Goal: Task Accomplishment & Management: Manage account settings

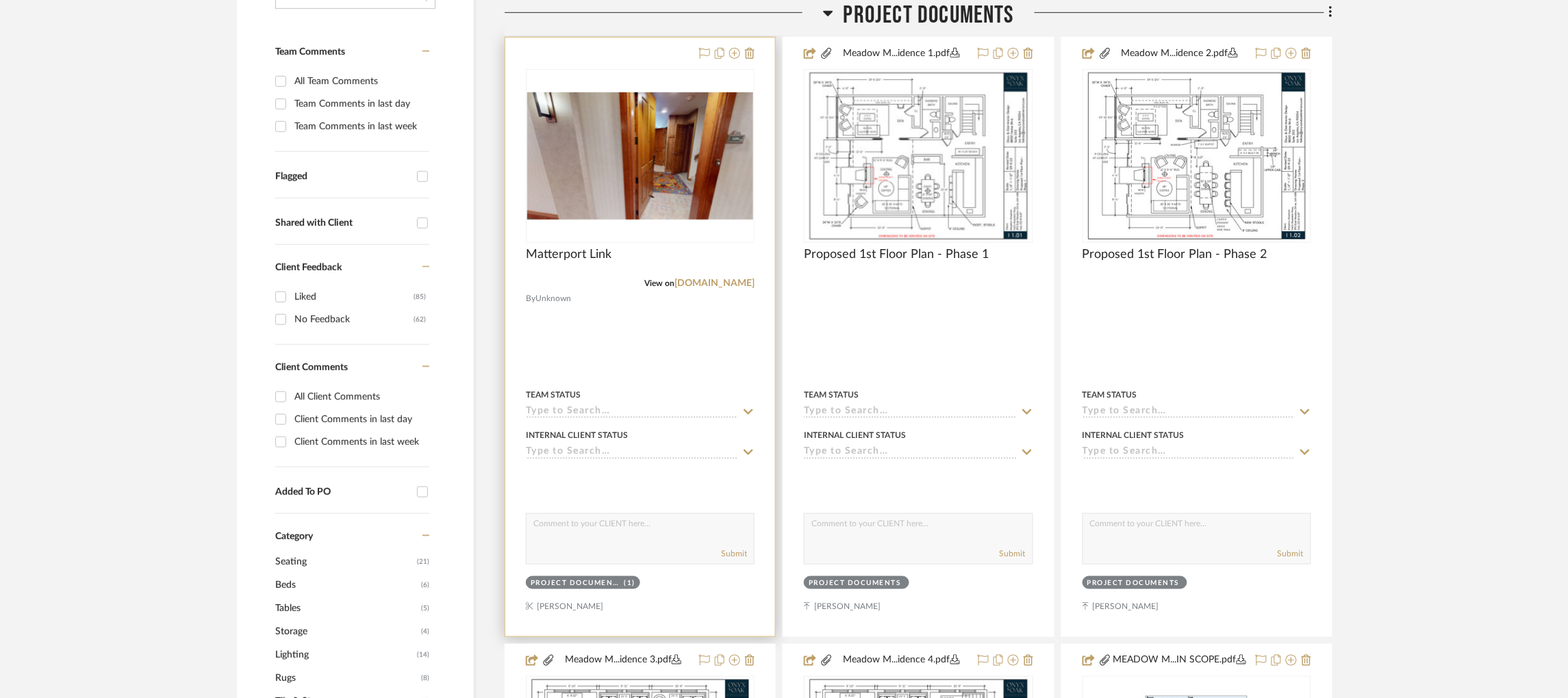
scroll to position [374, 0]
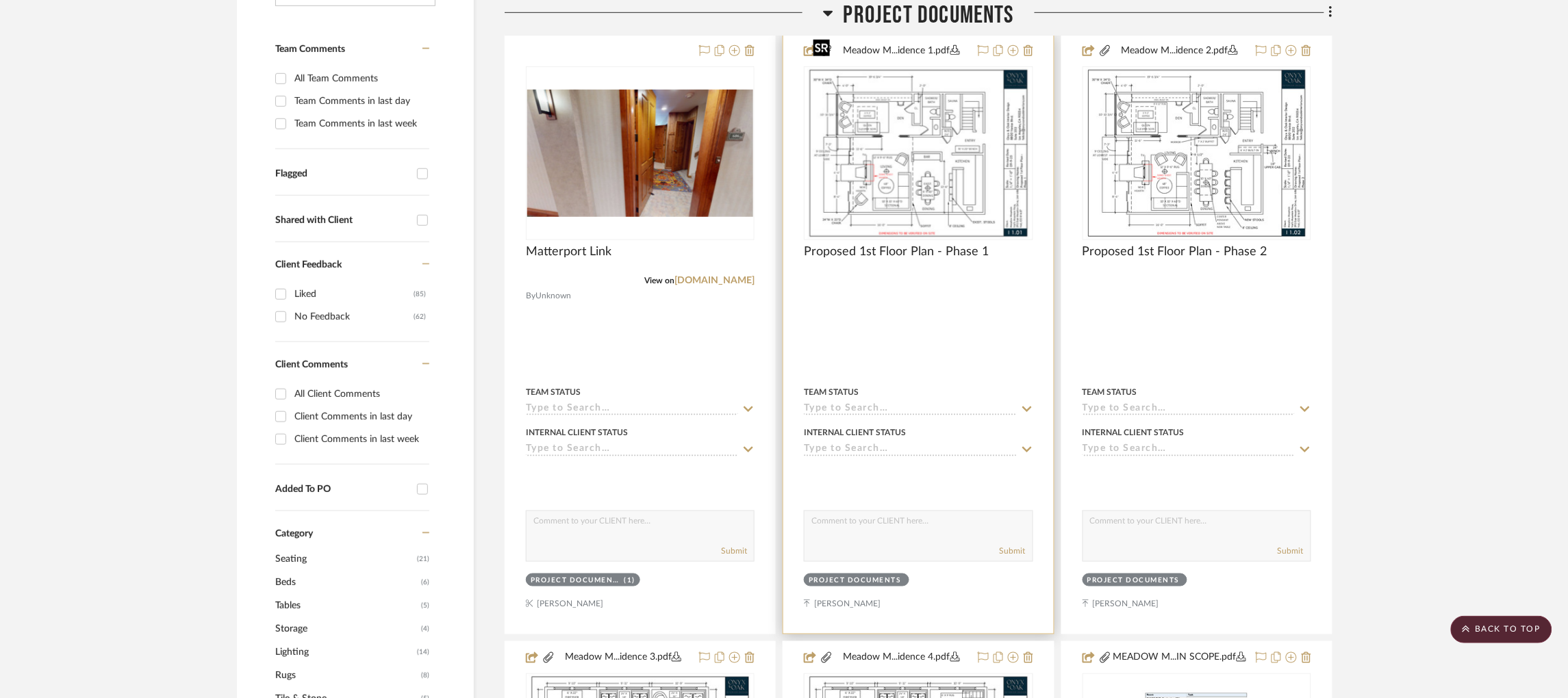
click at [961, 137] on img "0" at bounding box center [918, 153] width 222 height 171
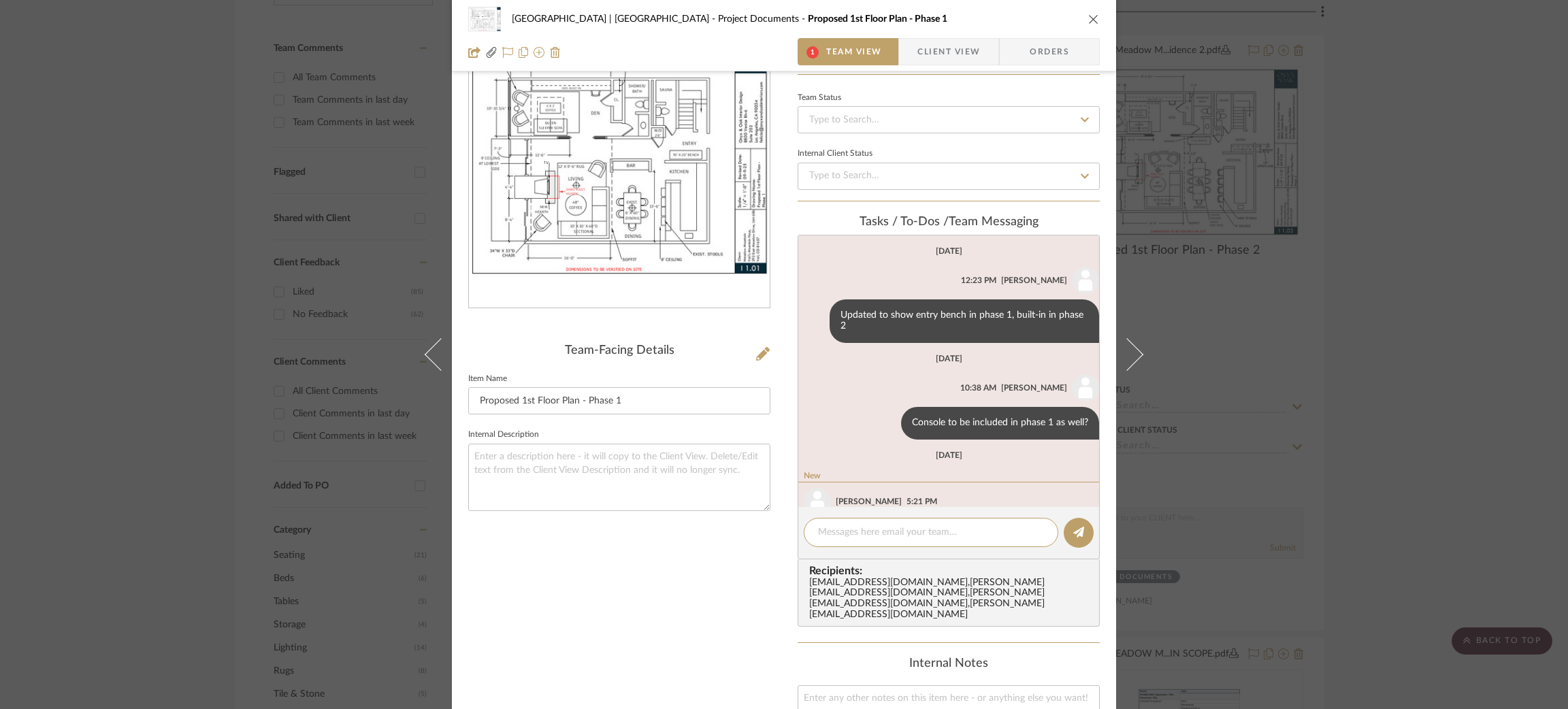
scroll to position [84, 0]
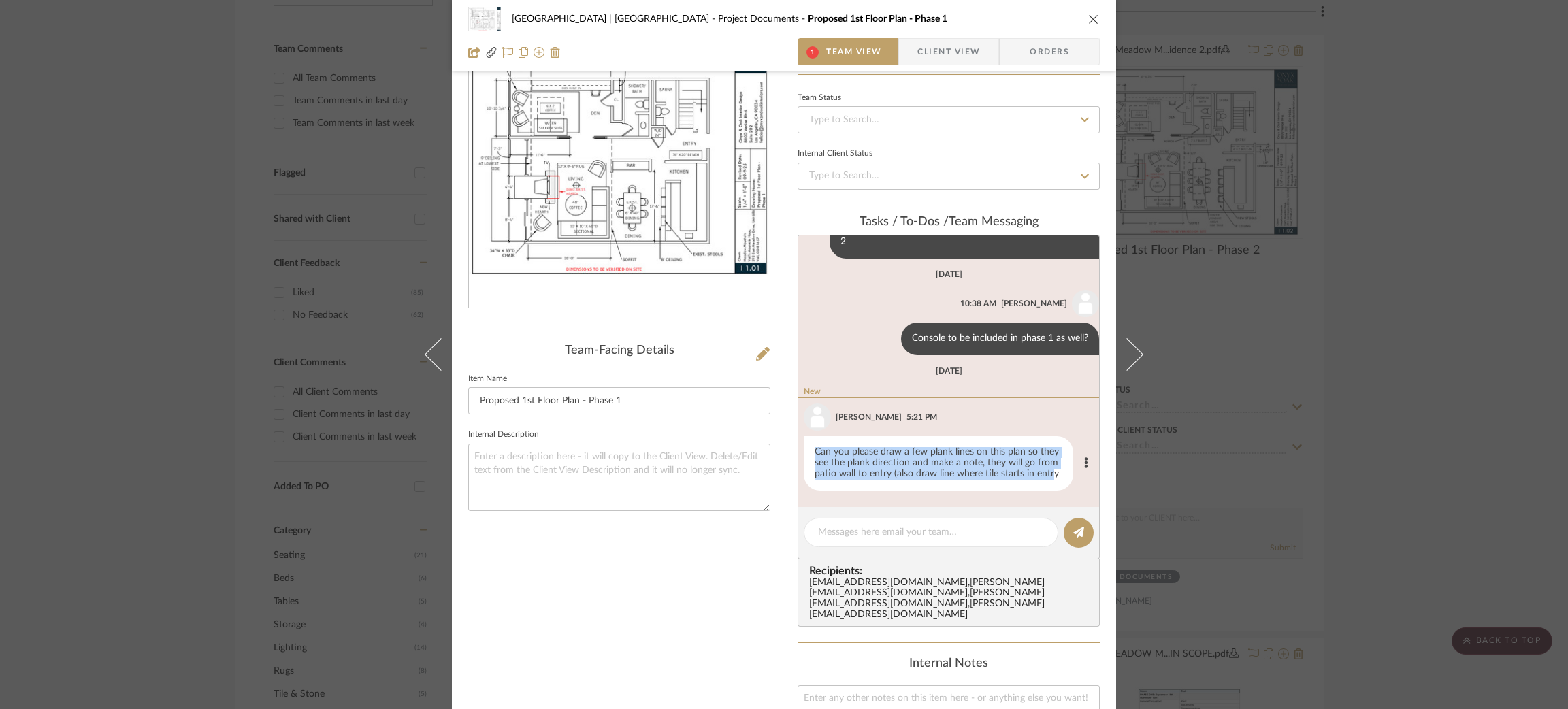
drag, startPoint x: 1047, startPoint y: 472, endPoint x: 806, endPoint y: 450, distance: 242.0
click at [806, 450] on div "Can you please draw a few plank lines on this plan so they see the plank direct…" at bounding box center [939, 463] width 270 height 54
click at [913, 468] on div "Can you please draw a few plank lines on this plan so they see the plank direct…" at bounding box center [939, 463] width 270 height 54
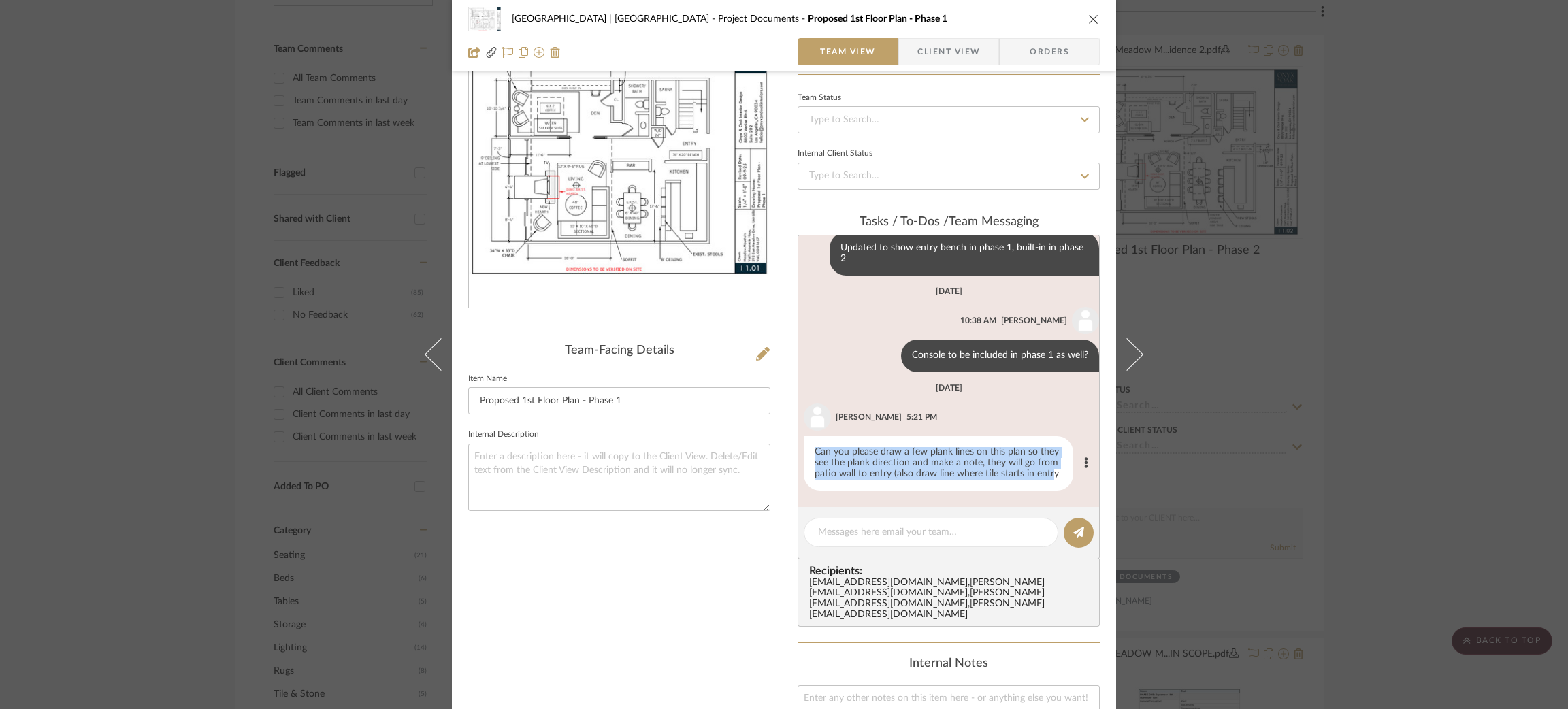
drag, startPoint x: 1050, startPoint y: 473, endPoint x: 802, endPoint y: 439, distance: 250.3
click at [804, 439] on div "Can you please draw a few plank lines on this plan so they see the plank direct…" at bounding box center [939, 463] width 270 height 54
copy div "Can you please draw a few plank lines on this plan so they see the plank direct…"
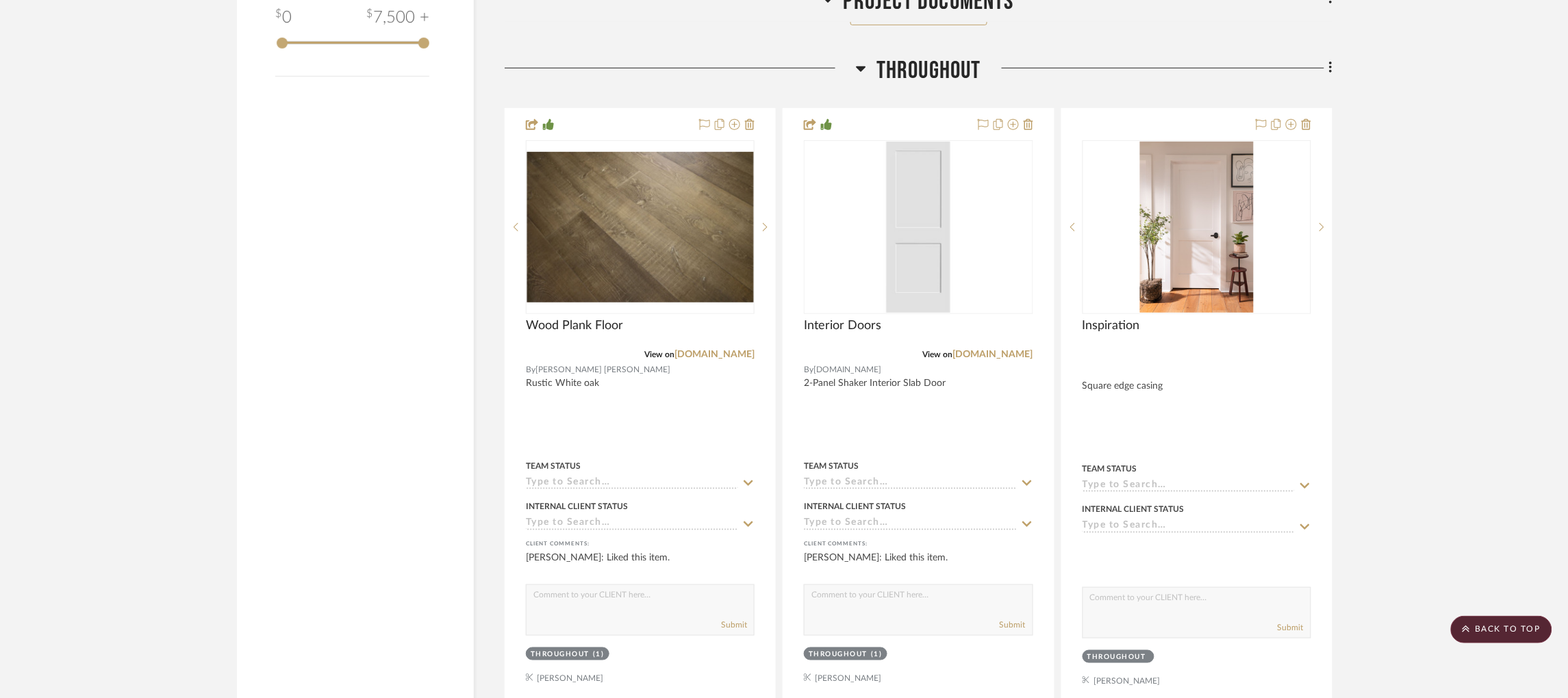
scroll to position [2236, 0]
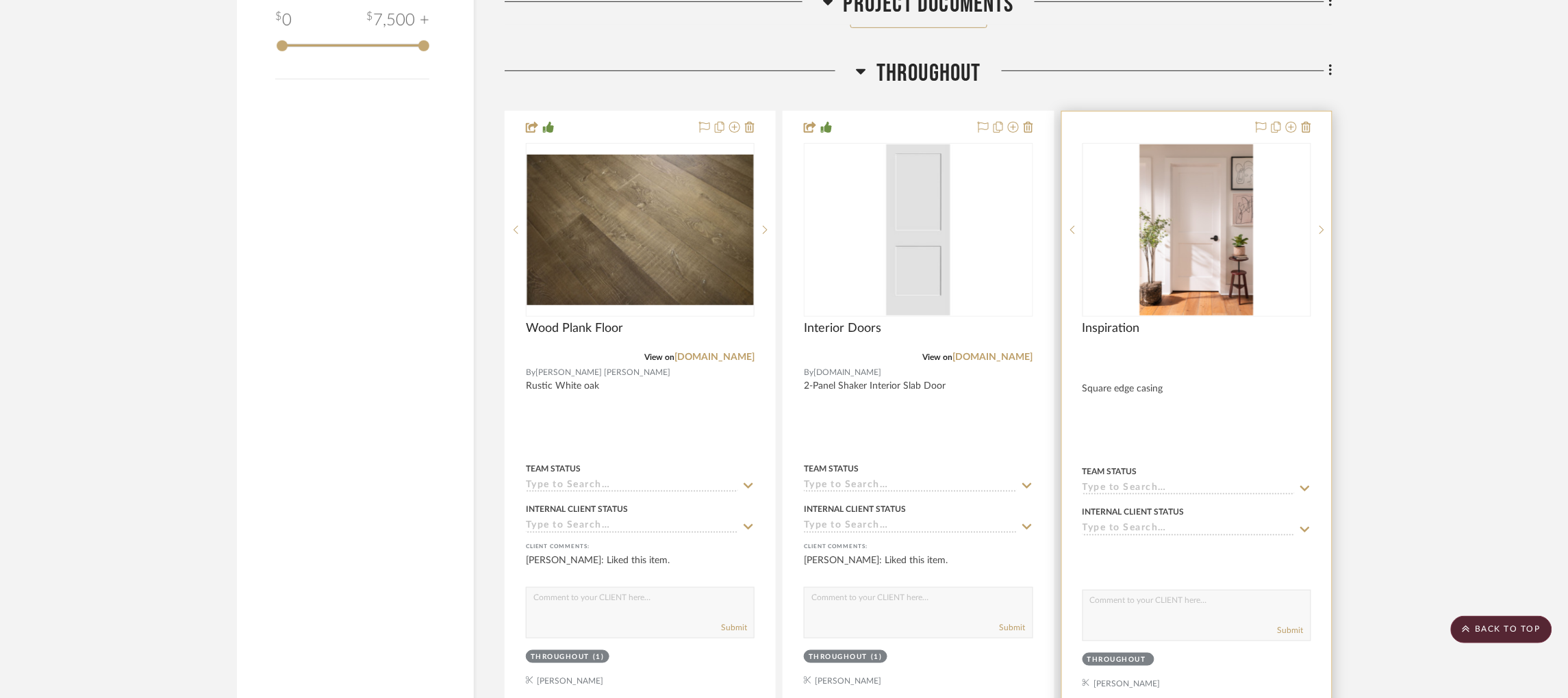
click at [0, 0] on div at bounding box center [0, 0] width 0 height 0
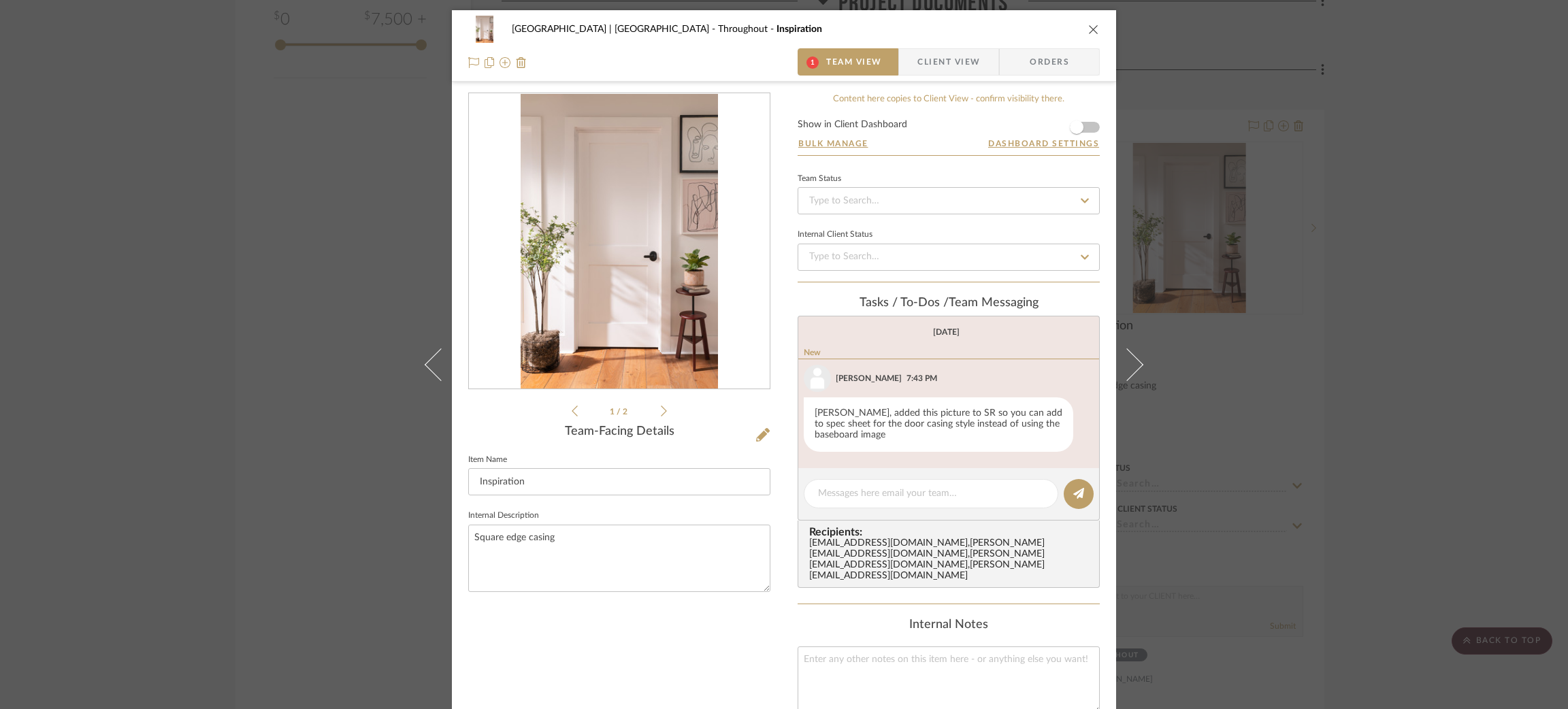
scroll to position [35, 0]
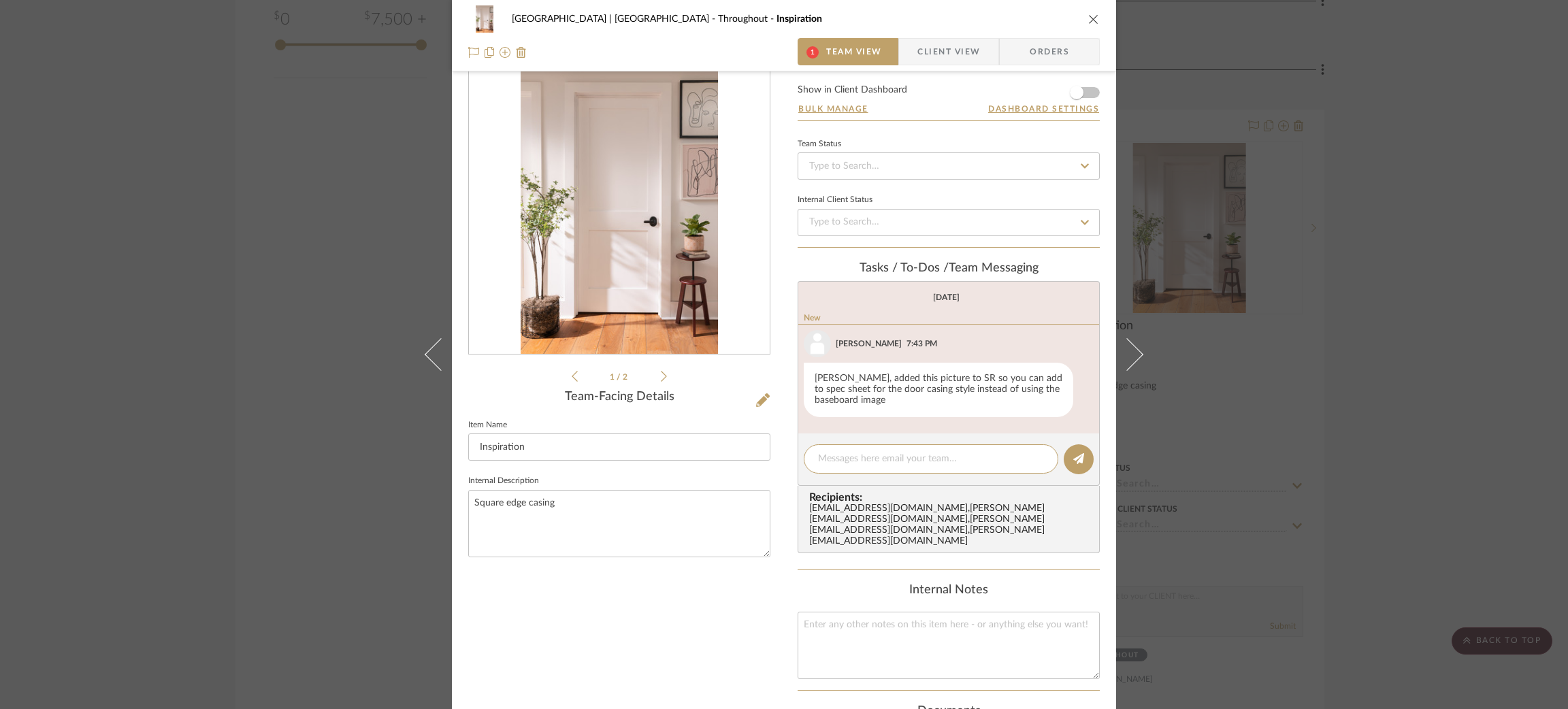
click at [663, 375] on icon at bounding box center [664, 376] width 6 height 13
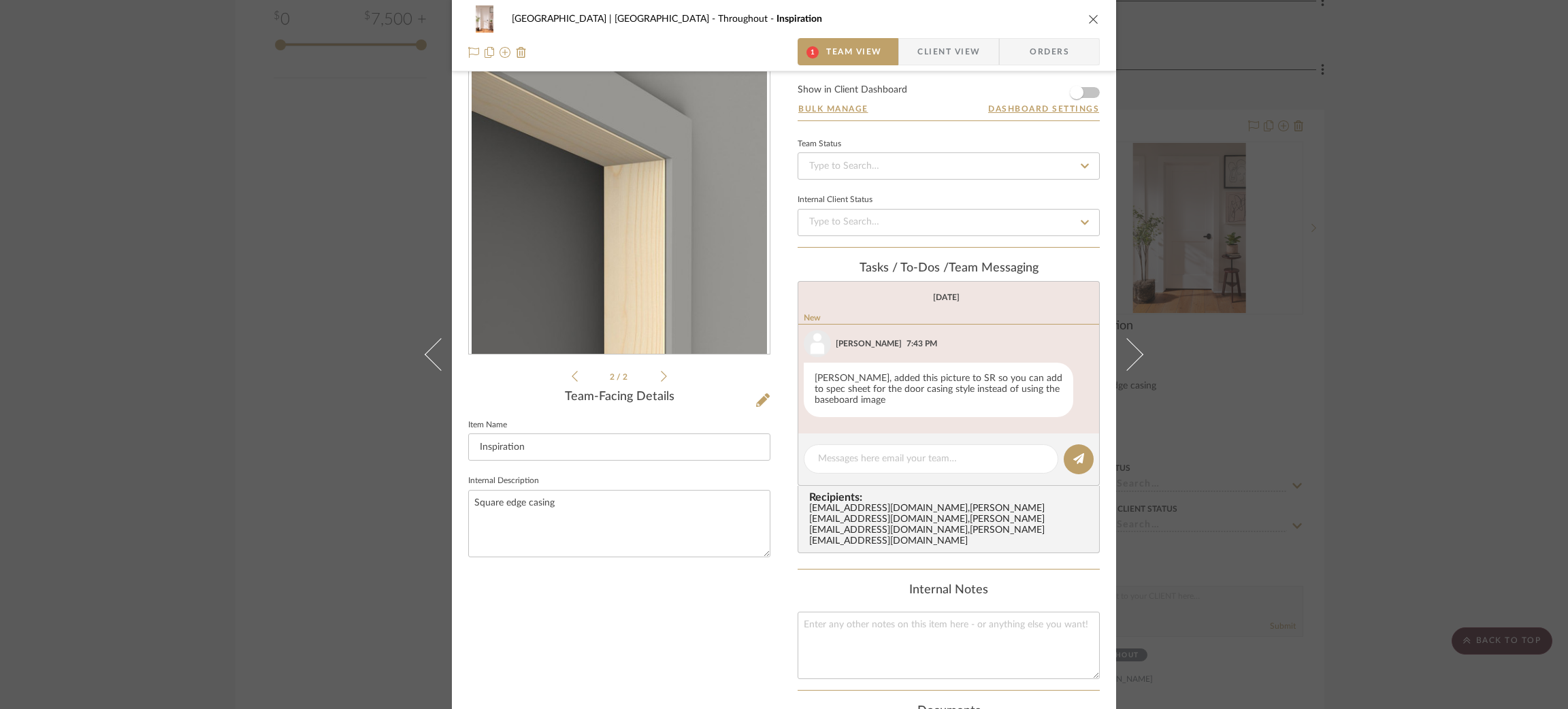
click at [572, 375] on icon at bounding box center [575, 376] width 6 height 13
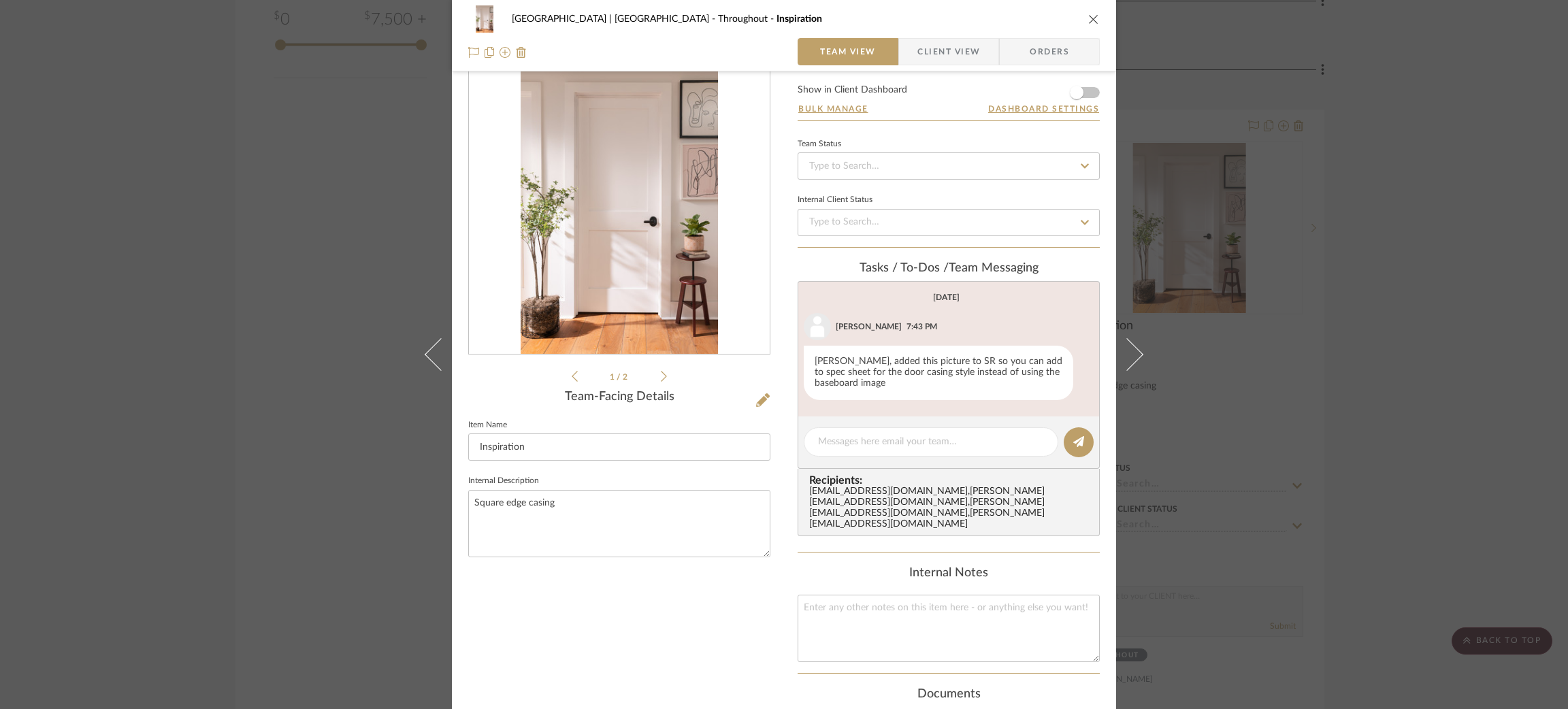
click at [661, 375] on icon at bounding box center [664, 376] width 6 height 13
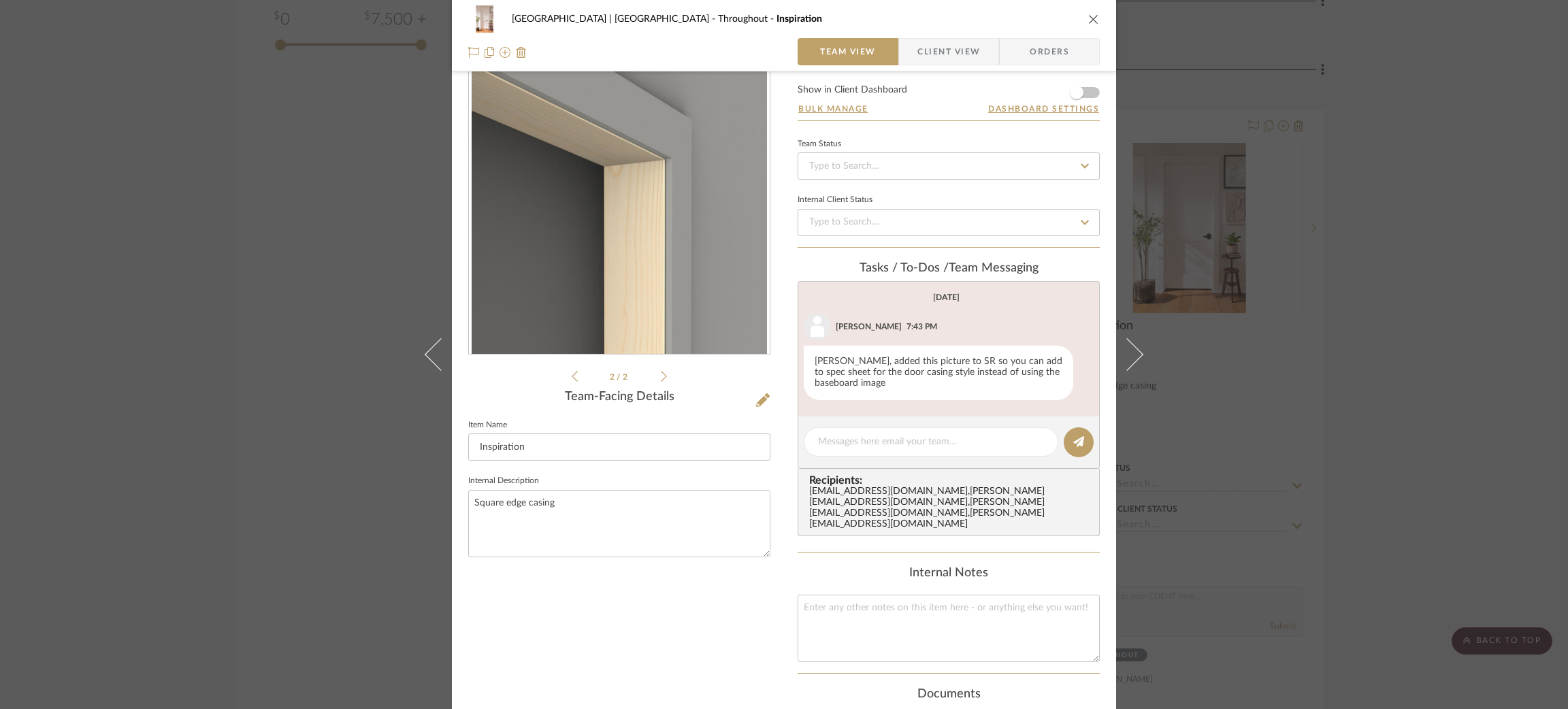
click at [334, 277] on div "Meadow Mountain | Vail Valley Throughout Inspiration Team View Client View Orde…" at bounding box center [784, 354] width 1568 height 709
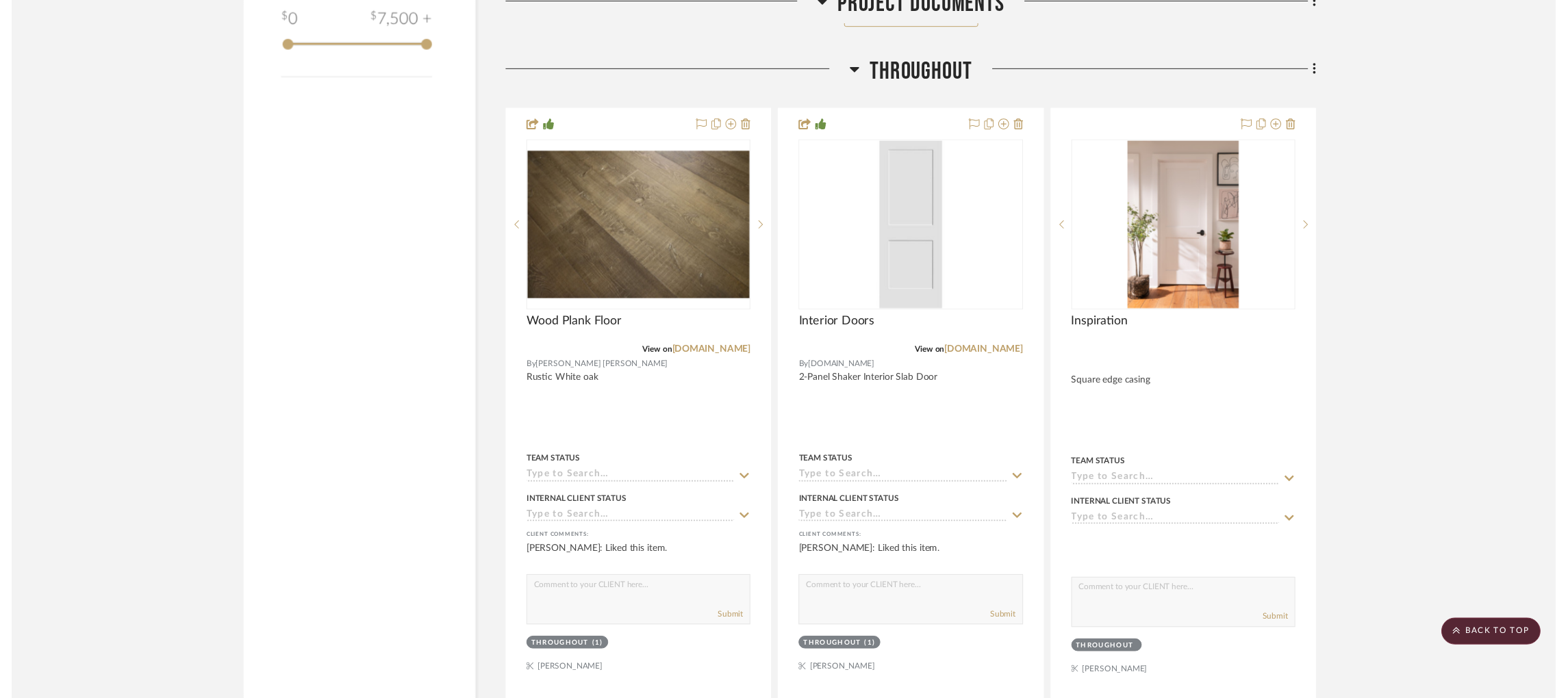
scroll to position [2236, 0]
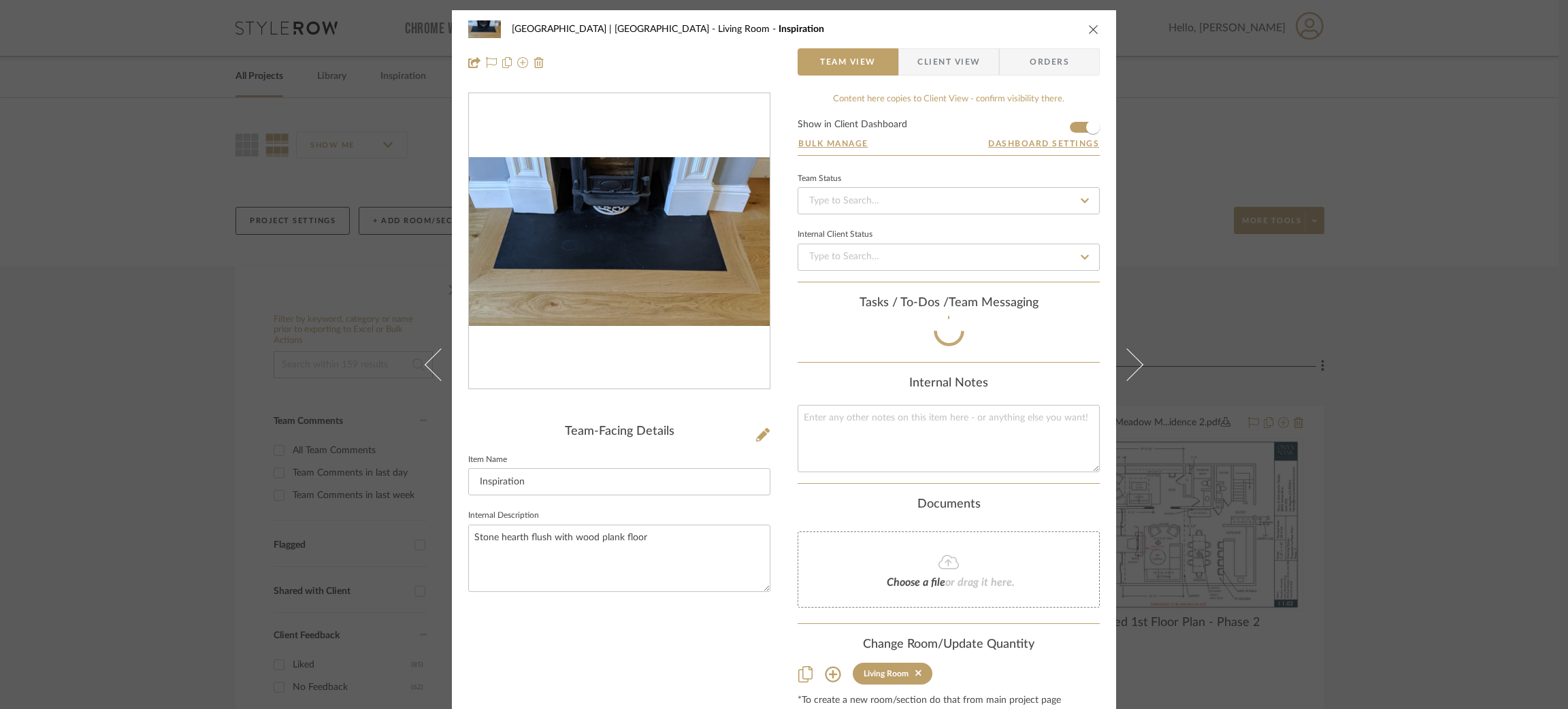
scroll to position [35, 0]
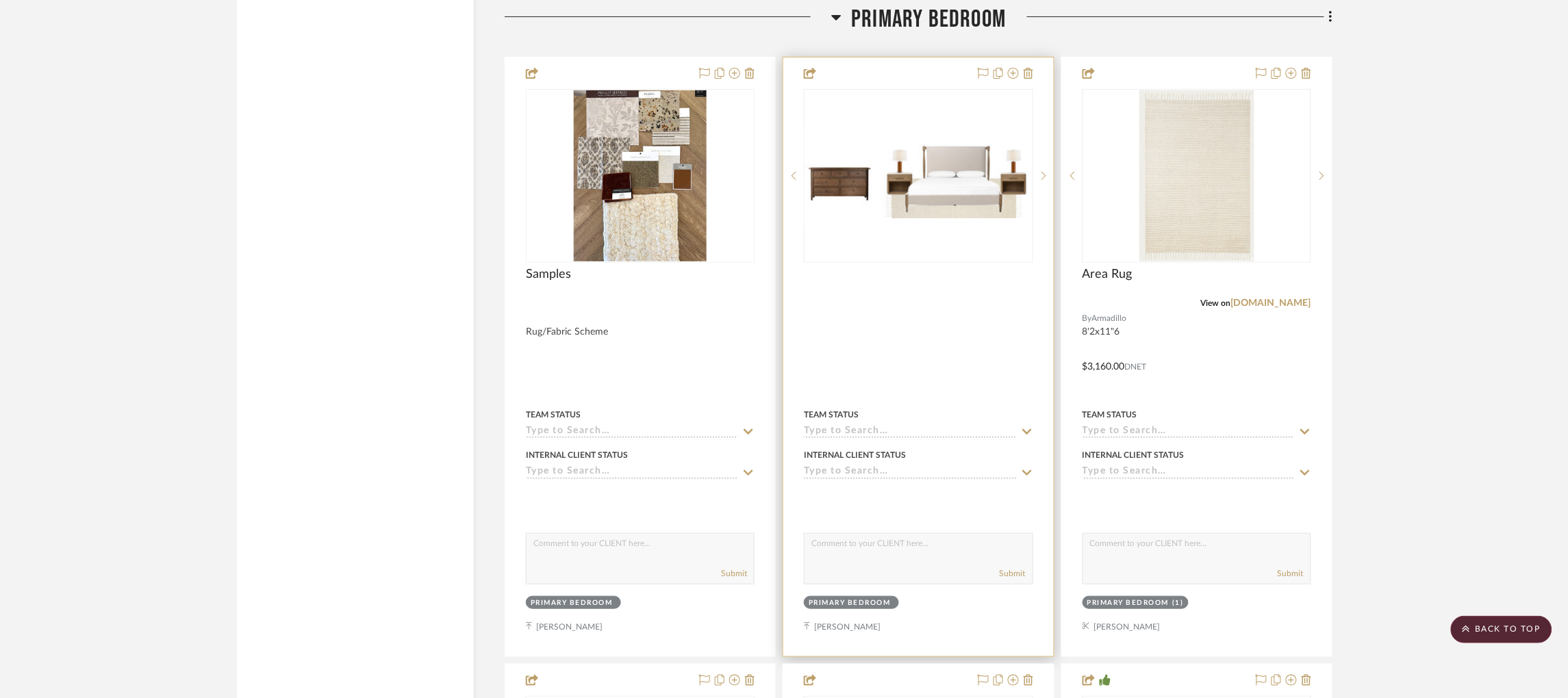
scroll to position [7994, 0]
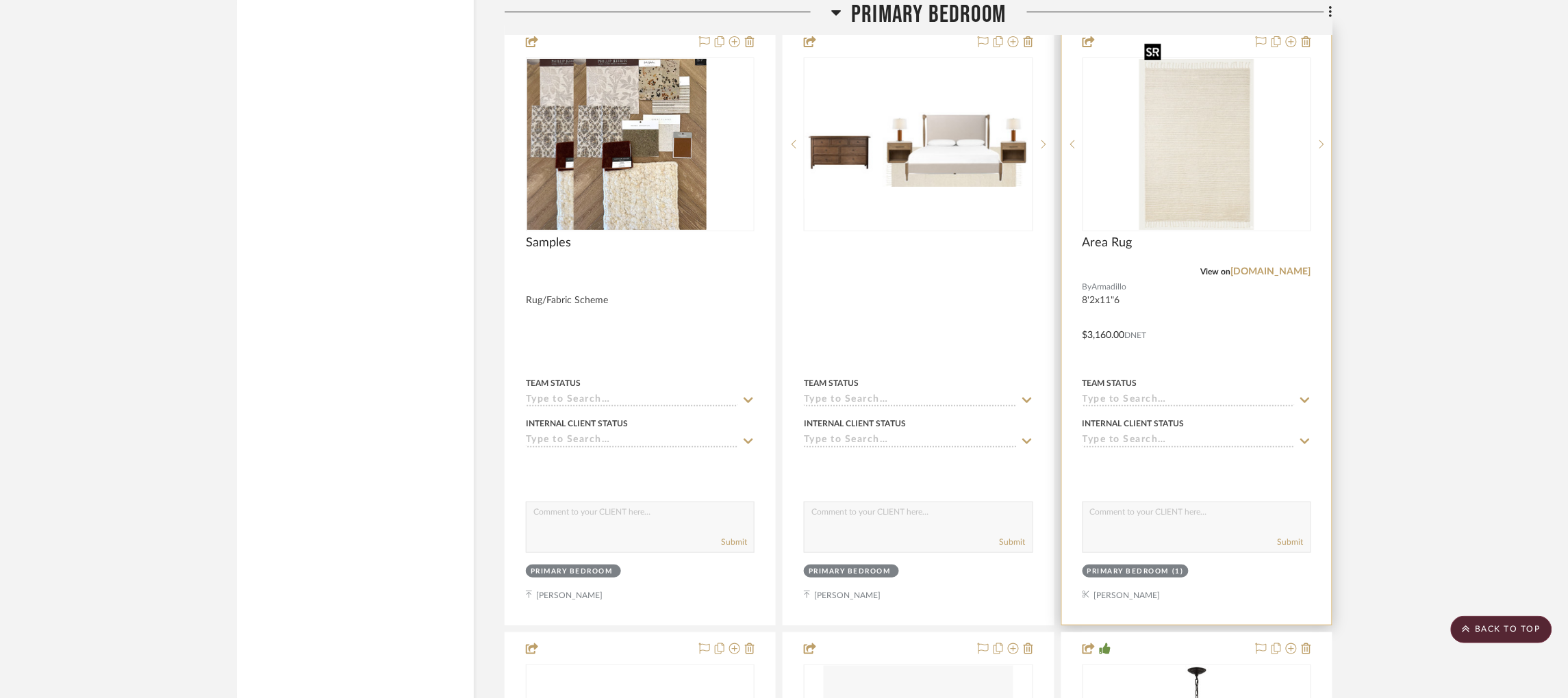
click at [0, 0] on img at bounding box center [0, 0] width 0 height 0
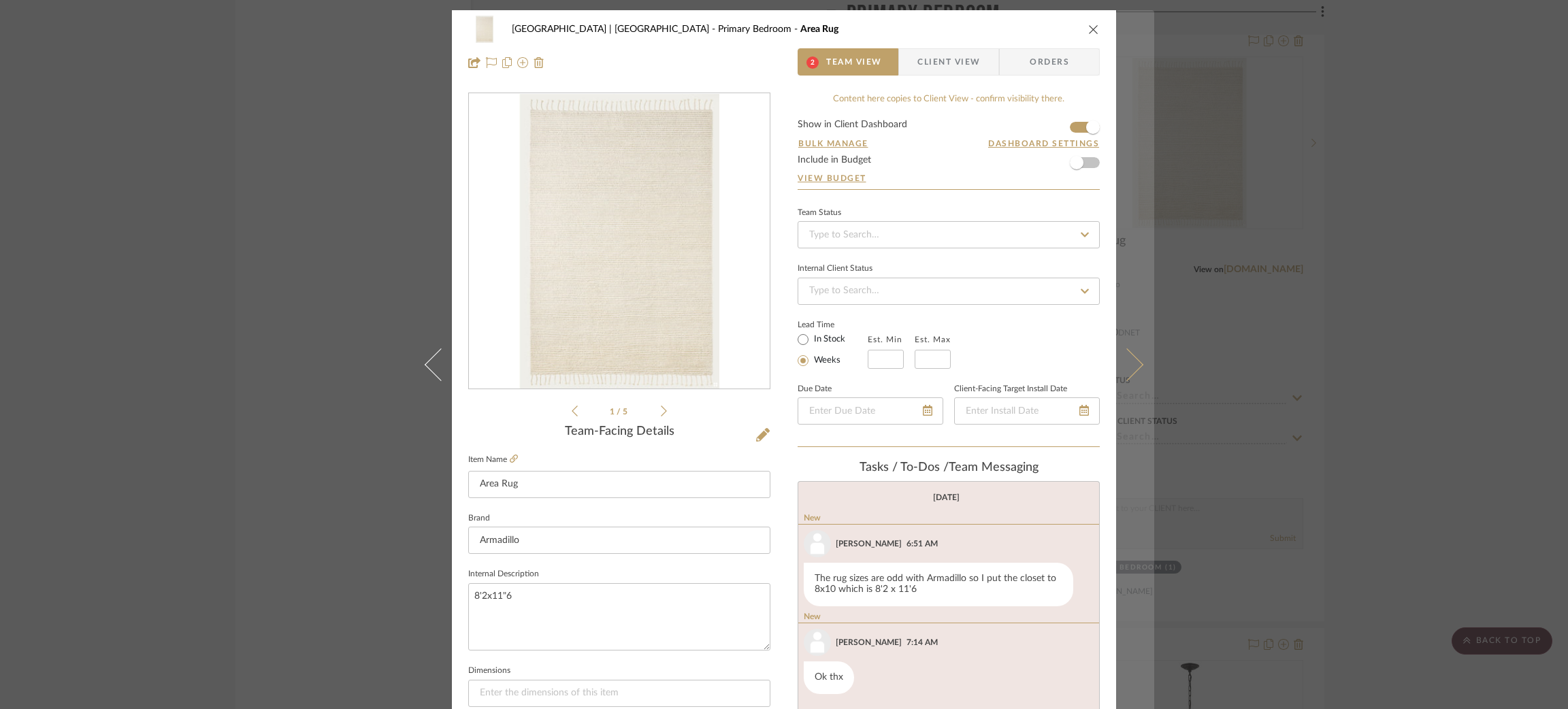
scroll to position [144, 0]
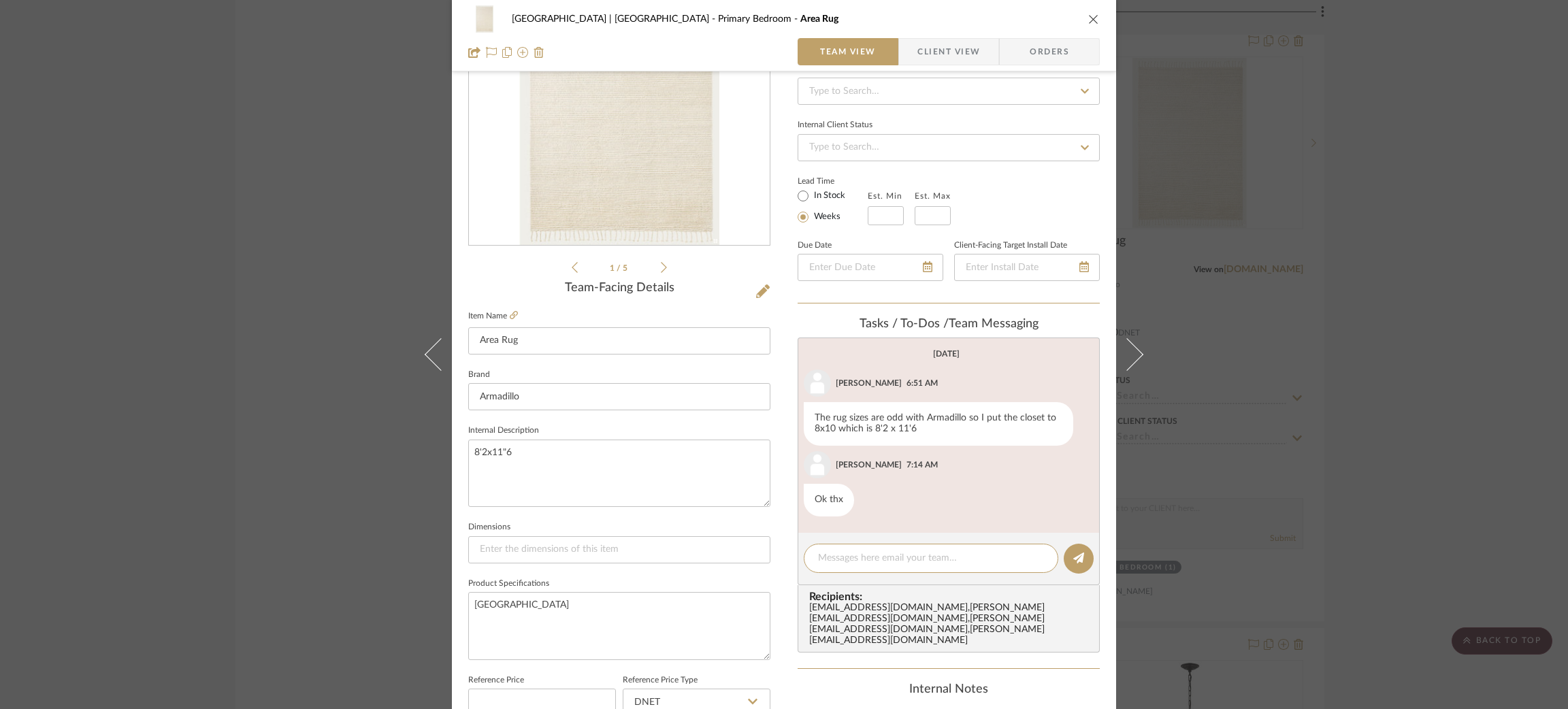
click at [286, 265] on div "Meadow Mountain | Vail Valley Primary Bedroom Area Rug Team View Client View Or…" at bounding box center [784, 354] width 1568 height 709
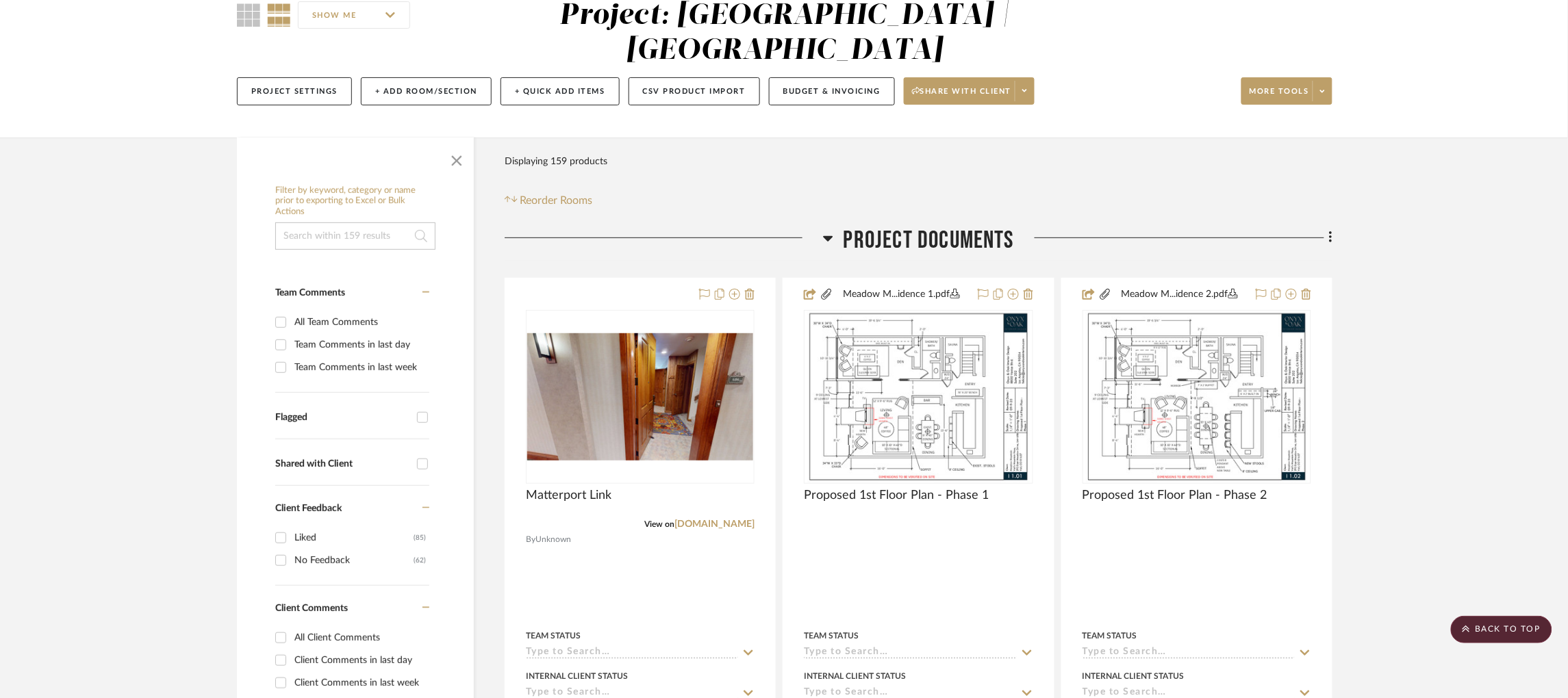
scroll to position [0, 0]
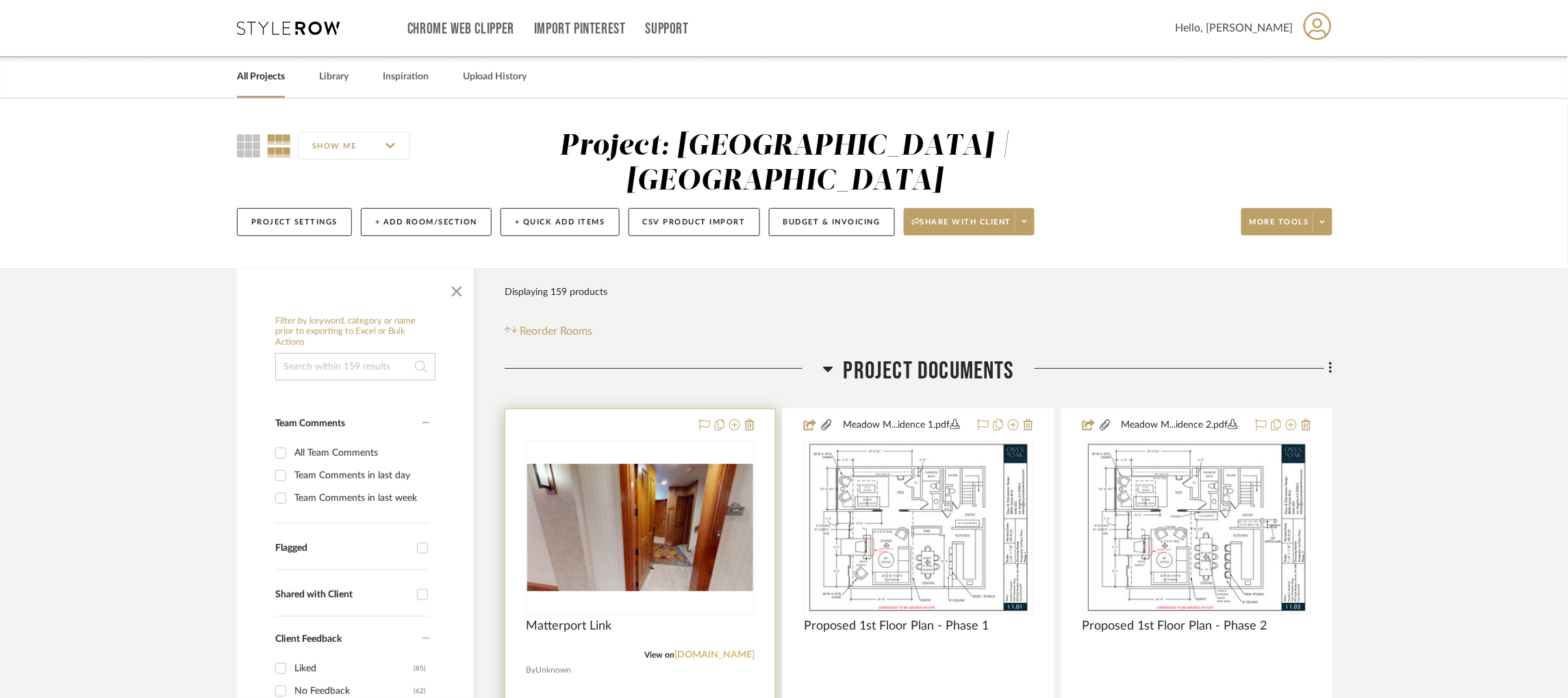
click at [691, 650] on link "my.matterport.com" at bounding box center [714, 655] width 80 height 10
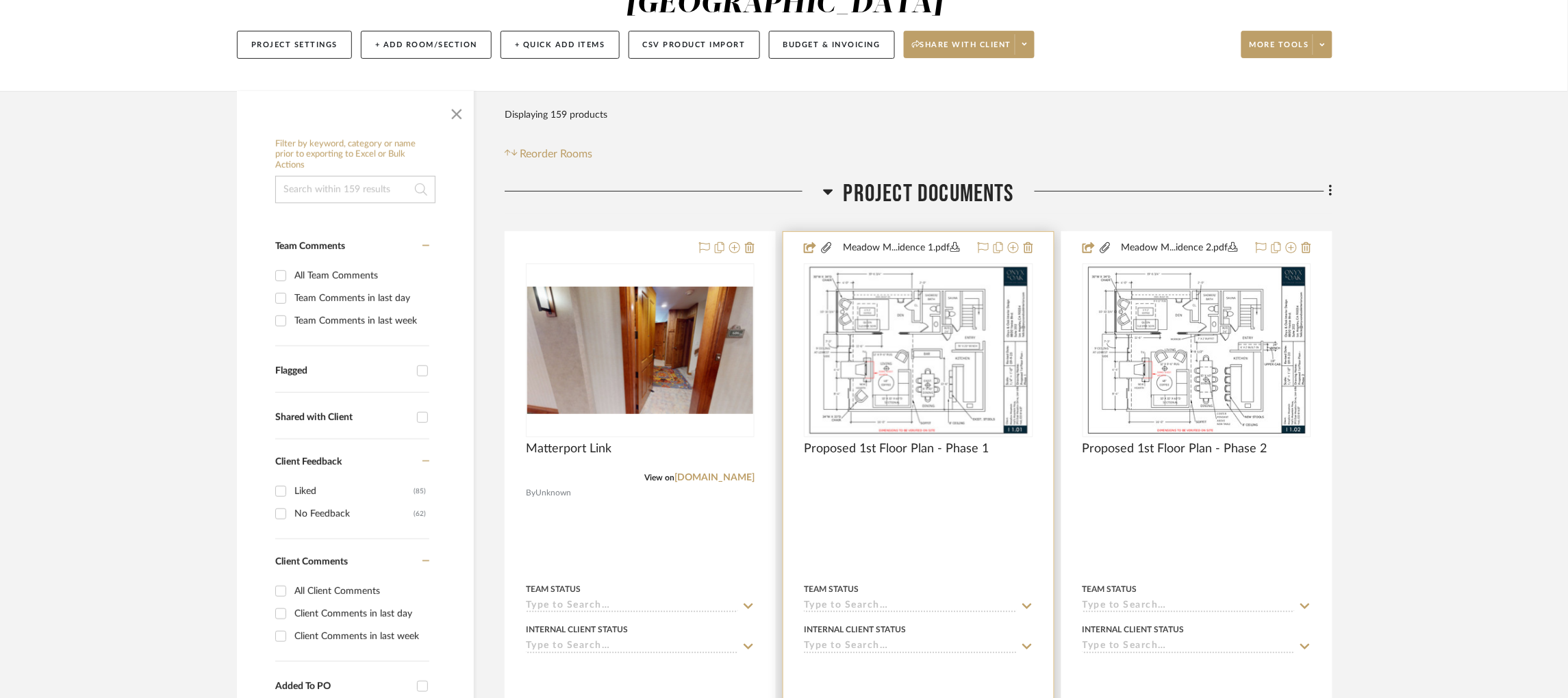
scroll to position [205, 0]
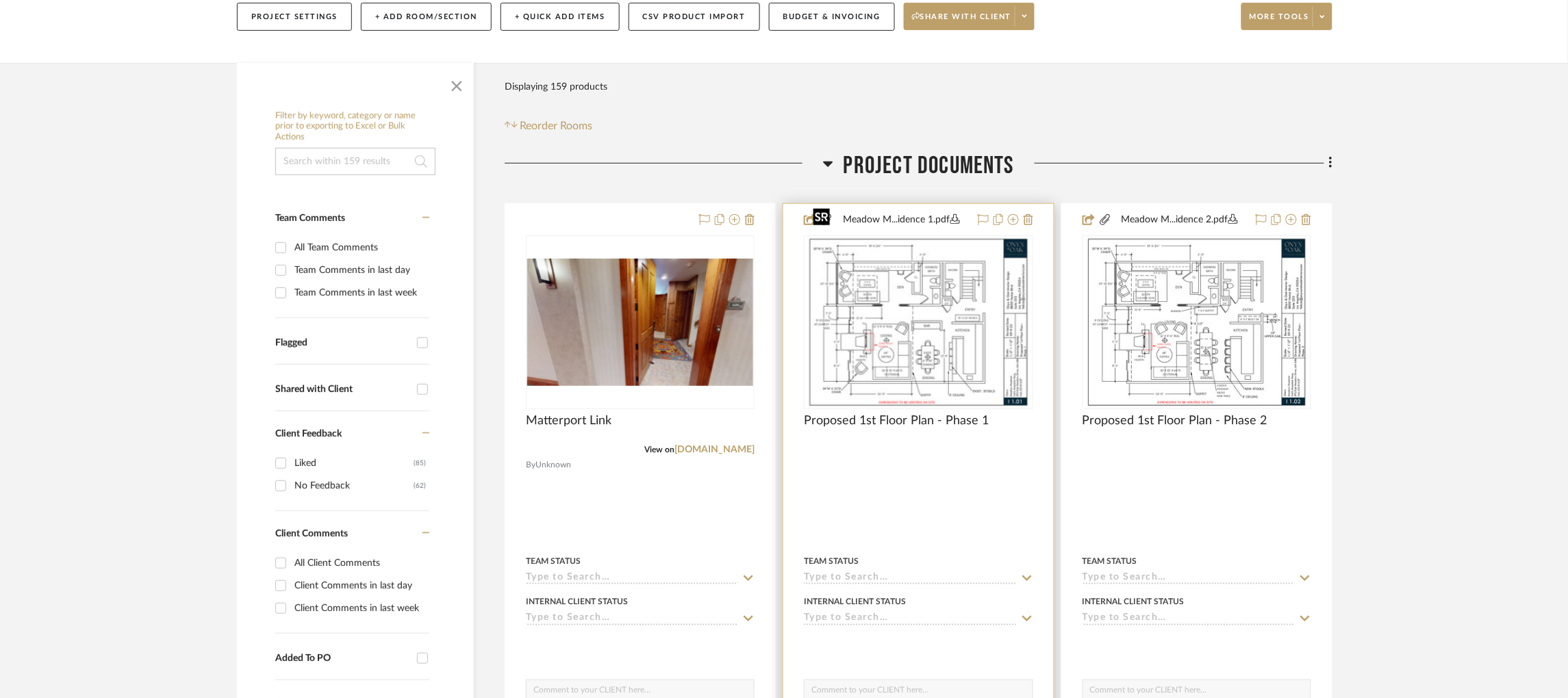
click at [927, 306] on img "0" at bounding box center [918, 323] width 222 height 171
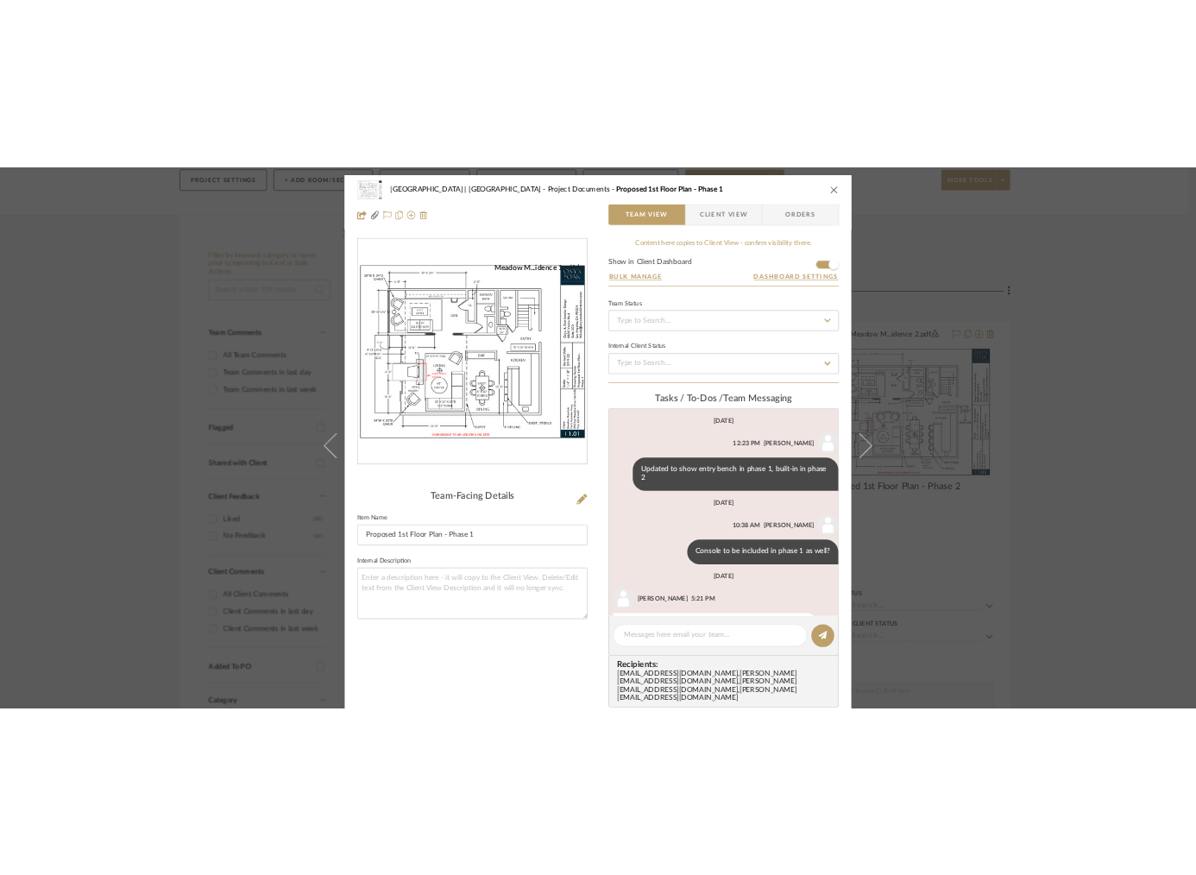
scroll to position [85, 0]
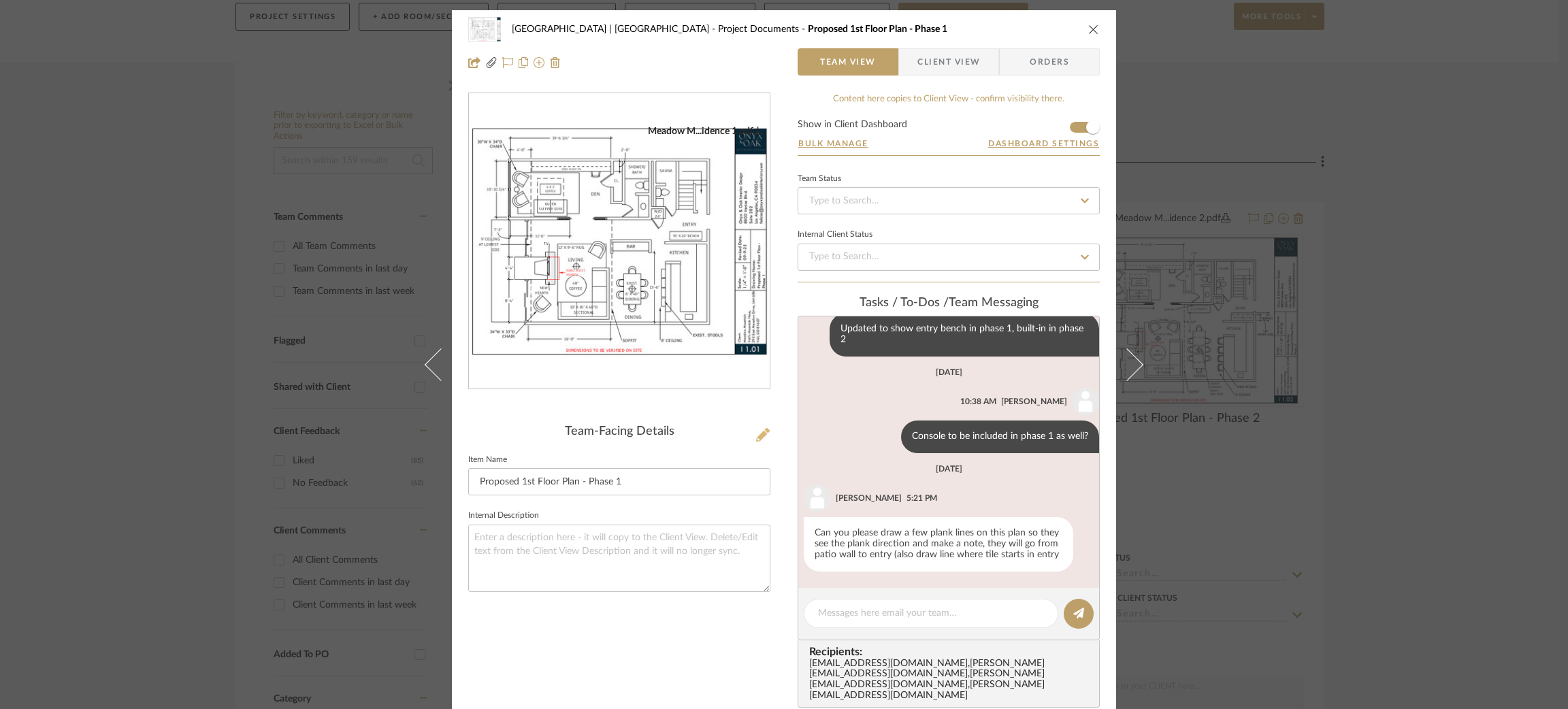
click at [756, 435] on icon at bounding box center [763, 435] width 13 height 13
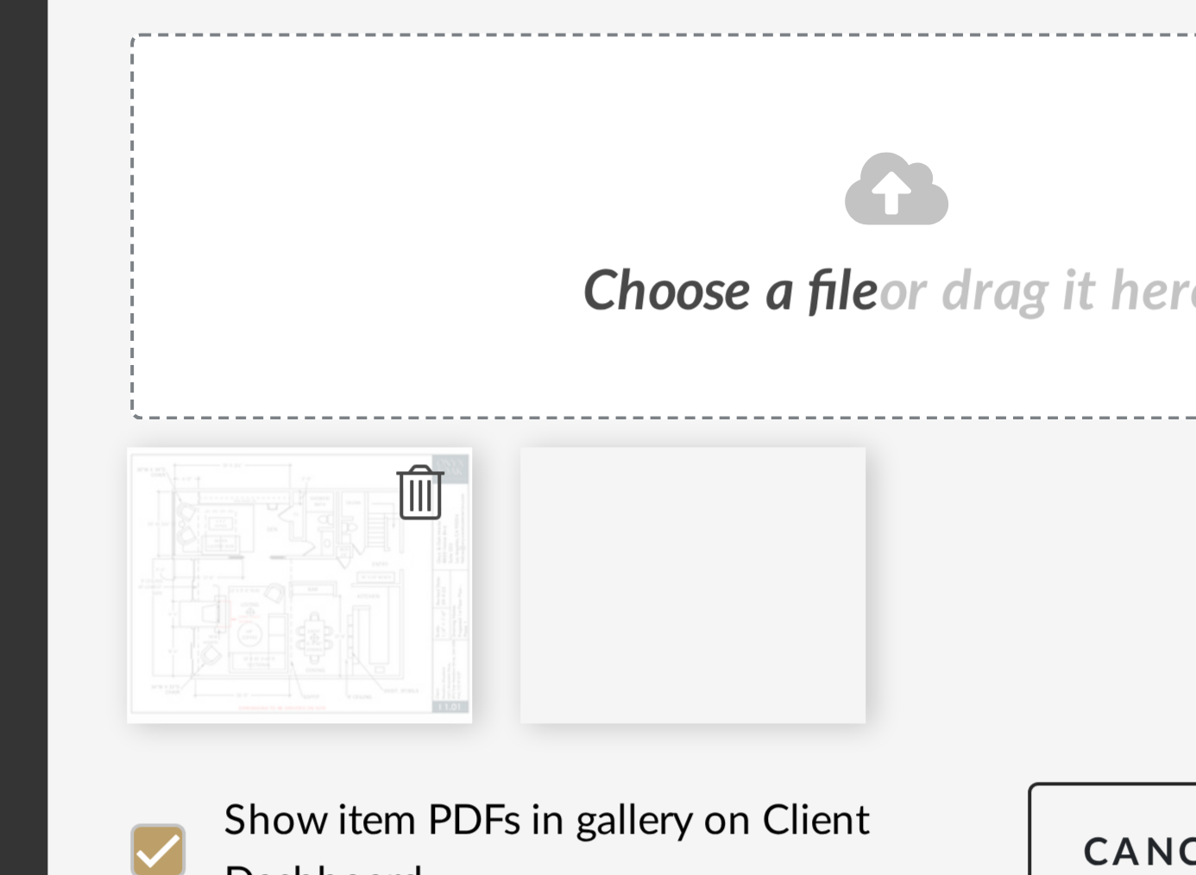
click at [476, 640] on icon at bounding box center [479, 643] width 12 height 14
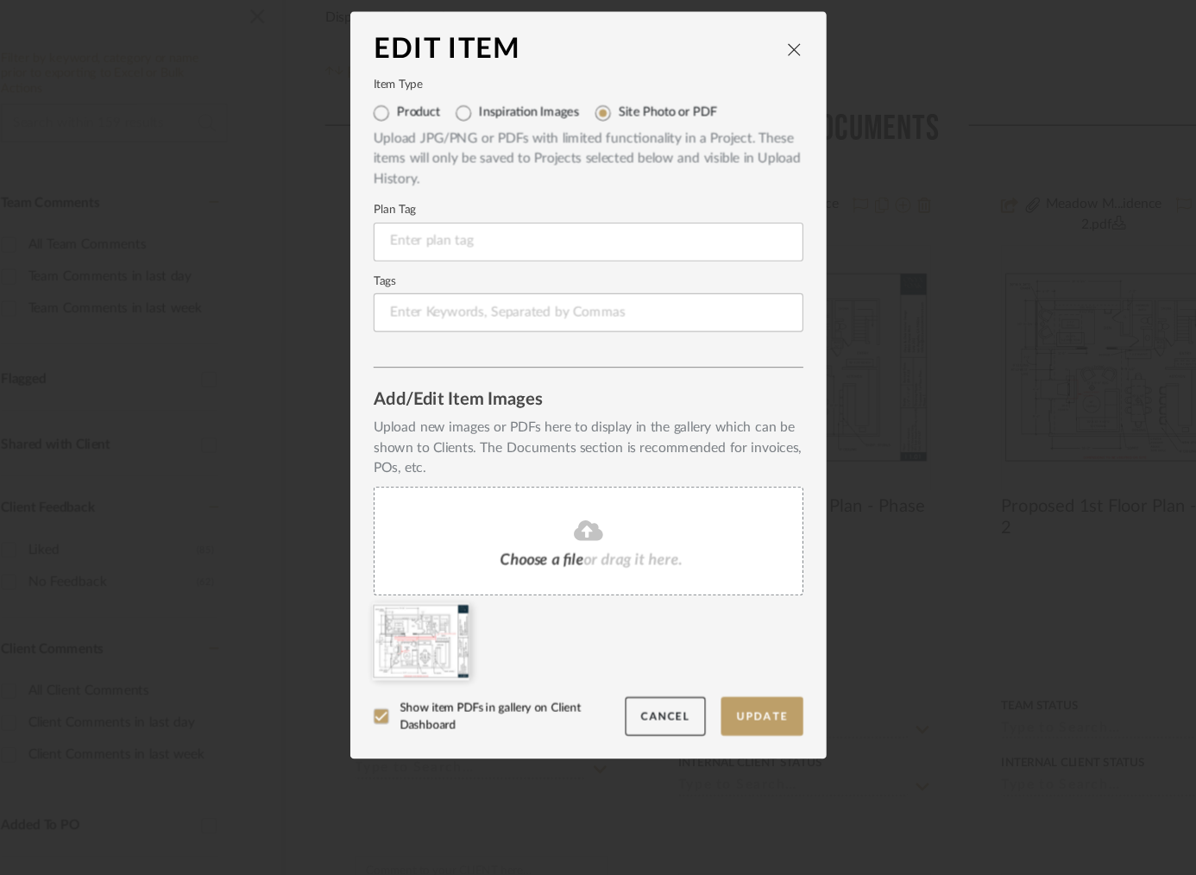
scroll to position [0, 0]
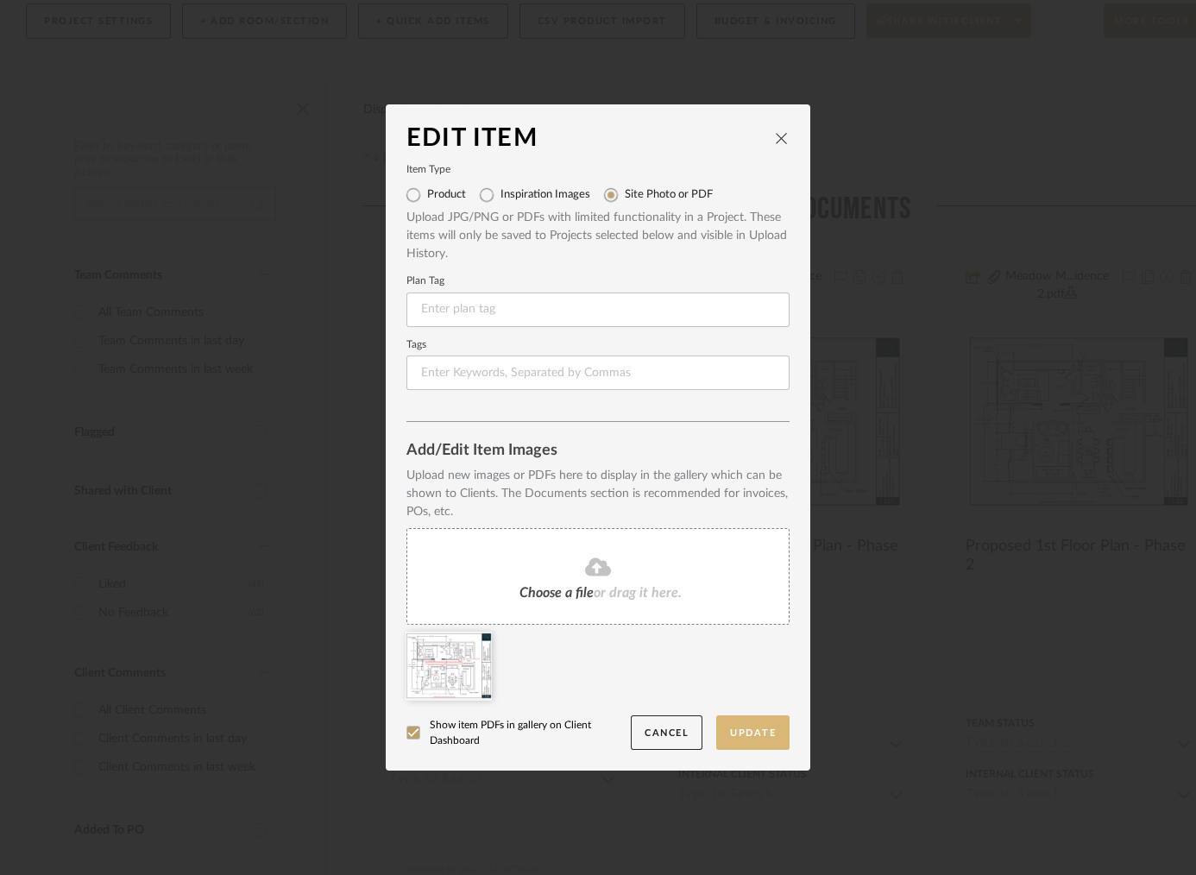
click at [769, 723] on button "Update" at bounding box center [752, 732] width 73 height 35
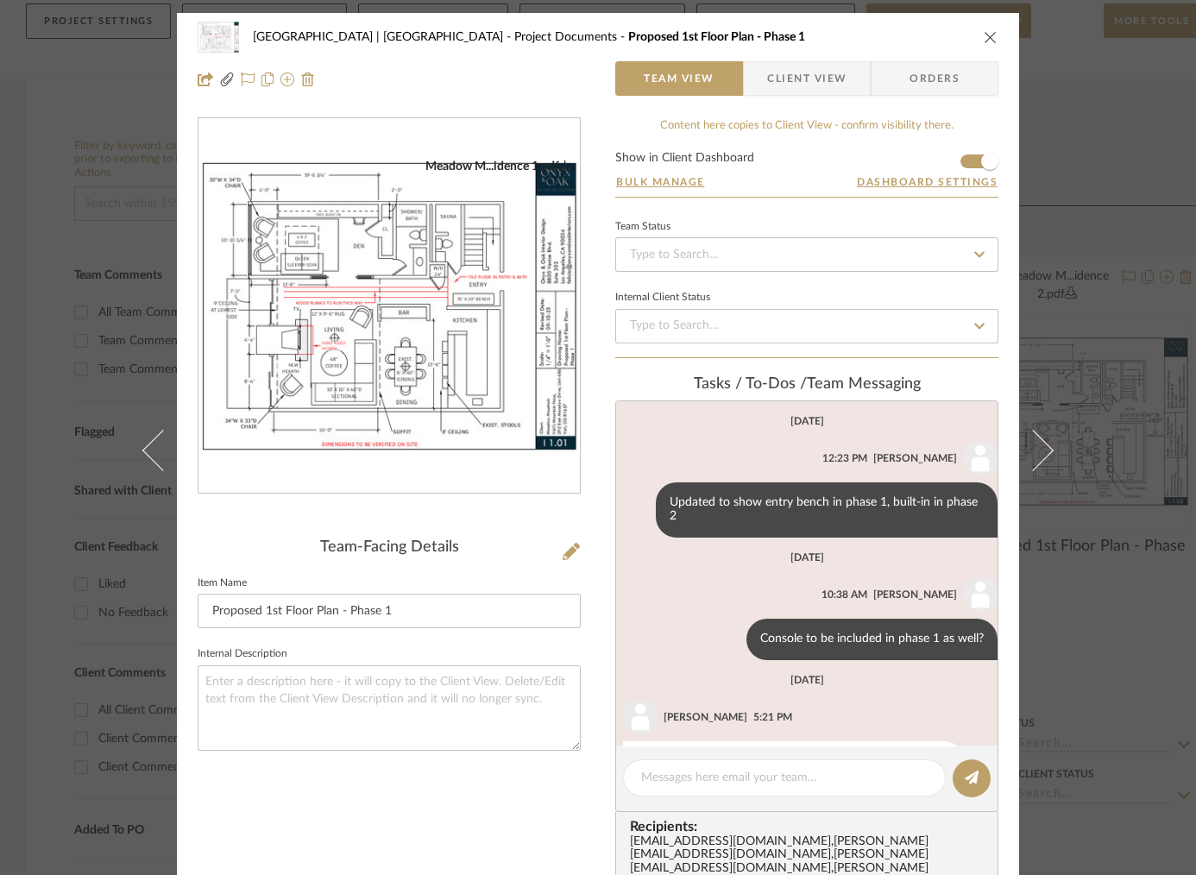
scroll to position [85, 0]
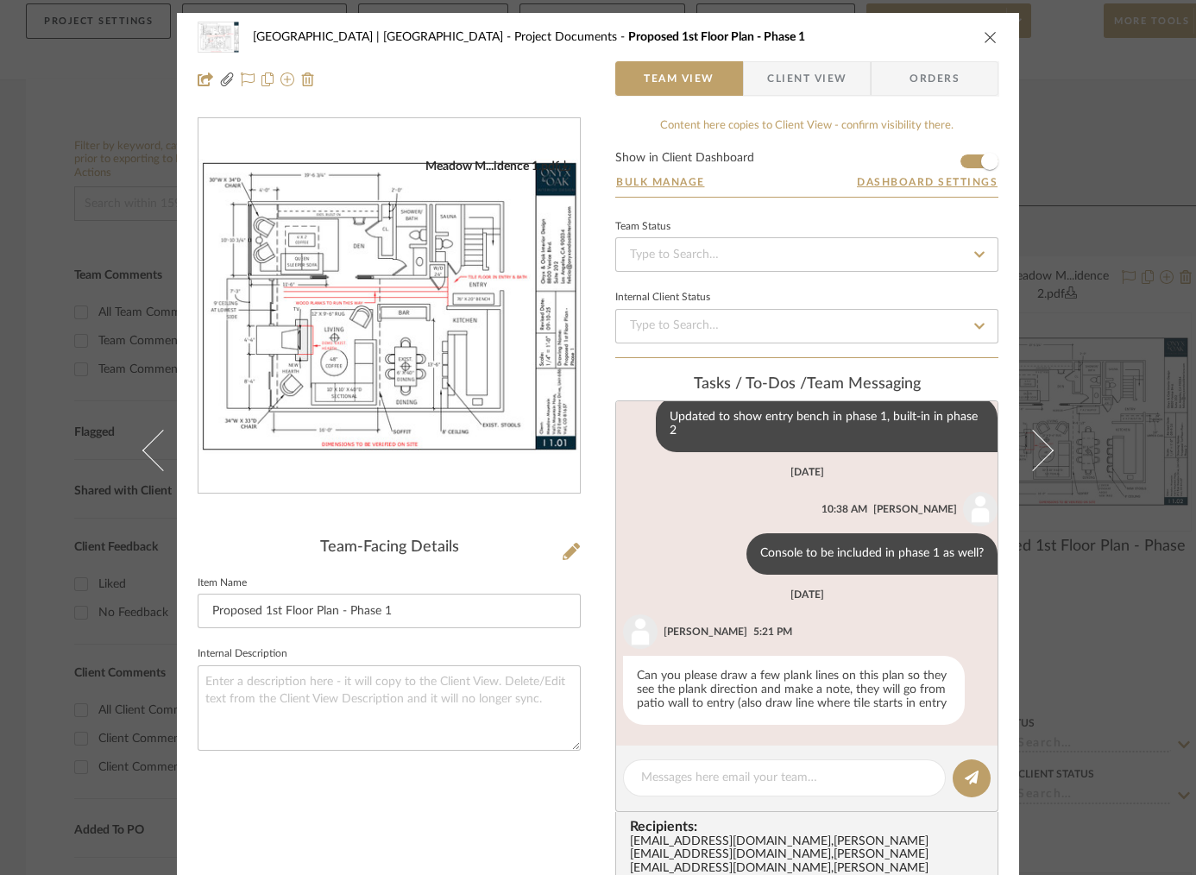
click at [1093, 347] on div "Meadow Mountain | Vail Valley Project Documents Proposed 1st Floor Plan - Phase…" at bounding box center [598, 437] width 1196 height 875
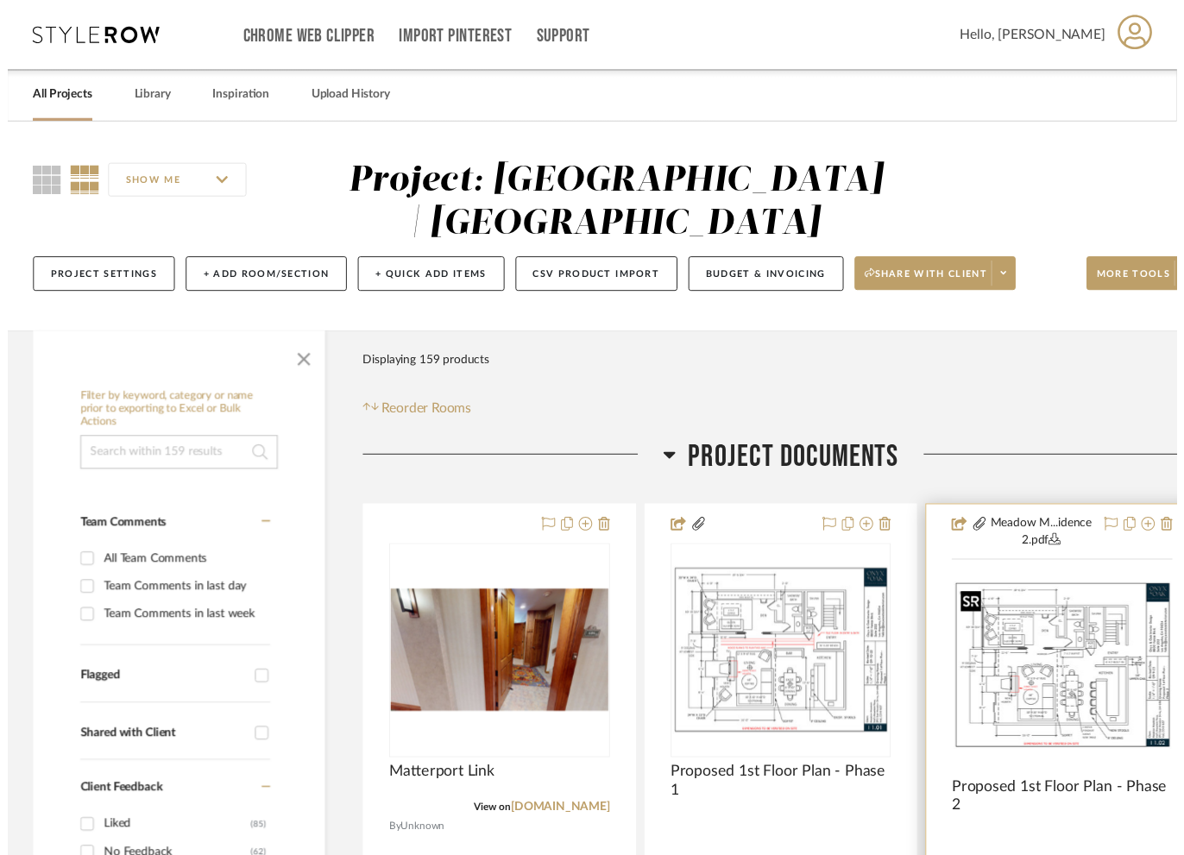
scroll to position [259, 0]
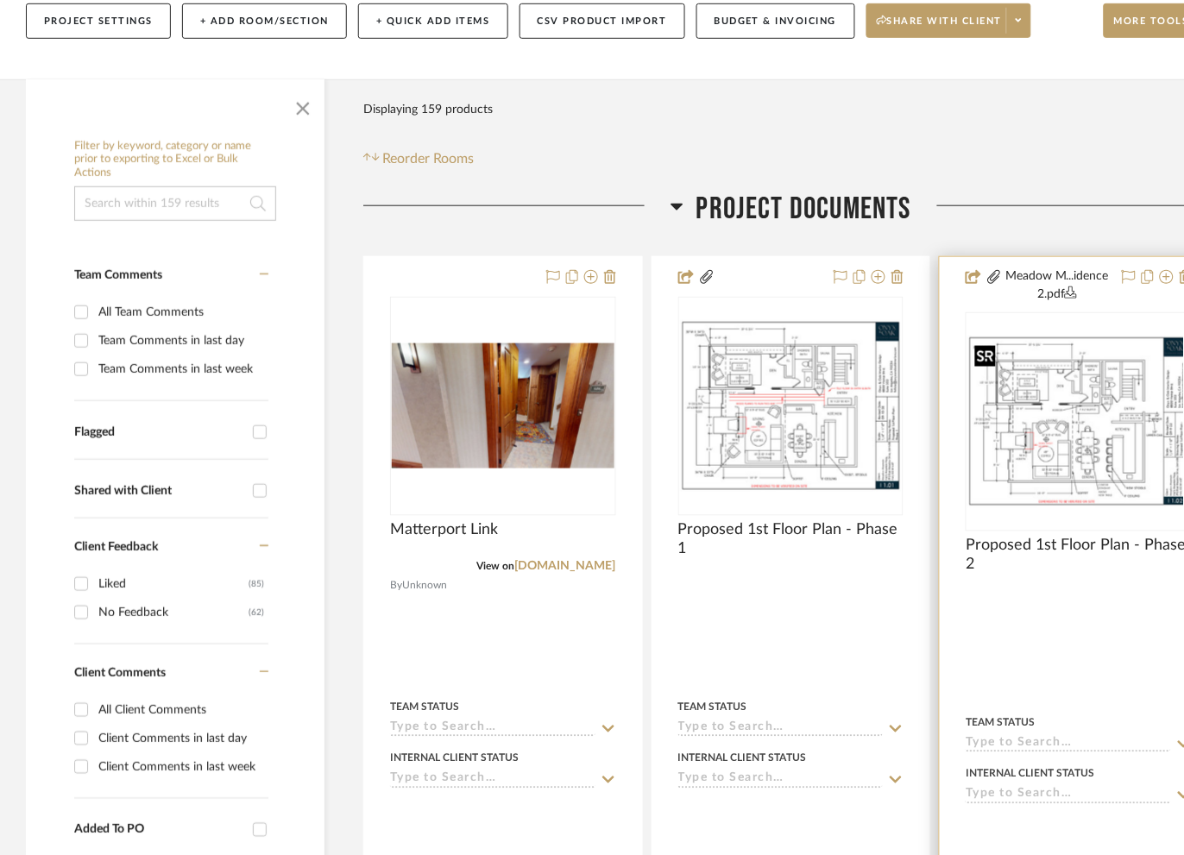
click at [0, 0] on img at bounding box center [0, 0] width 0 height 0
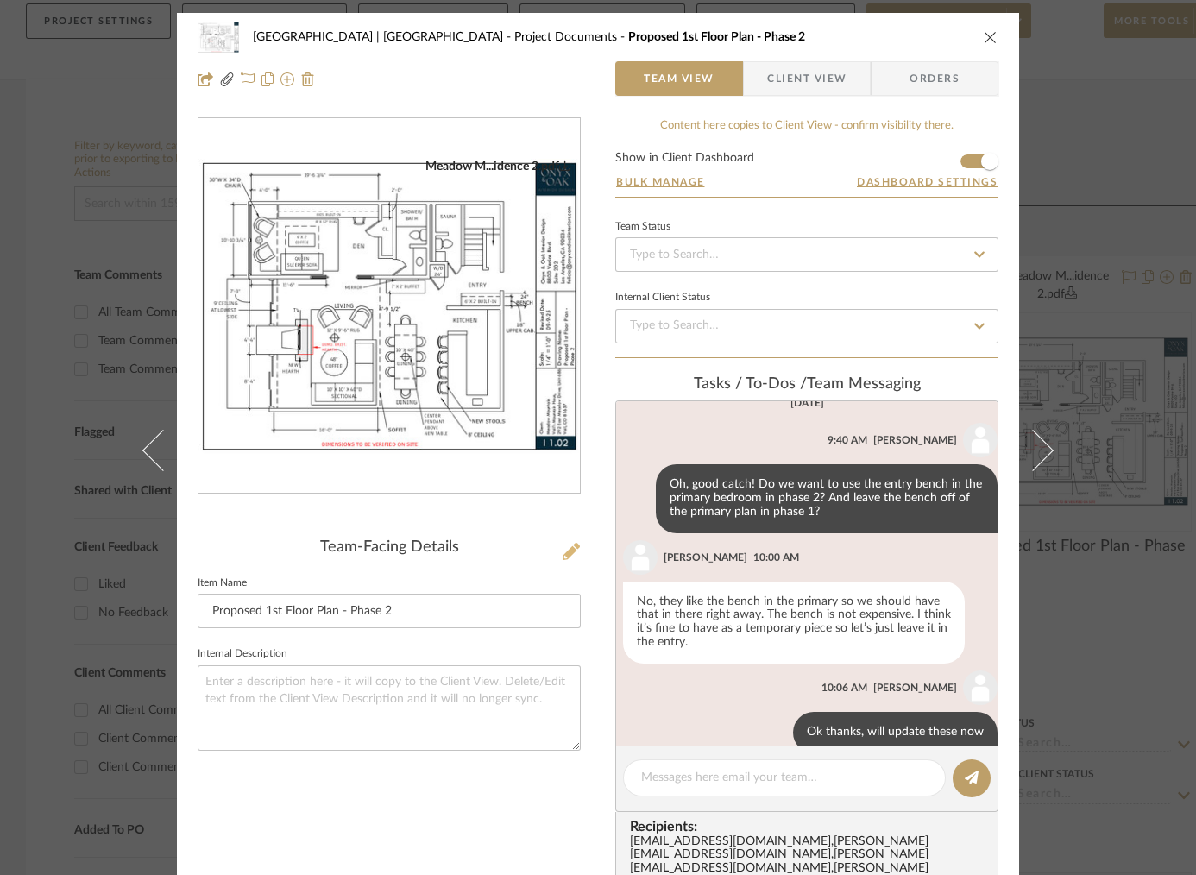
scroll to position [671, 0]
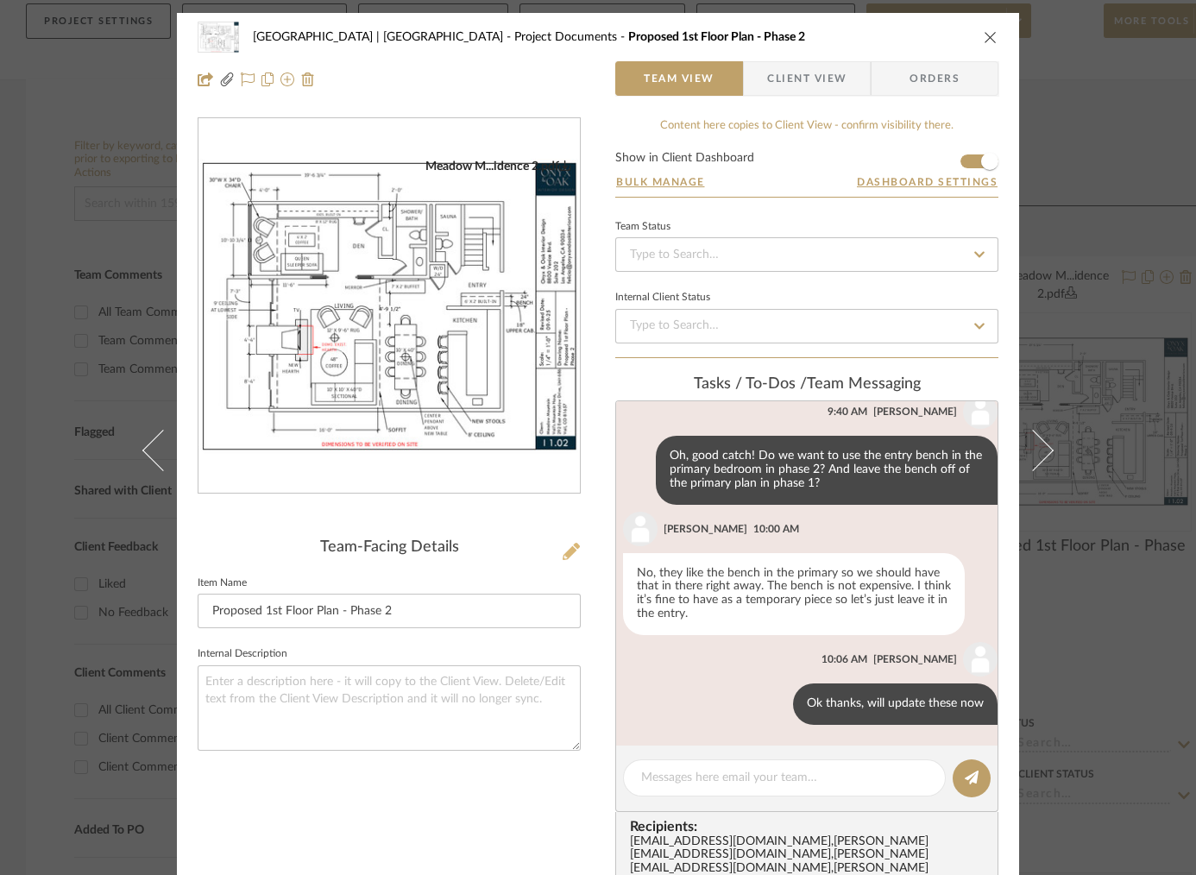
click at [566, 551] on icon at bounding box center [571, 551] width 17 height 17
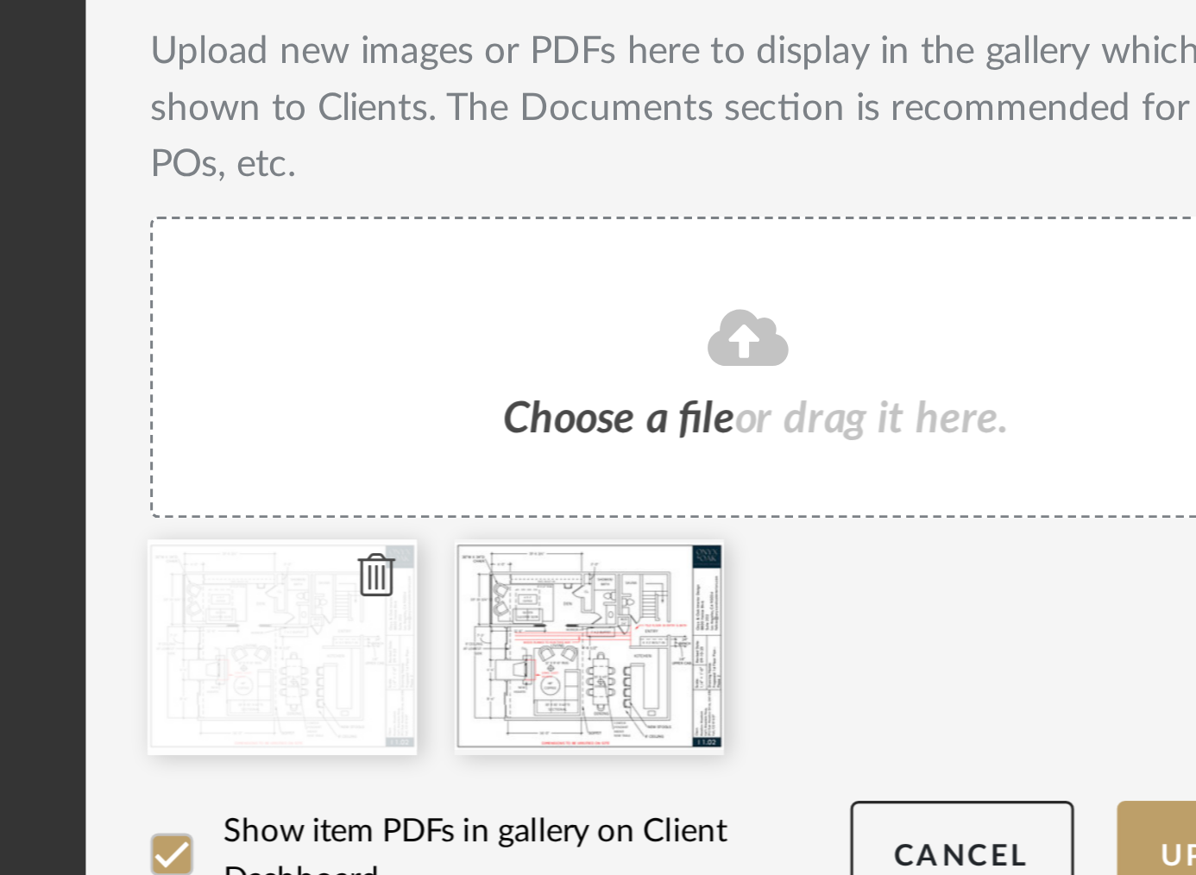
click at [473, 640] on icon at bounding box center [479, 643] width 12 height 14
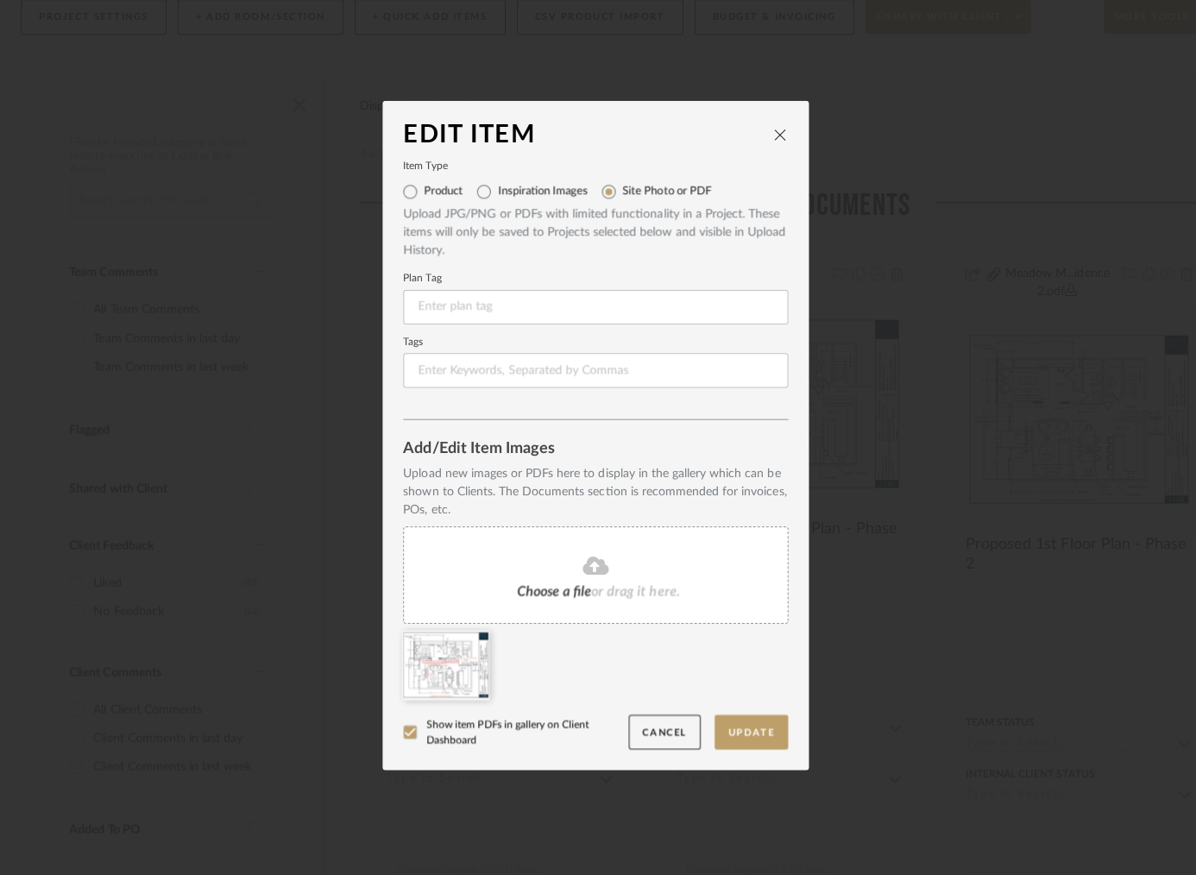
scroll to position [0, 0]
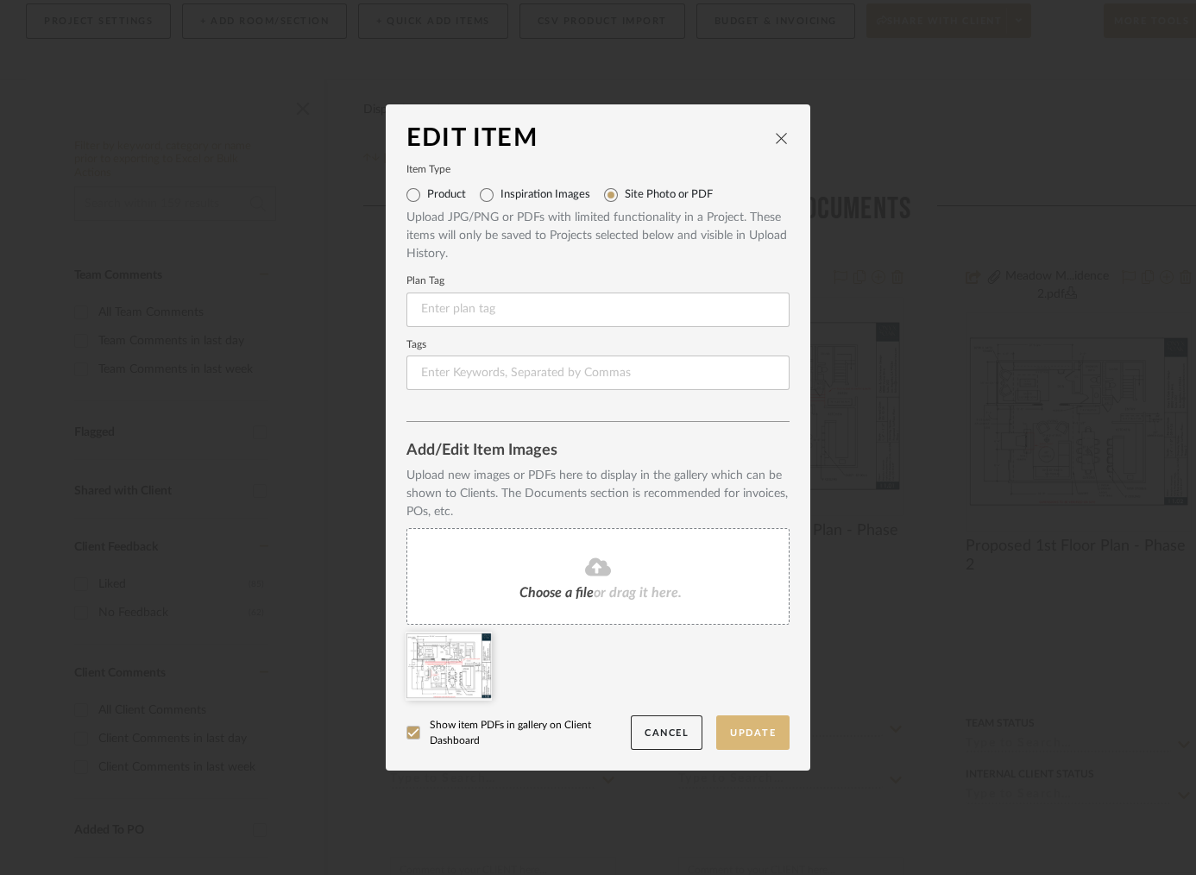
click at [728, 727] on button "Update" at bounding box center [752, 732] width 73 height 35
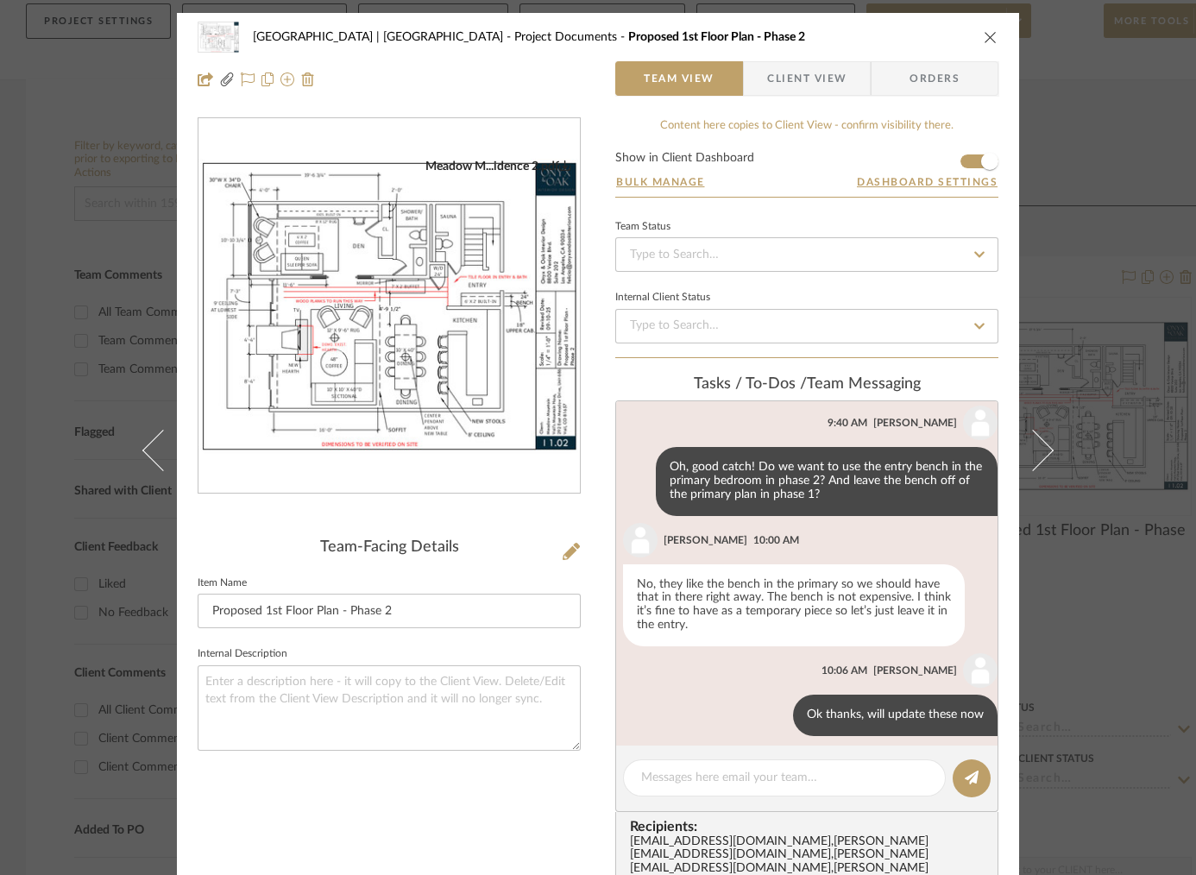
scroll to position [671, 0]
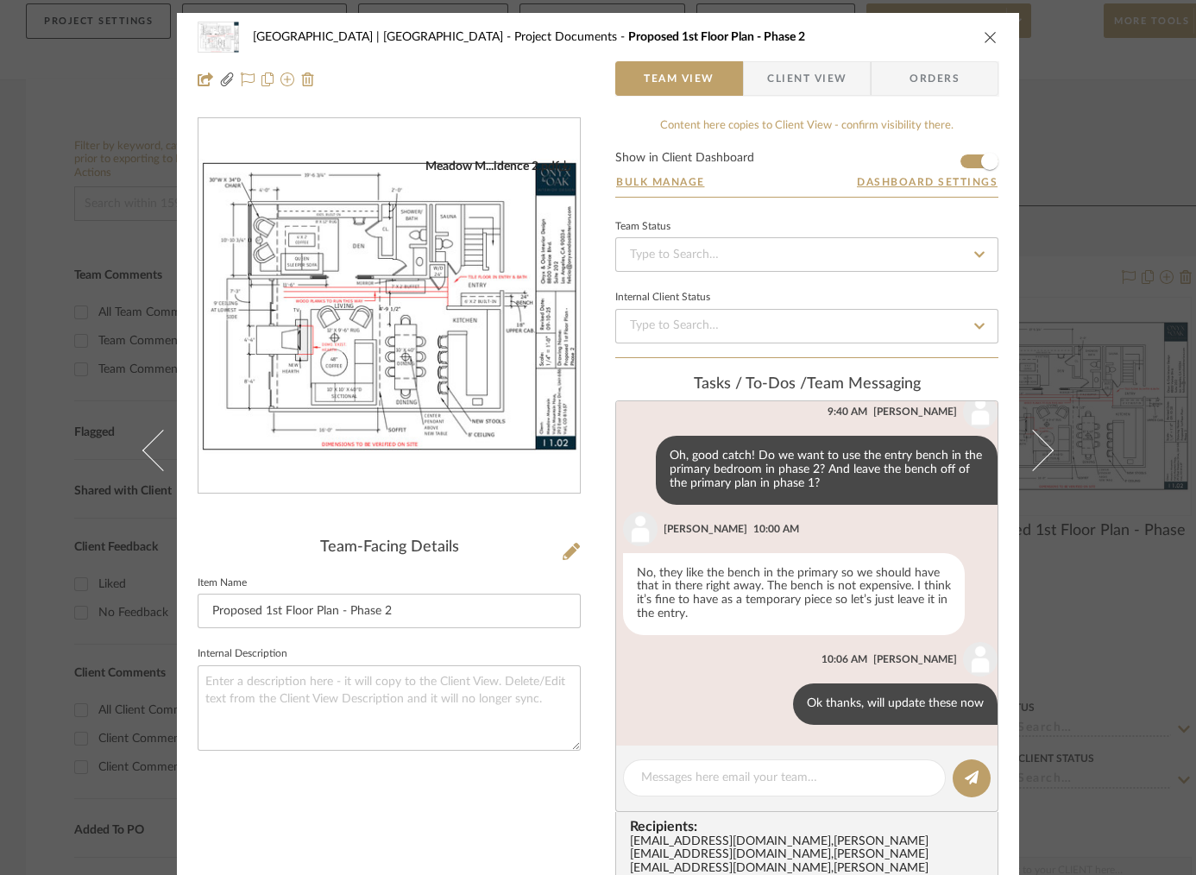
click at [1112, 299] on div "Meadow Mountain | Vail Valley Project Documents Proposed 1st Floor Plan - Phase…" at bounding box center [598, 437] width 1196 height 875
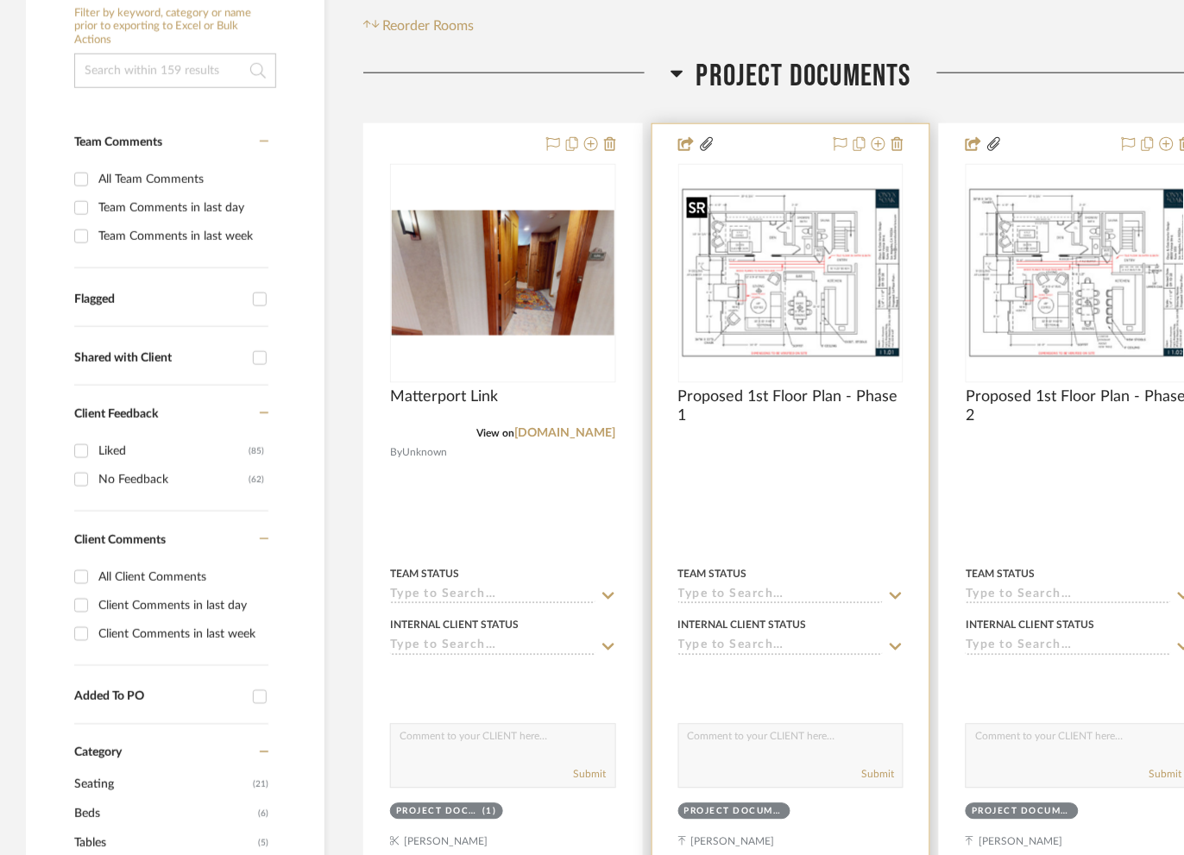
scroll to position [387, 0]
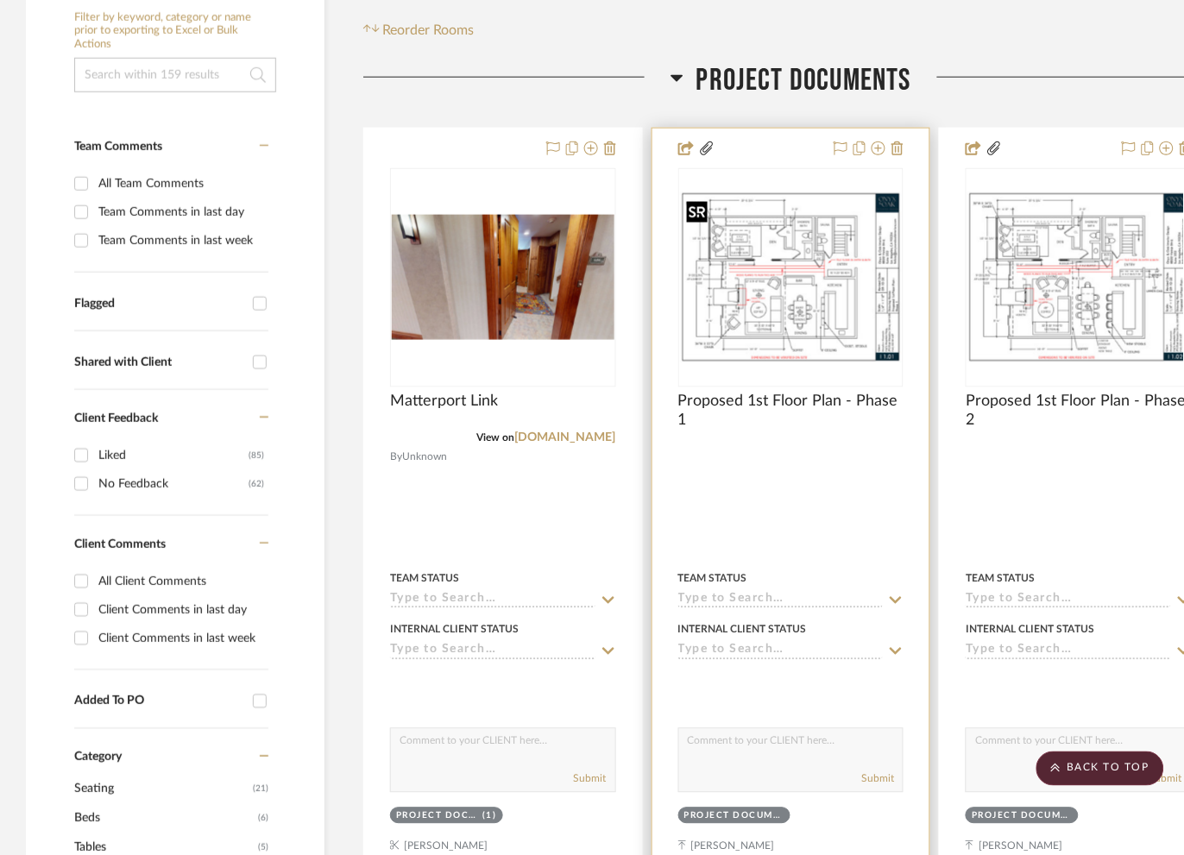
click at [829, 292] on img "0" at bounding box center [791, 278] width 223 height 172
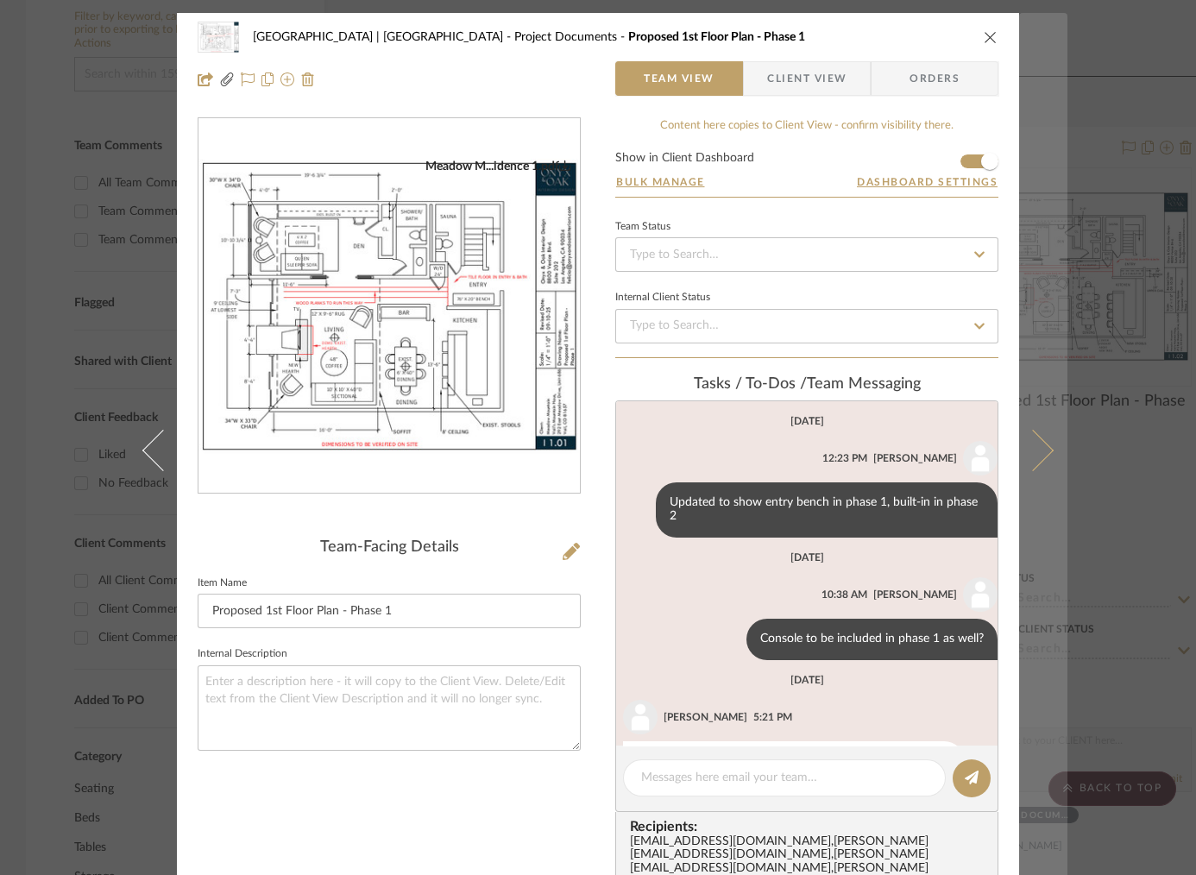
scroll to position [85, 0]
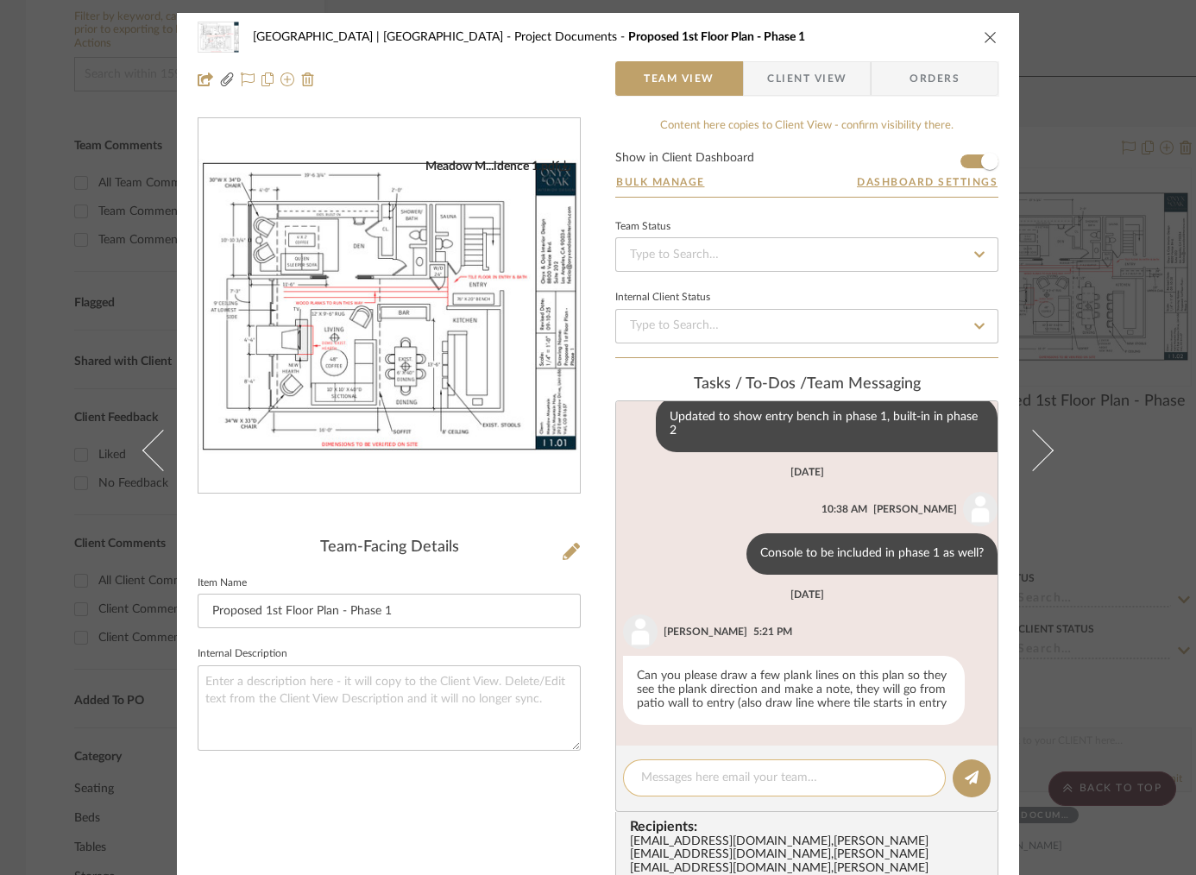
click at [711, 776] on textarea at bounding box center [784, 778] width 286 height 18
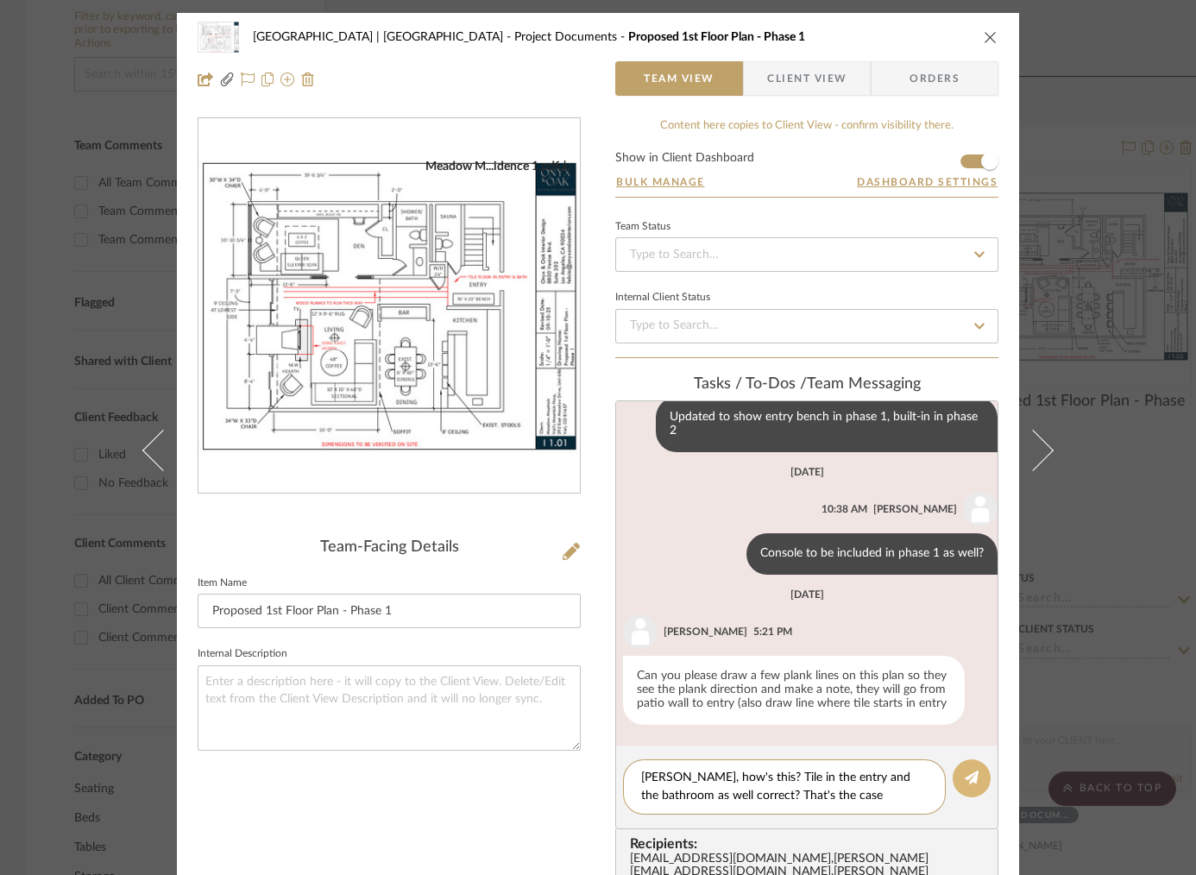
type textarea "Felicia, how's this? Tile in the entry and the bathroom as well correct? That's…"
click at [965, 771] on icon at bounding box center [972, 778] width 14 height 14
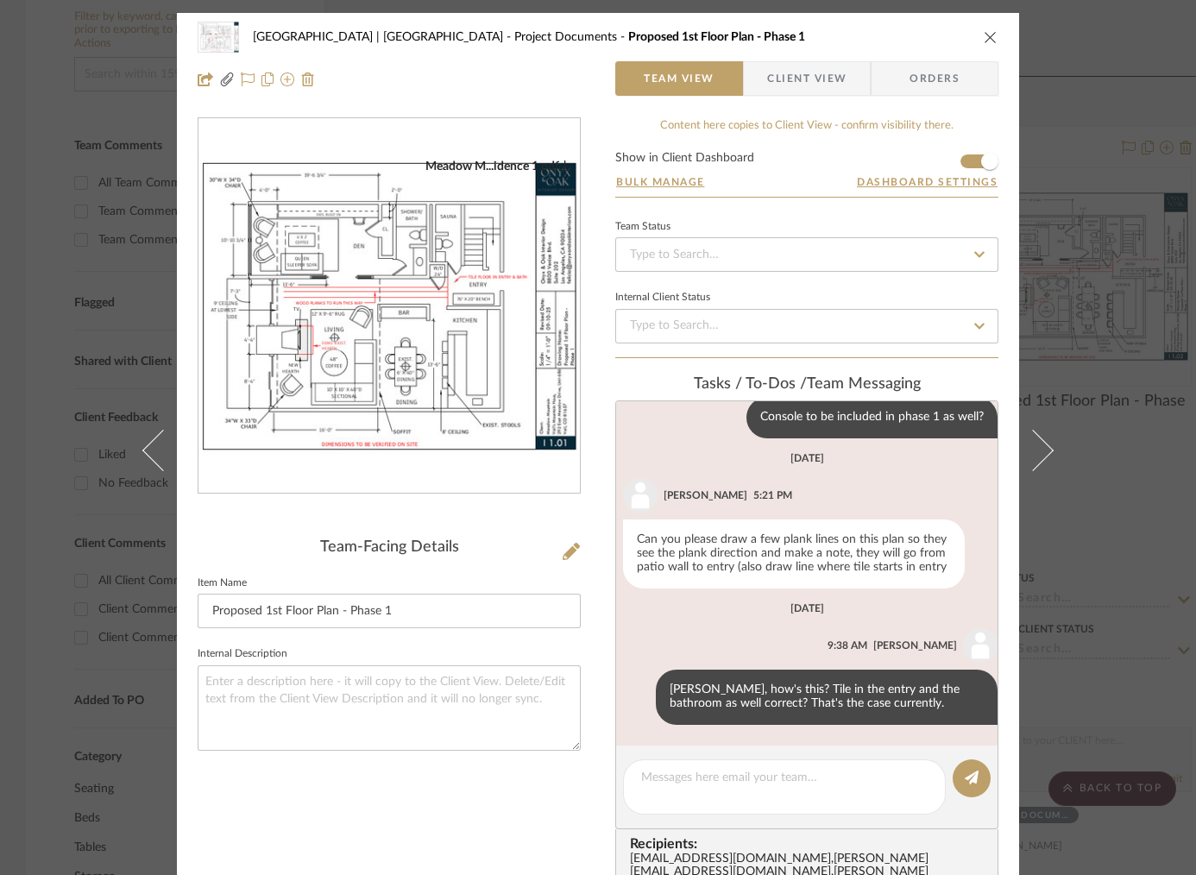
click at [1110, 303] on div "Meadow Mountain | Vail Valley Project Documents Proposed 1st Floor Plan - Phase…" at bounding box center [598, 437] width 1196 height 875
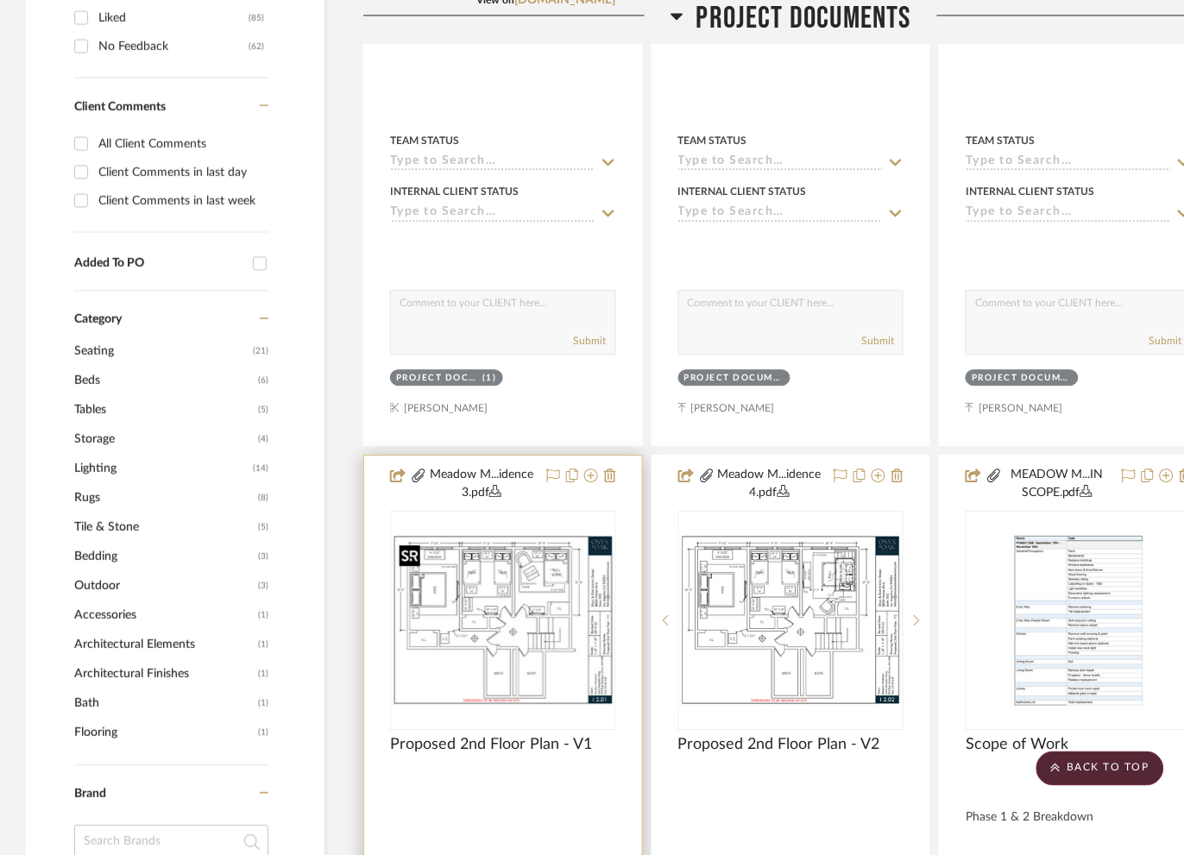
scroll to position [831, 0]
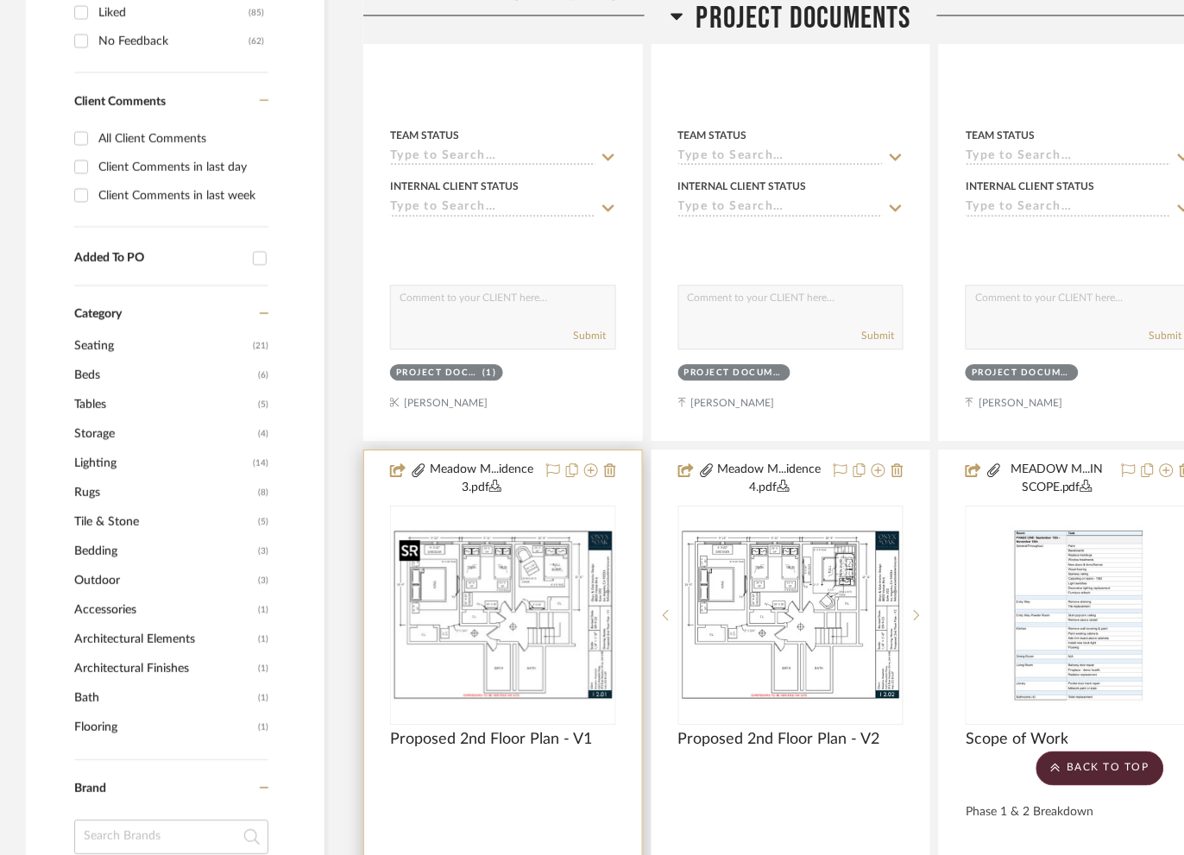
click at [521, 606] on img "0" at bounding box center [503, 615] width 223 height 172
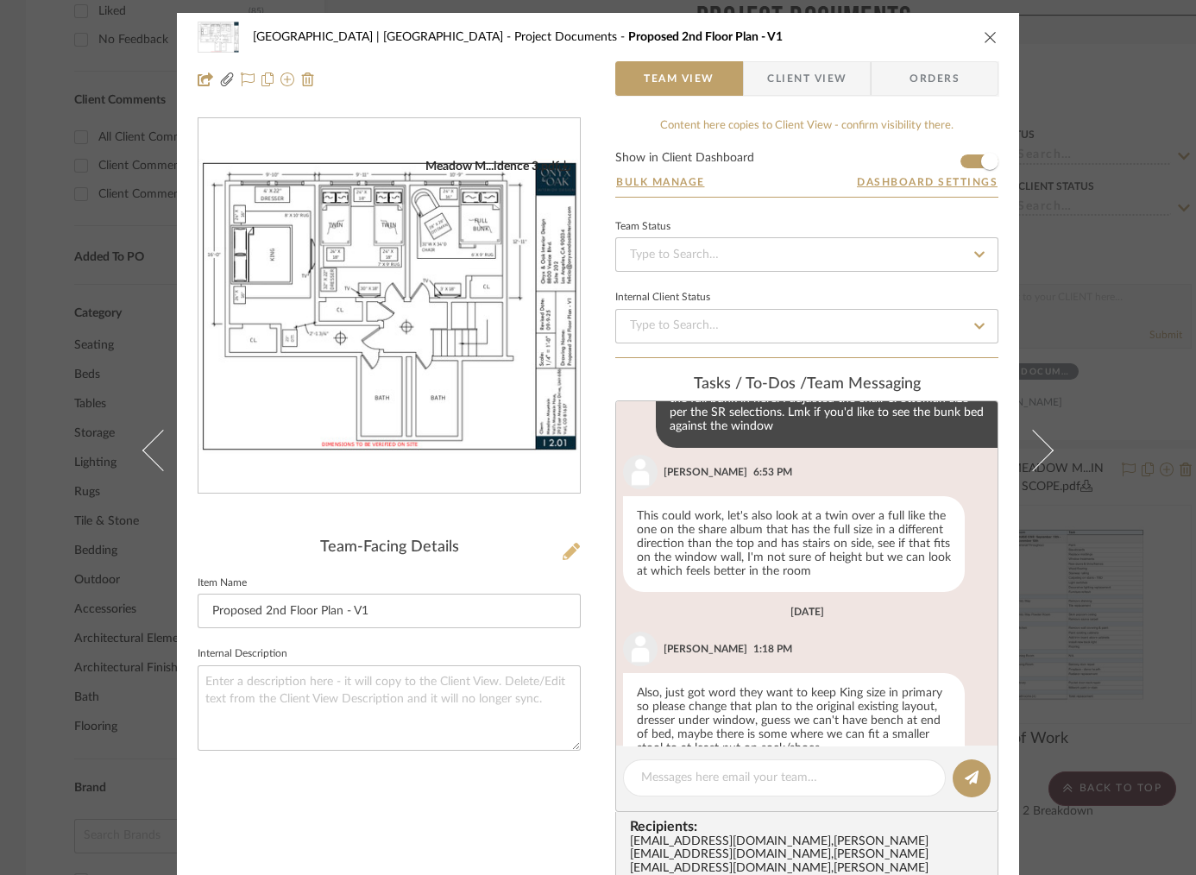
scroll to position [463, 0]
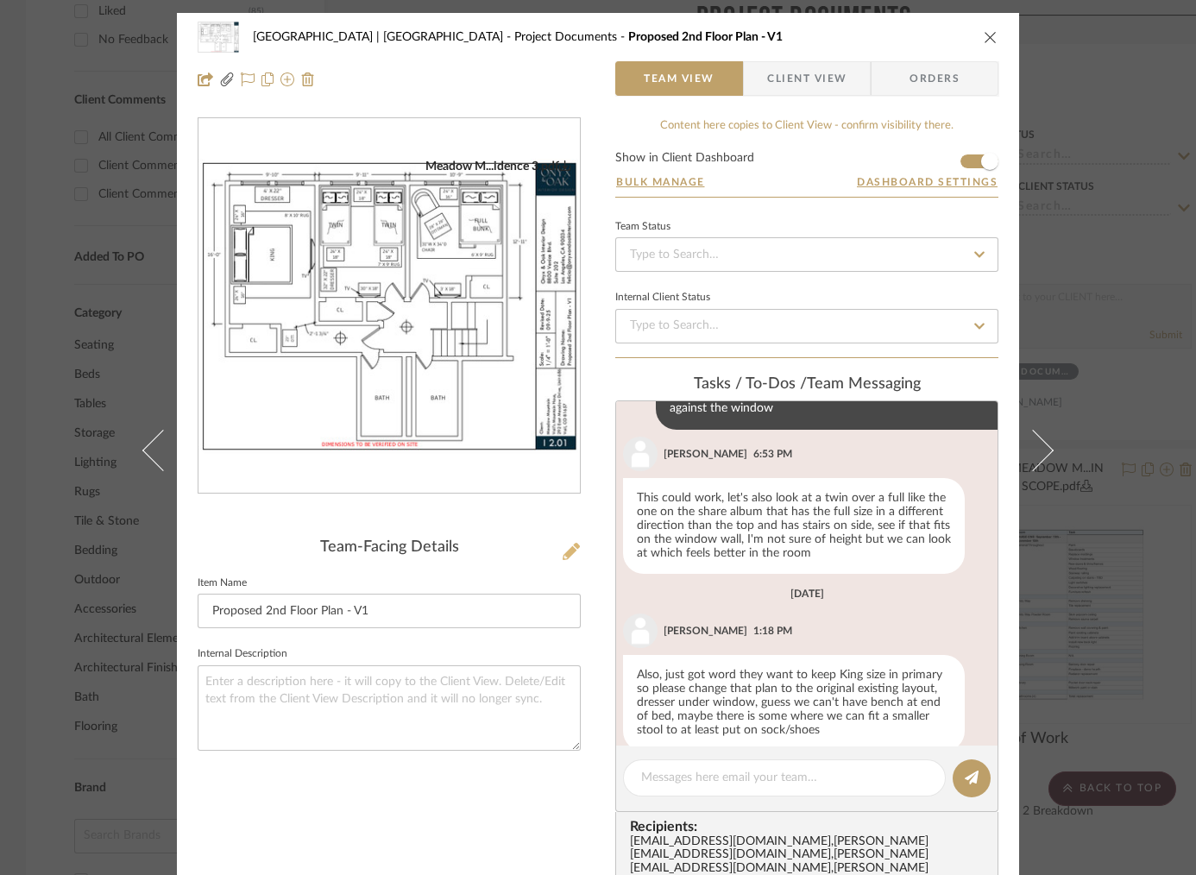
click at [563, 545] on icon at bounding box center [571, 551] width 17 height 17
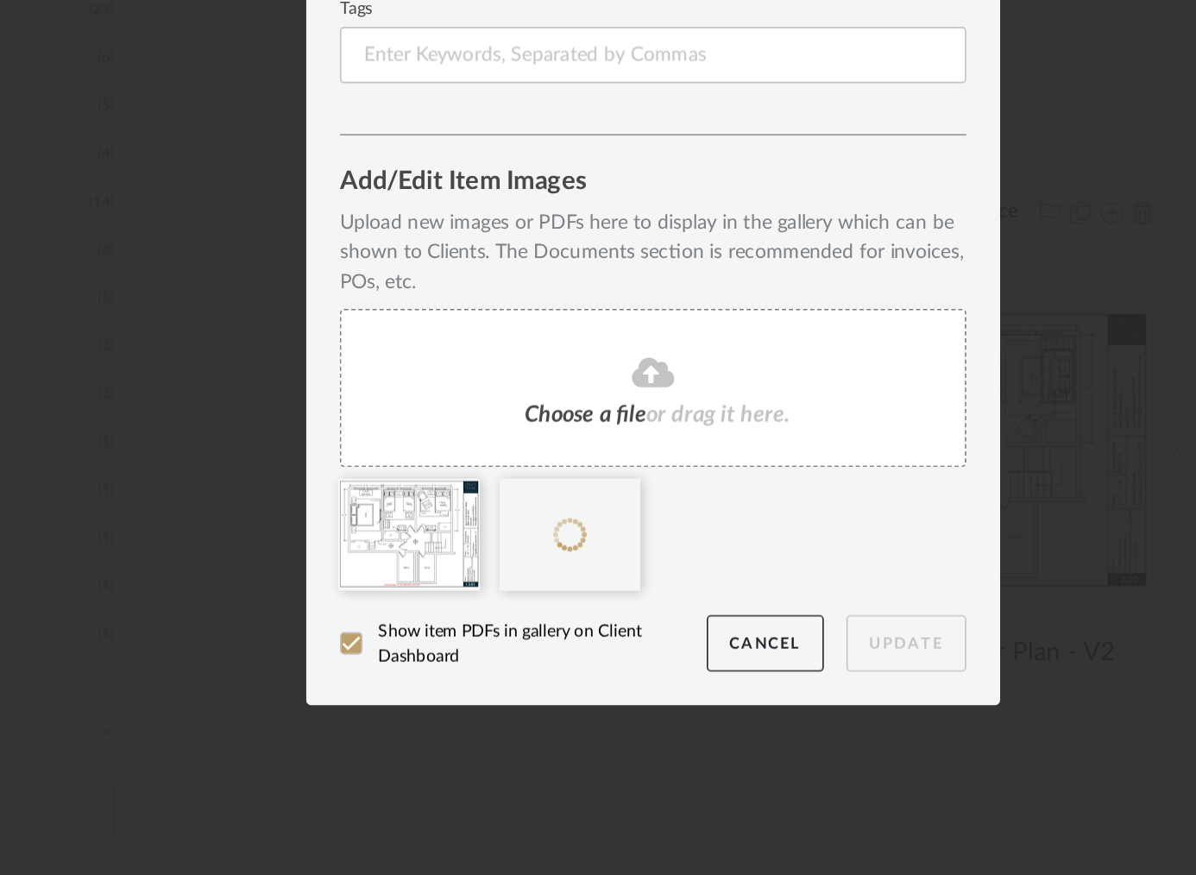
scroll to position [0, 0]
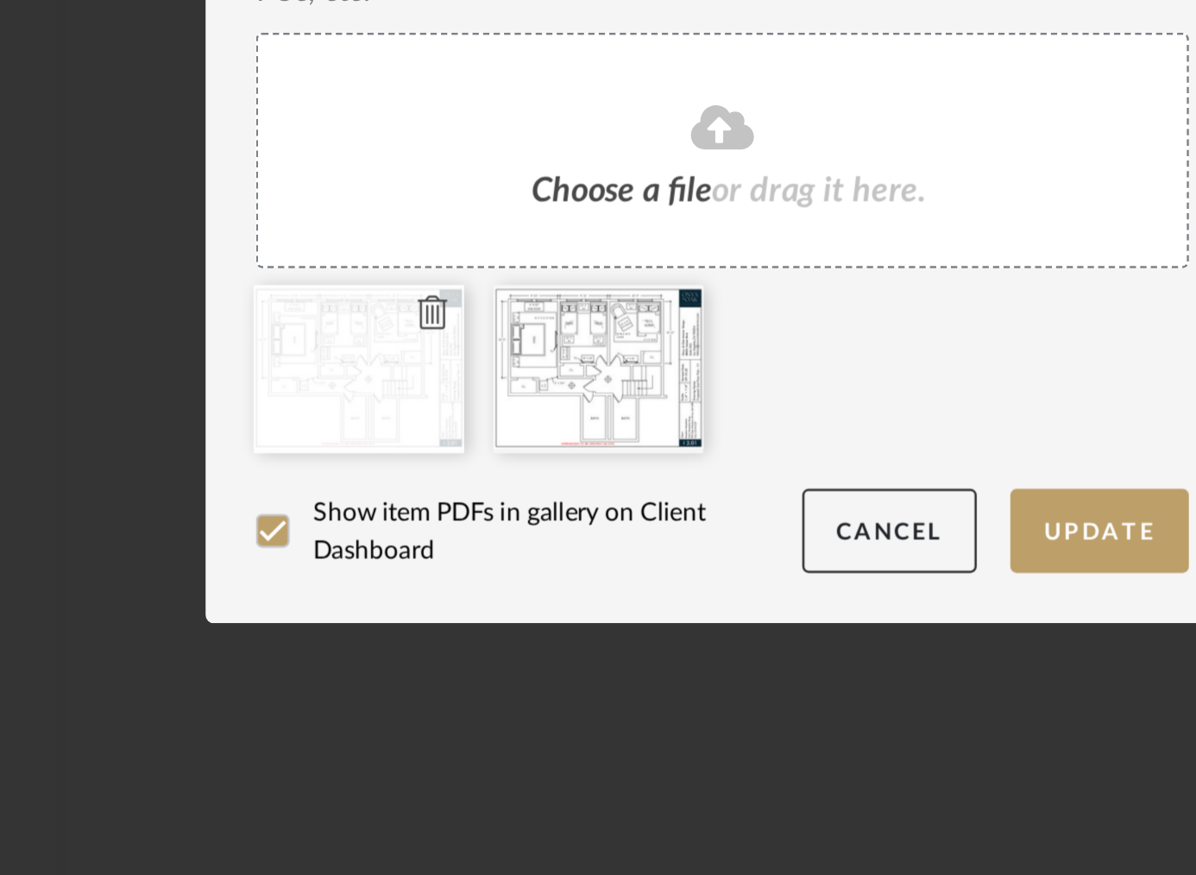
click at [473, 640] on icon at bounding box center [479, 643] width 12 height 14
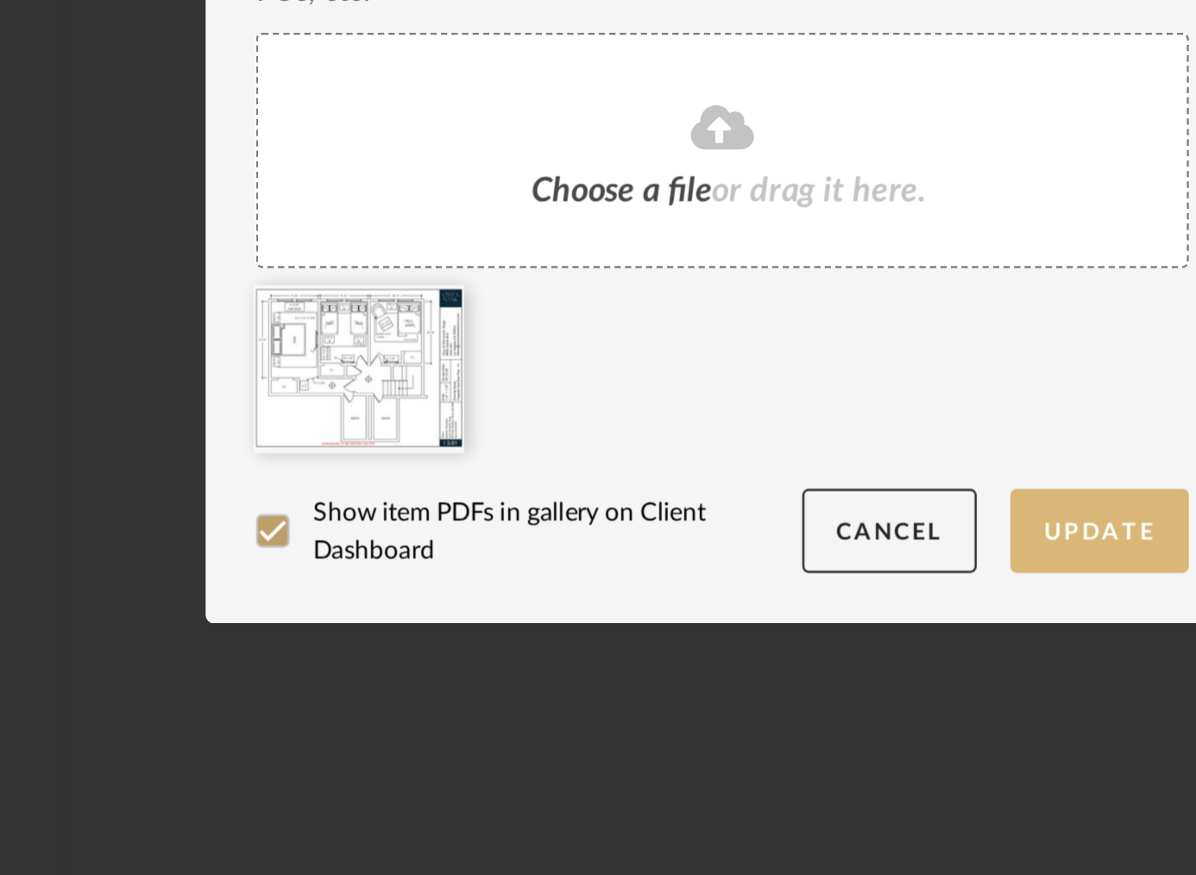
click at [759, 725] on button "Update" at bounding box center [752, 732] width 73 height 35
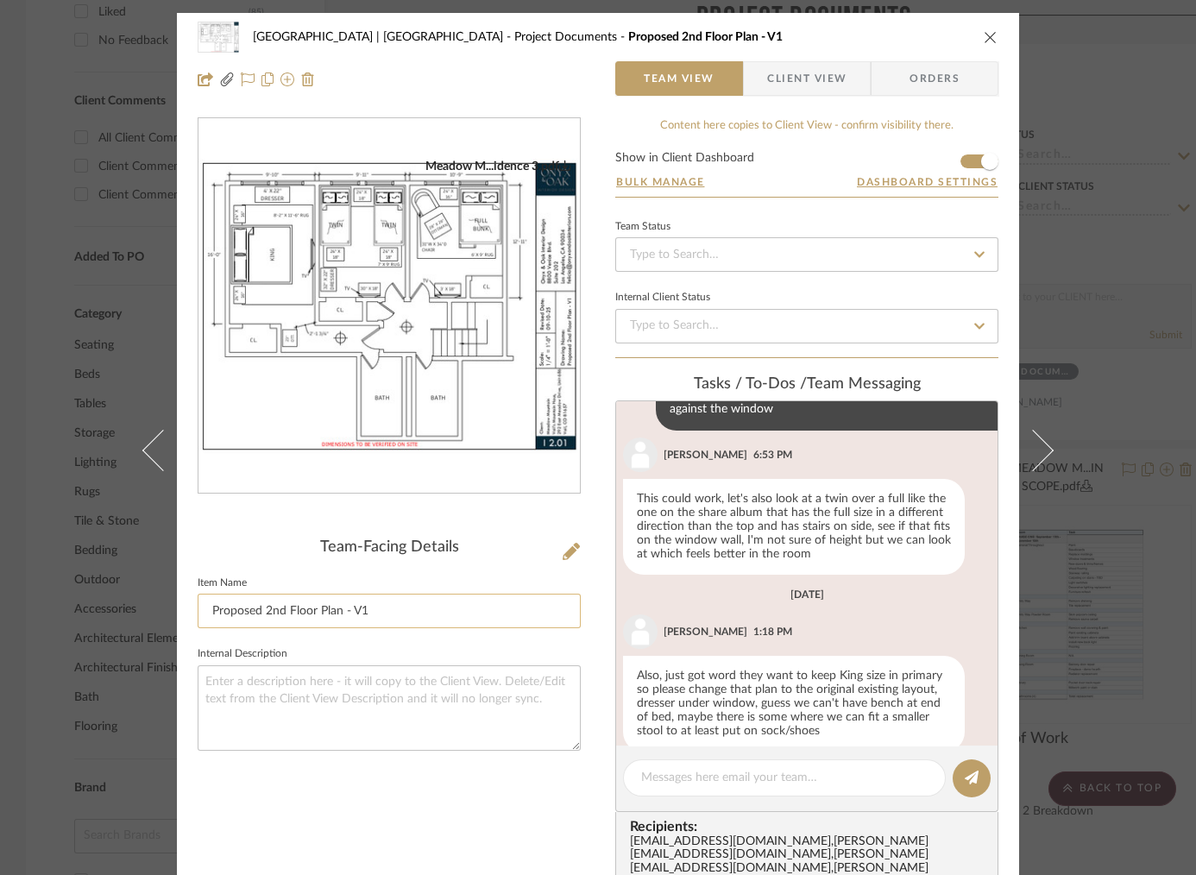
scroll to position [463, 0]
click at [687, 769] on textarea at bounding box center [784, 778] width 286 height 18
type textarea "I've updated the rug size in the"
drag, startPoint x: 837, startPoint y: 774, endPoint x: 525, endPoint y: 756, distance: 312.9
click at [525, 756] on div "Meadow Mountain | Vail Valley Project Documents Proposed 2nd Floor Plan - V1 Te…" at bounding box center [598, 718] width 842 height 1410
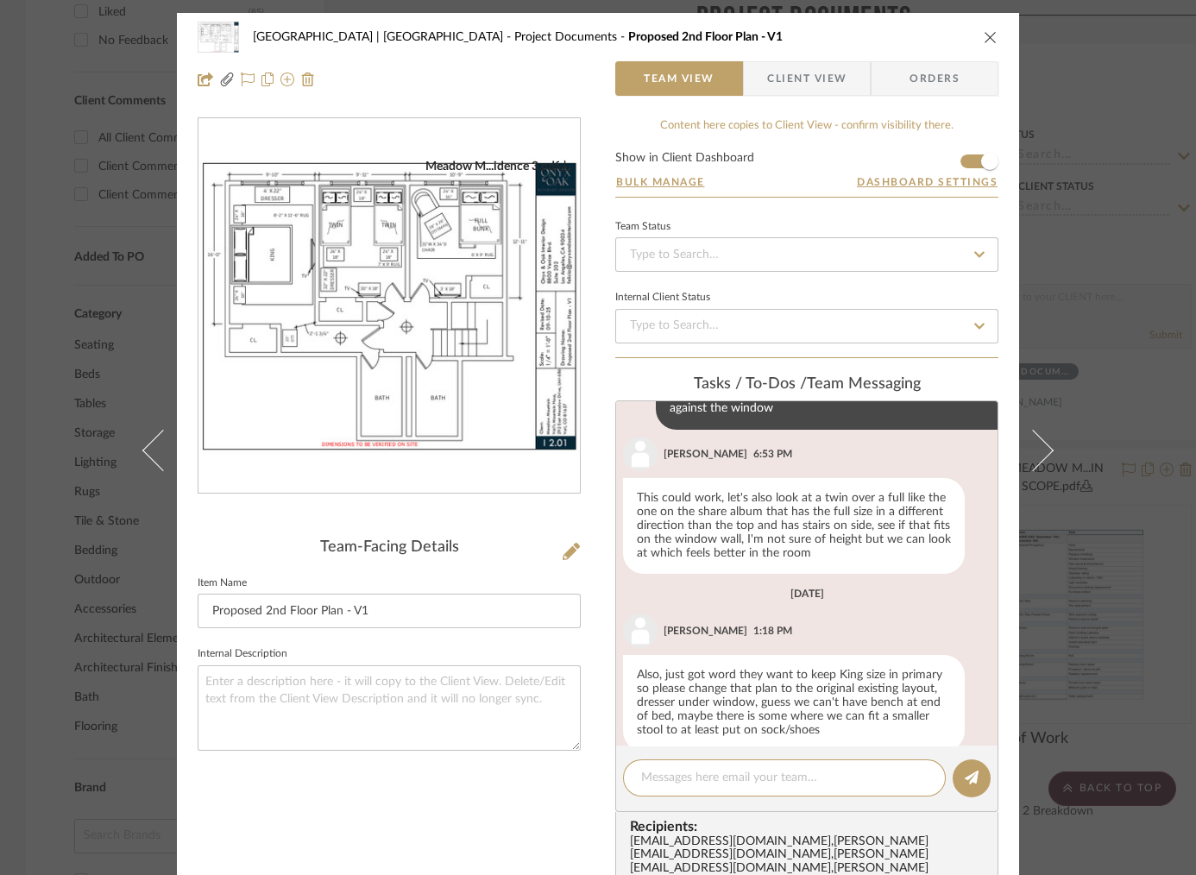
click at [1102, 318] on div "Meadow Mountain | Vail Valley Project Documents Proposed 2nd Floor Plan - V1 Te…" at bounding box center [598, 437] width 1196 height 875
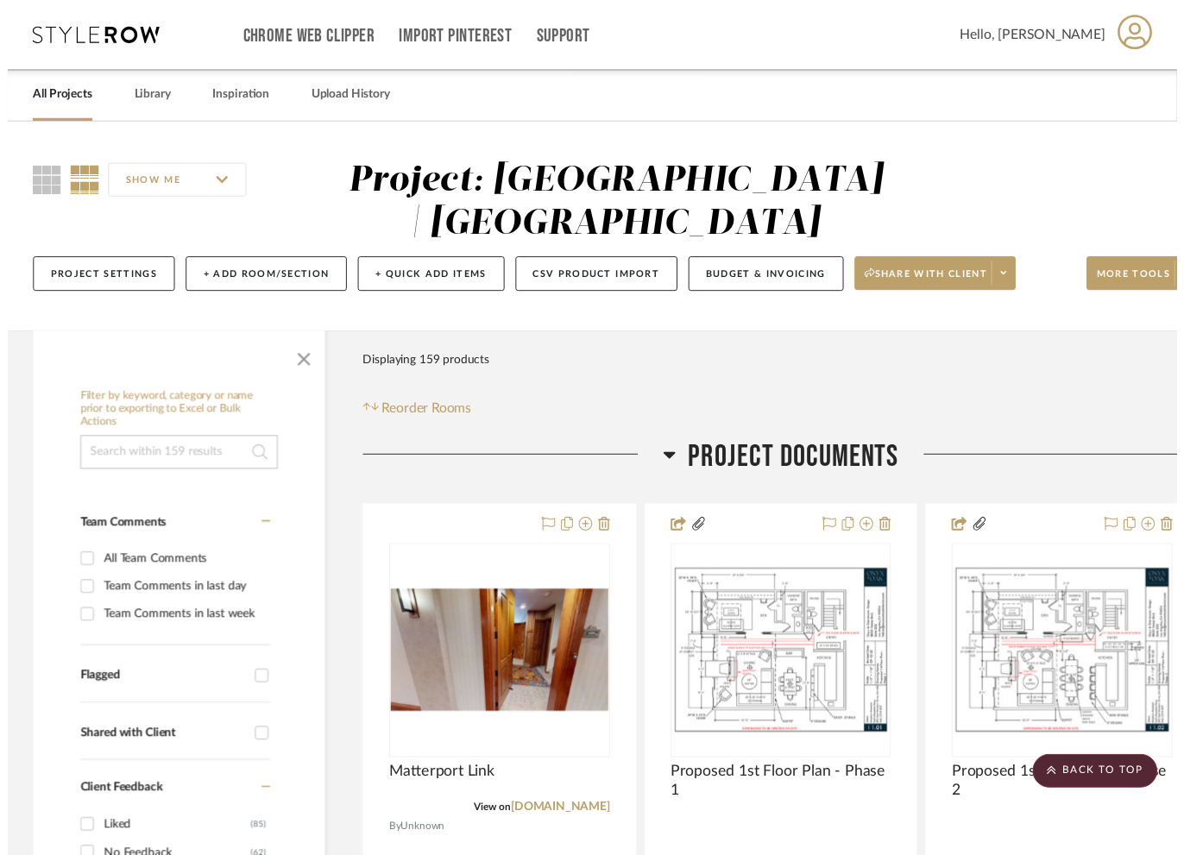
scroll to position [831, 0]
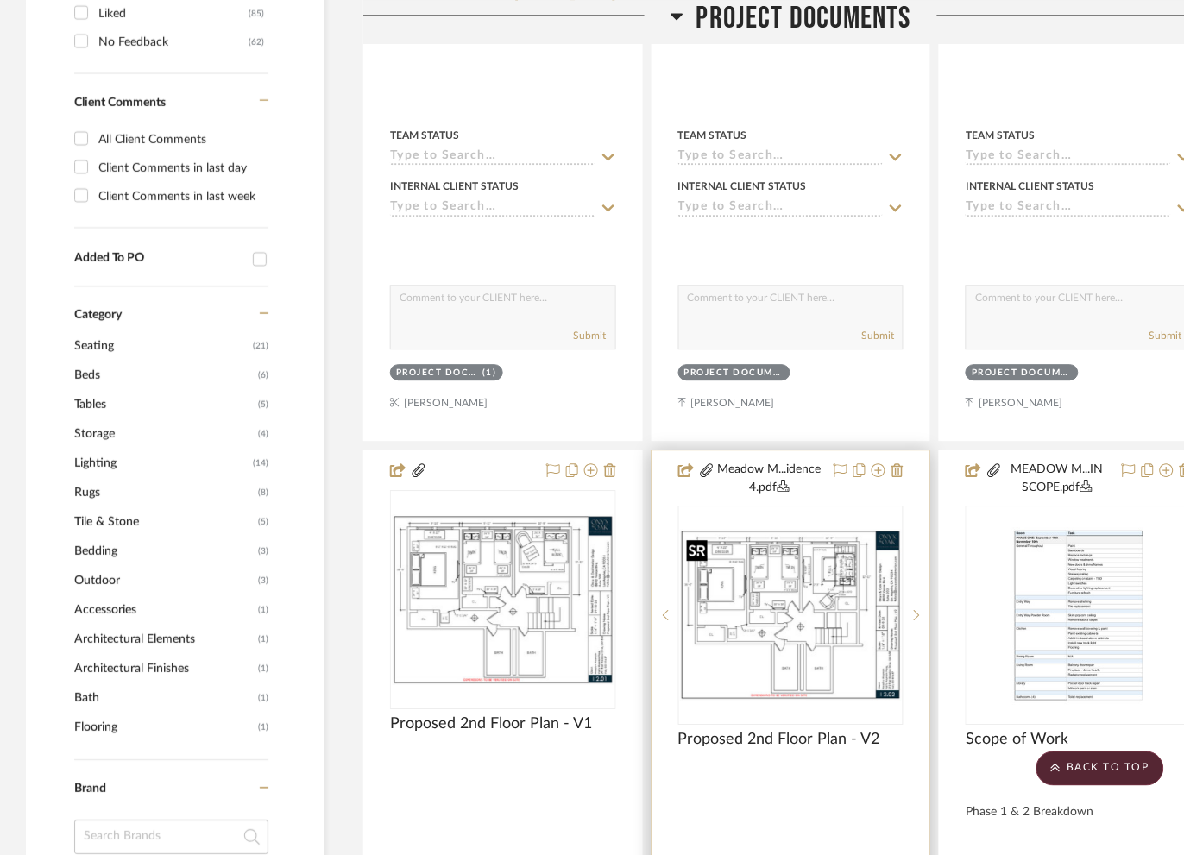
click at [0, 0] on img at bounding box center [0, 0] width 0 height 0
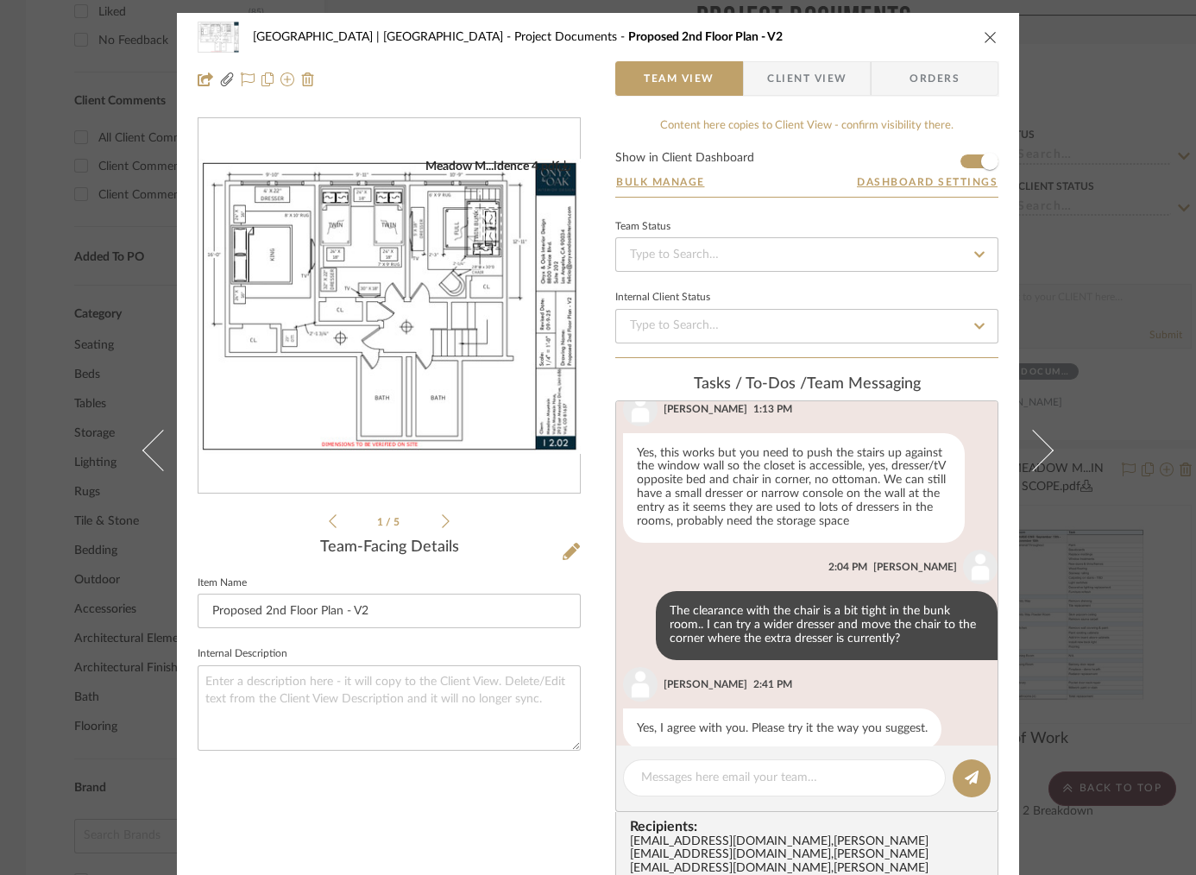
scroll to position [764, 0]
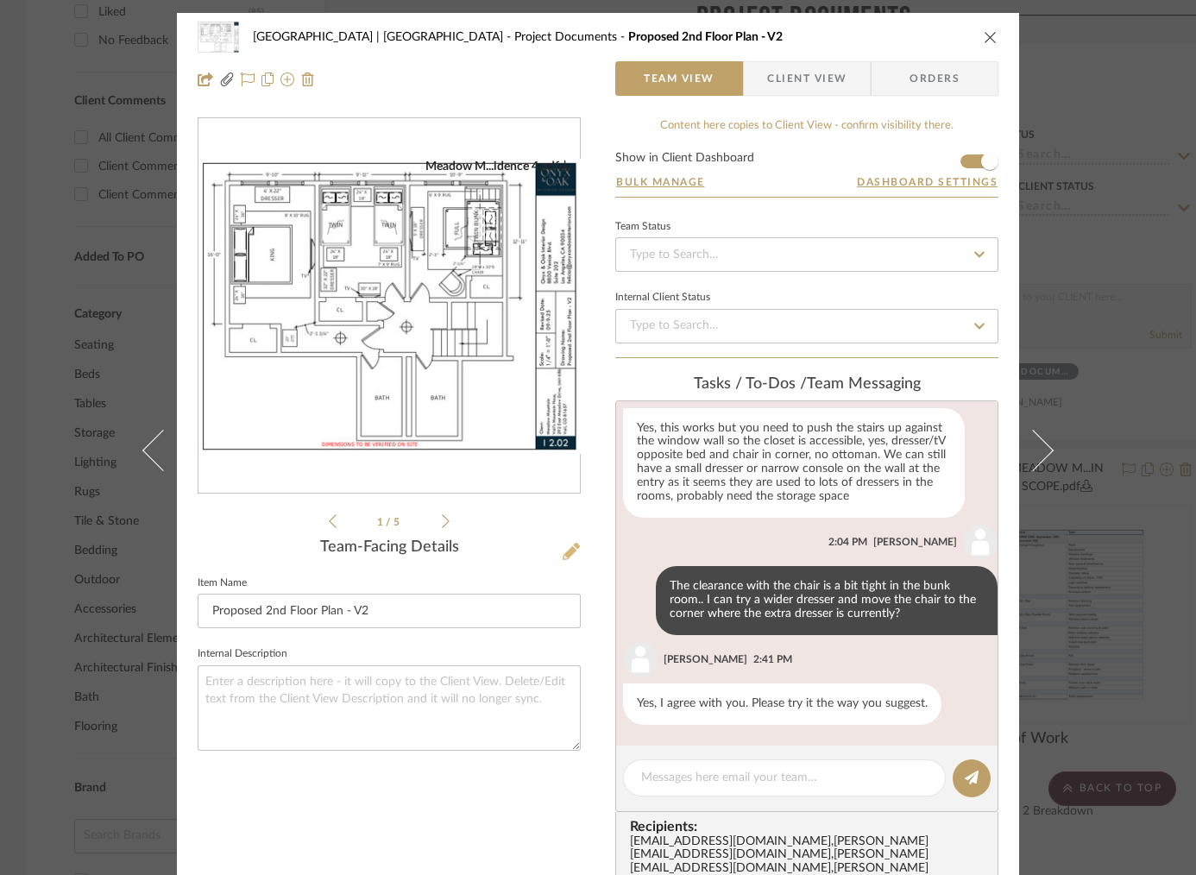
click at [563, 553] on icon at bounding box center [571, 551] width 17 height 17
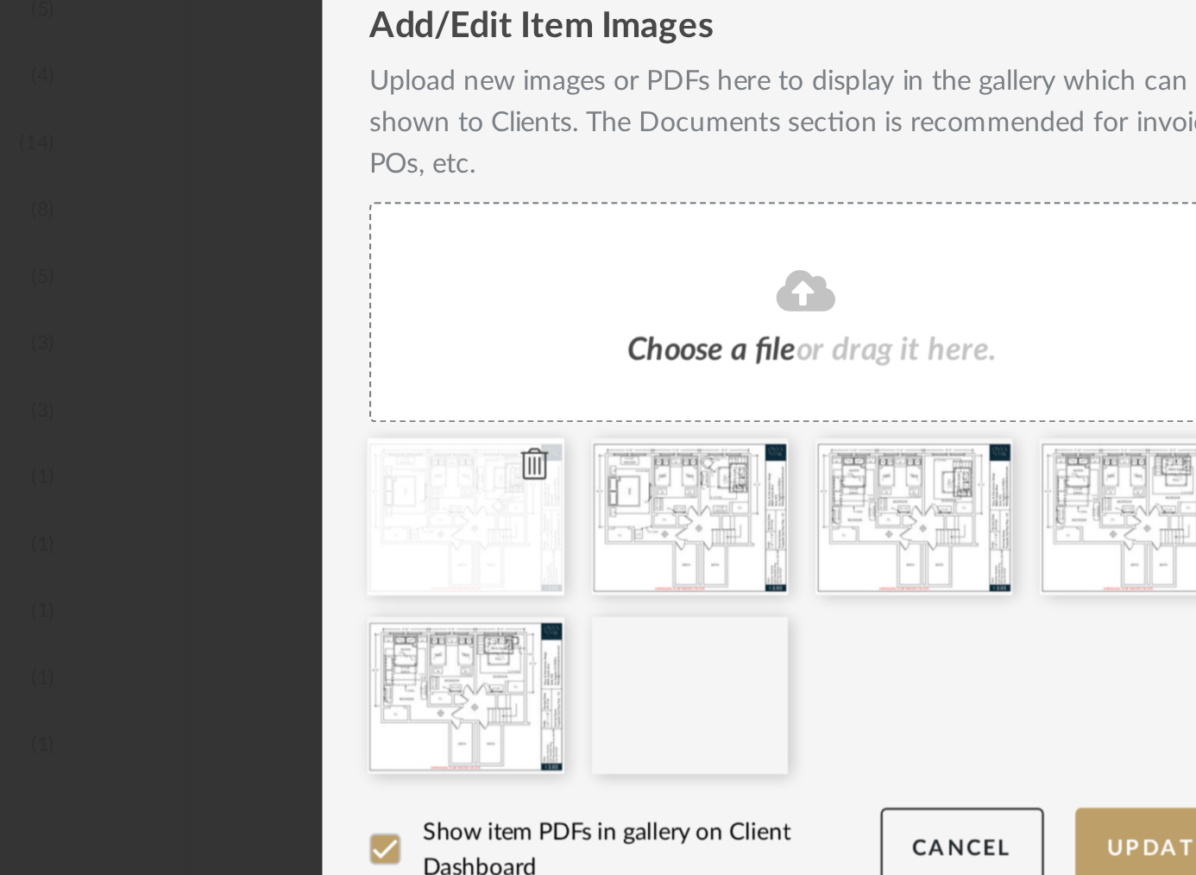
click at [473, 600] on icon at bounding box center [479, 603] width 12 height 14
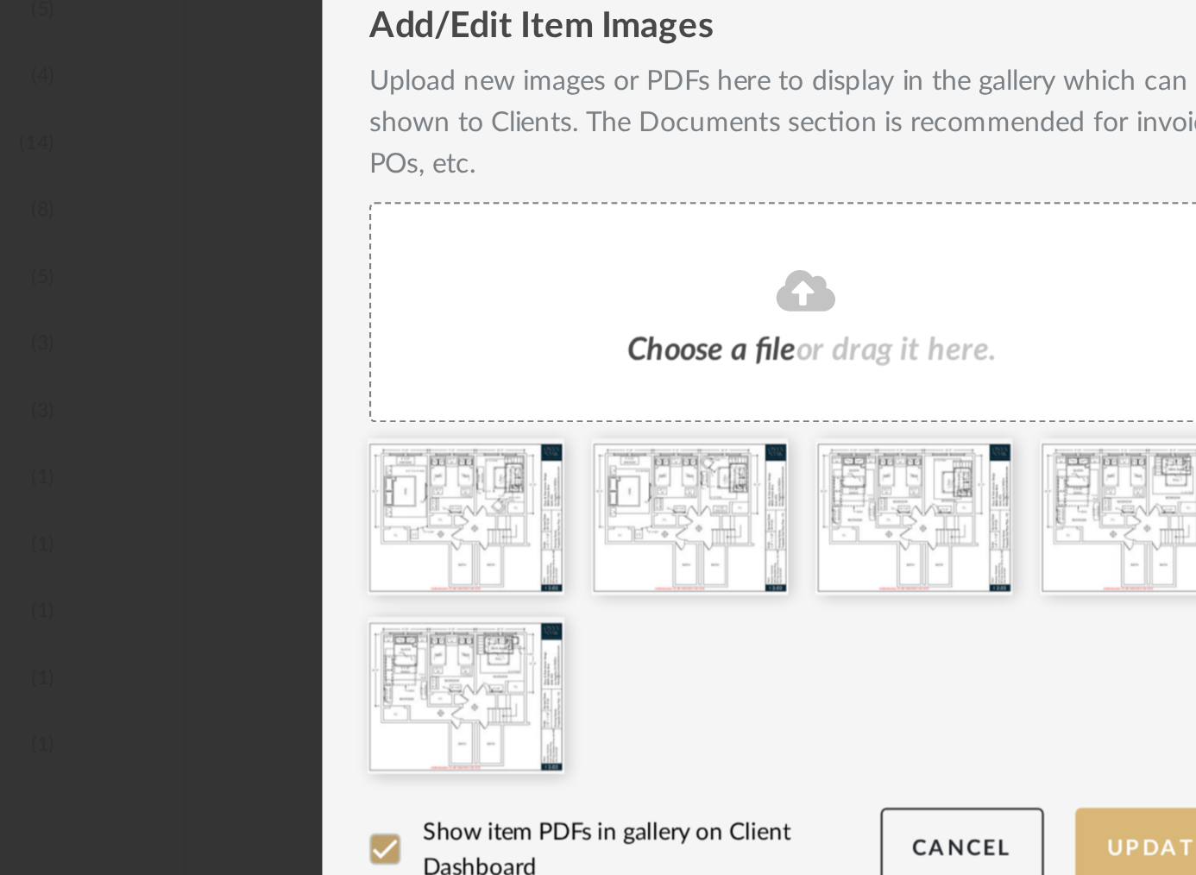
click at [723, 765] on button "Update" at bounding box center [752, 771] width 73 height 35
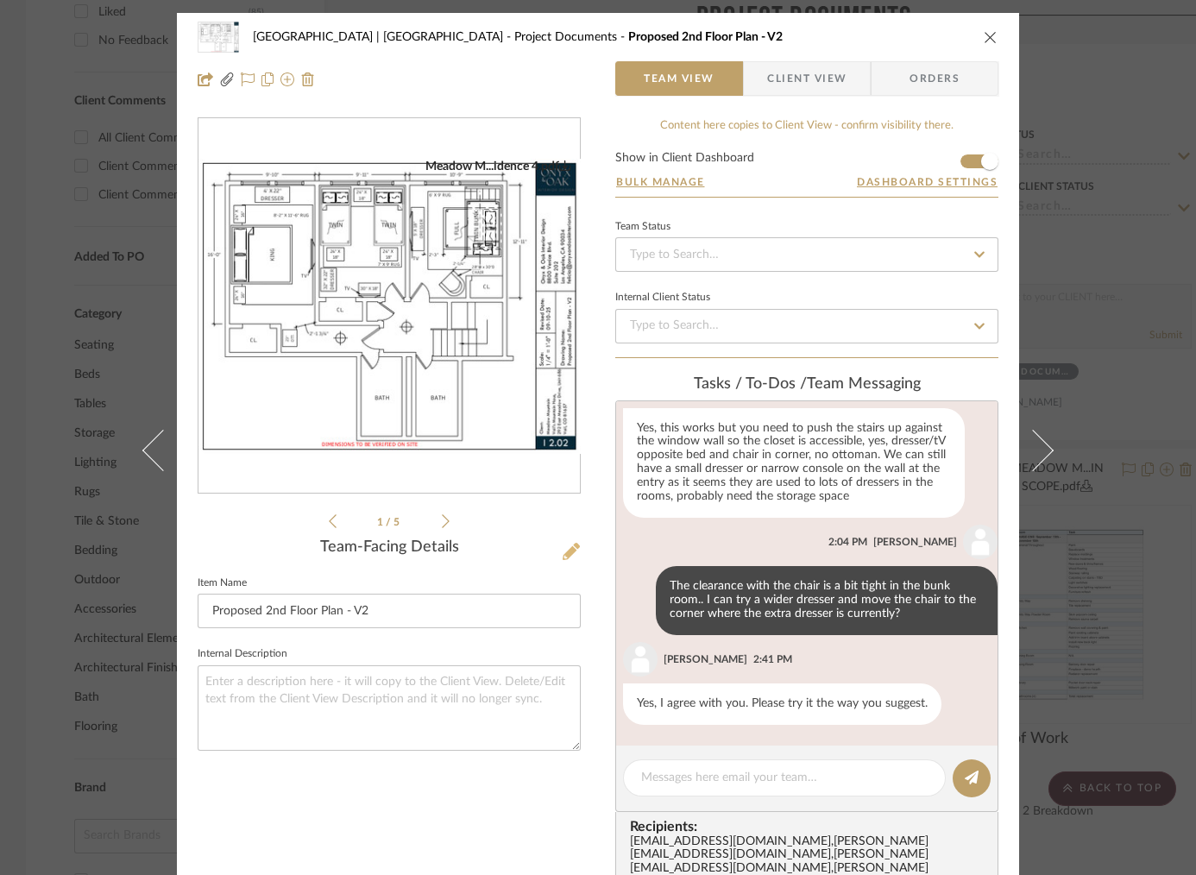
click at [565, 547] on icon at bounding box center [571, 551] width 17 height 17
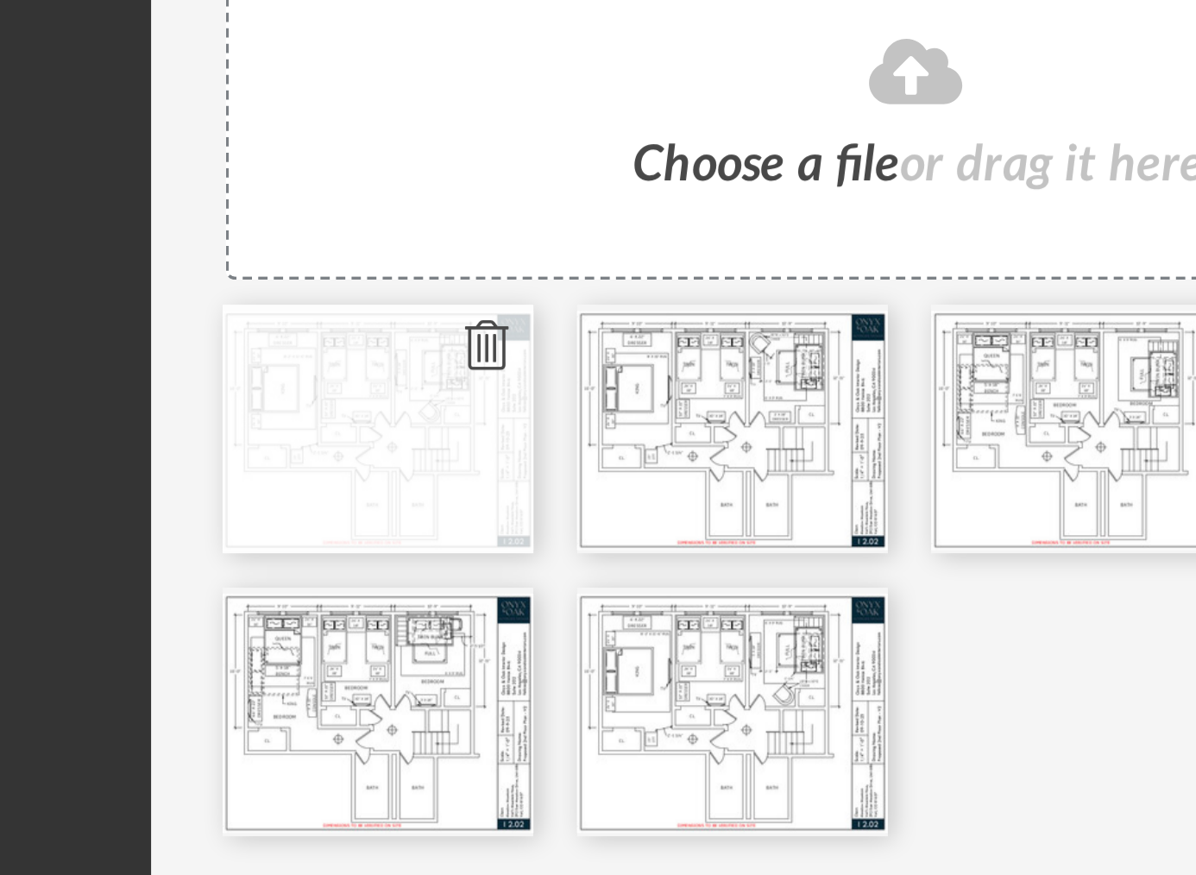
click at [473, 604] on icon at bounding box center [479, 603] width 12 height 14
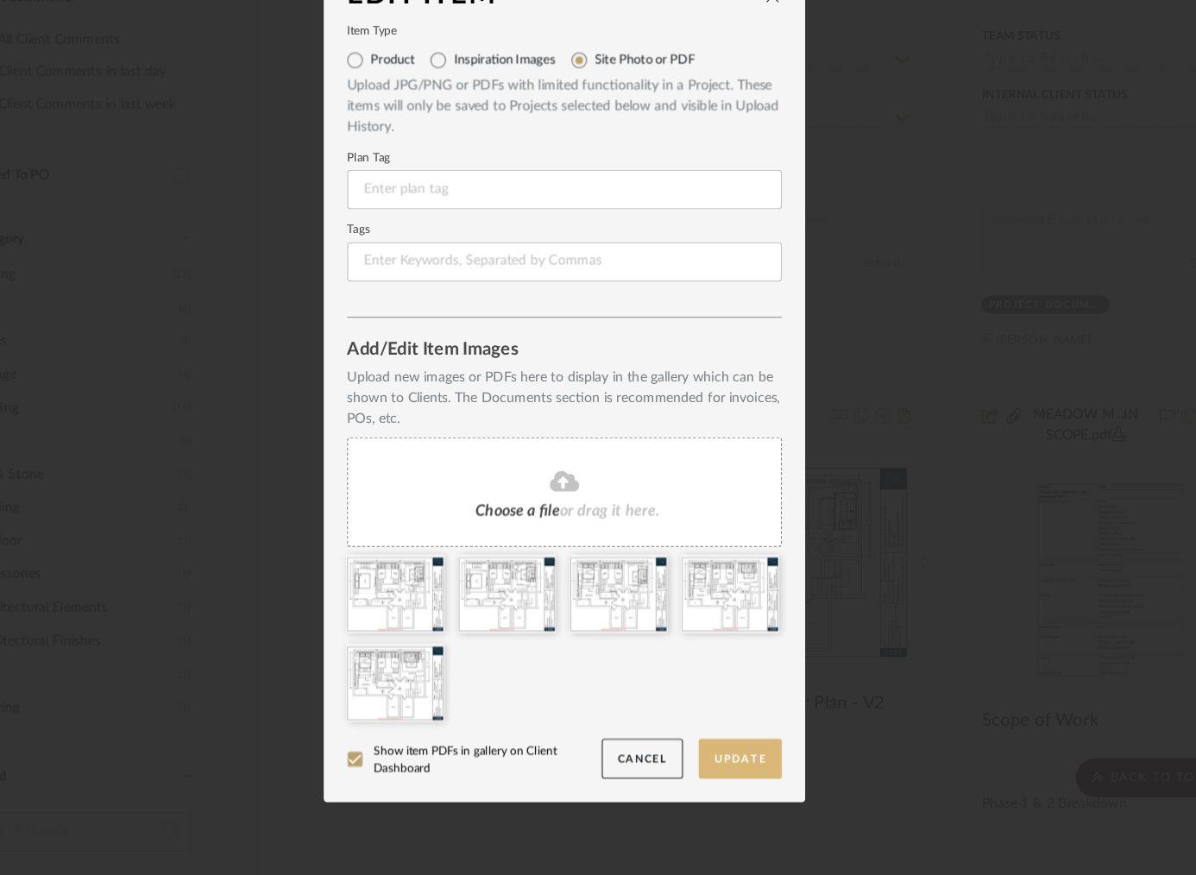
click at [733, 780] on button "Update" at bounding box center [752, 771] width 73 height 35
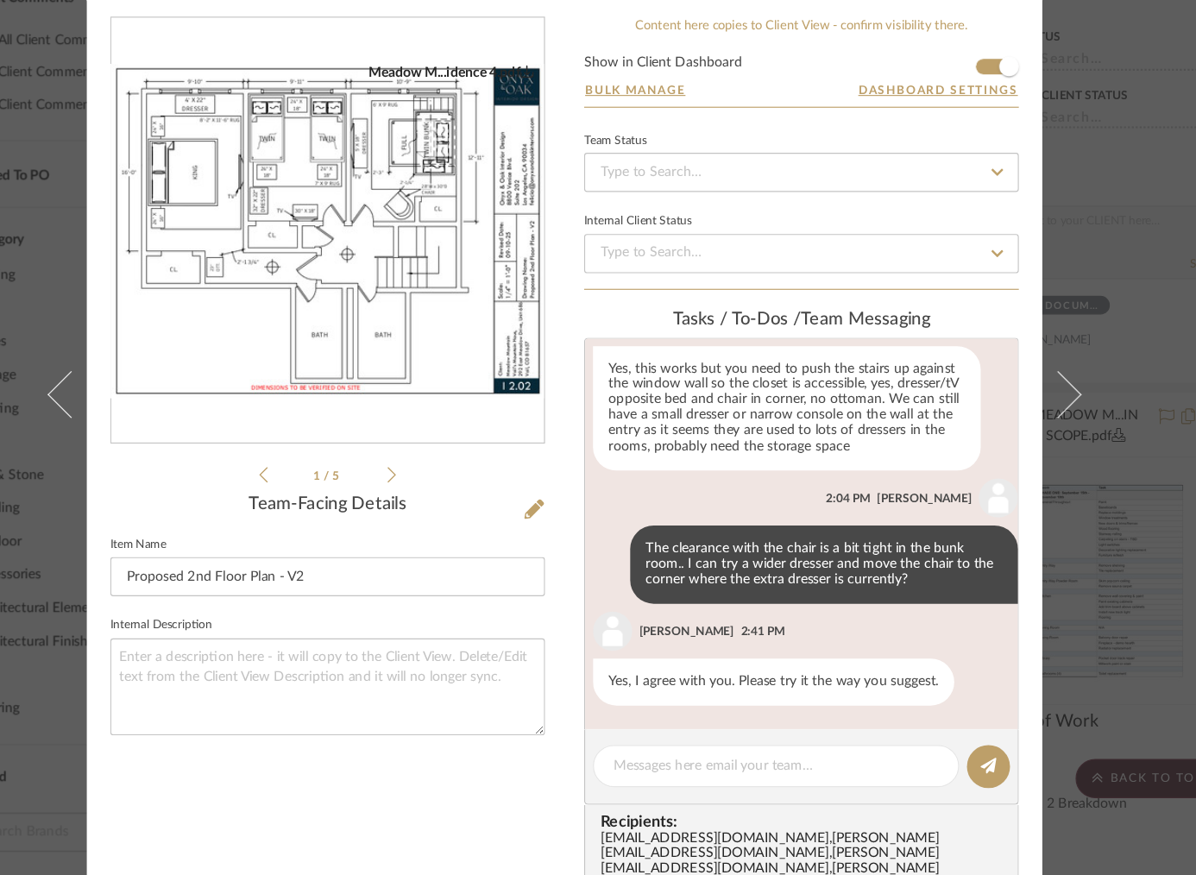
scroll to position [0, 0]
click at [1111, 293] on div "Meadow Mountain | Vail Valley Project Documents Proposed 2nd Floor Plan - V2 Te…" at bounding box center [598, 437] width 1196 height 875
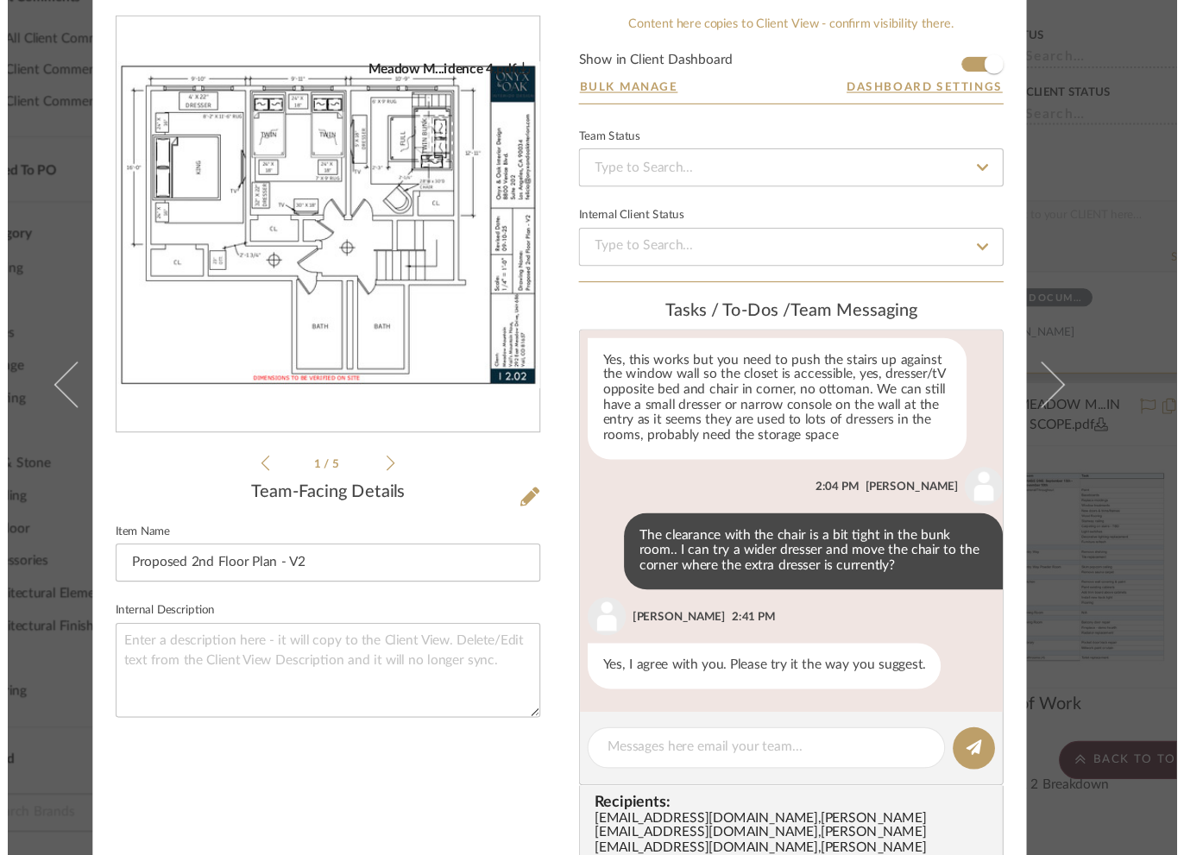
scroll to position [830, 0]
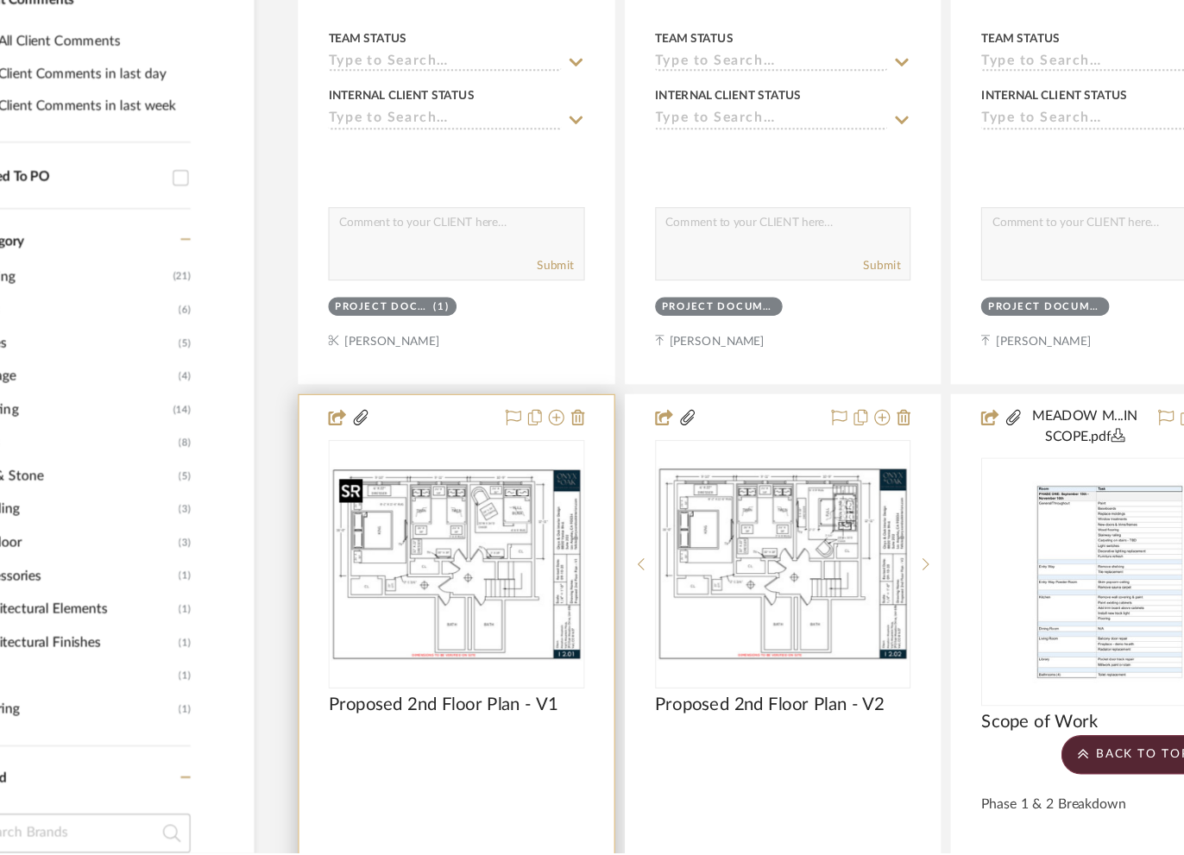
click at [494, 582] on img "0" at bounding box center [503, 600] width 223 height 172
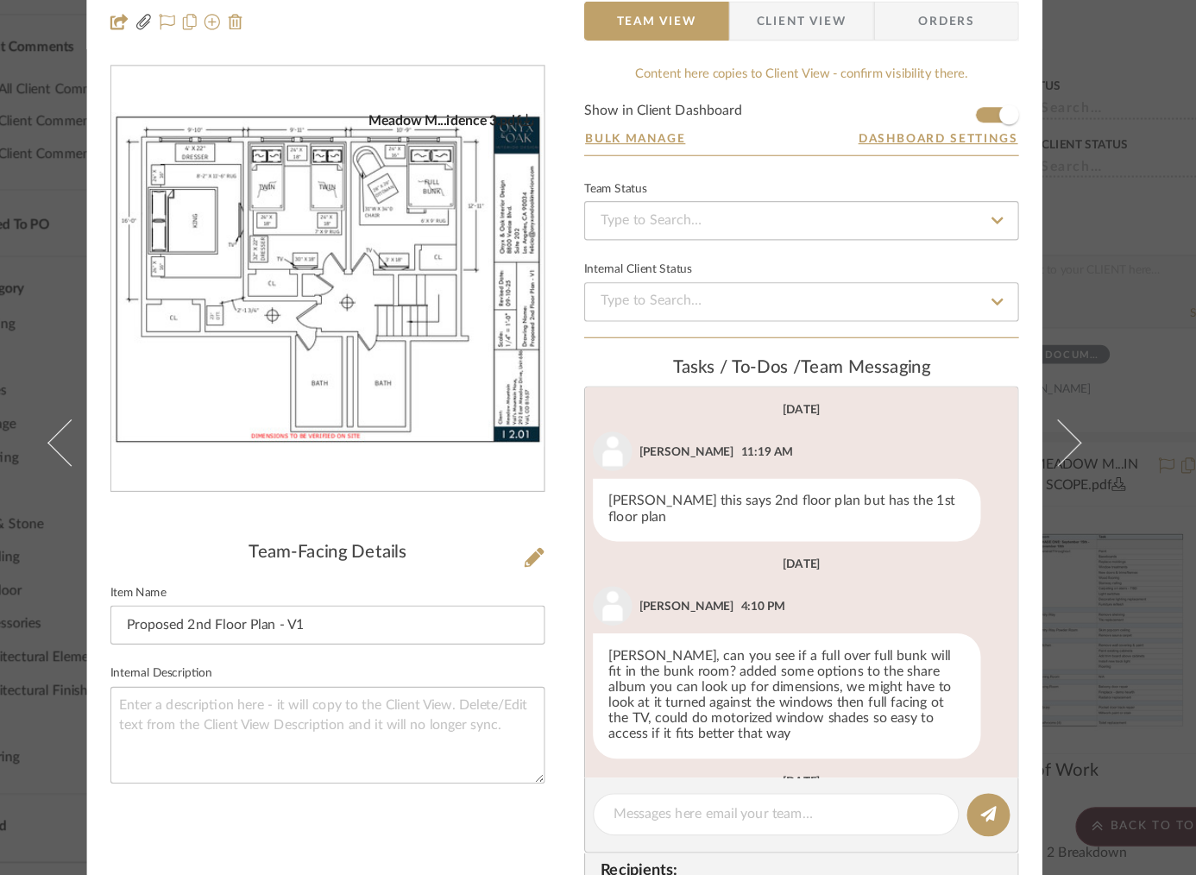
scroll to position [463, 0]
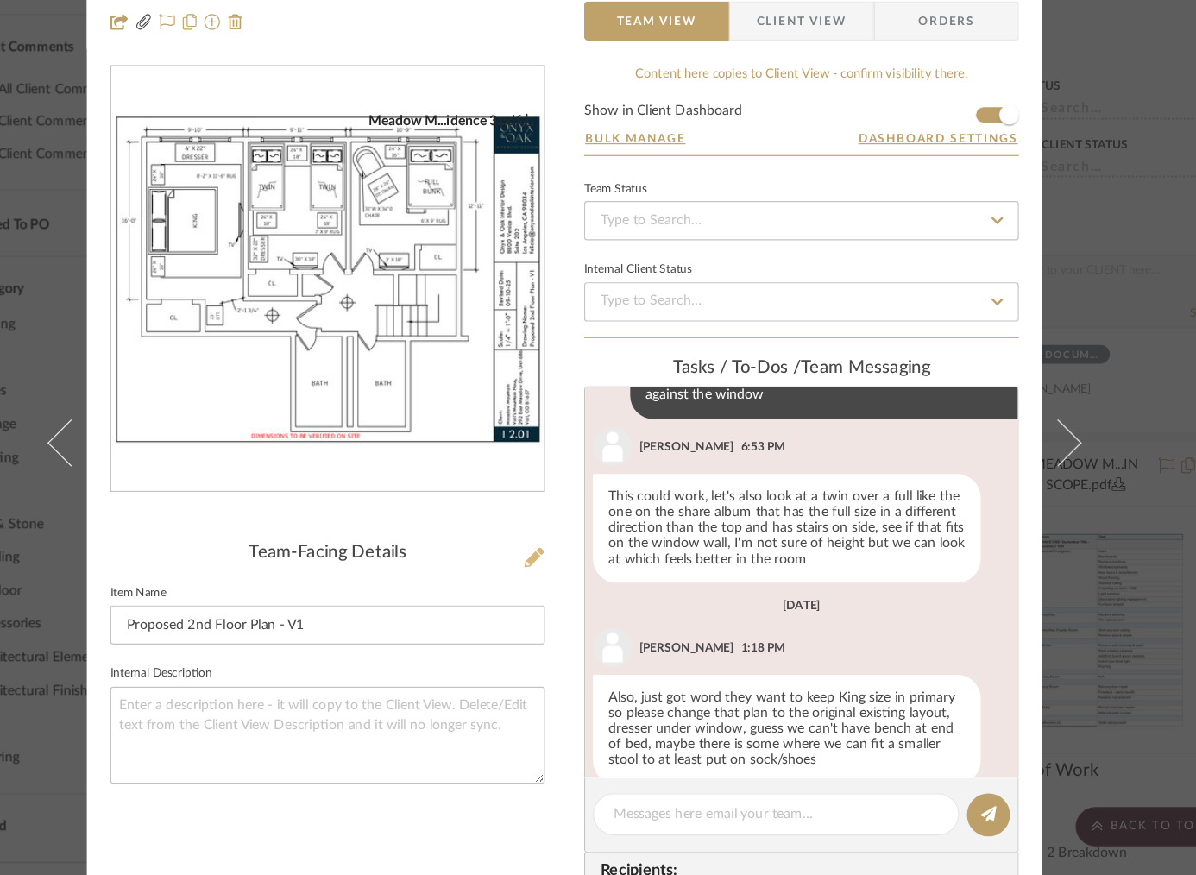
click at [563, 550] on icon at bounding box center [571, 551] width 17 height 17
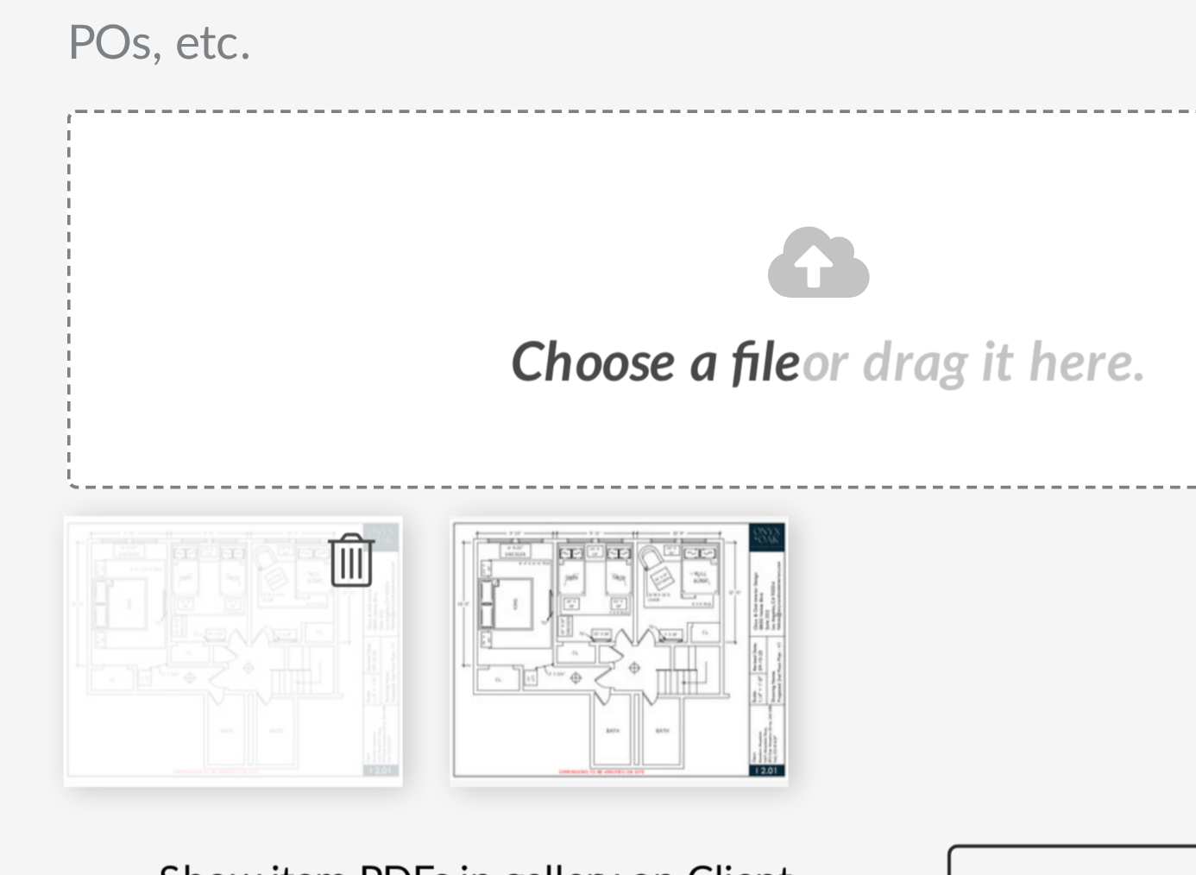
click at [473, 637] on icon at bounding box center [479, 643] width 12 height 14
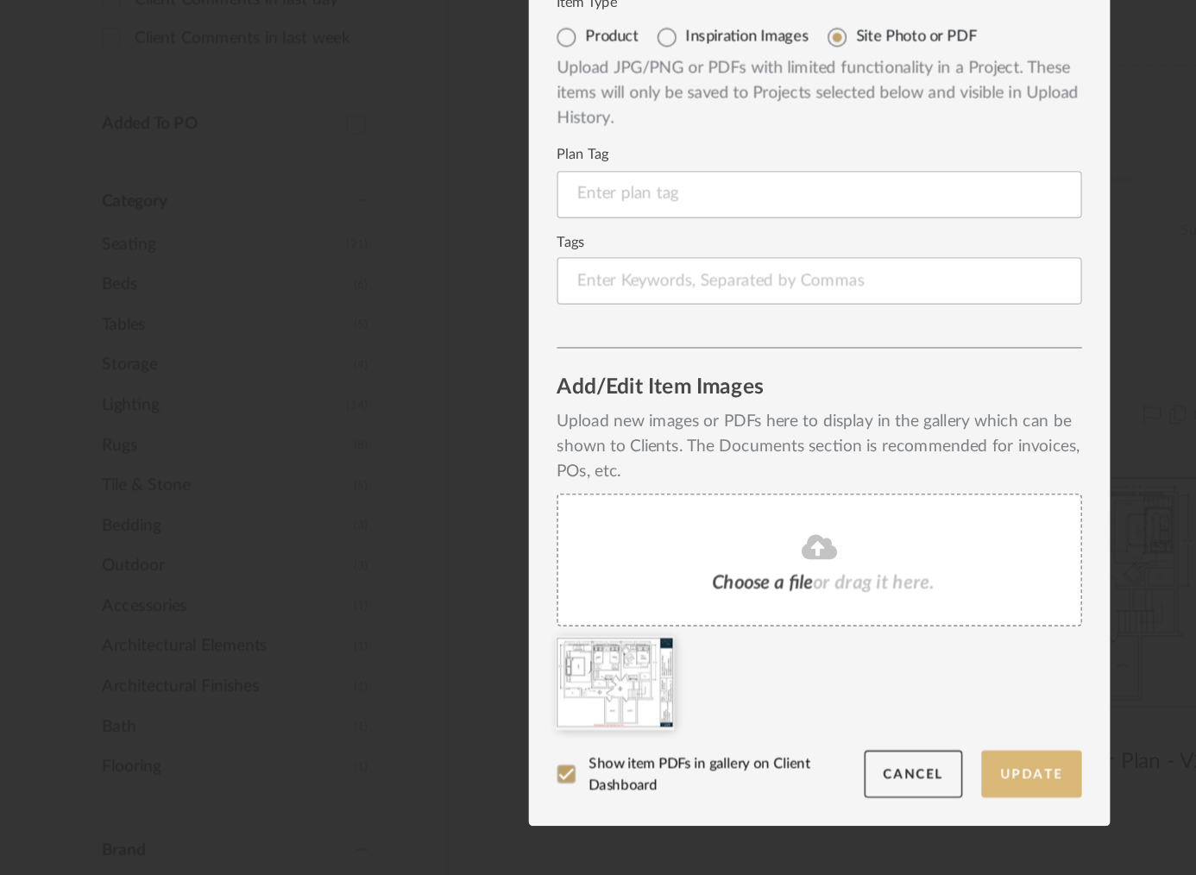
click at [735, 739] on button "Update" at bounding box center [752, 732] width 73 height 35
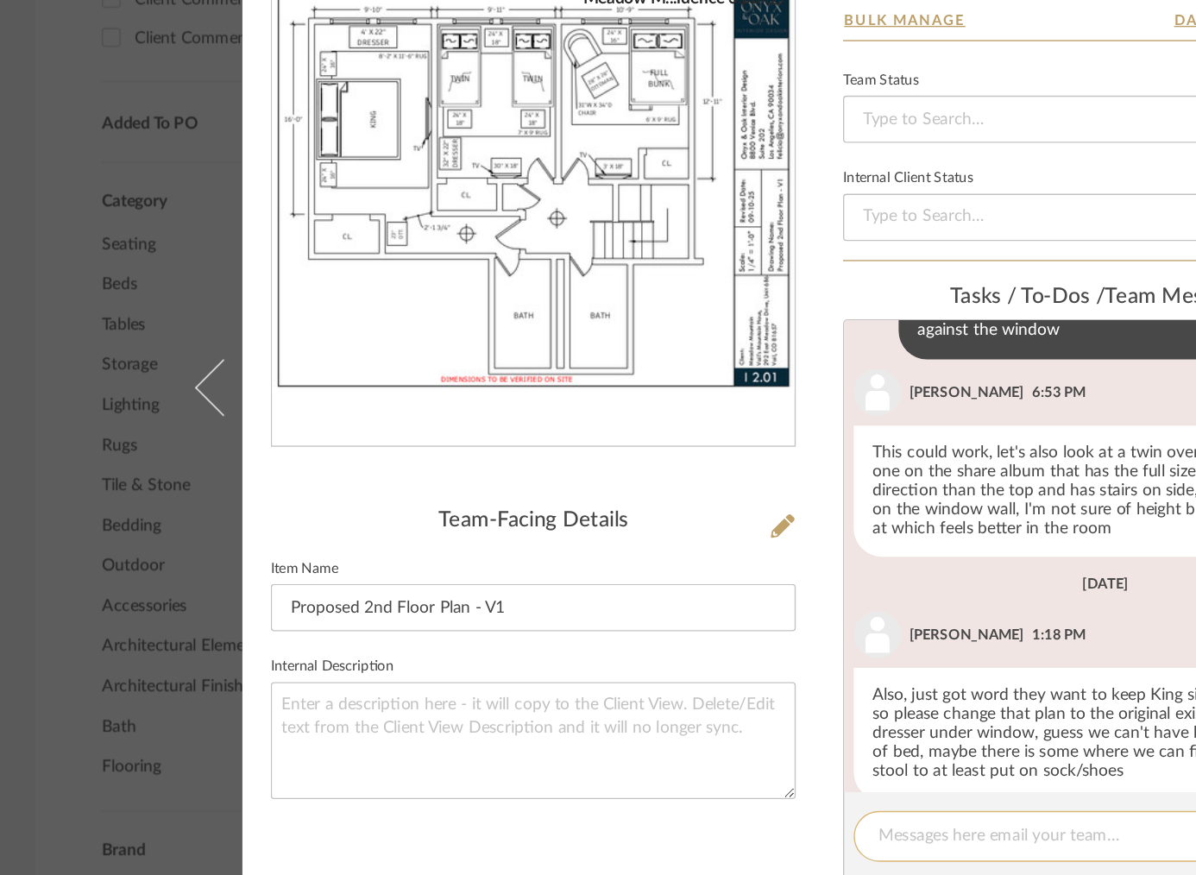
click at [699, 763] on div at bounding box center [784, 777] width 323 height 37
click at [694, 770] on textarea at bounding box center [784, 778] width 286 height 18
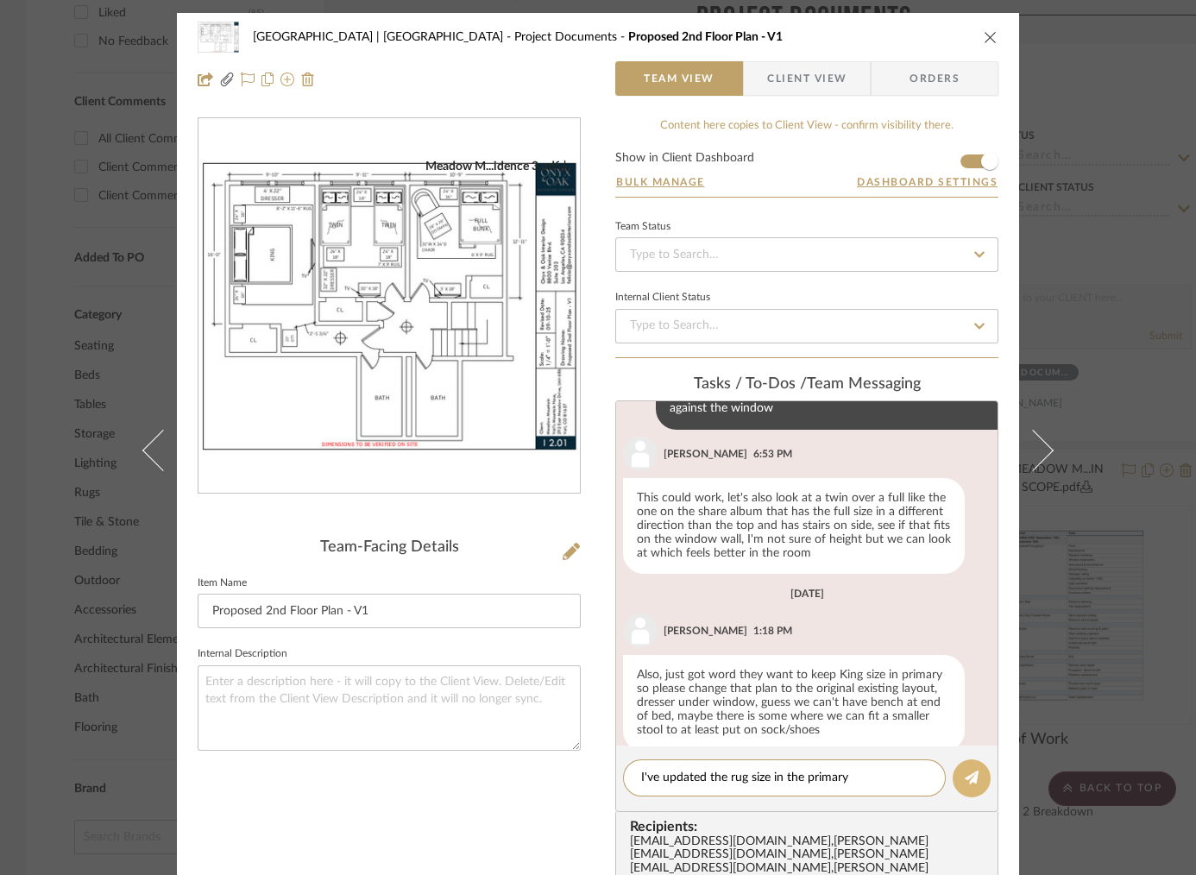
type textarea "I've updated the rug size in the primary"
click at [969, 776] on icon at bounding box center [972, 778] width 14 height 14
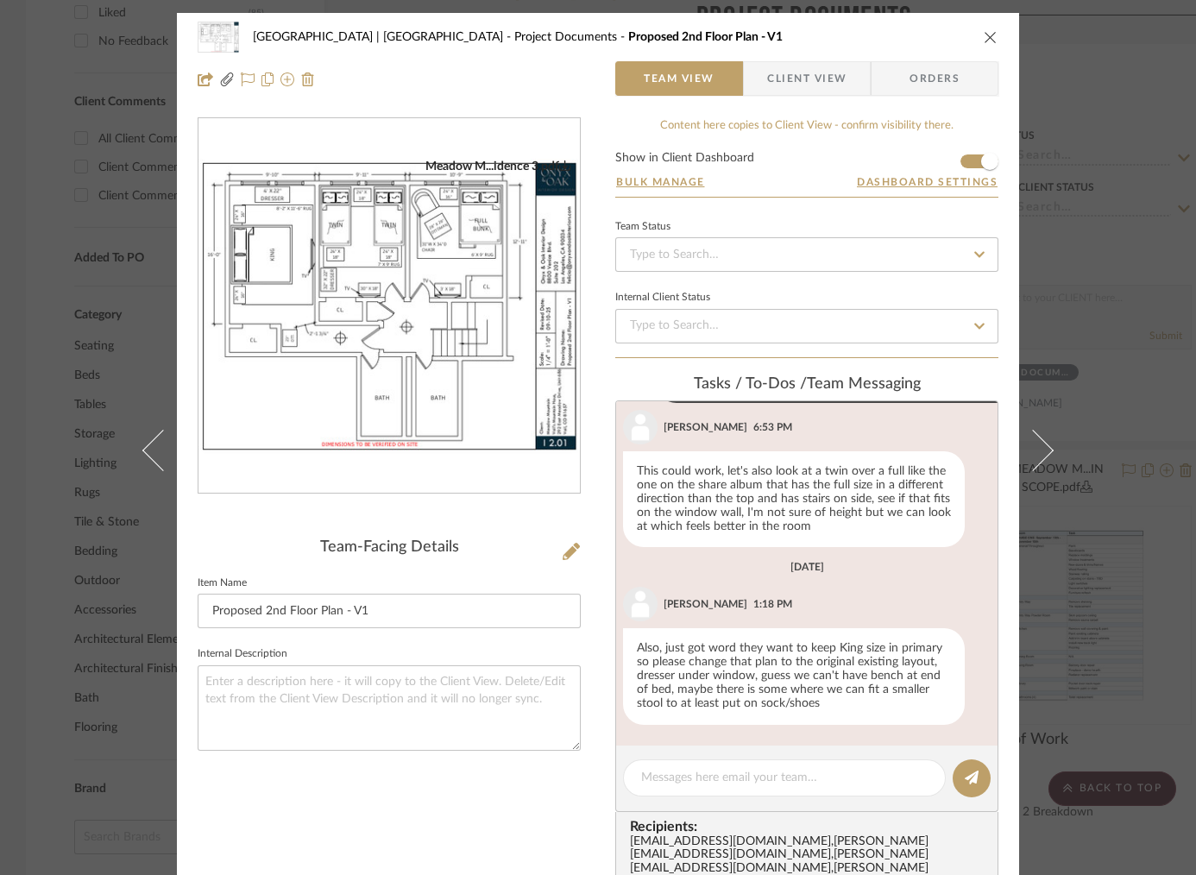
scroll to position [587, 0]
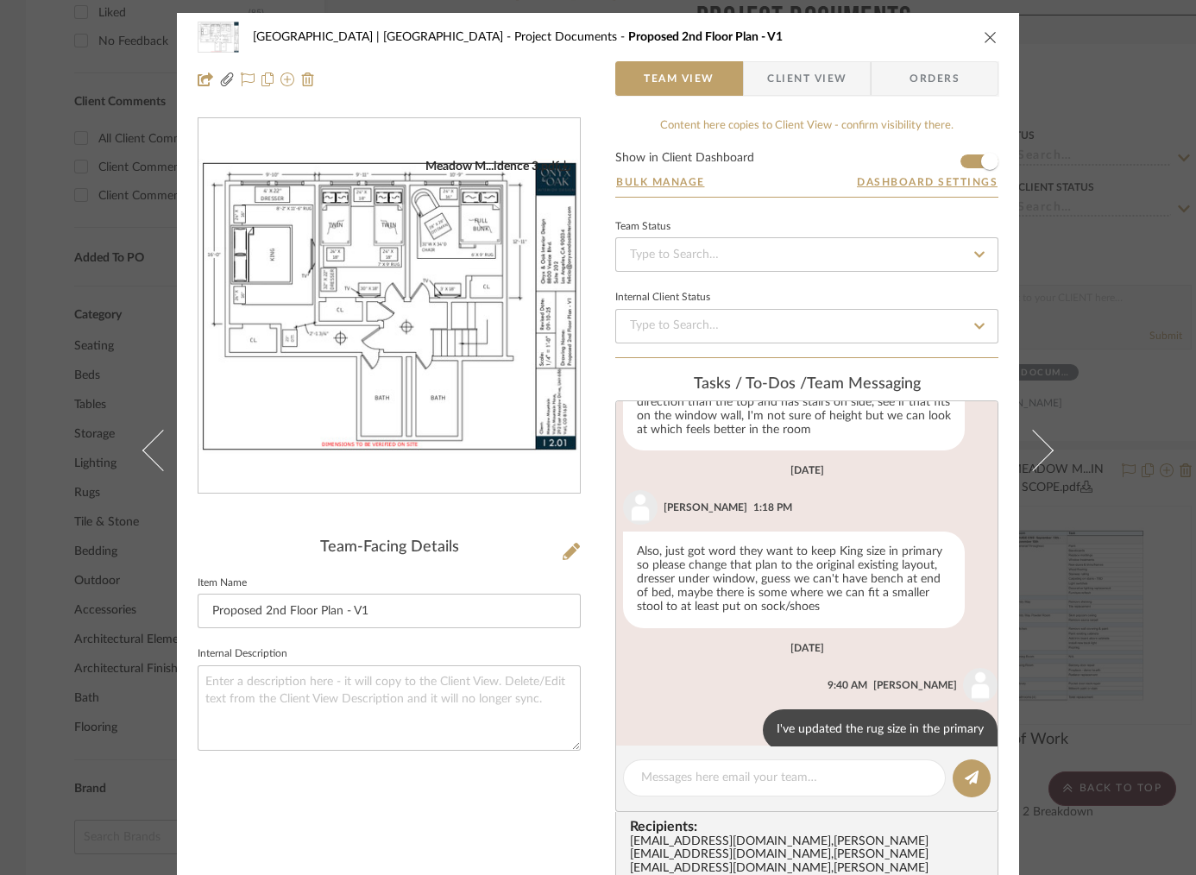
click at [1104, 251] on div "Meadow Mountain | Vail Valley Project Documents Proposed 2nd Floor Plan - V1 Te…" at bounding box center [598, 437] width 1196 height 875
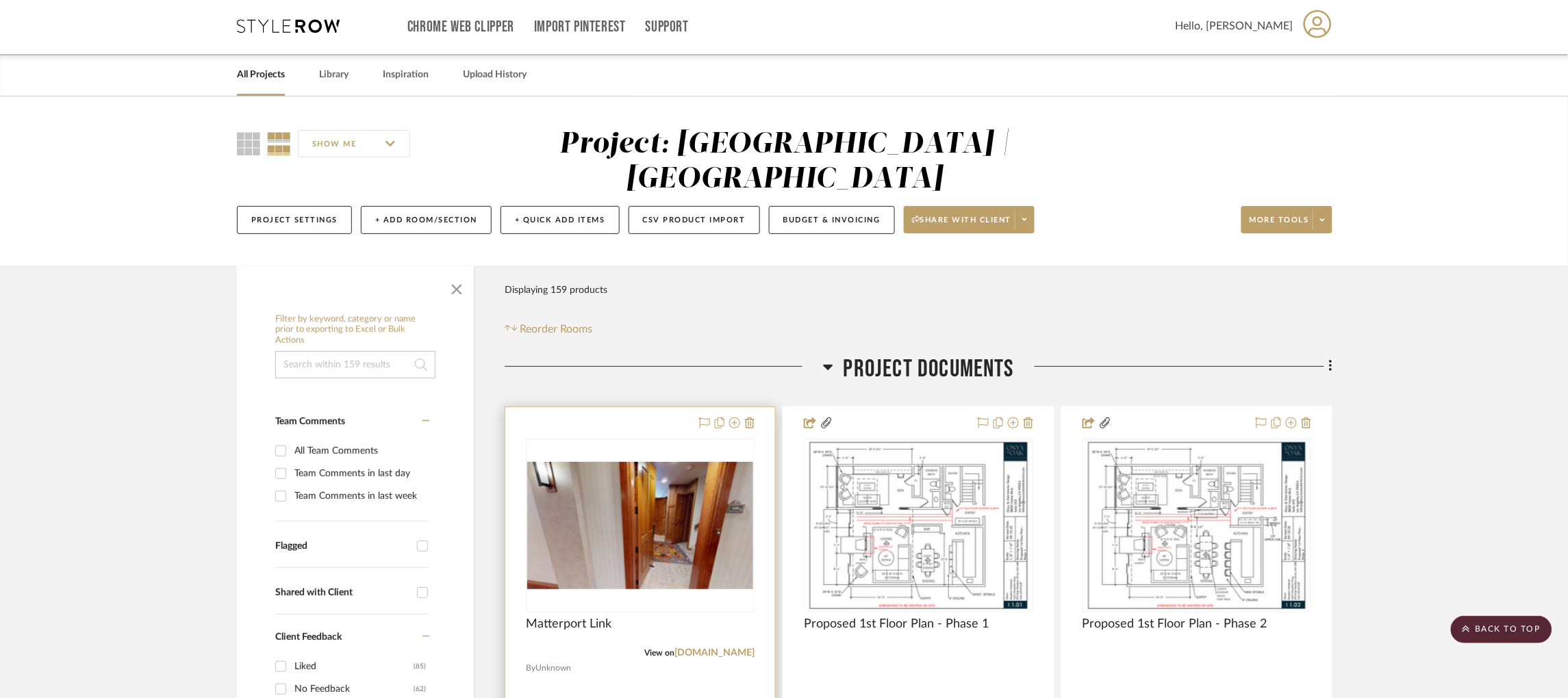
scroll to position [0, 0]
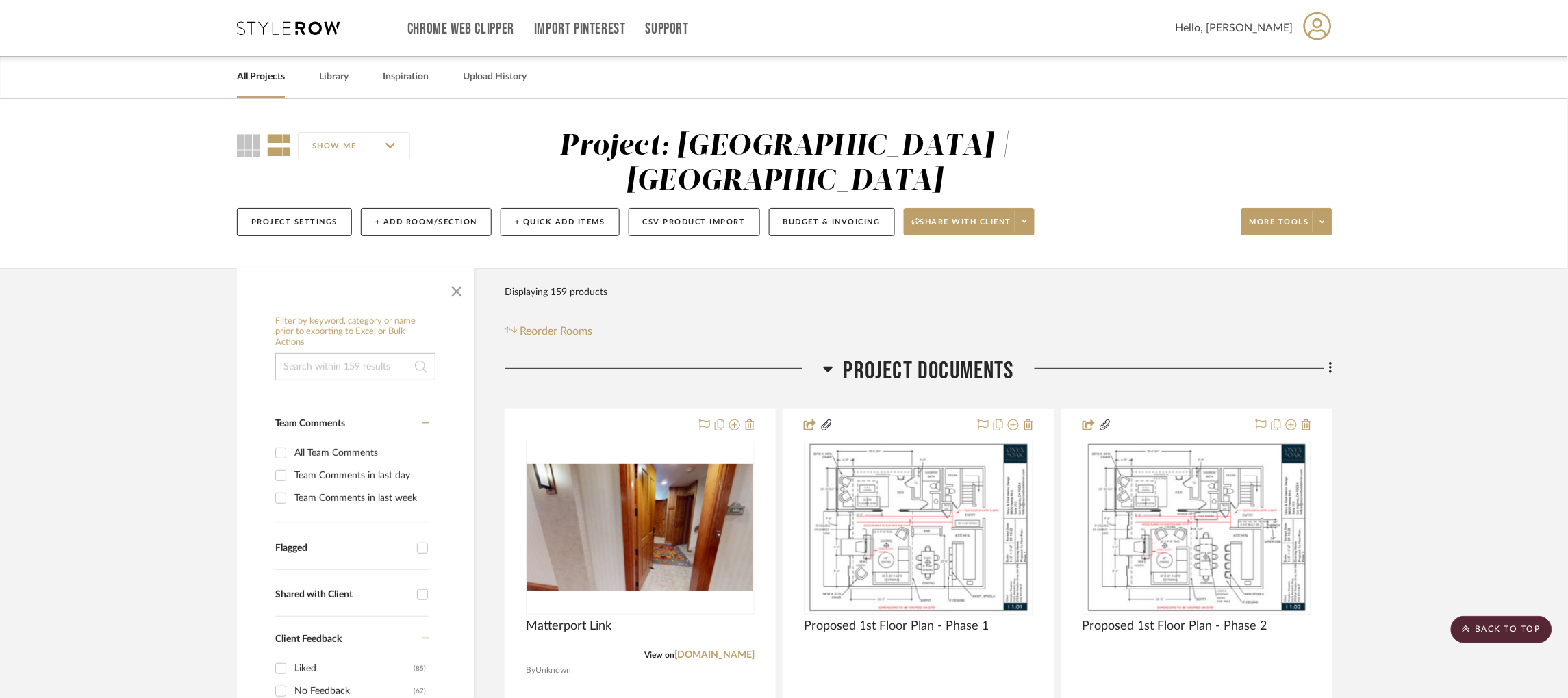
click at [282, 22] on icon at bounding box center [288, 28] width 102 height 13
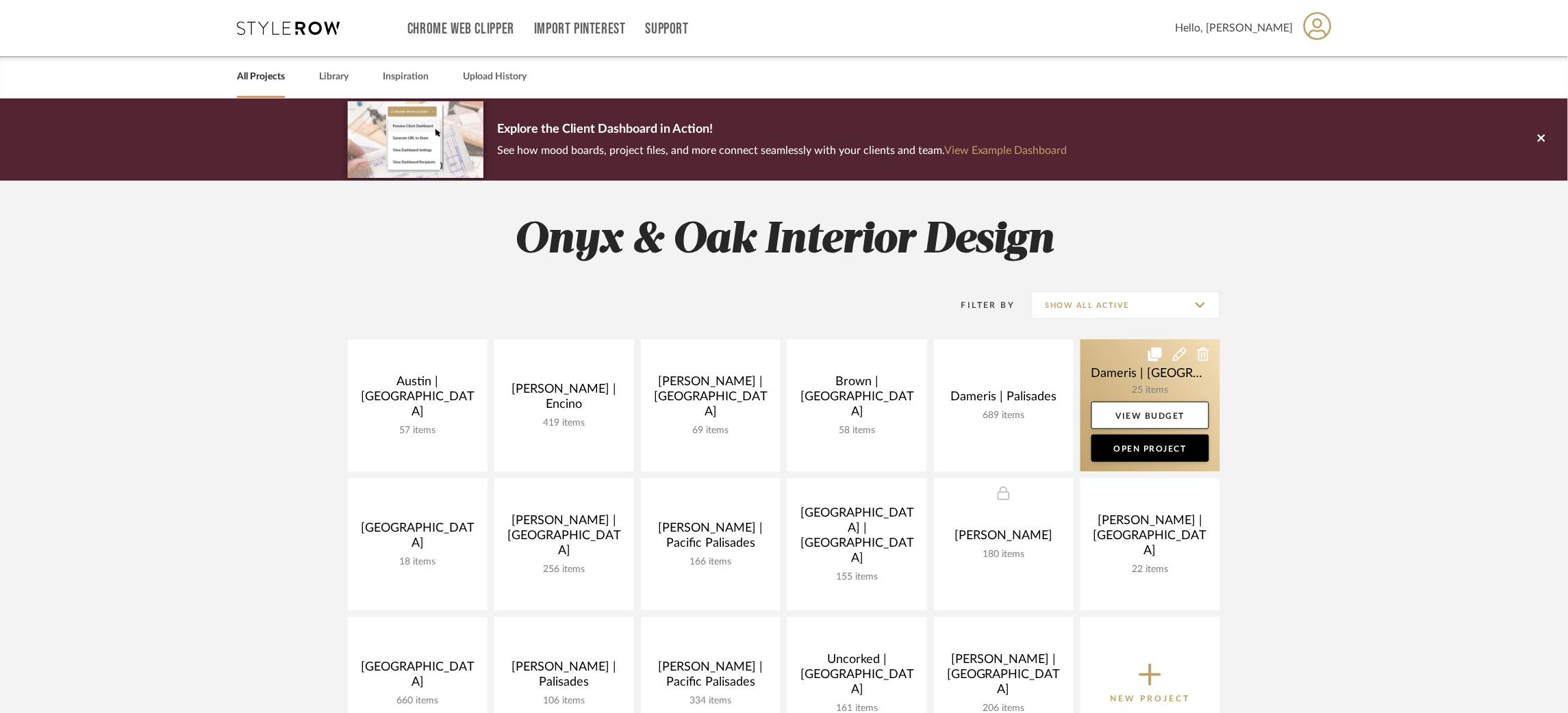
click at [1123, 374] on link at bounding box center [1151, 405] width 140 height 132
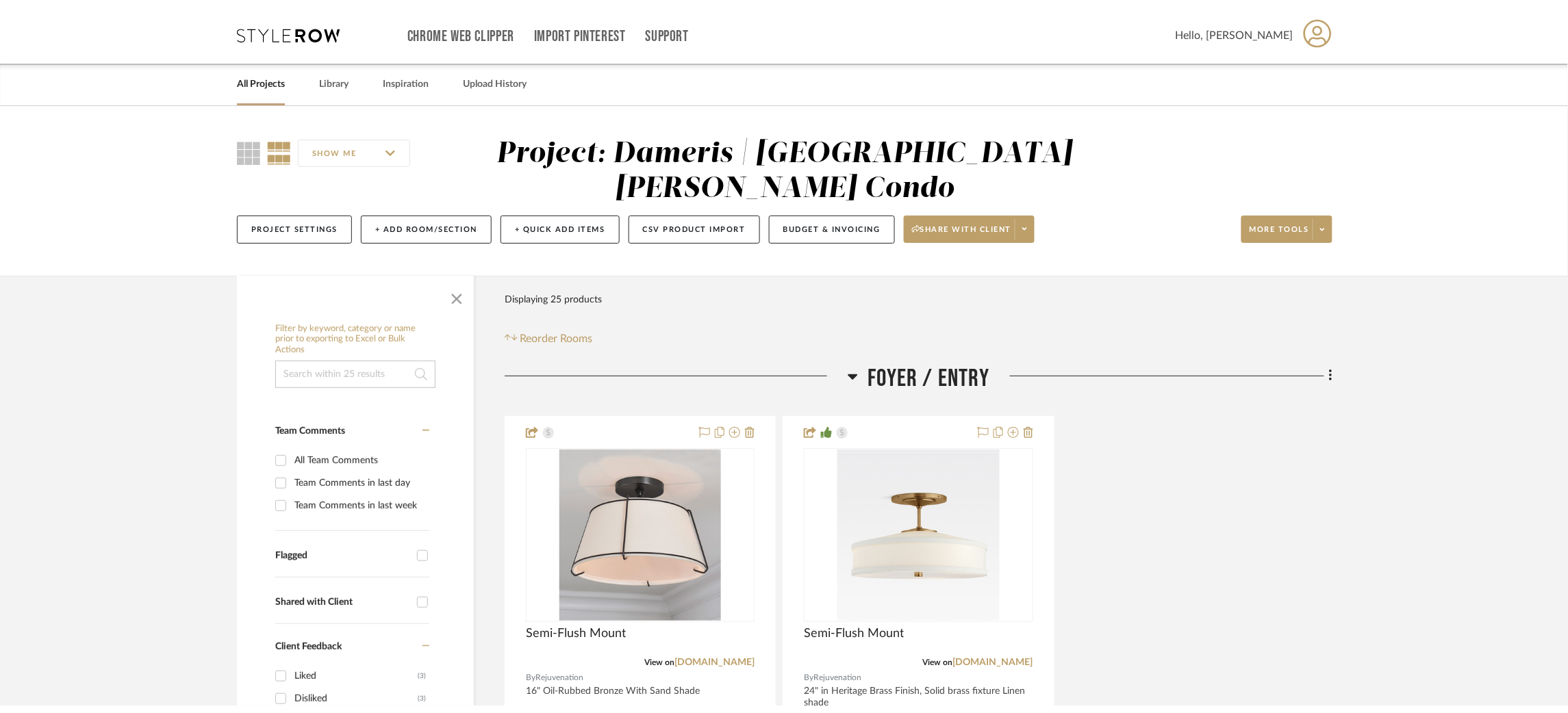
scroll to position [1, 0]
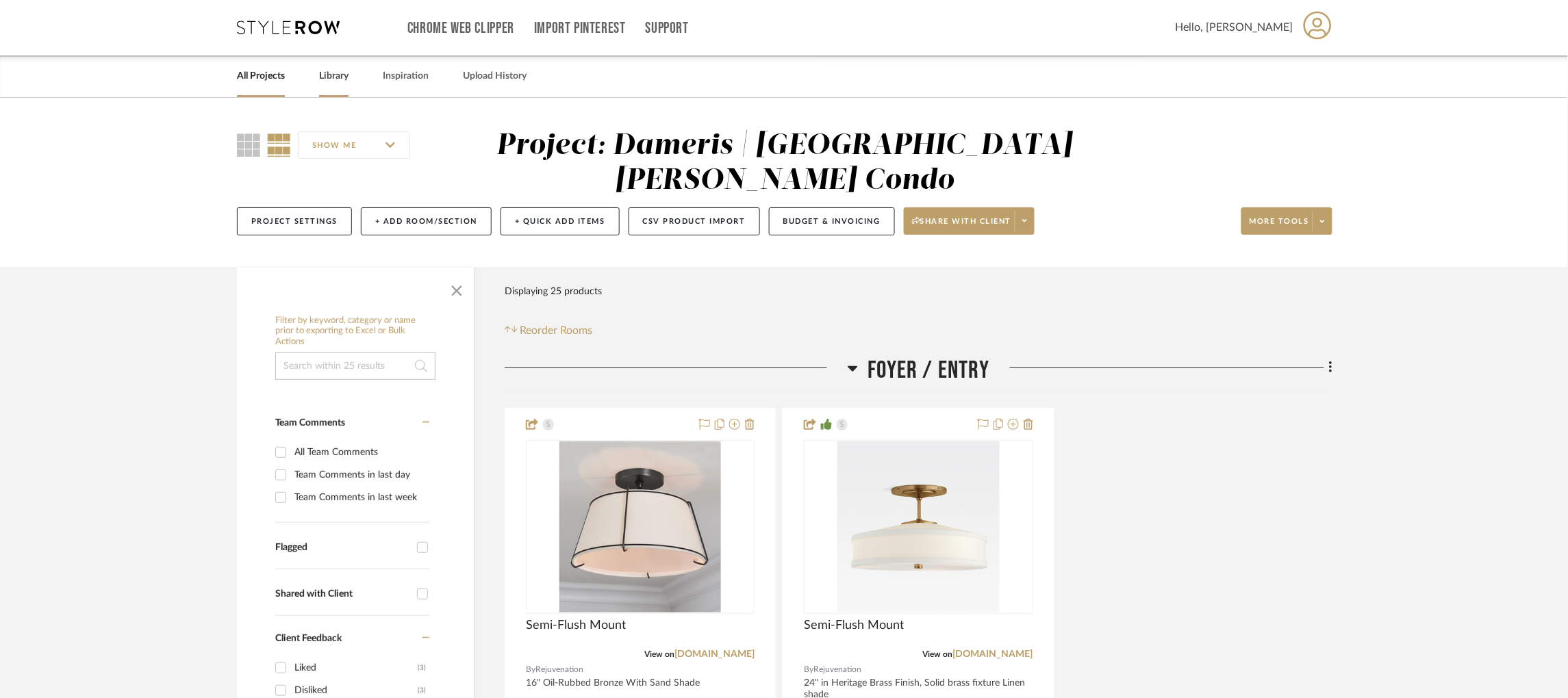
click at [336, 73] on link "Library" at bounding box center [333, 76] width 29 height 18
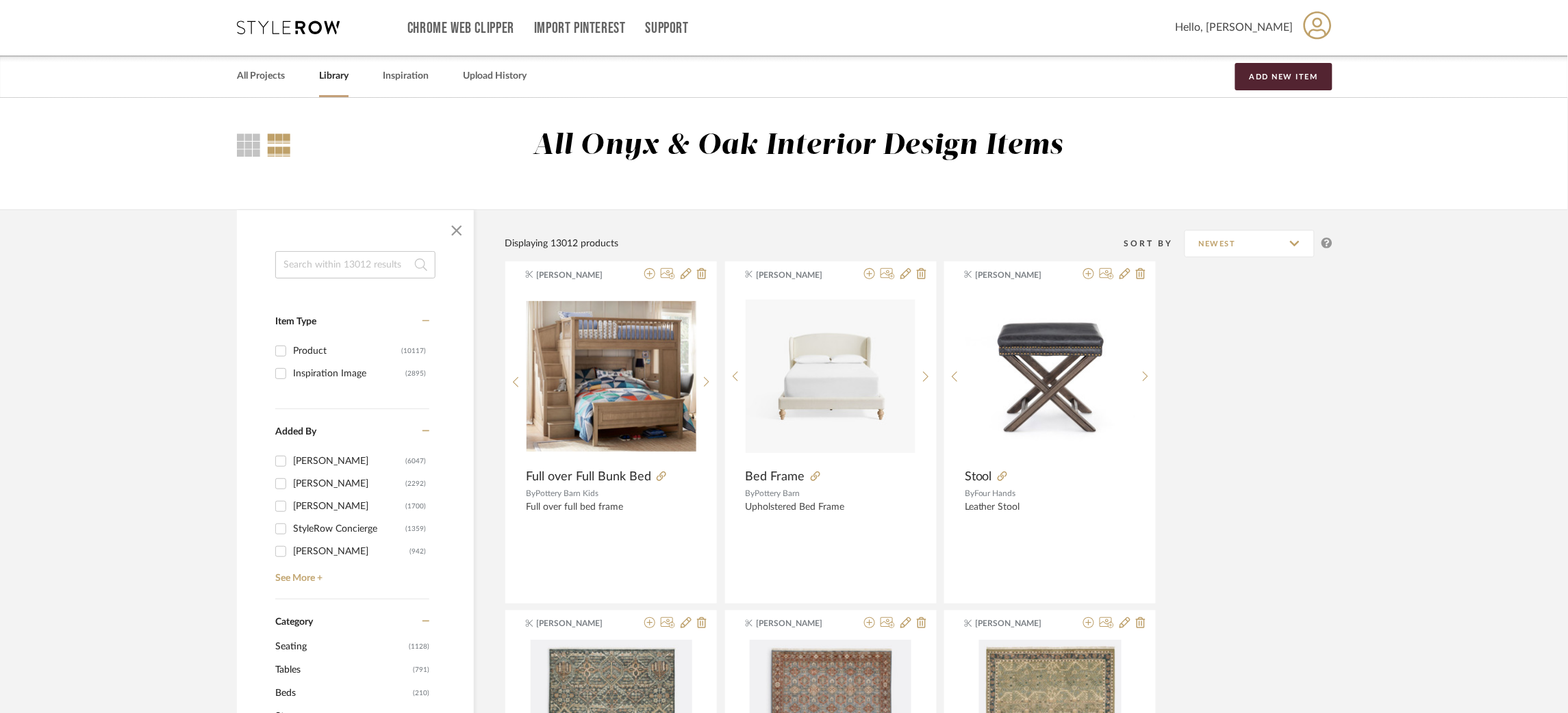
click at [307, 26] on icon at bounding box center [288, 27] width 102 height 13
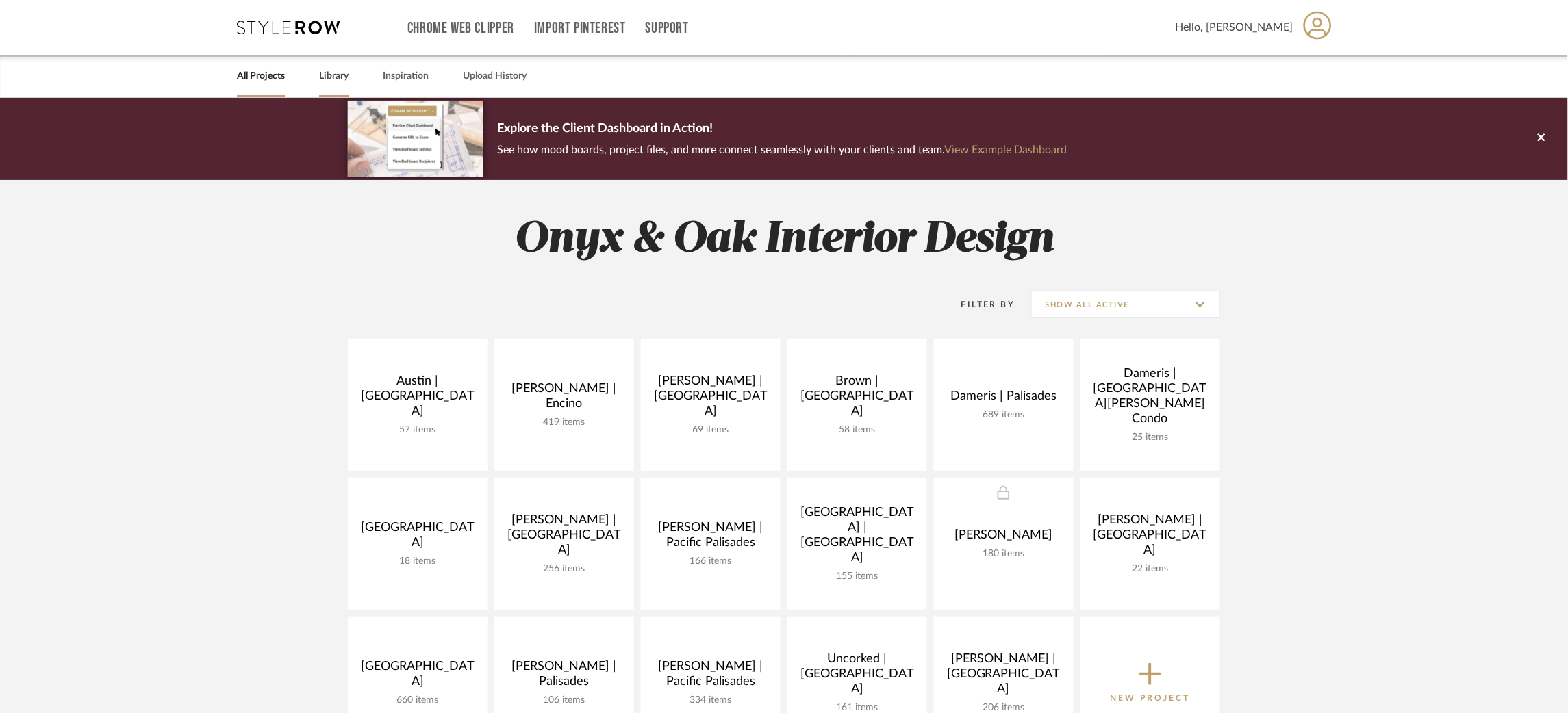
click at [339, 74] on link "Library" at bounding box center [333, 76] width 29 height 18
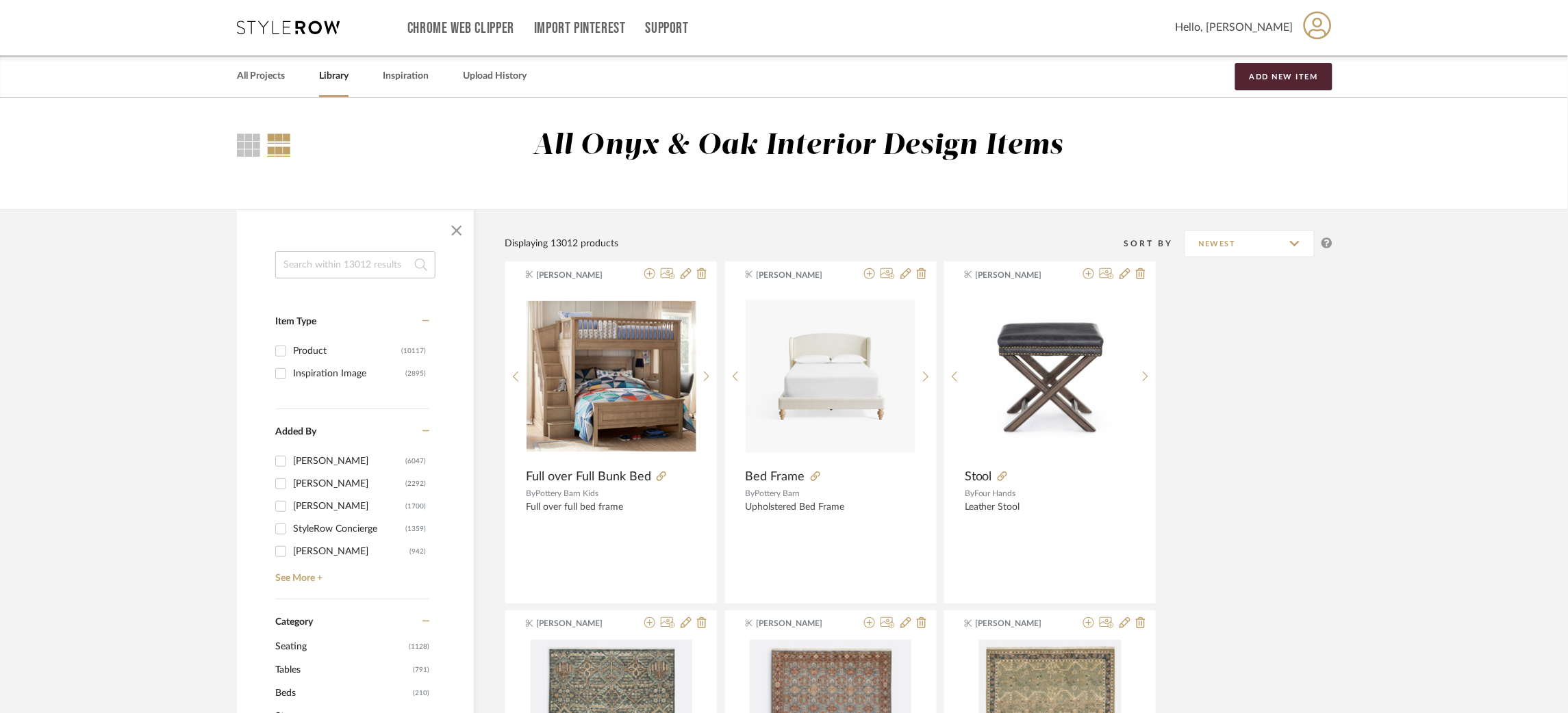
click at [307, 267] on input at bounding box center [355, 265] width 160 height 28
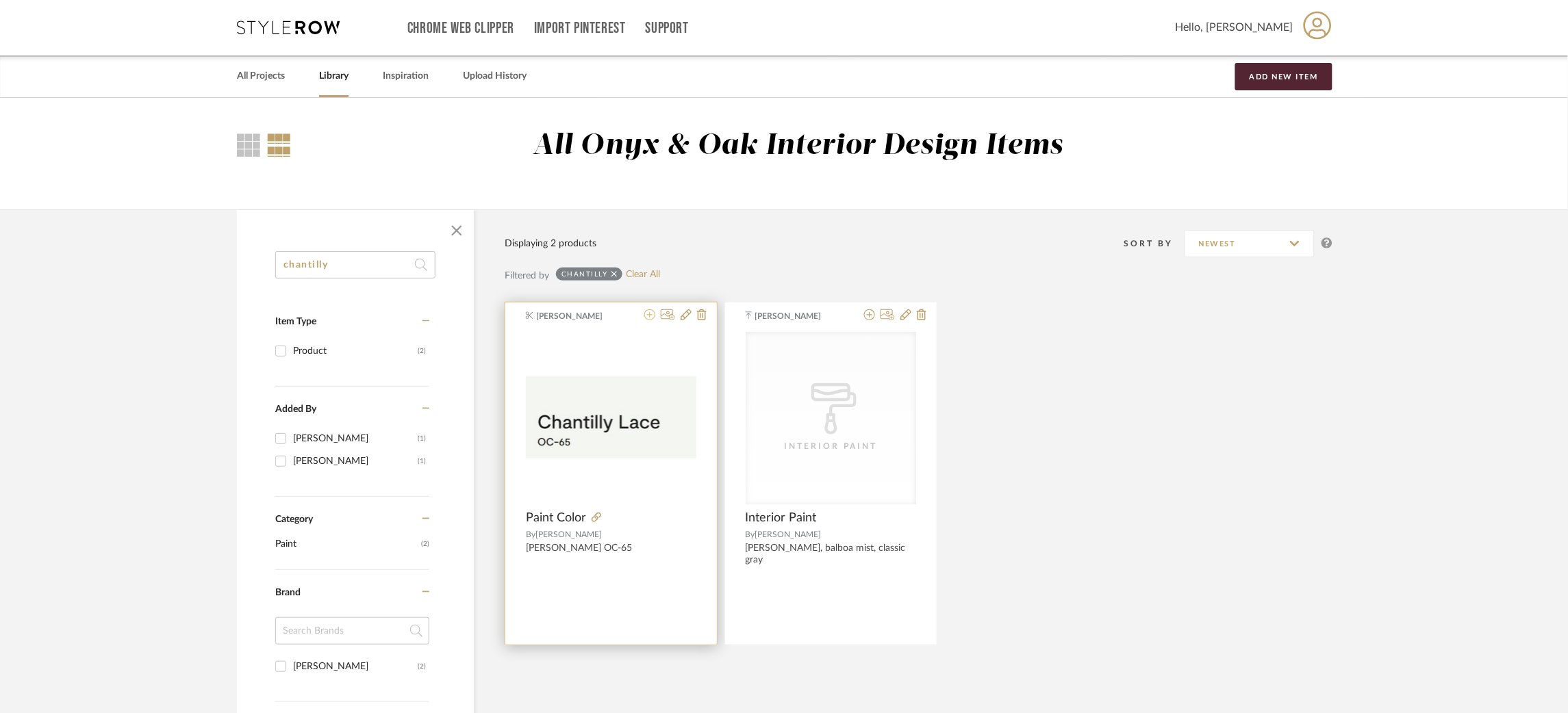
click at [647, 316] on icon at bounding box center [650, 315] width 11 height 11
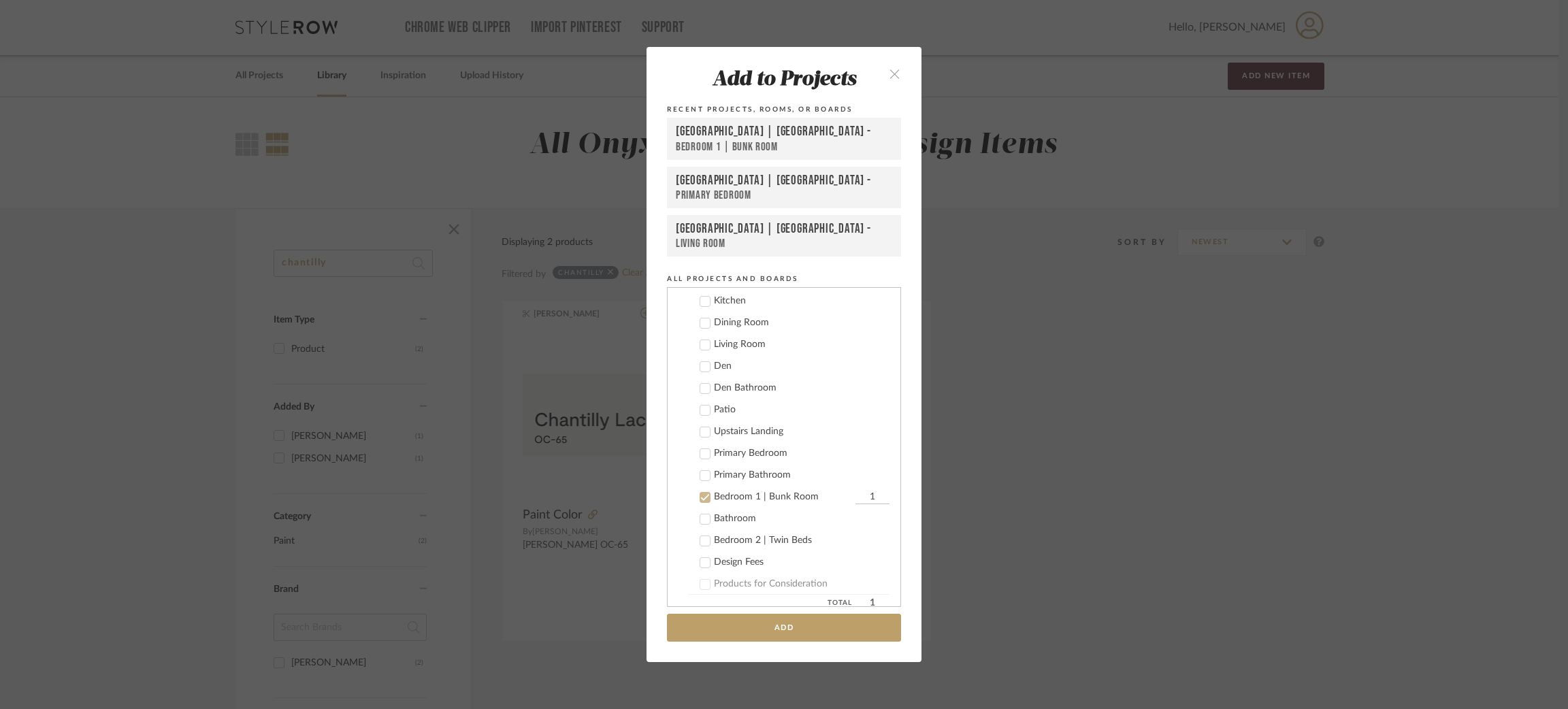
scroll to position [453, 0]
click at [702, 497] on icon at bounding box center [705, 502] width 9 height 9
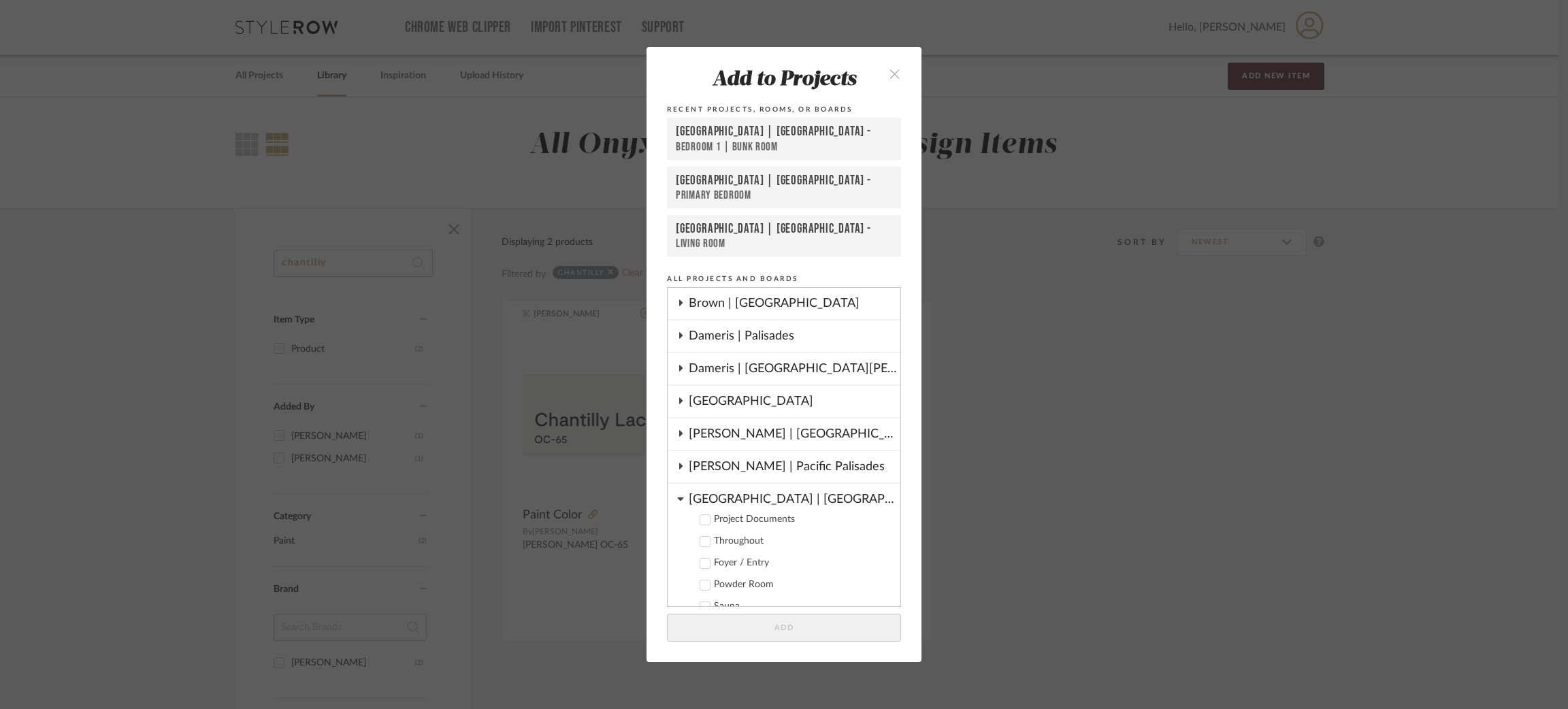
scroll to position [129, 0]
click at [678, 494] on icon at bounding box center [681, 499] width 7 height 11
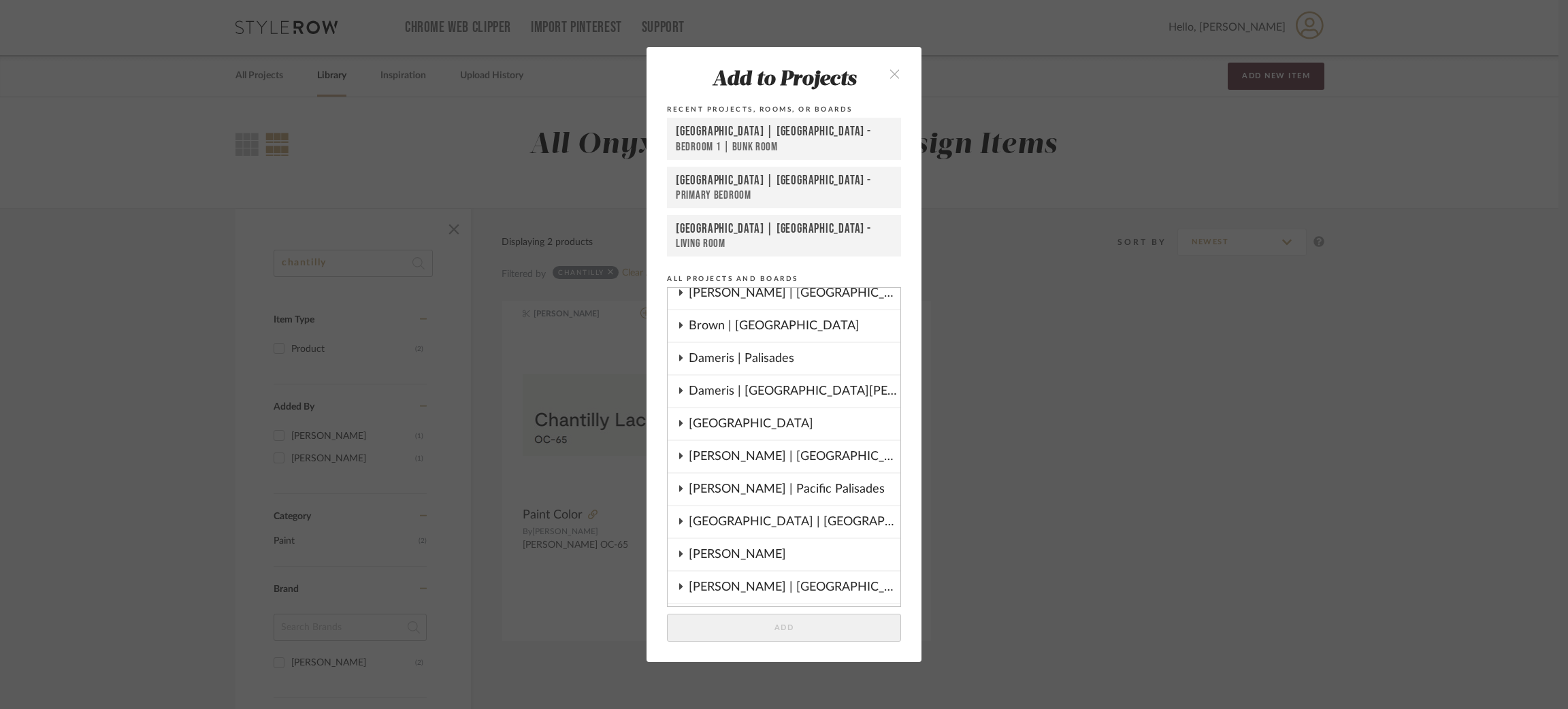
click at [679, 390] on icon at bounding box center [681, 391] width 3 height 6
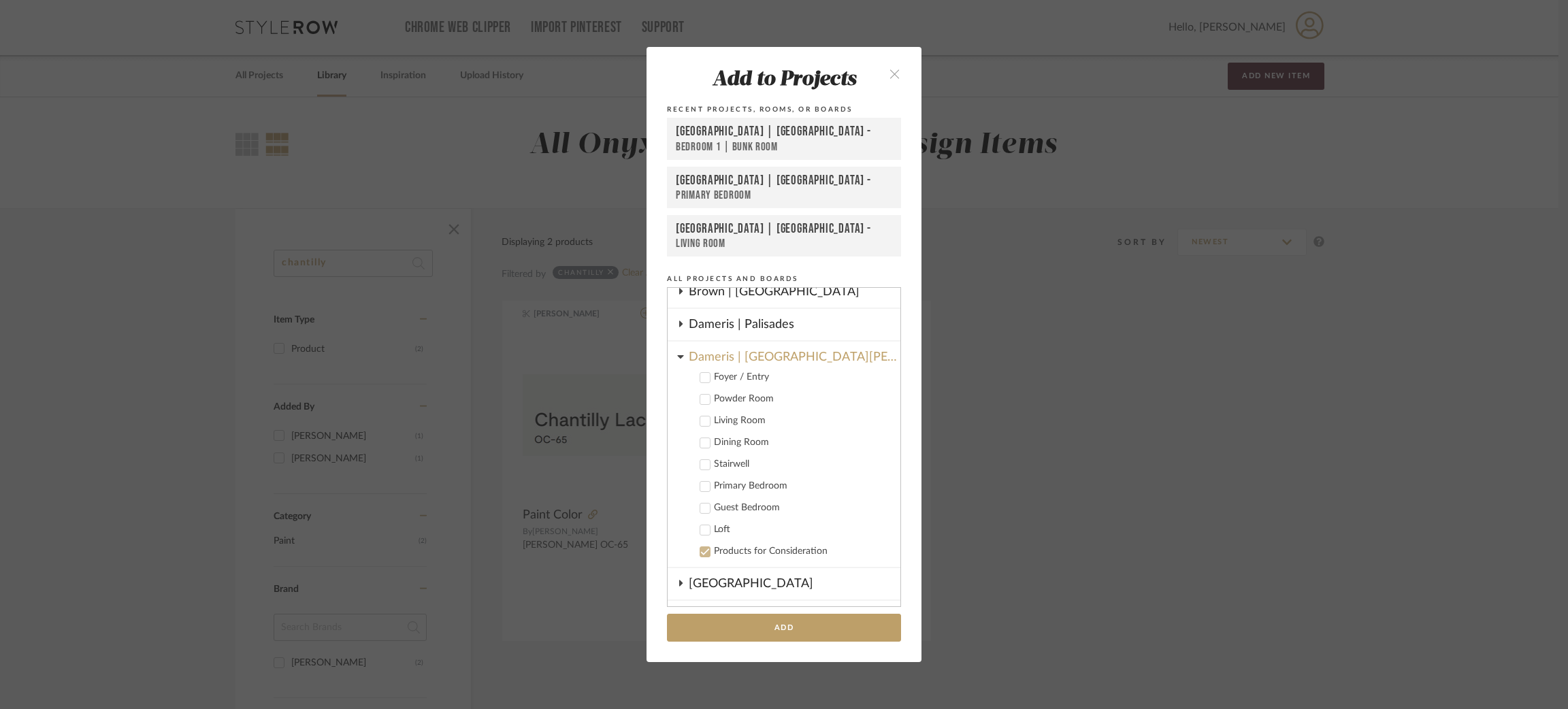
scroll to position [154, 0]
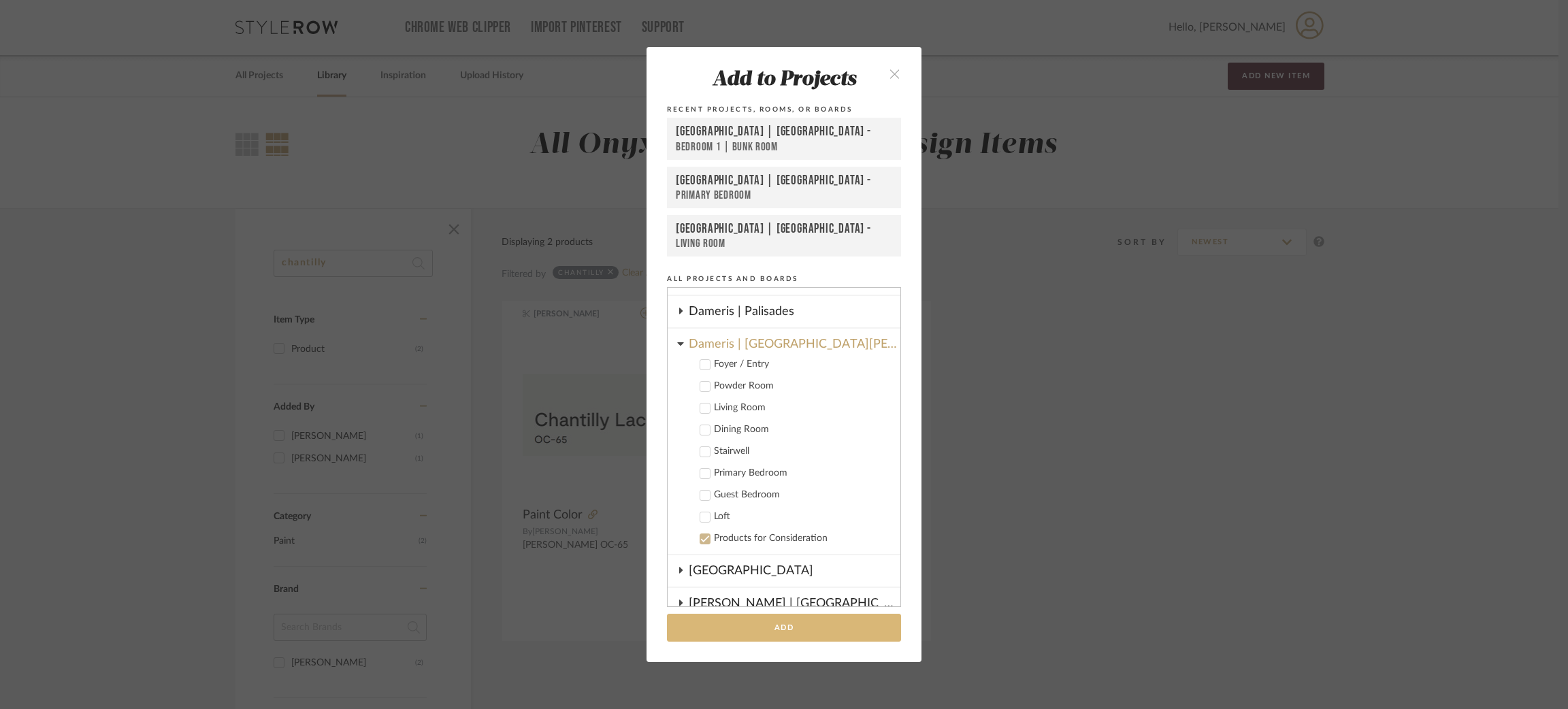
click at [737, 624] on button "Add" at bounding box center [784, 627] width 234 height 28
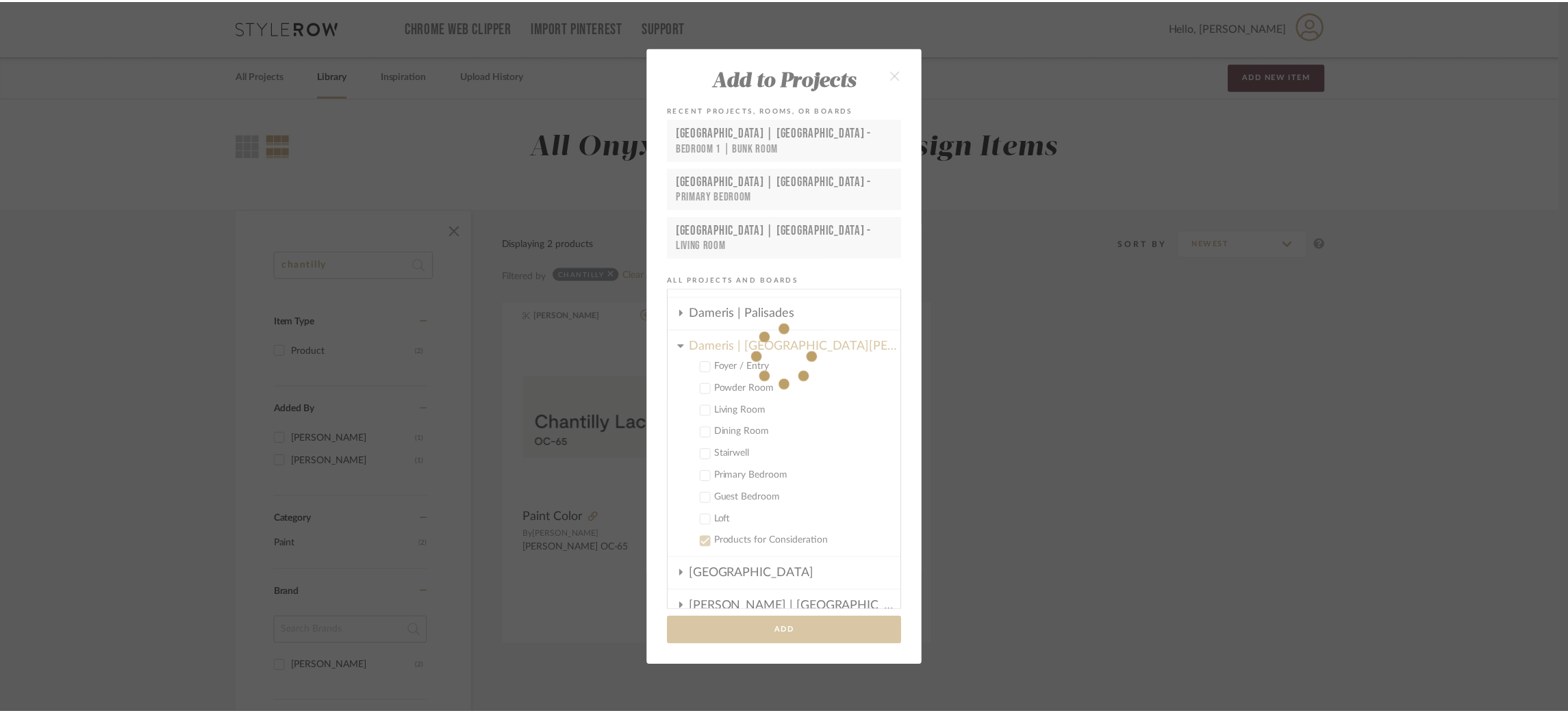
scroll to position [1, 0]
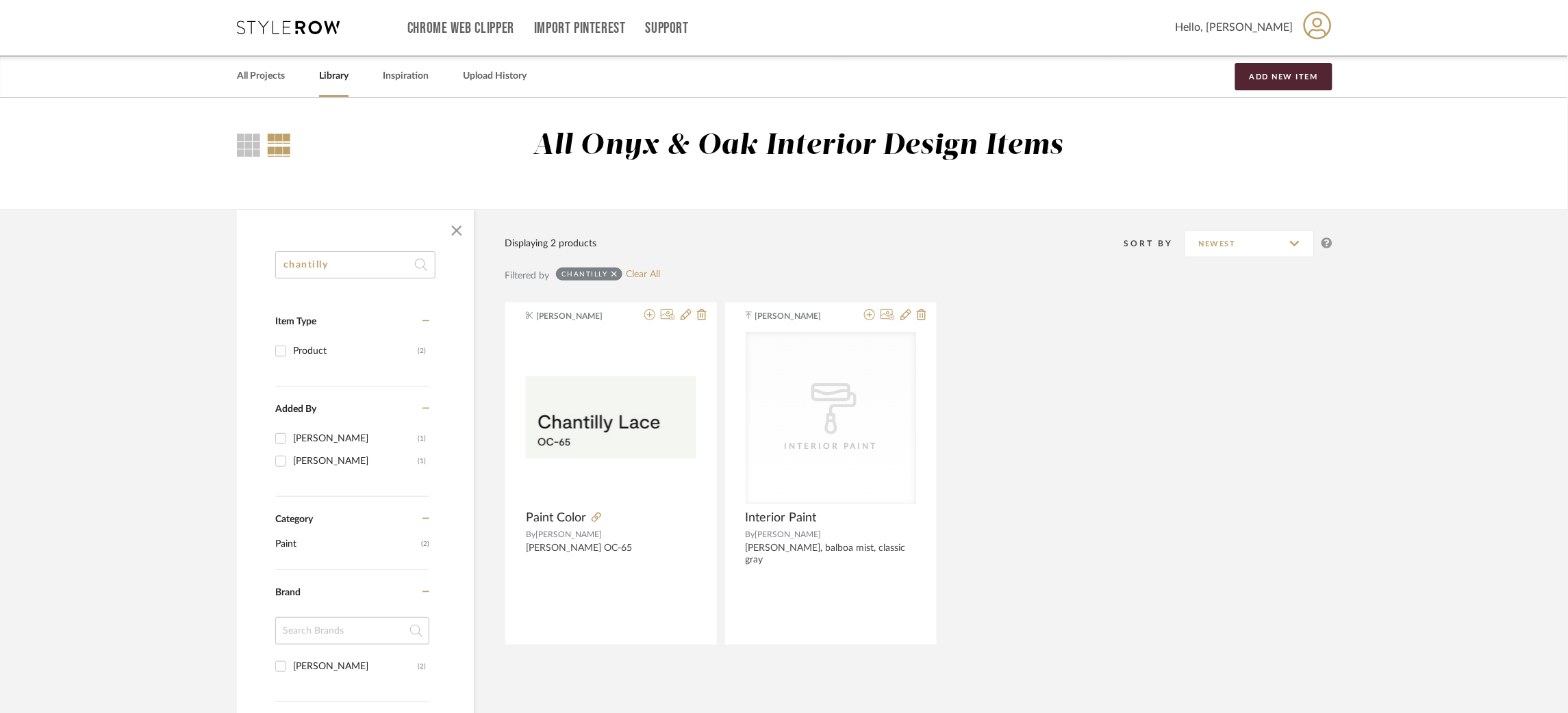
drag, startPoint x: 229, startPoint y: 256, endPoint x: 221, endPoint y: 255, distance: 8.1
click at [221, 255] on div "chantilly Item Type Product (2) Added By Felicia Bushman (1) Molly Schirmang (1…" at bounding box center [784, 626] width 1136 height 834
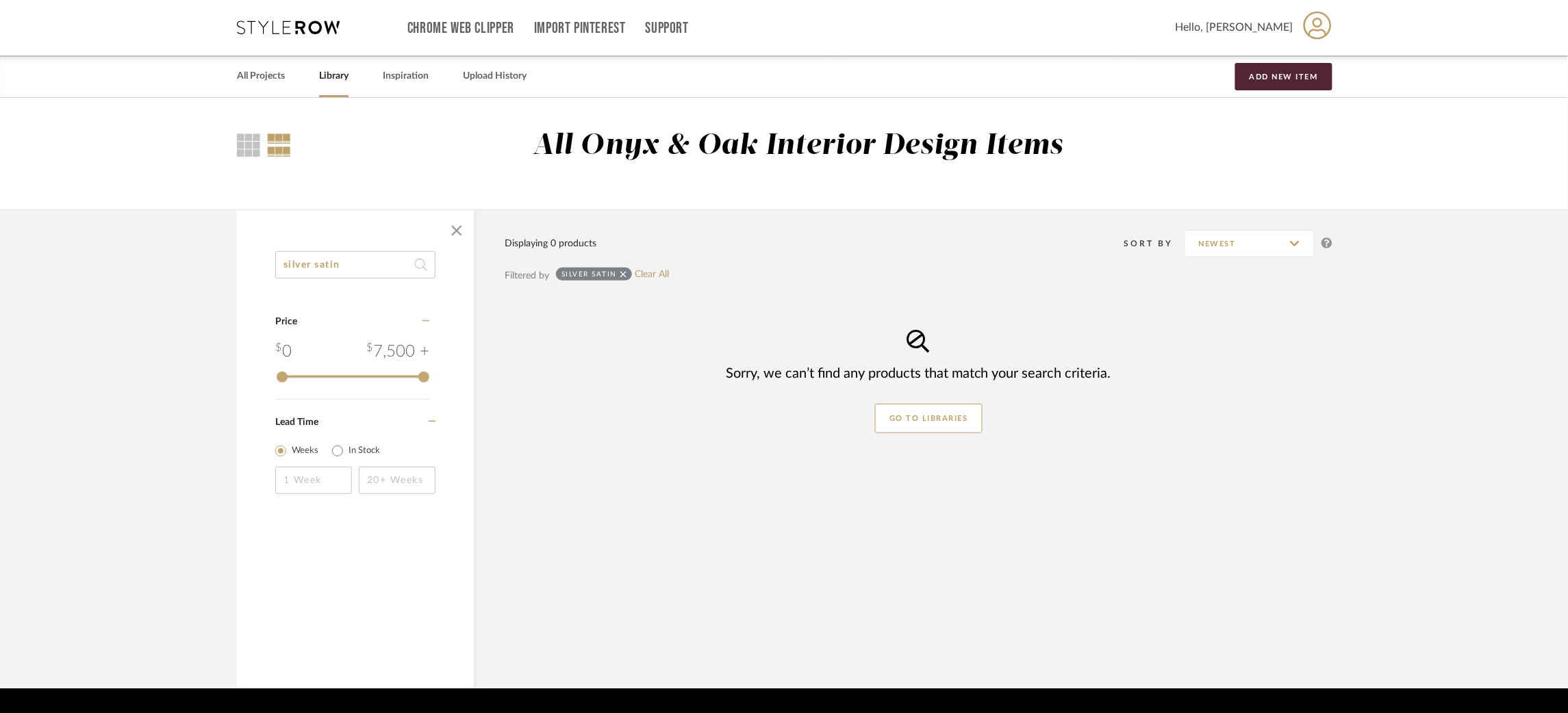
drag, startPoint x: 382, startPoint y: 266, endPoint x: 228, endPoint y: 257, distance: 154.3
click at [228, 257] on div "silver satin Category Price 0 7,500 + 0 7500 Lead Time Weeks In Stock Displayin…" at bounding box center [784, 449] width 1136 height 479
type input "satin"
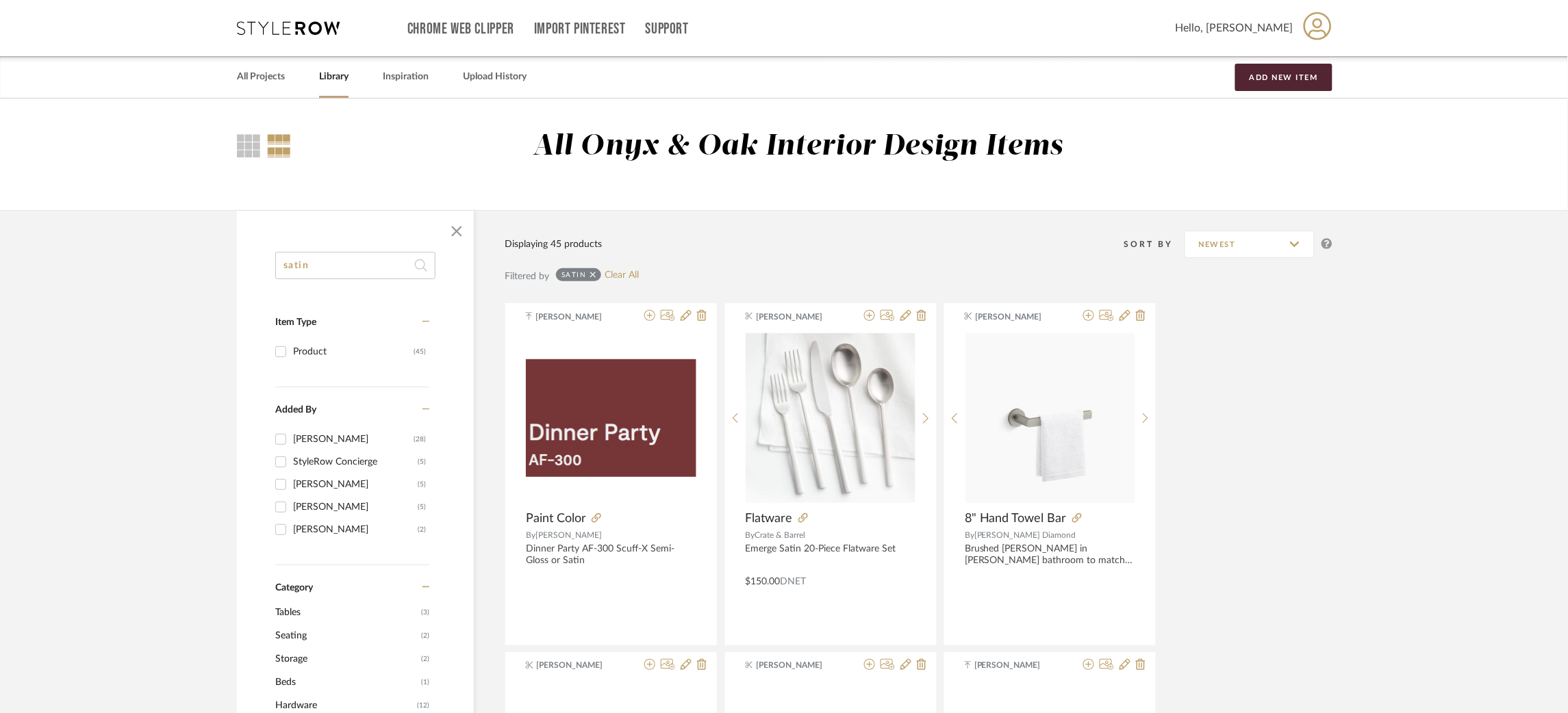
click at [276, 30] on icon at bounding box center [288, 28] width 102 height 13
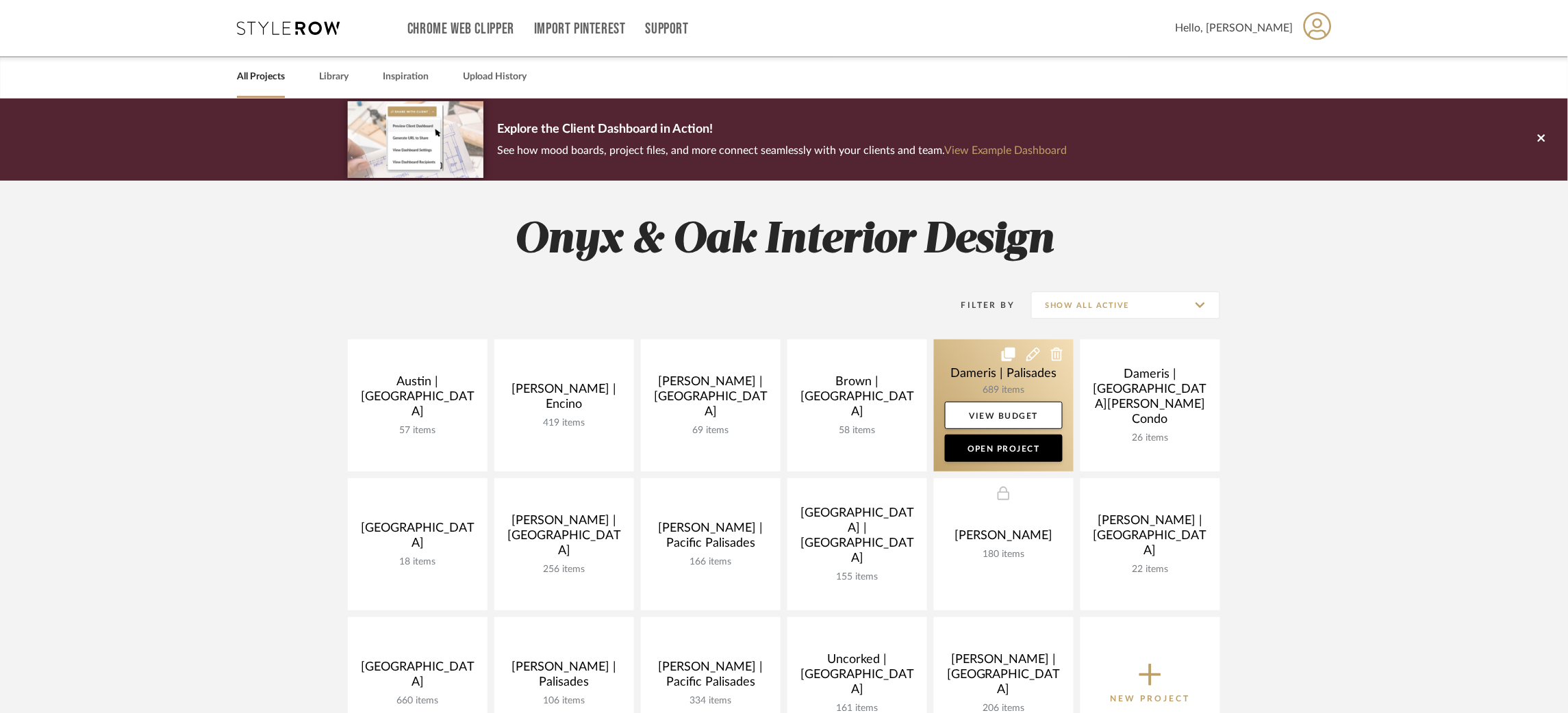
click at [957, 352] on link at bounding box center [1004, 405] width 140 height 132
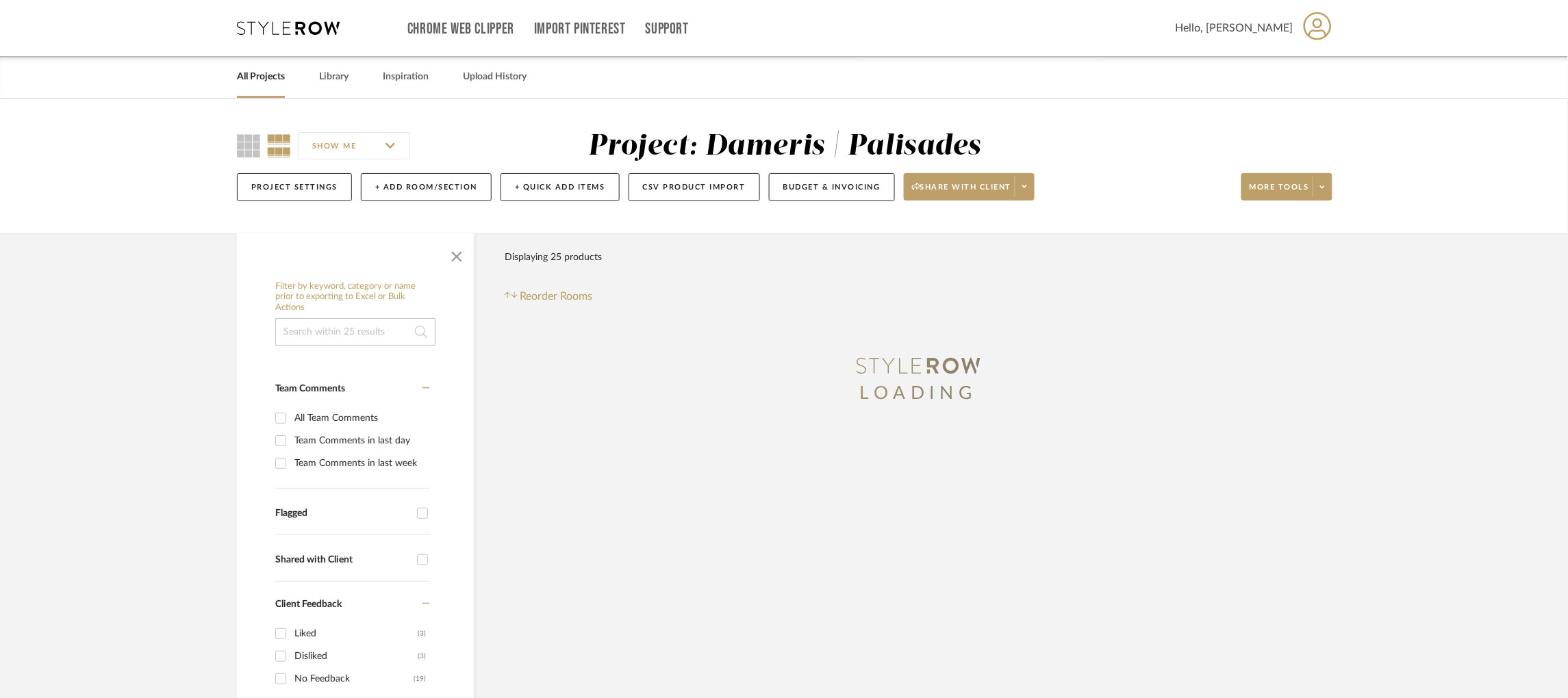
click at [322, 332] on input at bounding box center [355, 332] width 160 height 28
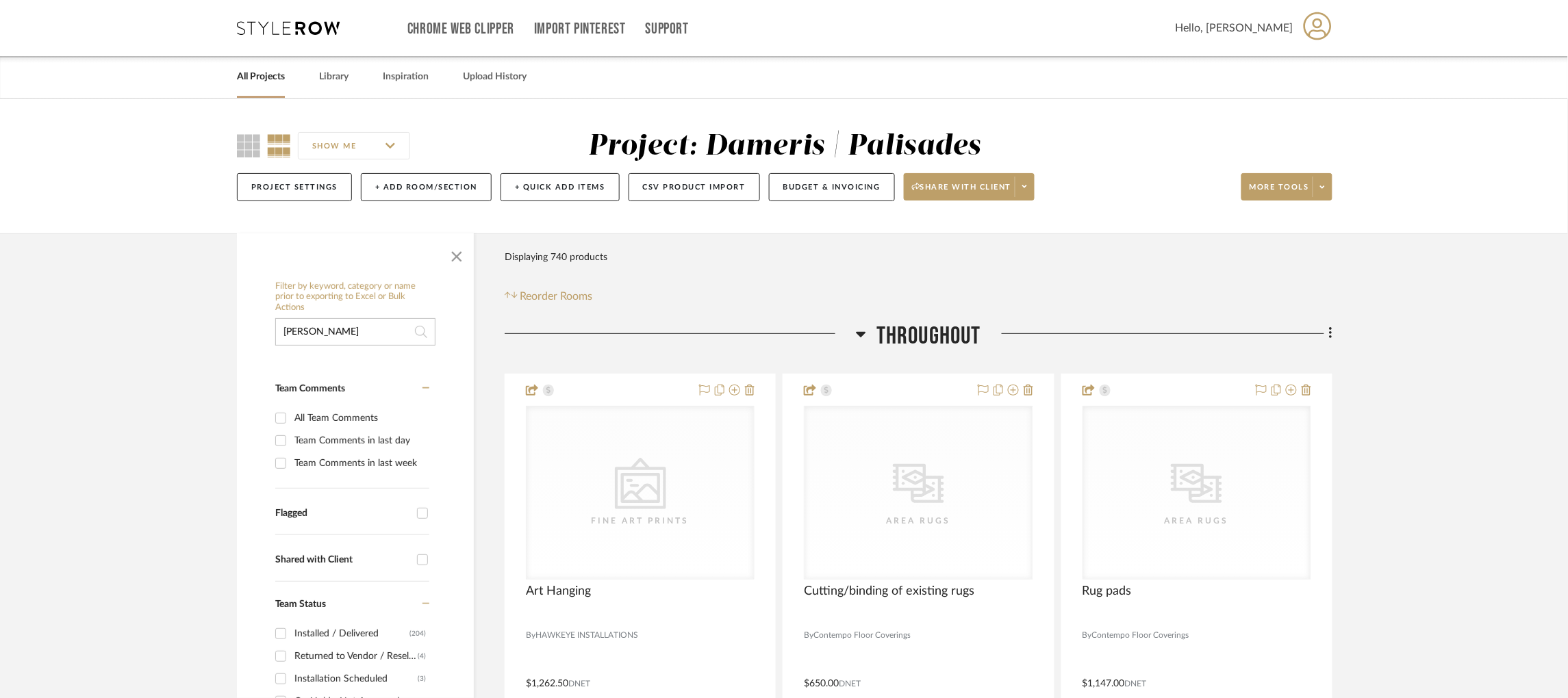
type input "benjamin"
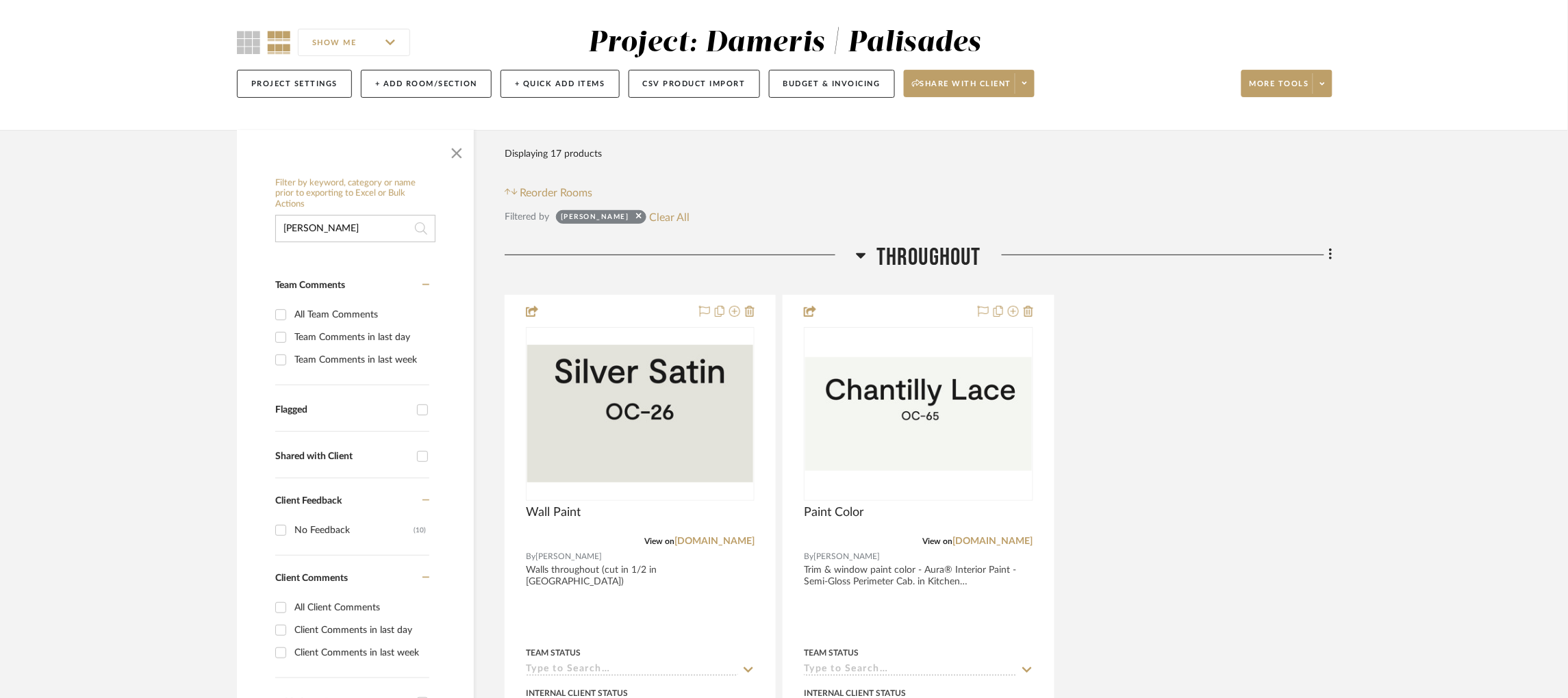
scroll to position [105, 0]
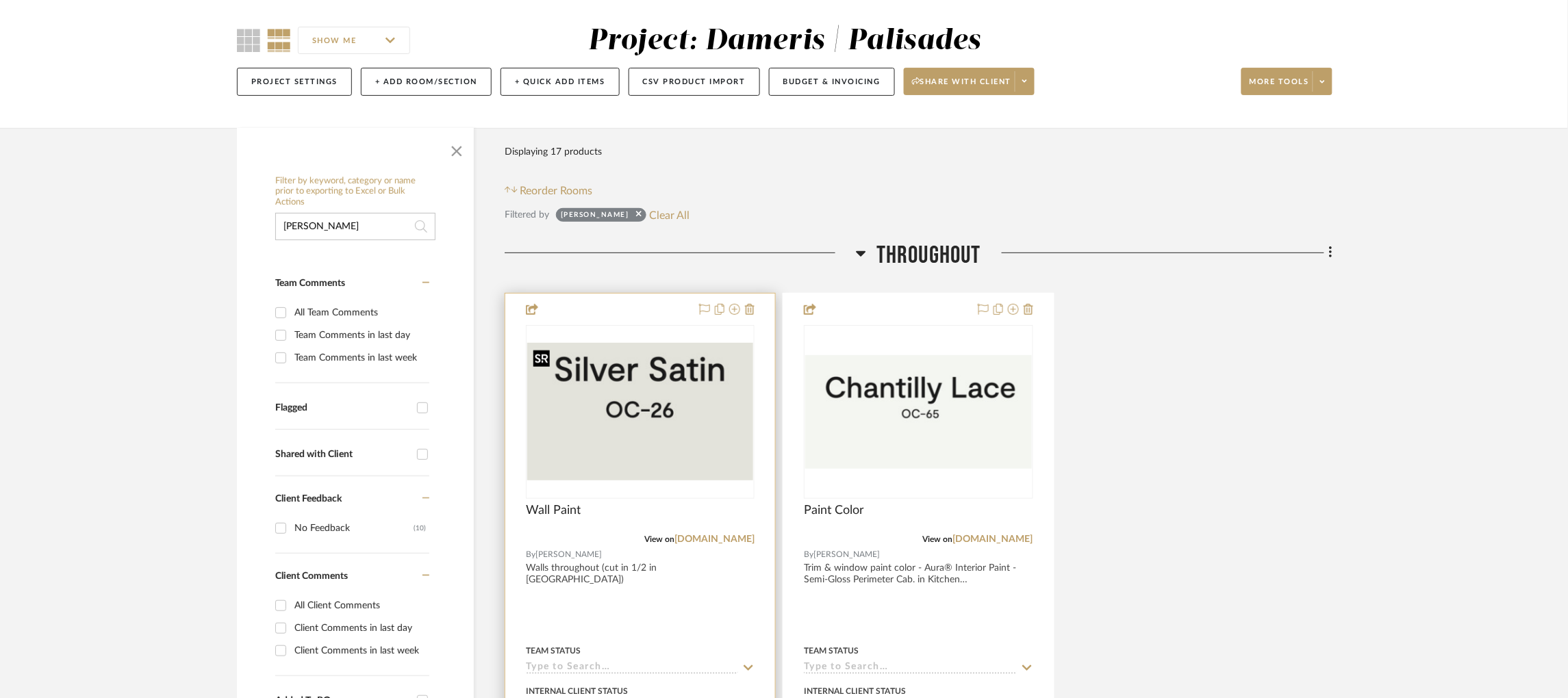
click at [677, 397] on img "0" at bounding box center [640, 411] width 226 height 137
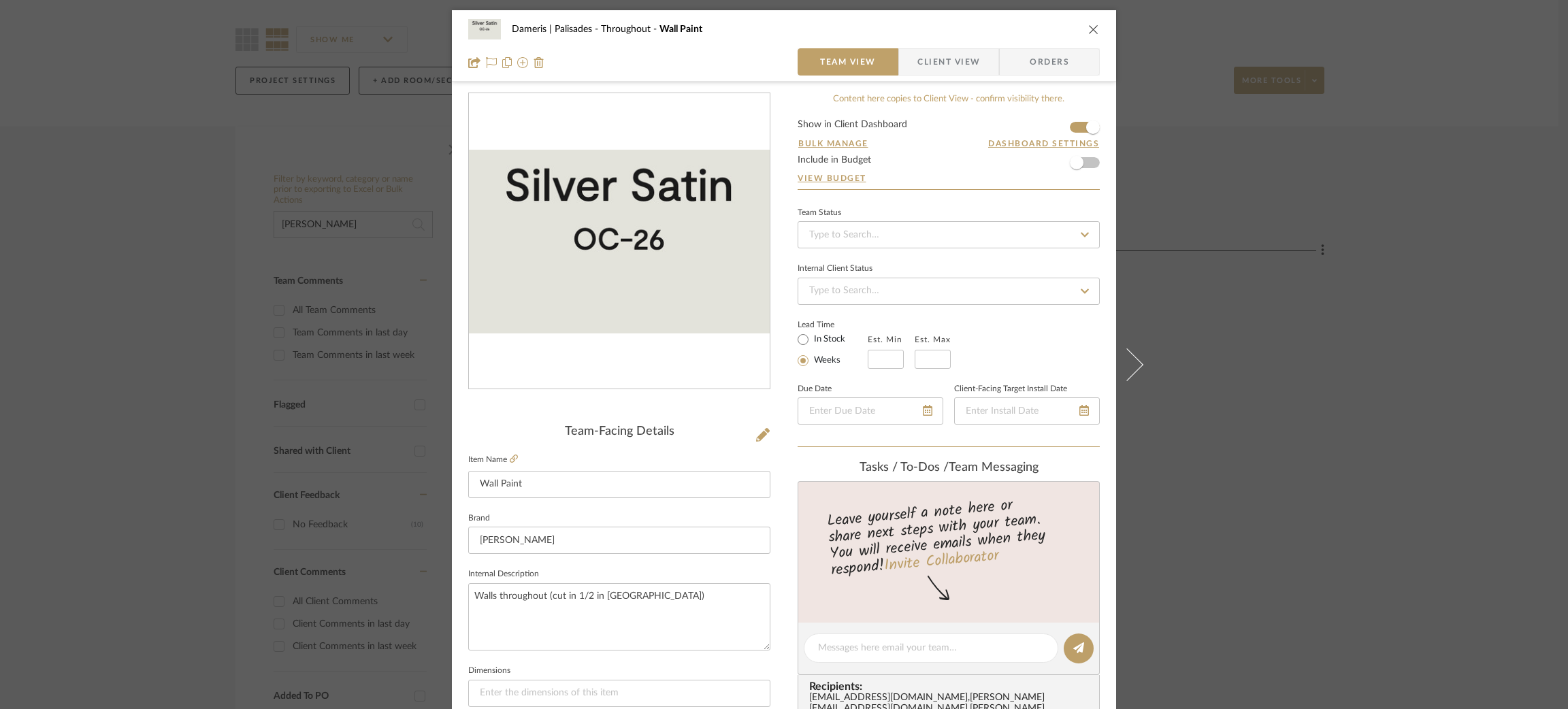
scroll to position [232, 0]
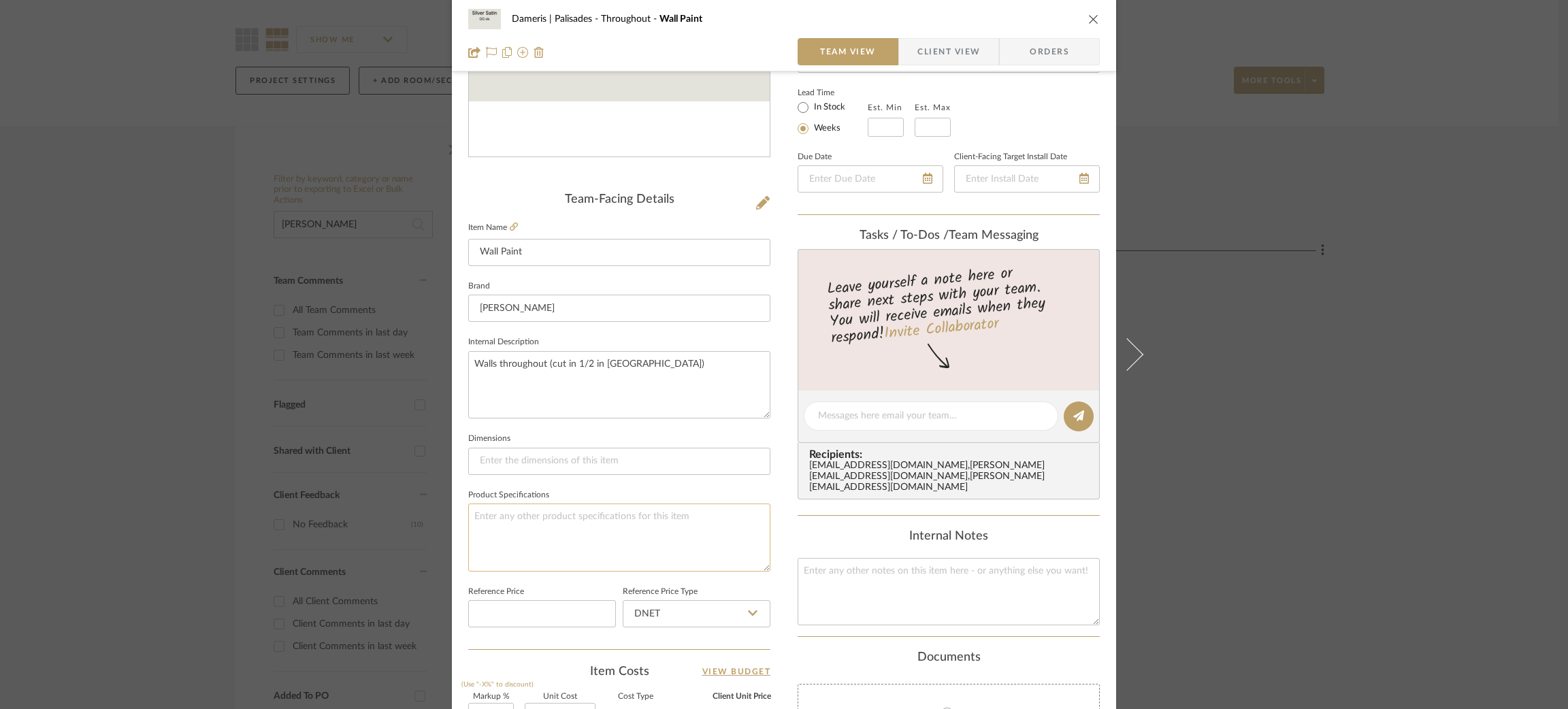
click at [536, 518] on textarea at bounding box center [619, 537] width 302 height 67
type textarea "Silver Satin"
click at [569, 382] on textarea "Walls throughout (cut in 1/2 in [GEOGRAPHIC_DATA])" at bounding box center [619, 384] width 302 height 67
click at [151, 398] on div "Dameris | Palisades Throughout Wall Paint Team View Client View Orders Team-Fac…" at bounding box center [784, 354] width 1568 height 709
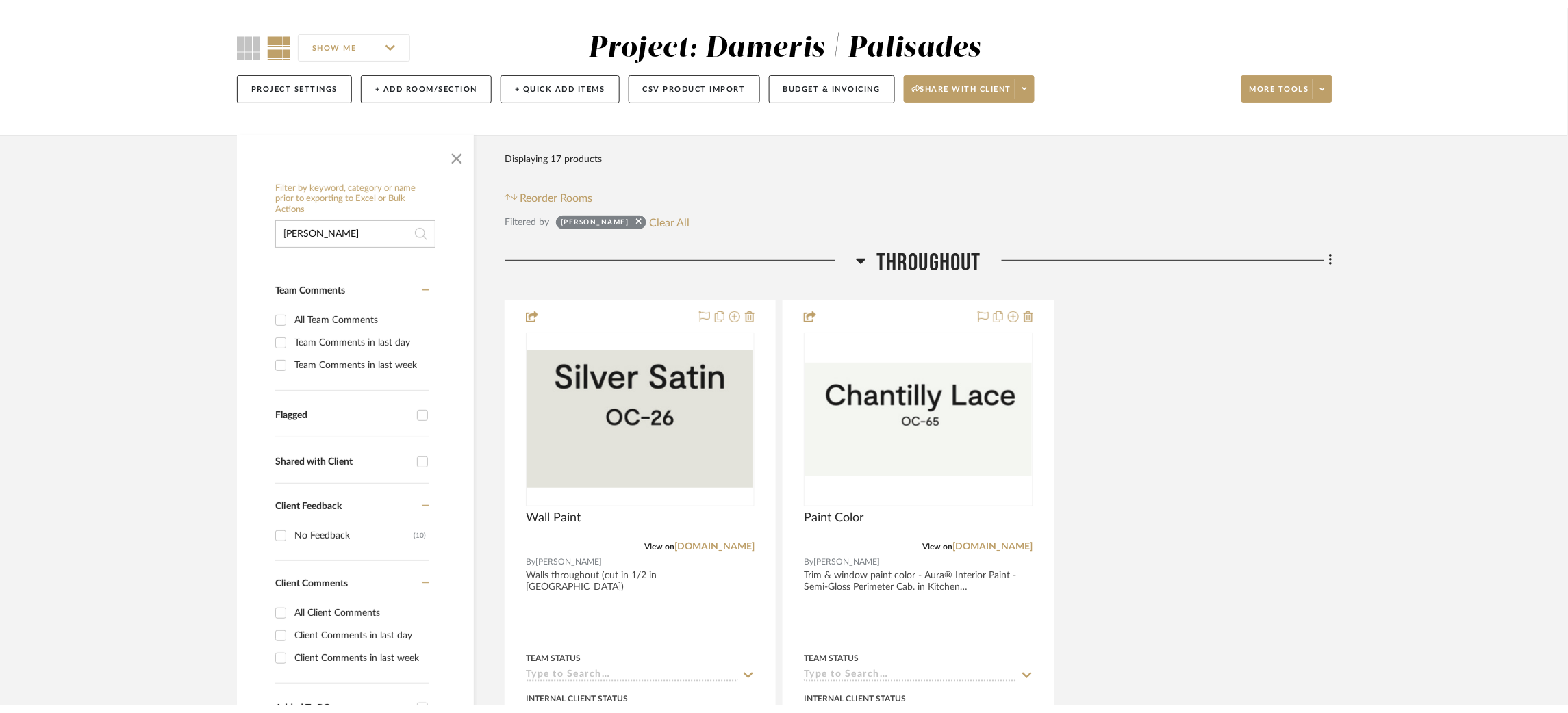
scroll to position [0, 0]
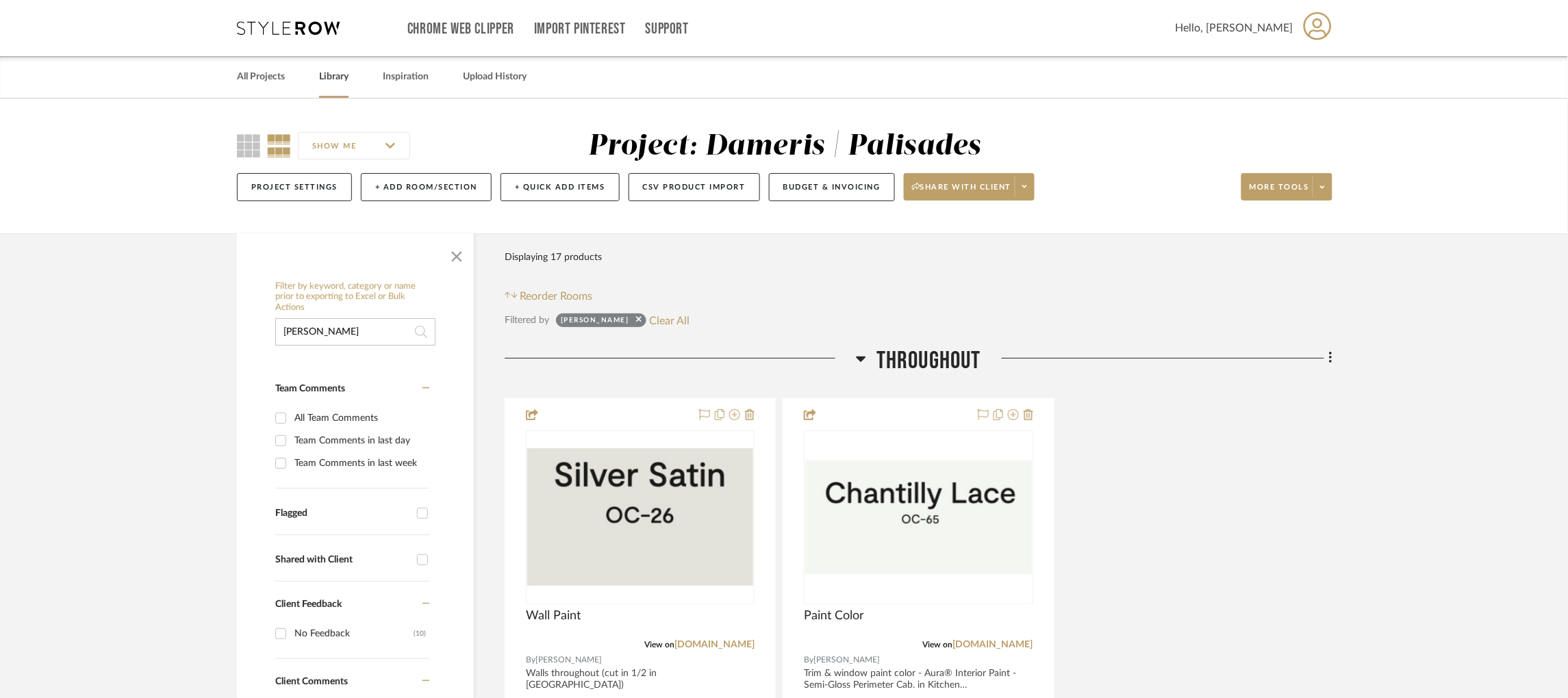
click at [333, 76] on link "Library" at bounding box center [333, 76] width 29 height 18
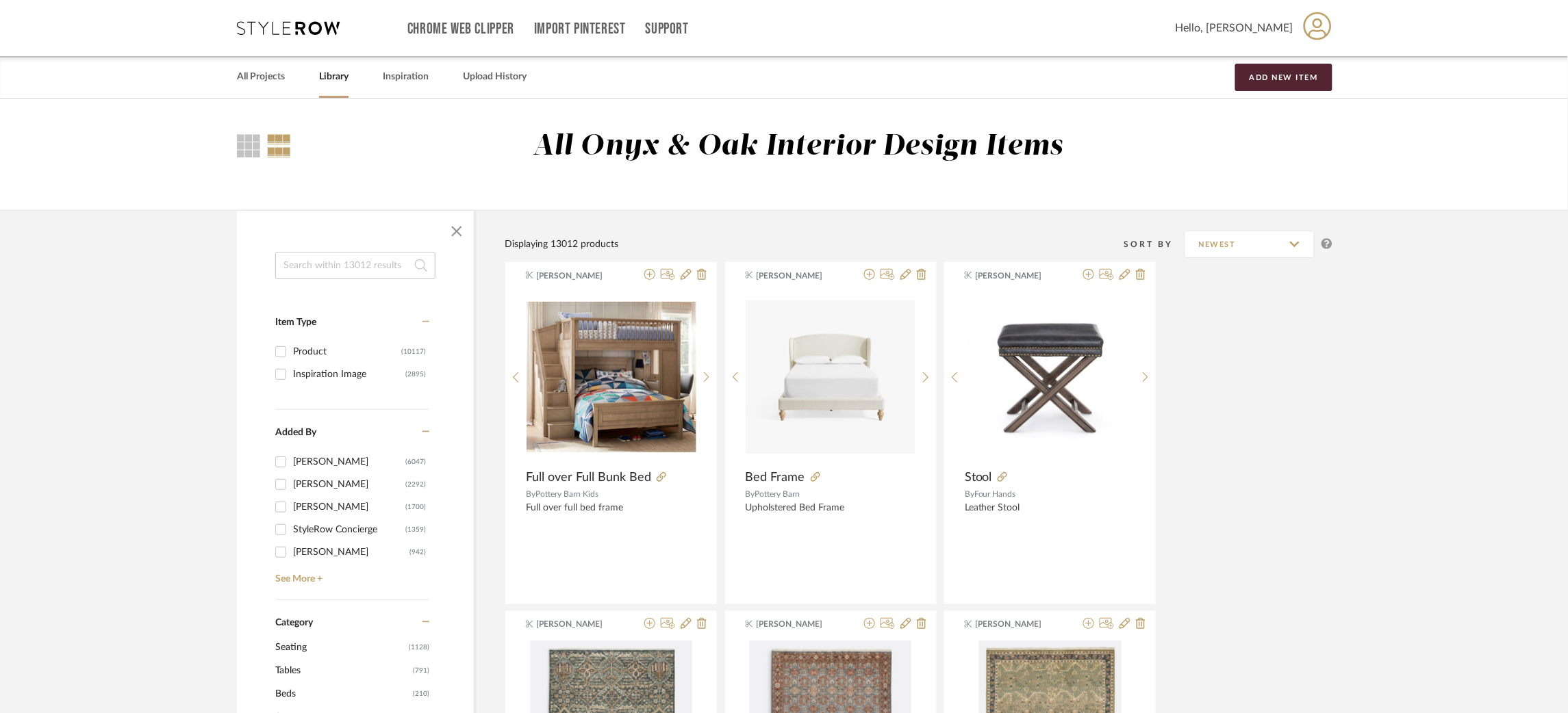
click at [336, 269] on input at bounding box center [355, 266] width 160 height 28
type input "silver satin"
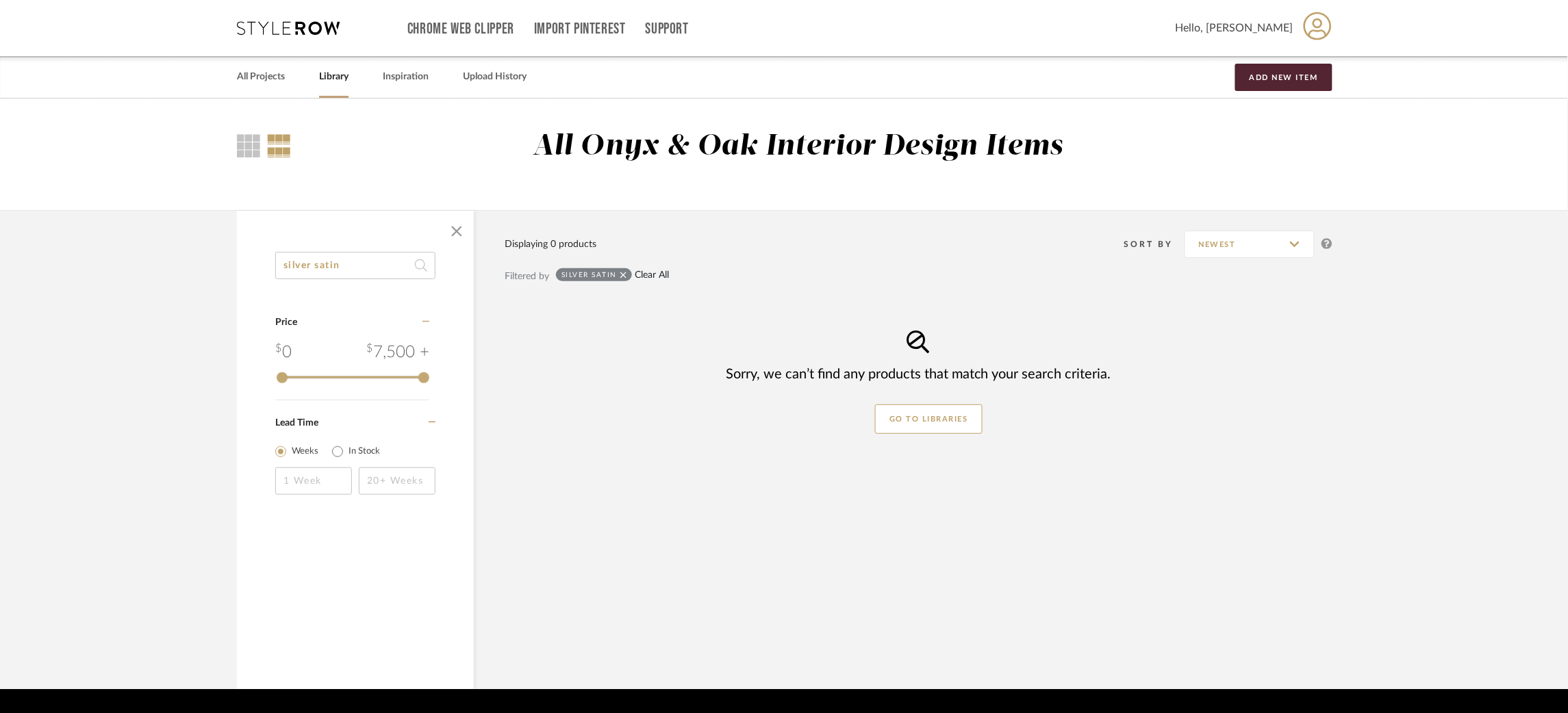
click at [647, 279] on link "Clear All" at bounding box center [652, 275] width 34 height 12
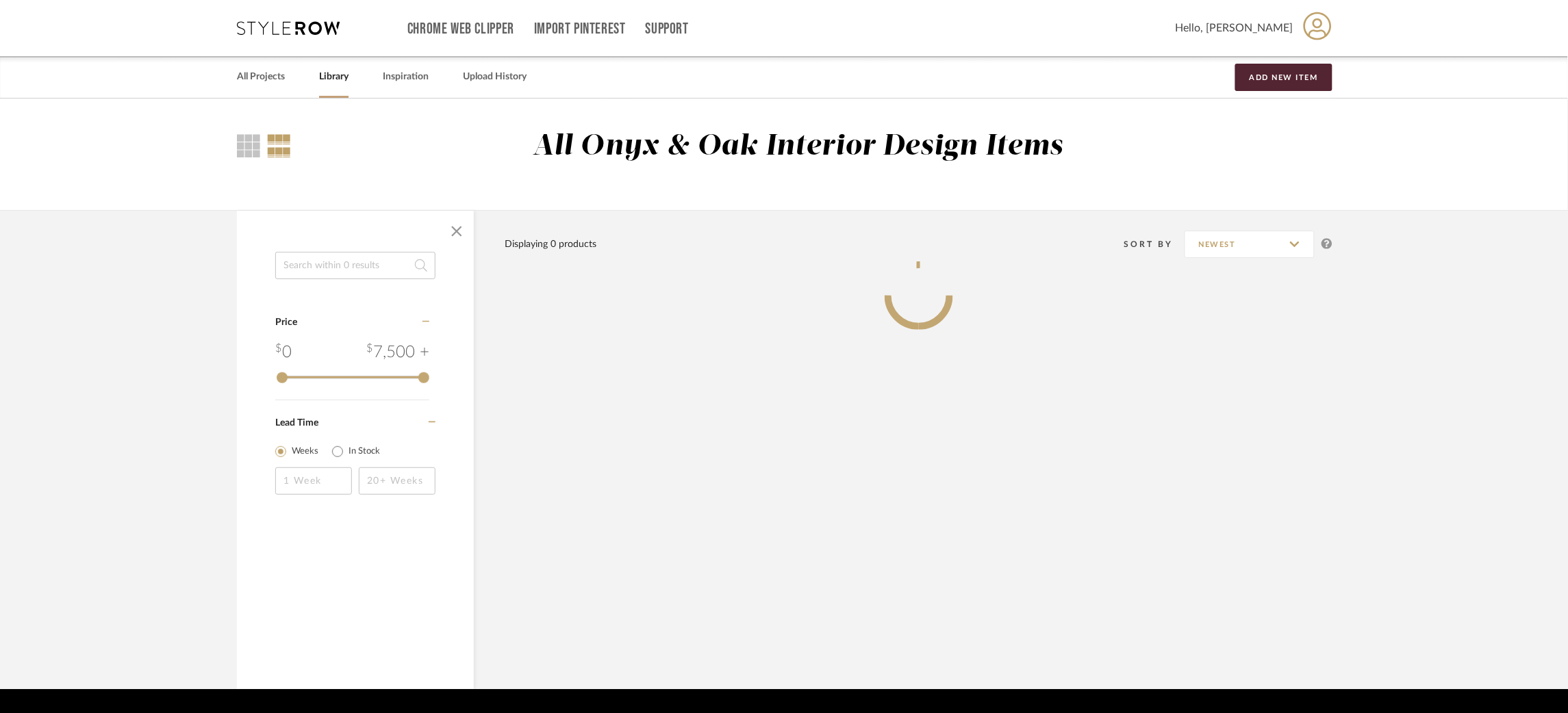
click at [286, 27] on icon at bounding box center [288, 28] width 102 height 13
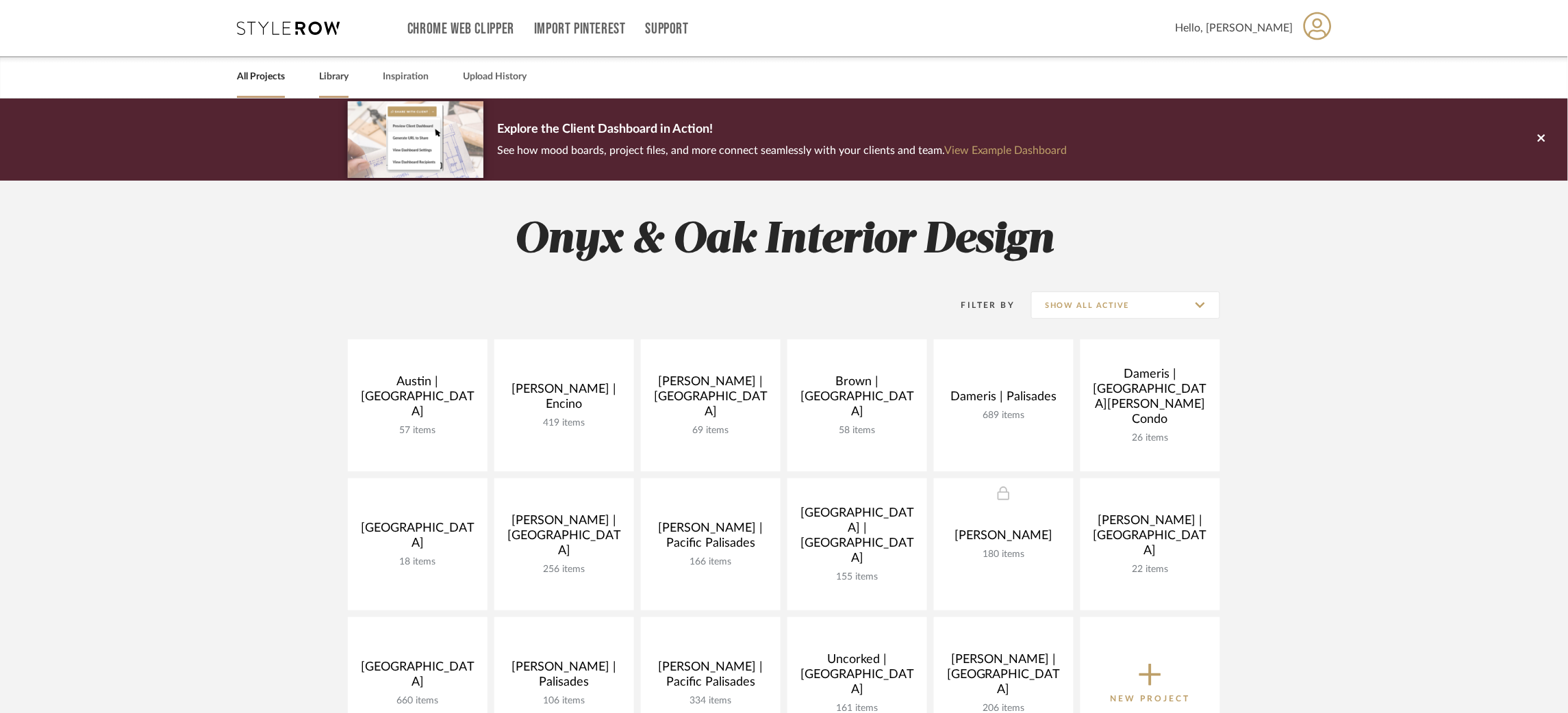
click at [327, 75] on link "Library" at bounding box center [333, 76] width 29 height 18
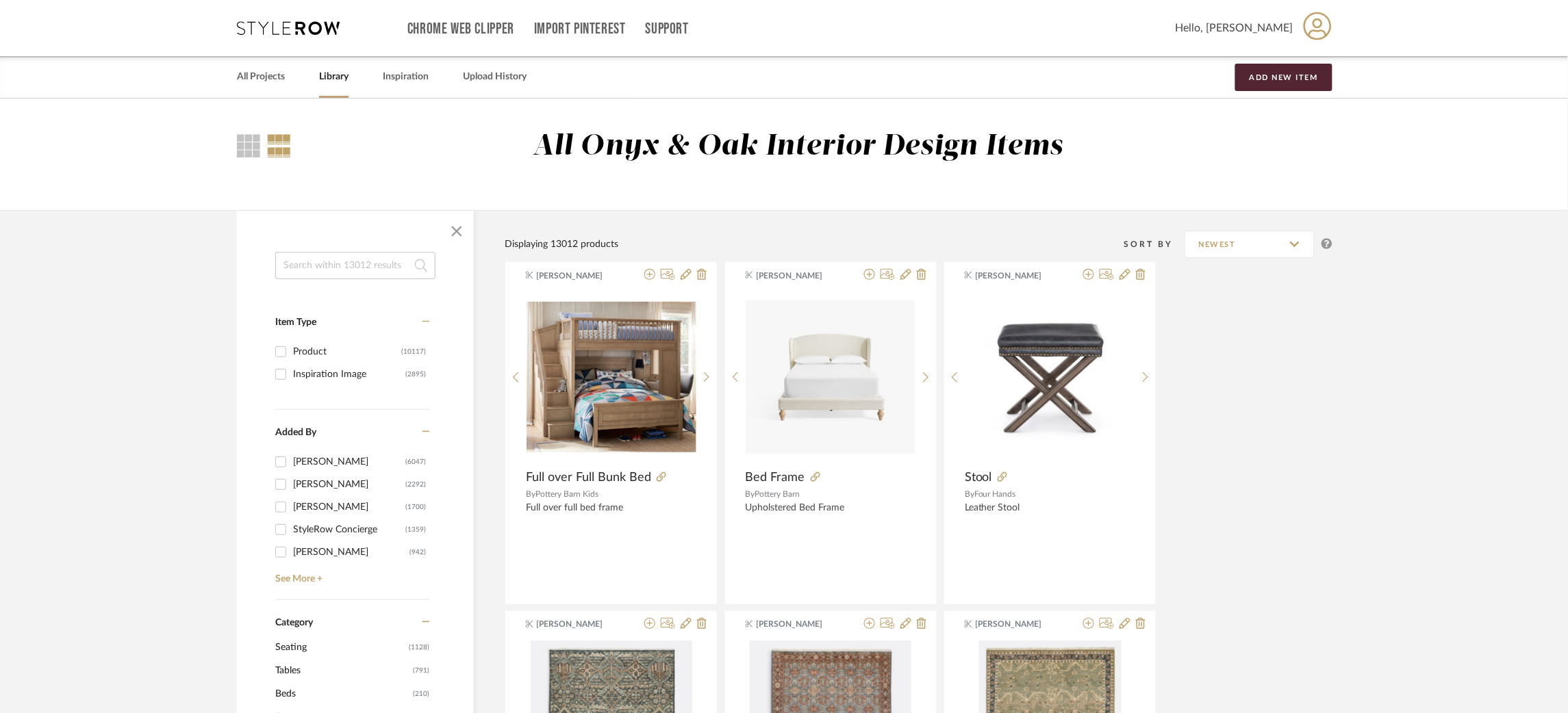
click at [362, 266] on input at bounding box center [355, 266] width 160 height 28
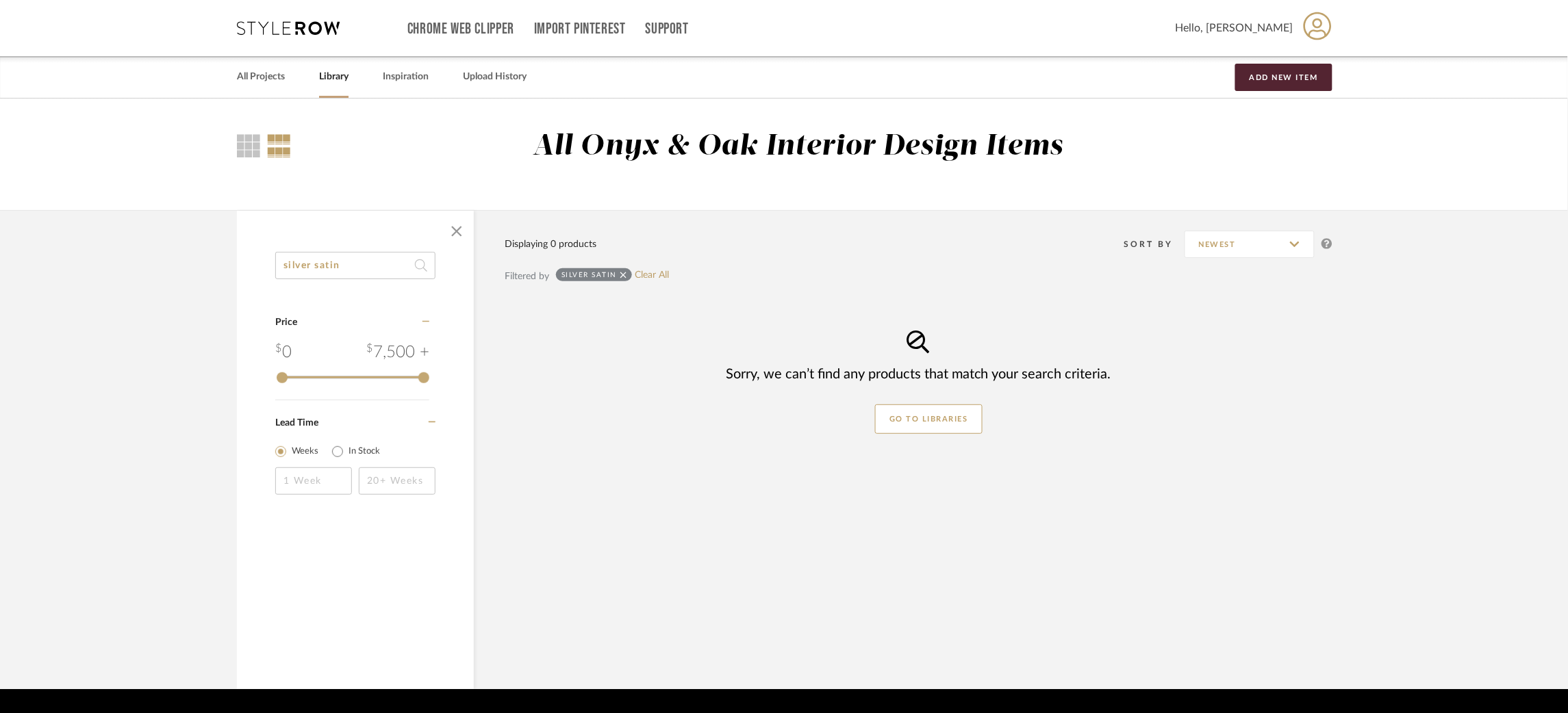
drag, startPoint x: 395, startPoint y: 251, endPoint x: 218, endPoint y: 265, distance: 177.6
click at [218, 265] on div "silver satin Category Price 0 7,500 + 0 7500 Lead Time Weeks In Stock Displayin…" at bounding box center [784, 450] width 1136 height 479
drag, startPoint x: 354, startPoint y: 257, endPoint x: 225, endPoint y: 263, distance: 129.1
click at [225, 263] on div "silver satin Category Price 0 7,500 + 0 7500 Lead Time Weeks In Stock Displayin…" at bounding box center [784, 450] width 1136 height 479
type input "benjamin moore"
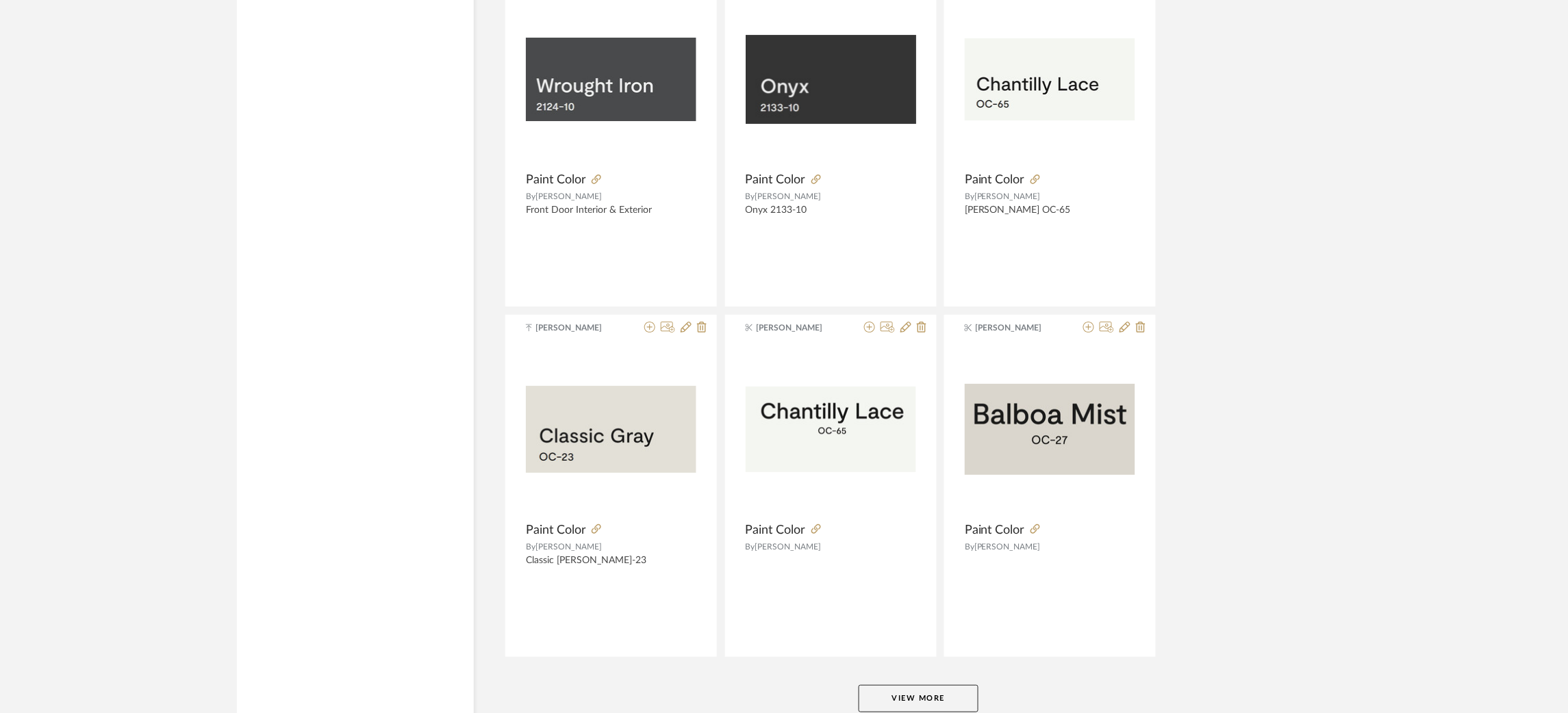
scroll to position [3929, 0]
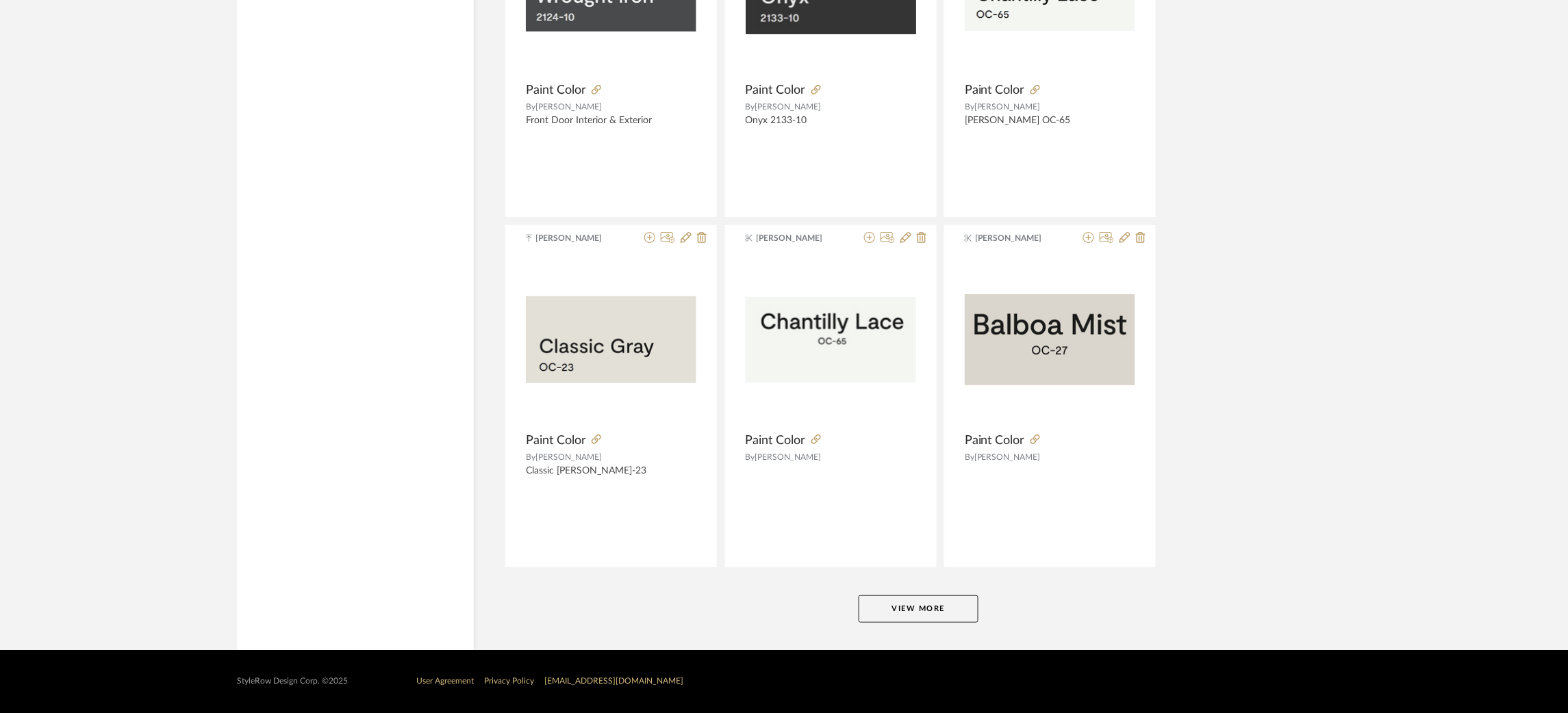
click at [921, 602] on button "View More" at bounding box center [918, 609] width 120 height 28
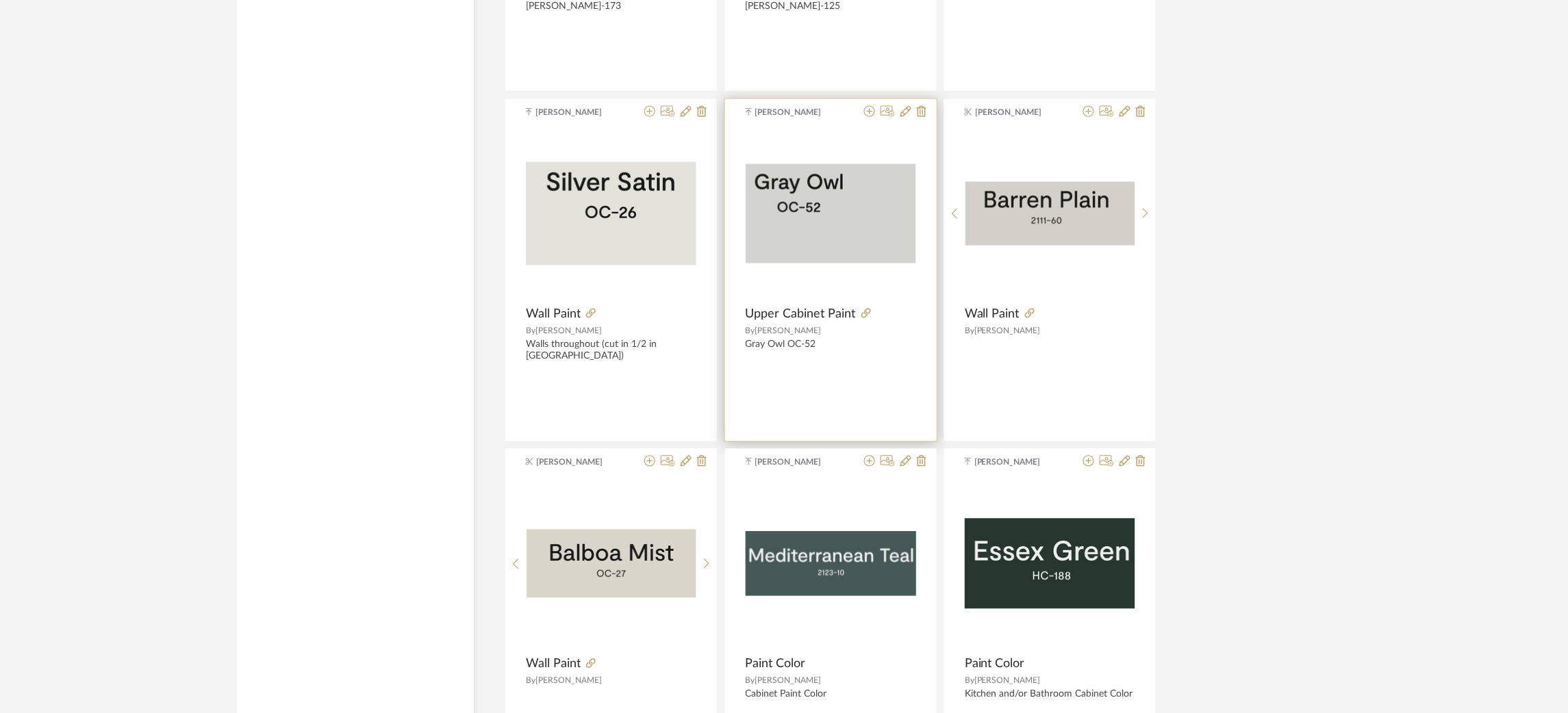
scroll to position [4753, 0]
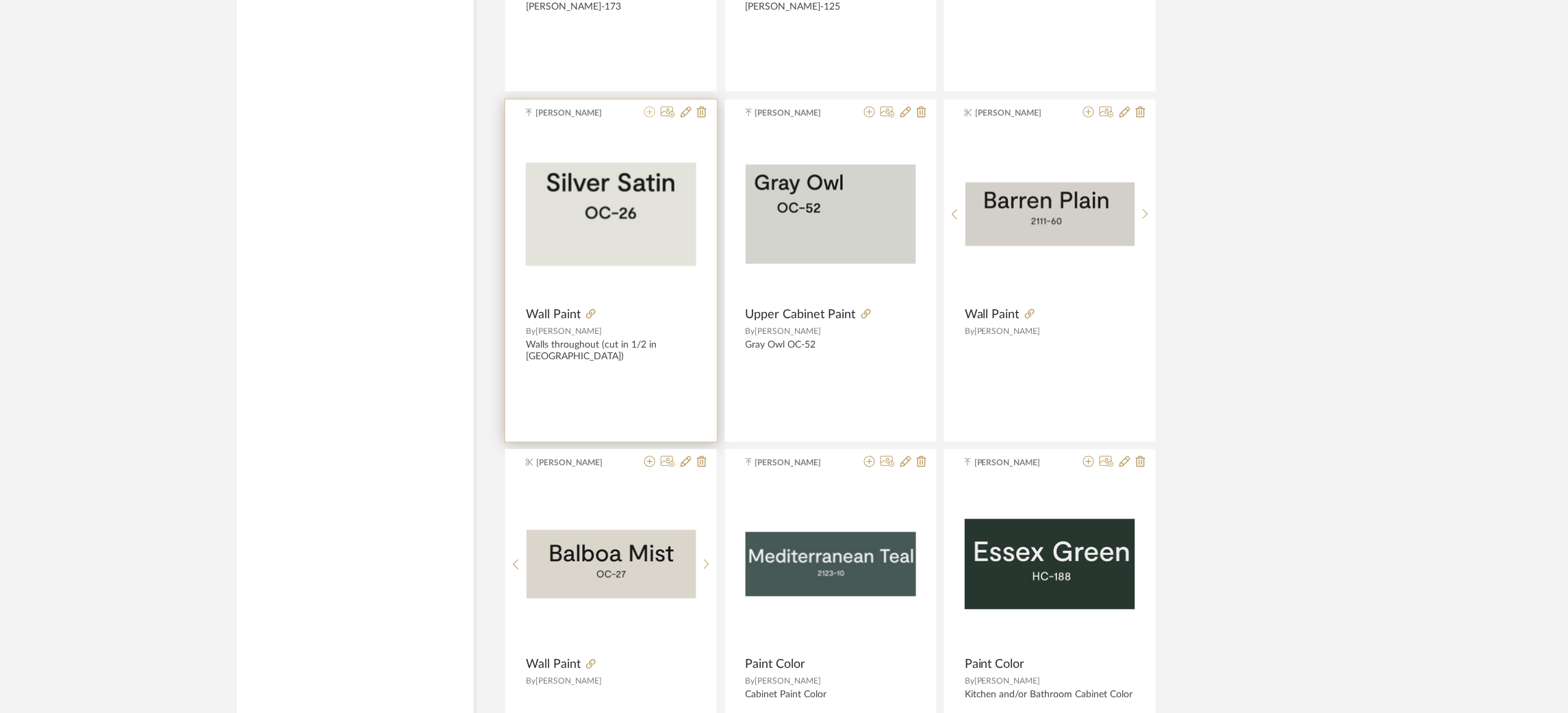
click at [648, 113] on icon at bounding box center [650, 113] width 11 height 11
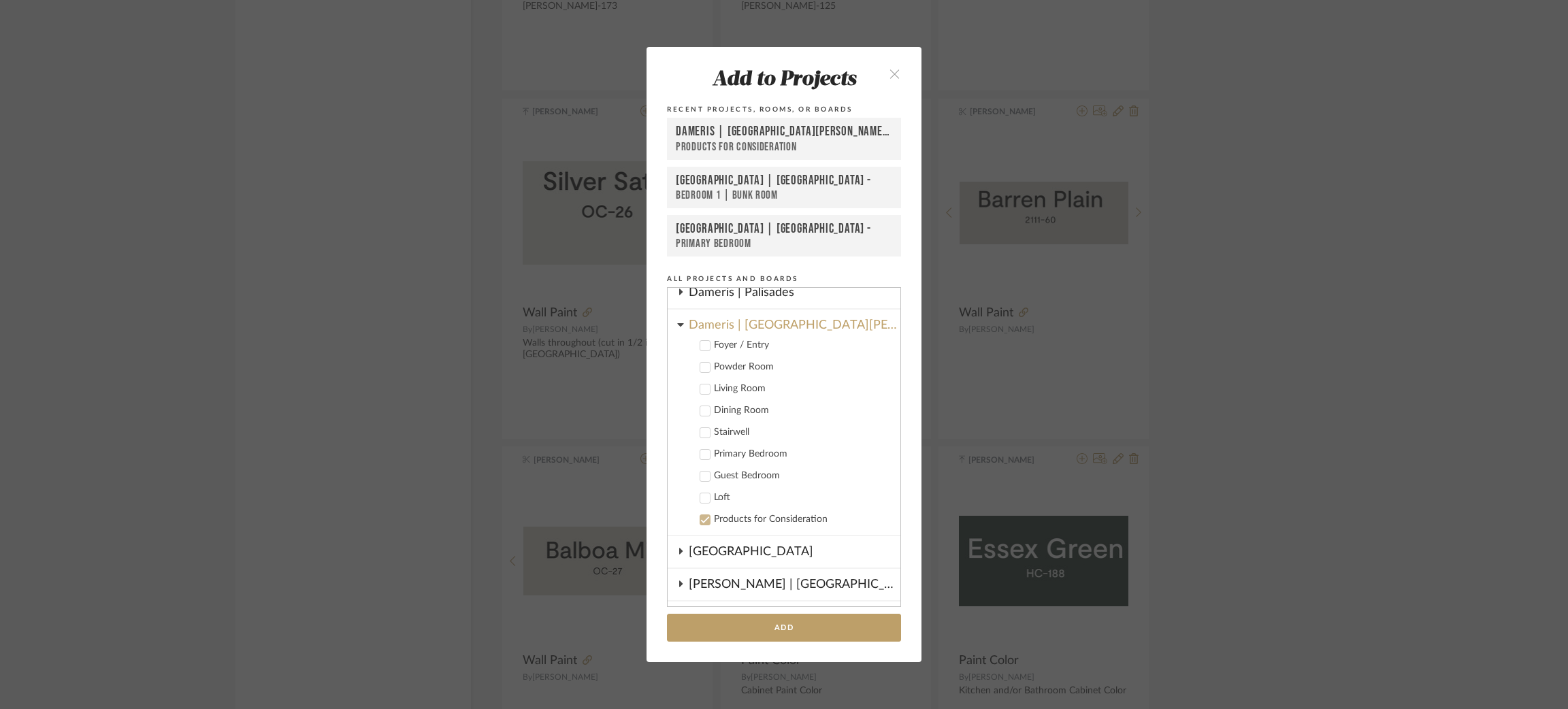
scroll to position [174, 0]
click at [742, 627] on button "Add" at bounding box center [784, 627] width 234 height 28
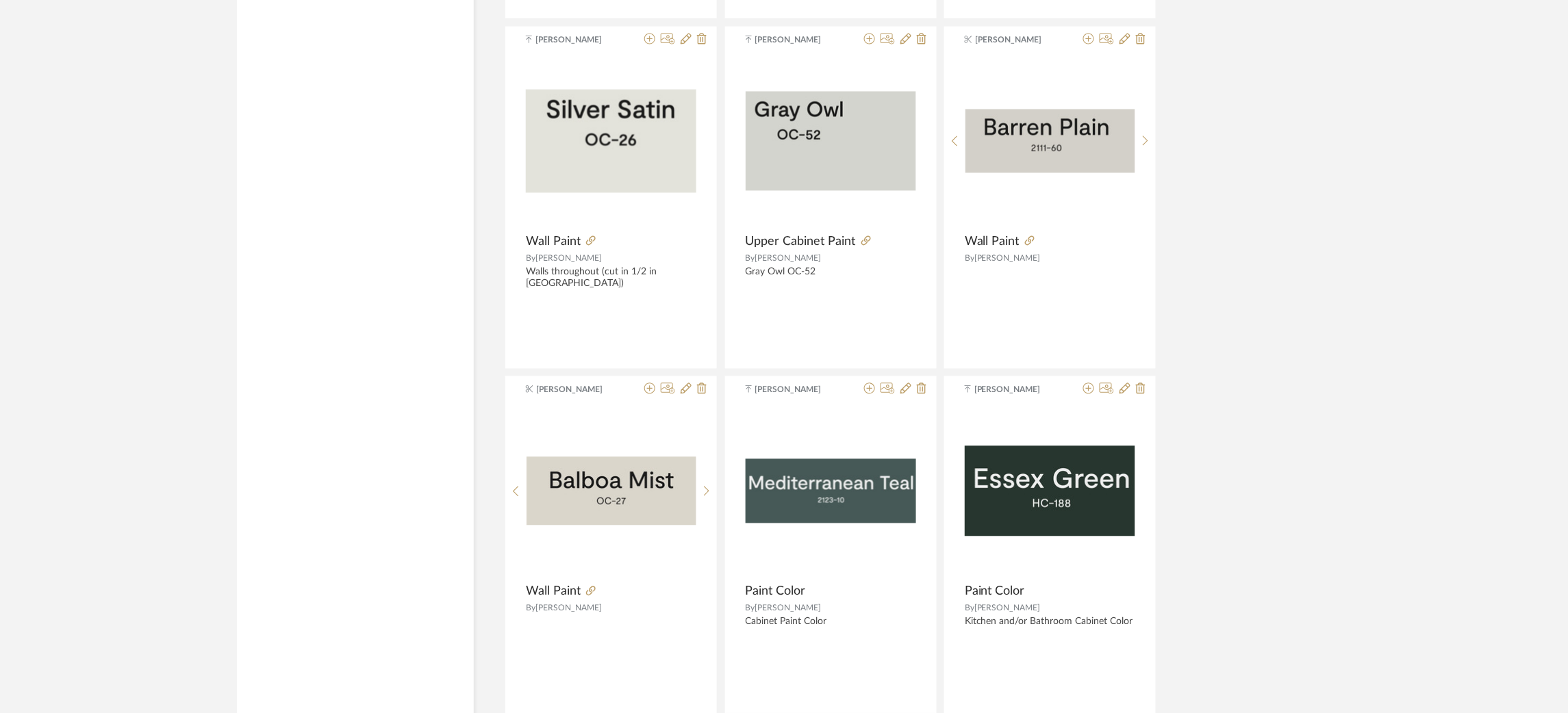
scroll to position [4802, 0]
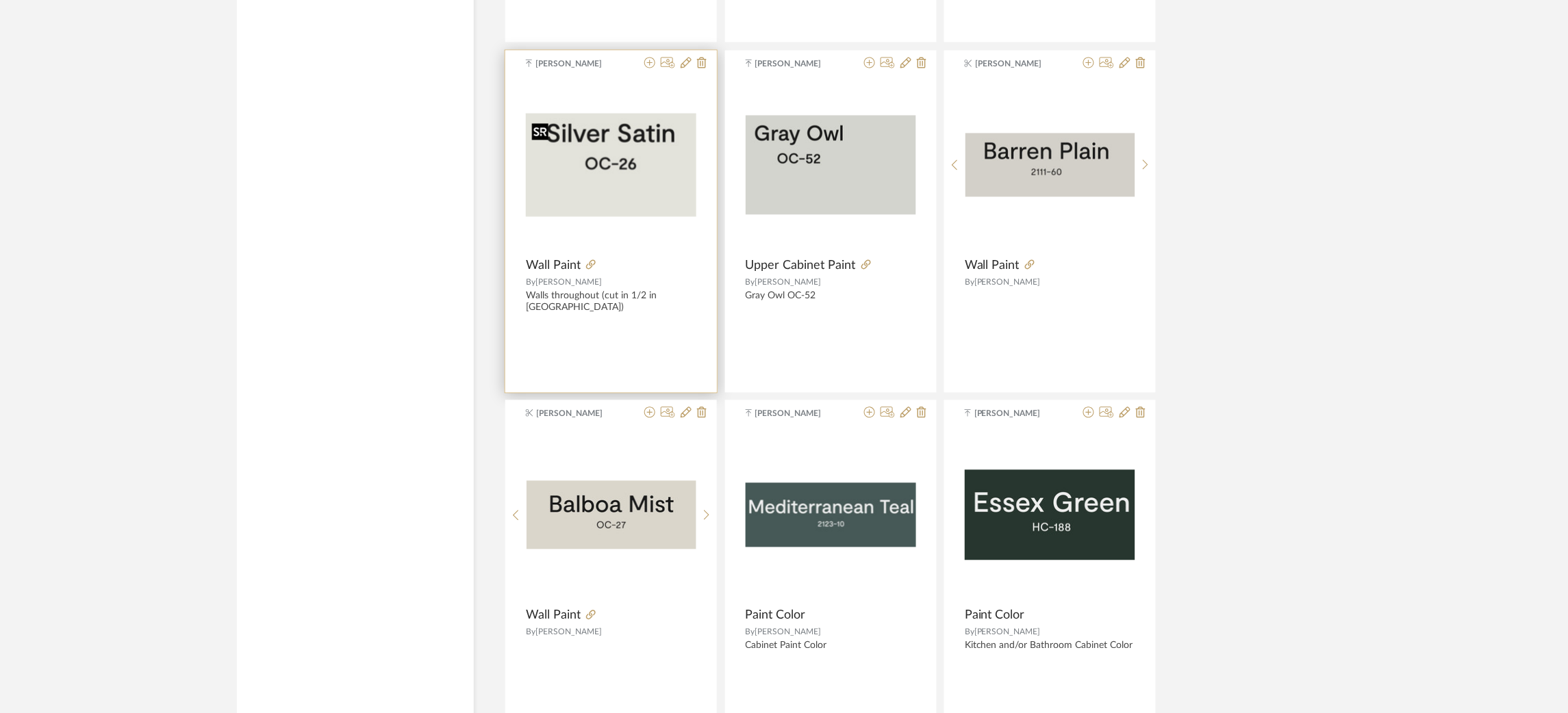
click at [605, 150] on img "0" at bounding box center [611, 165] width 171 height 103
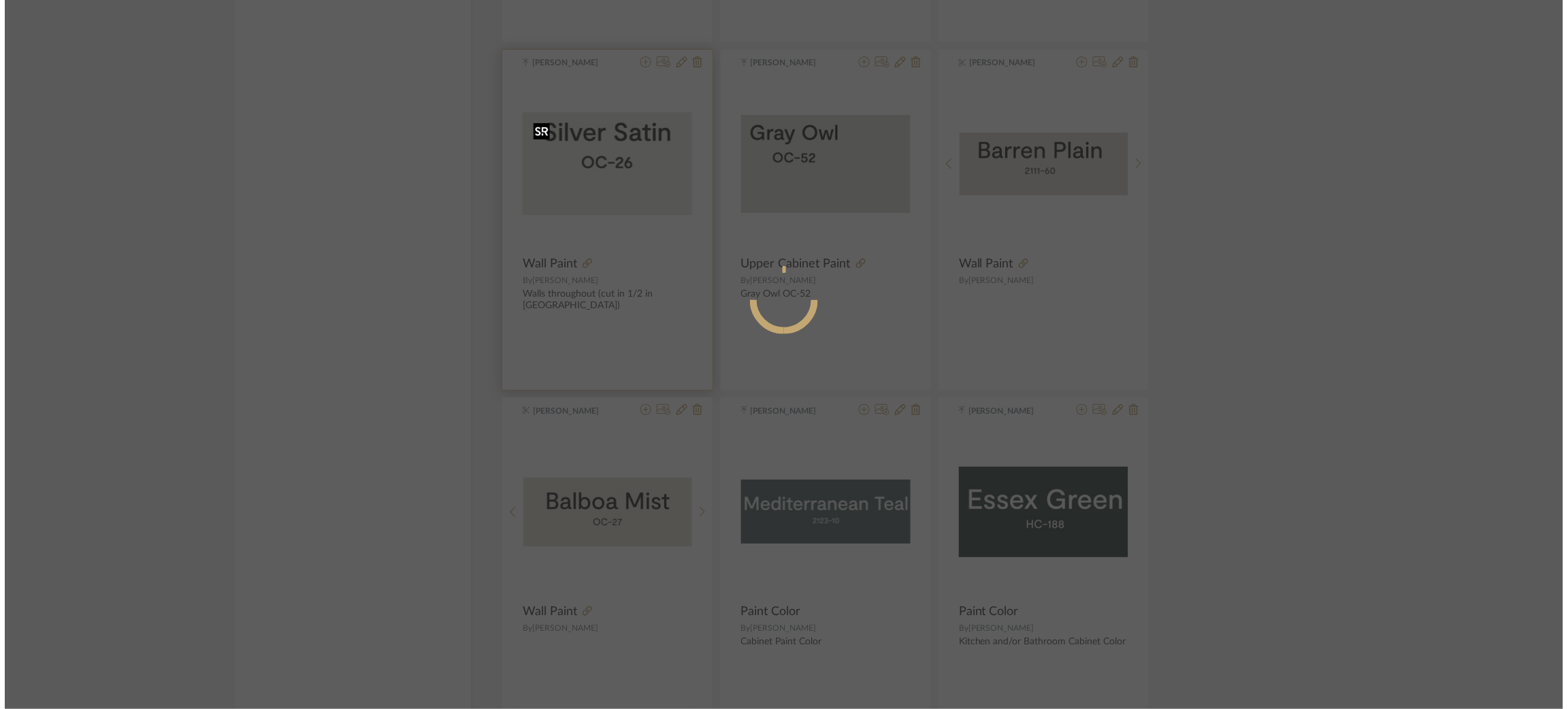
scroll to position [0, 0]
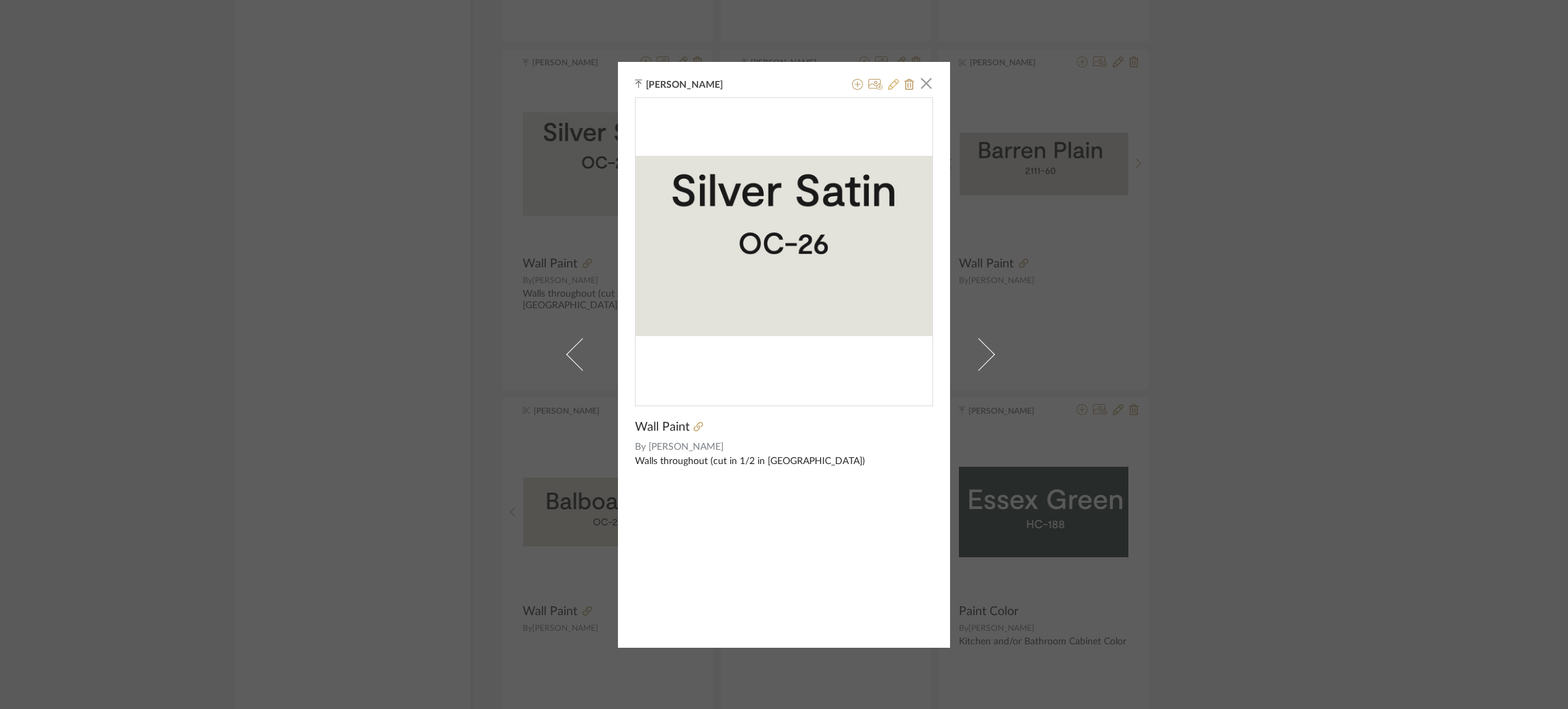
click at [891, 83] on icon at bounding box center [894, 84] width 11 height 11
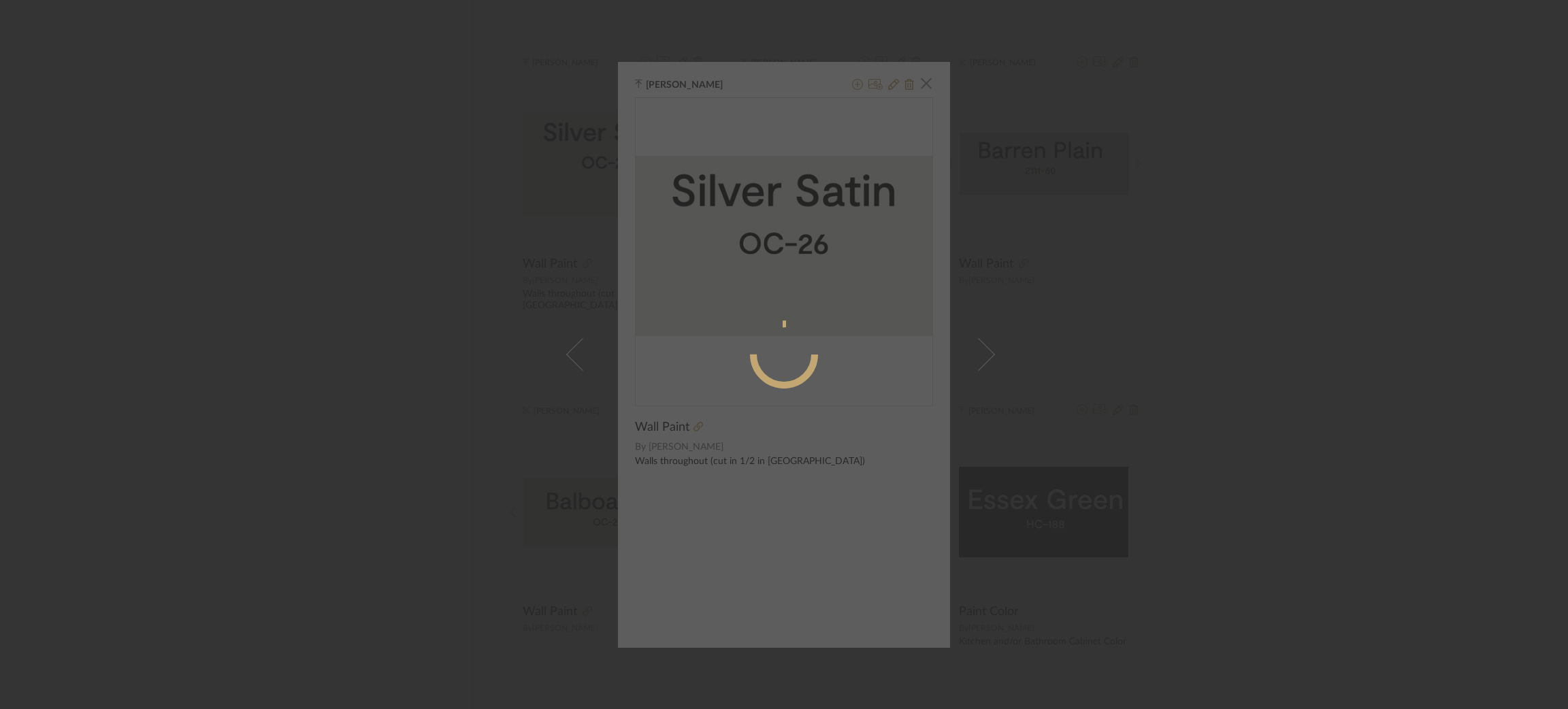
radio input "true"
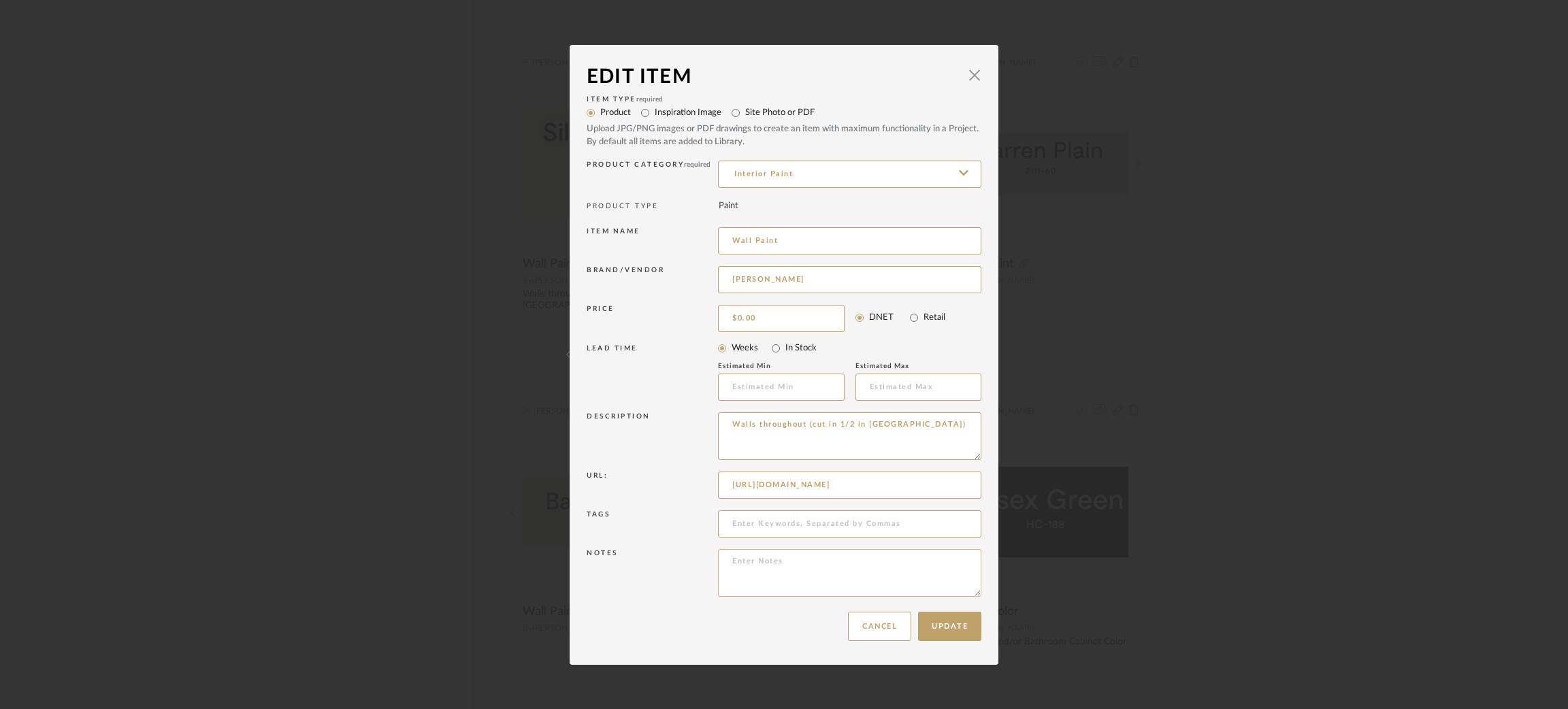
click at [766, 569] on textarea at bounding box center [849, 573] width 263 height 47
type textarea "Silver Satin"
click at [949, 624] on button "Update" at bounding box center [950, 626] width 63 height 29
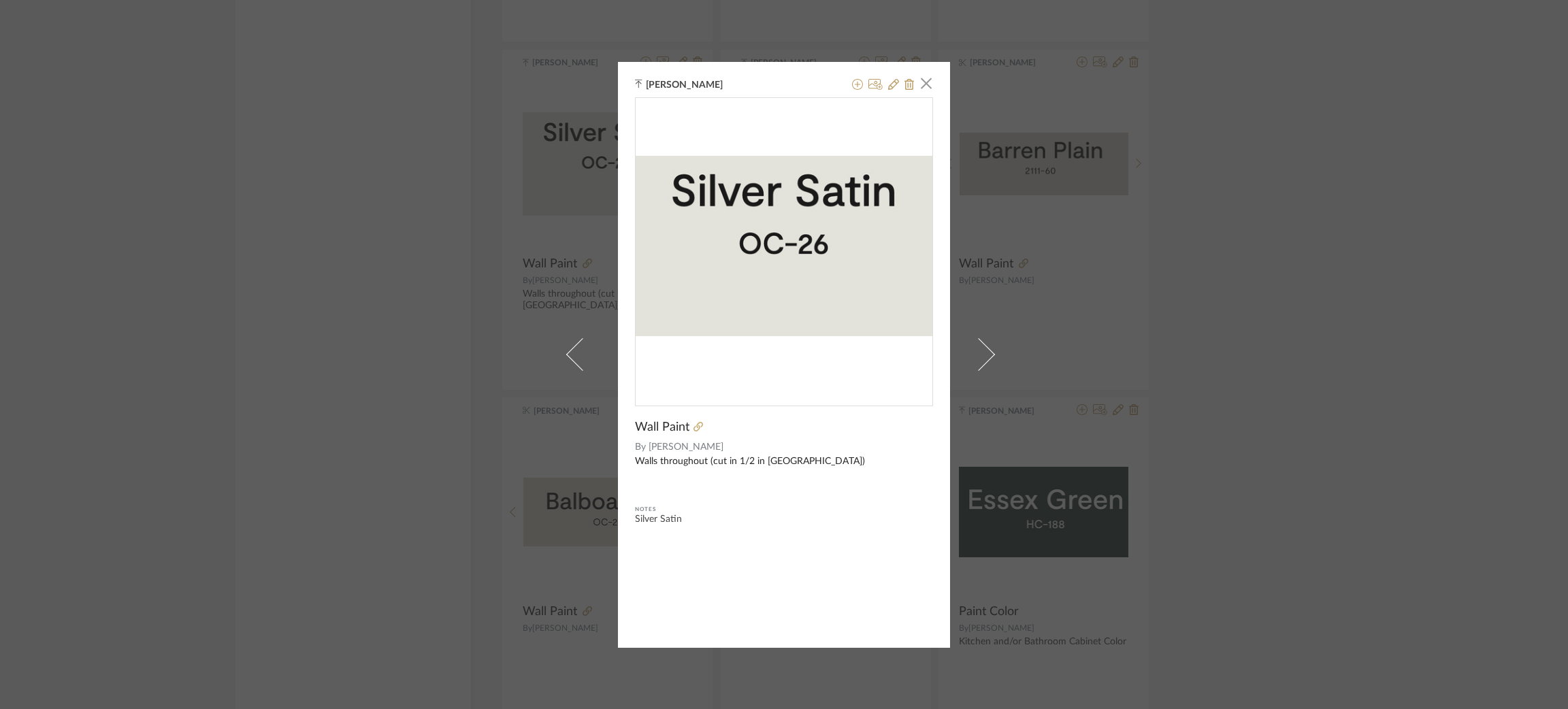
click at [269, 312] on div "Felicia Bushman × Wall Paint By Benjamin Moore Walls throughout (cut in 1/2 in …" at bounding box center [784, 354] width 1568 height 709
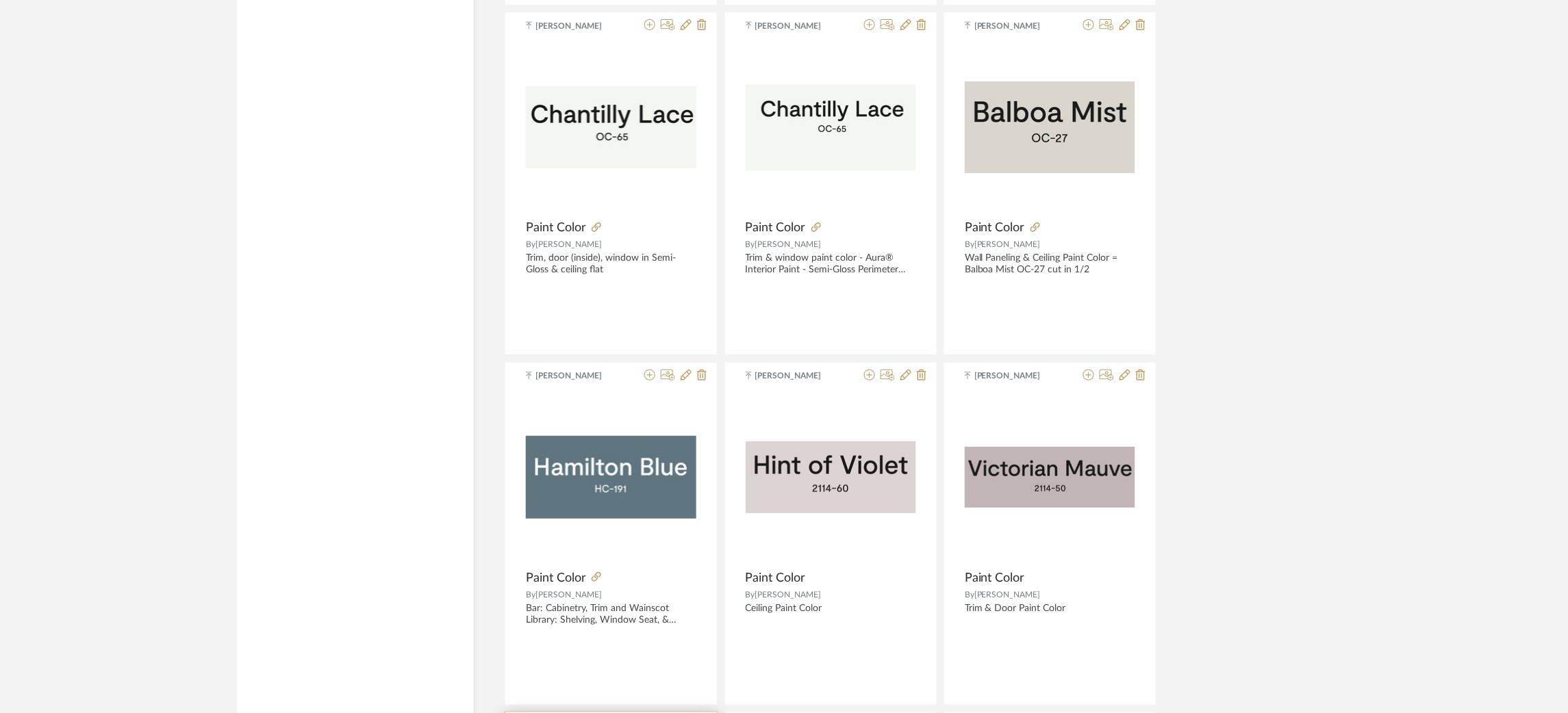
scroll to position [5890, 0]
click at [652, 381] on icon at bounding box center [650, 376] width 11 height 11
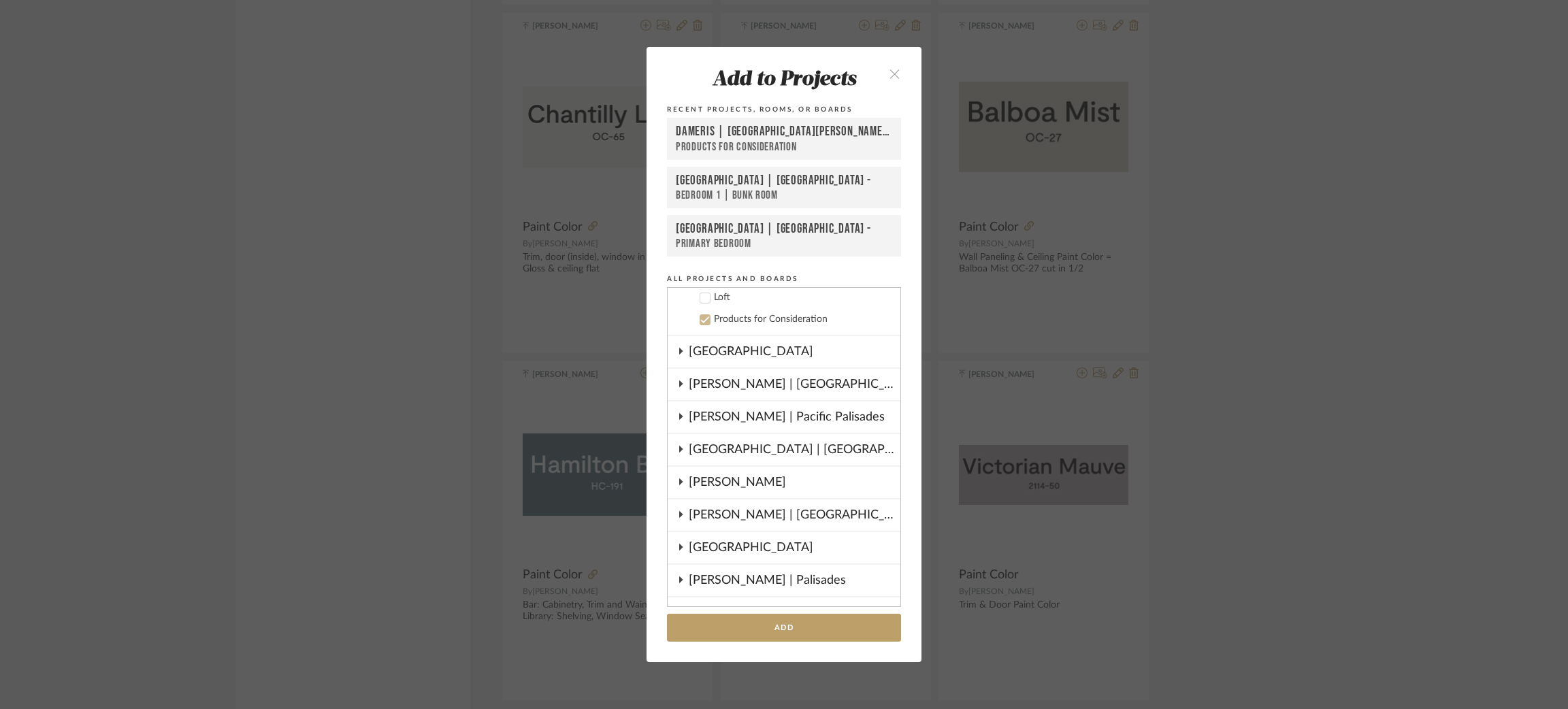
scroll to position [390, 0]
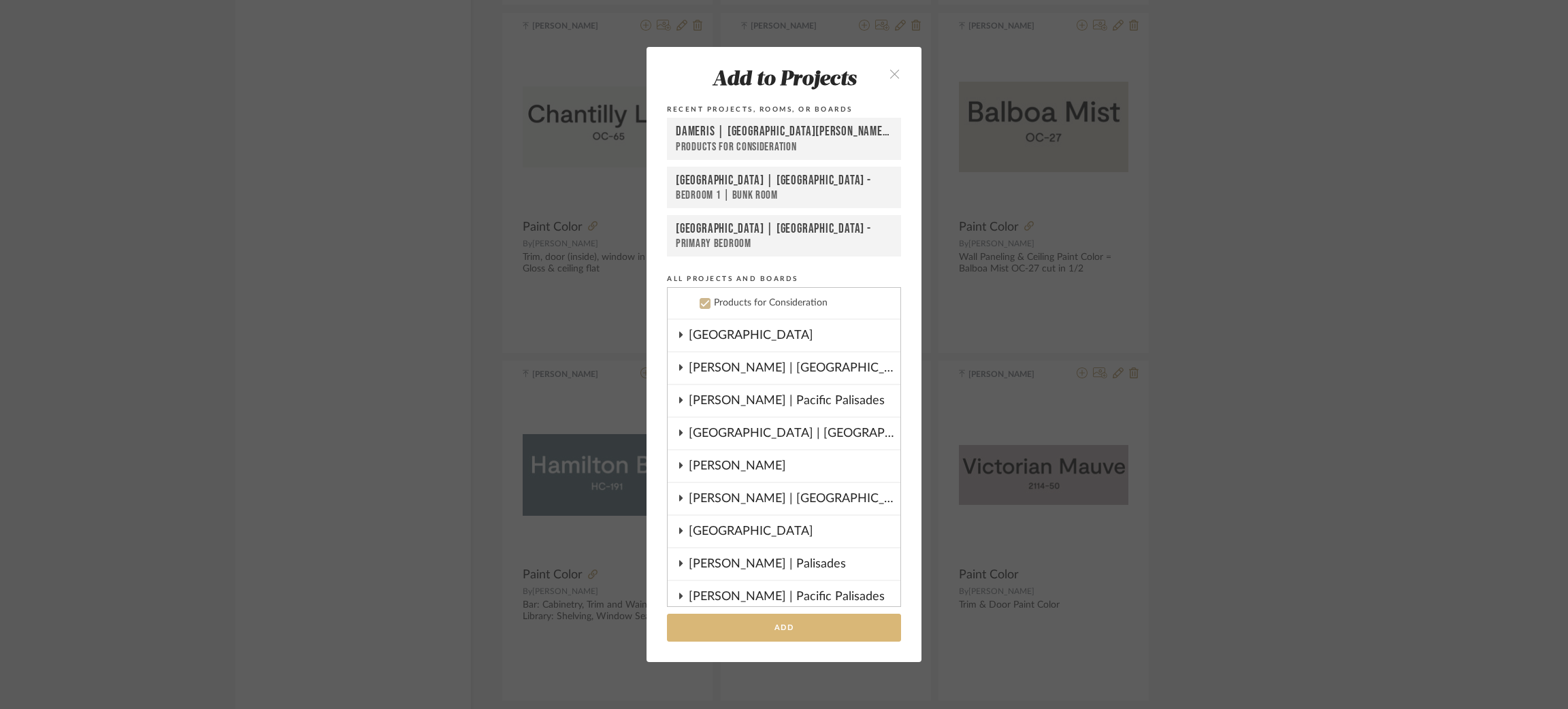
click at [754, 629] on button "Add" at bounding box center [784, 627] width 234 height 28
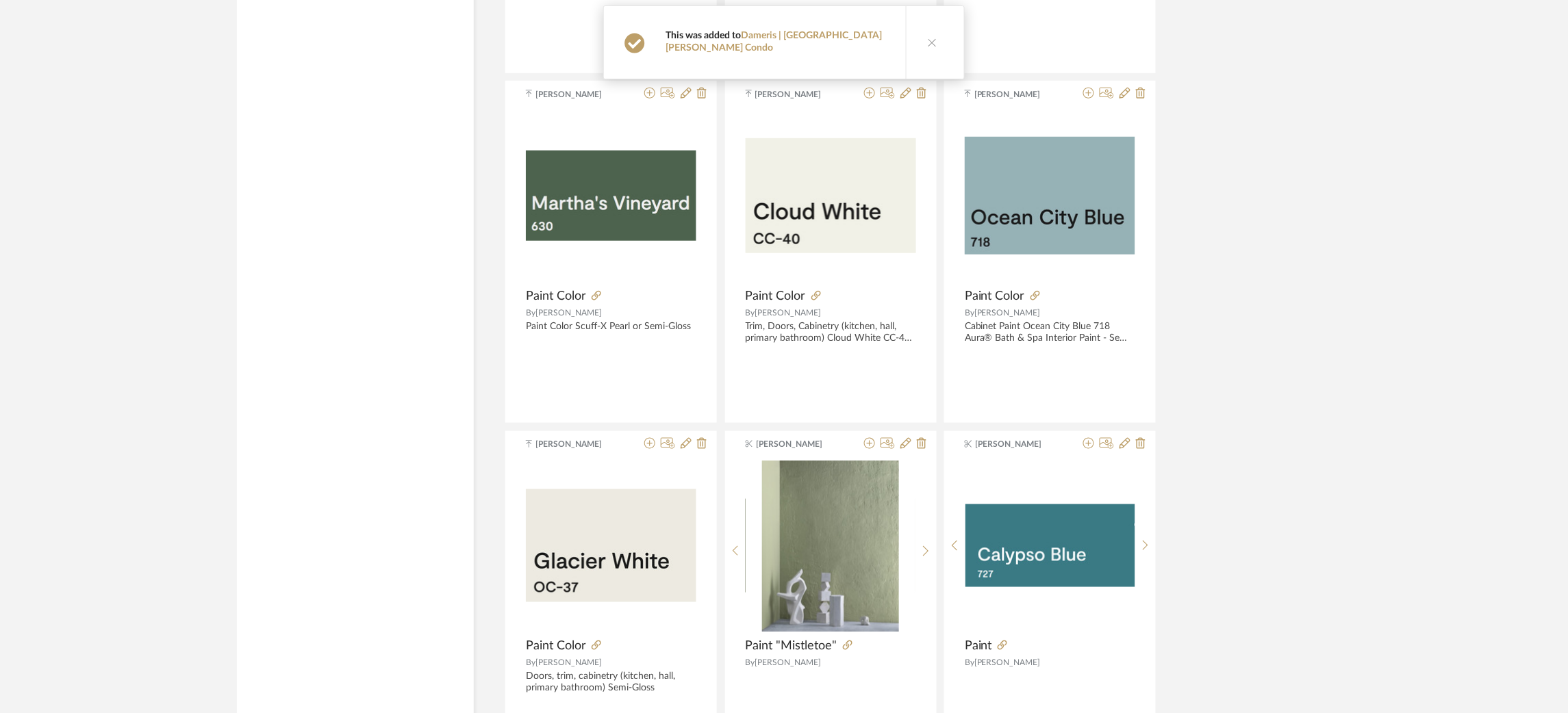
scroll to position [2298, 0]
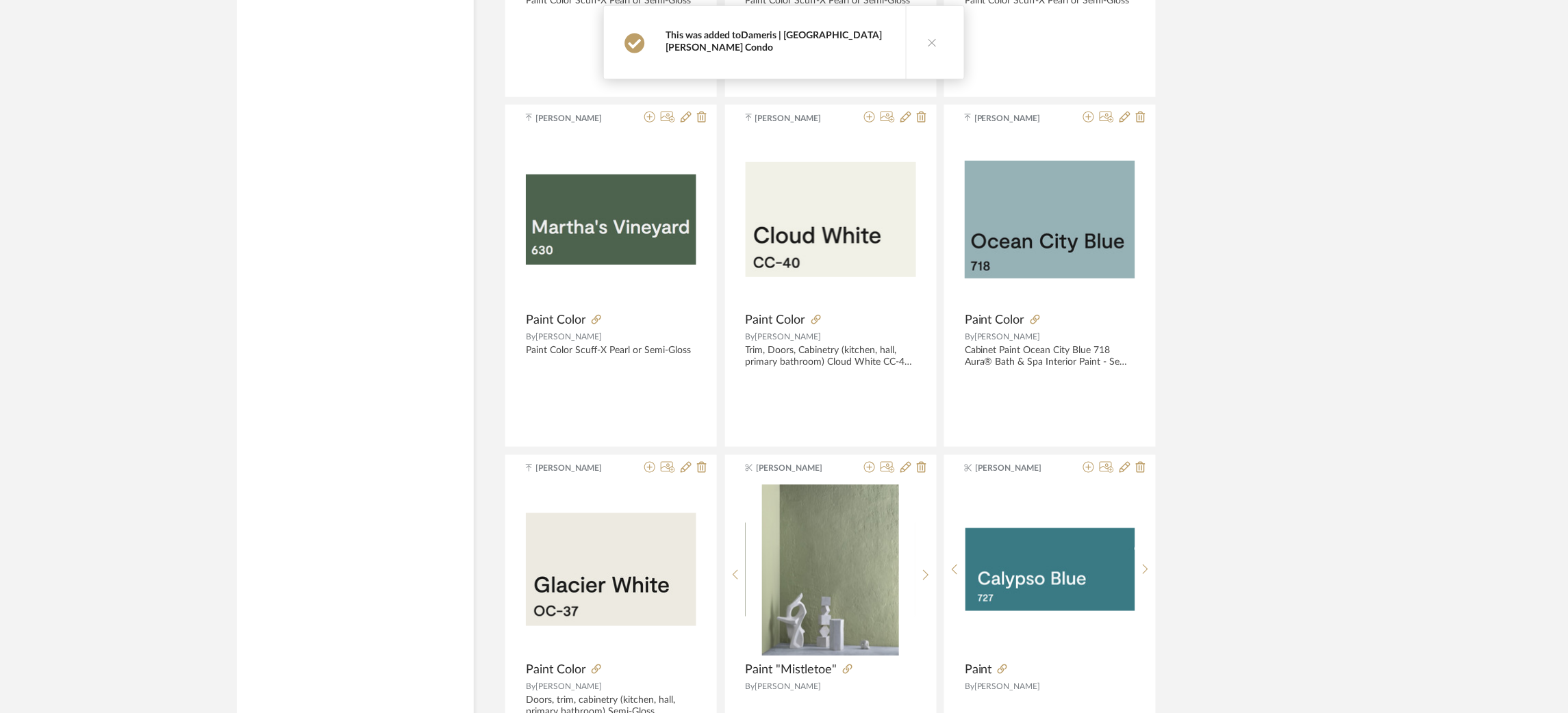
click at [779, 37] on link "Dameris | [GEOGRAPHIC_DATA][PERSON_NAME] Condo" at bounding box center [774, 42] width 217 height 22
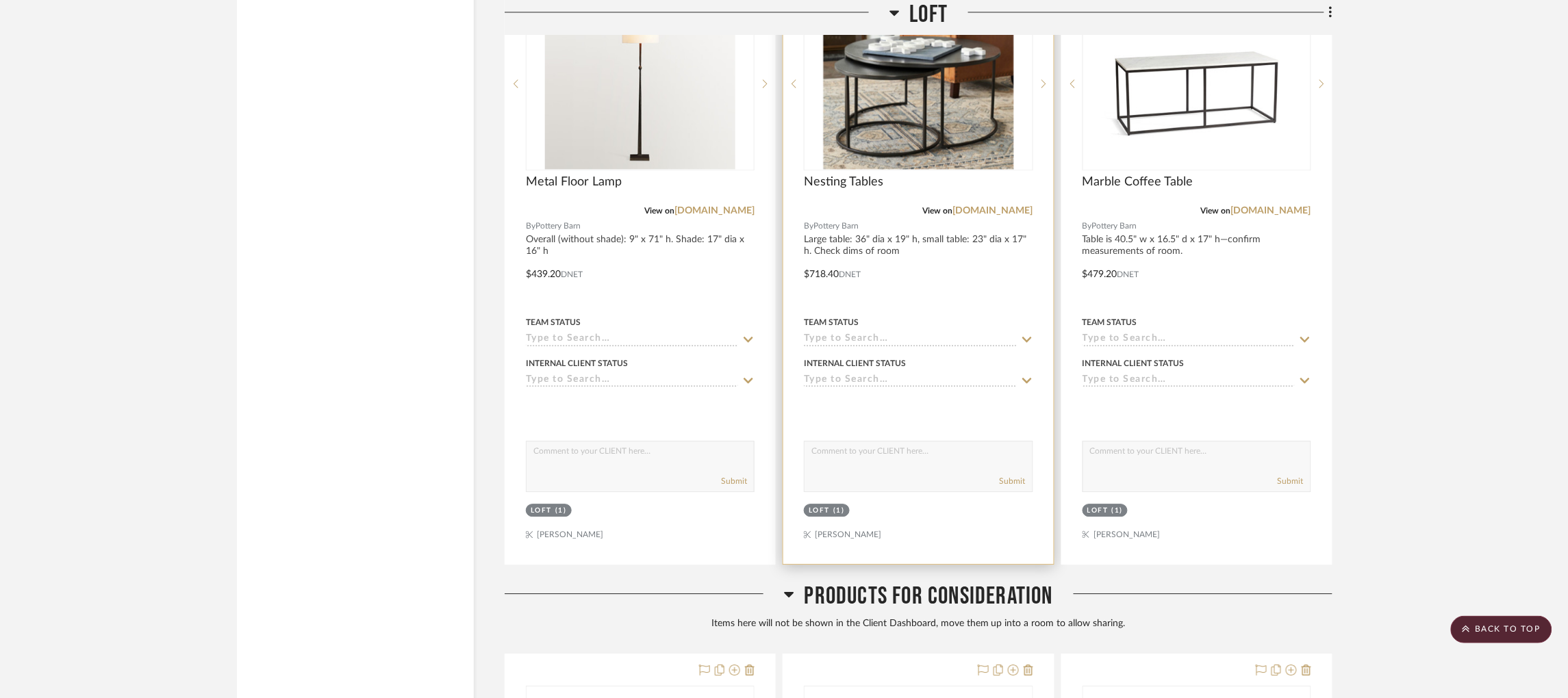
scroll to position [6616, 0]
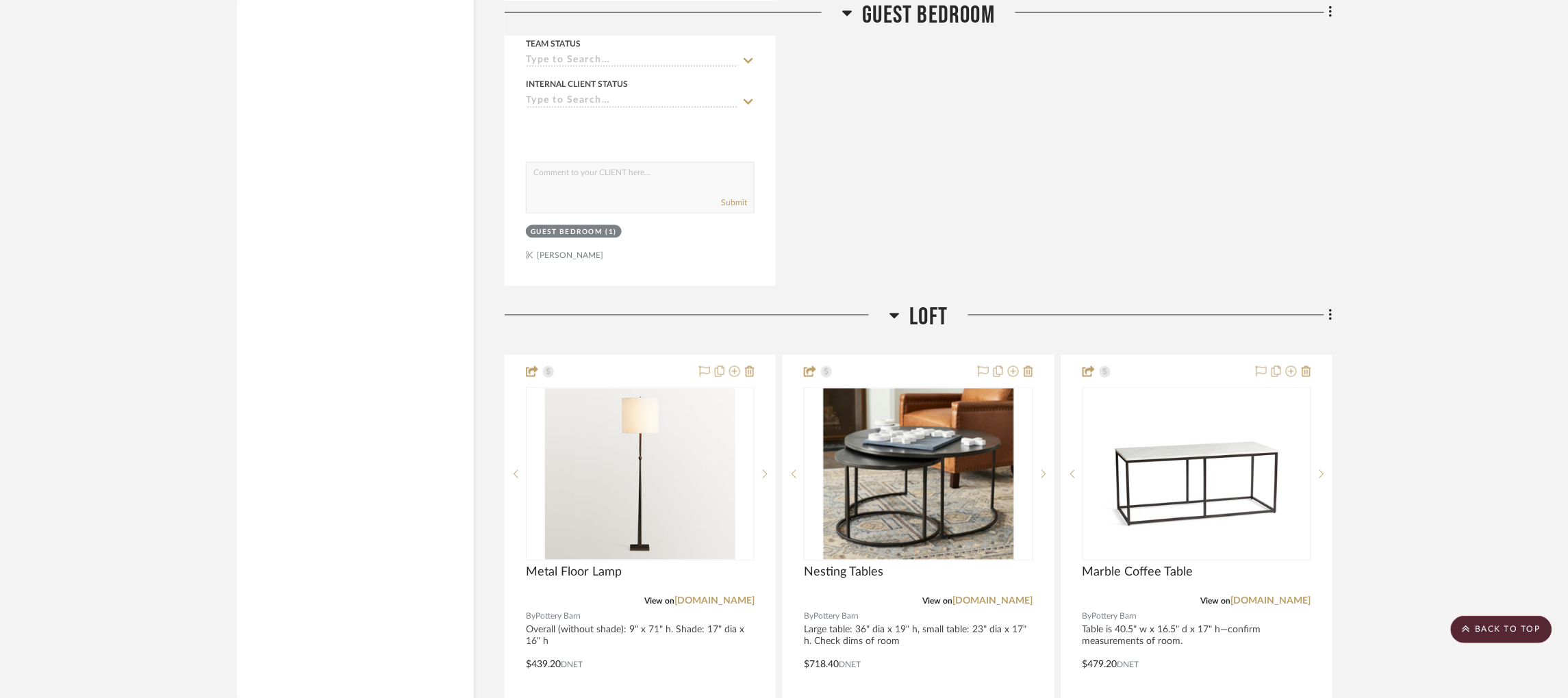
click at [897, 313] on icon at bounding box center [894, 316] width 10 height 6
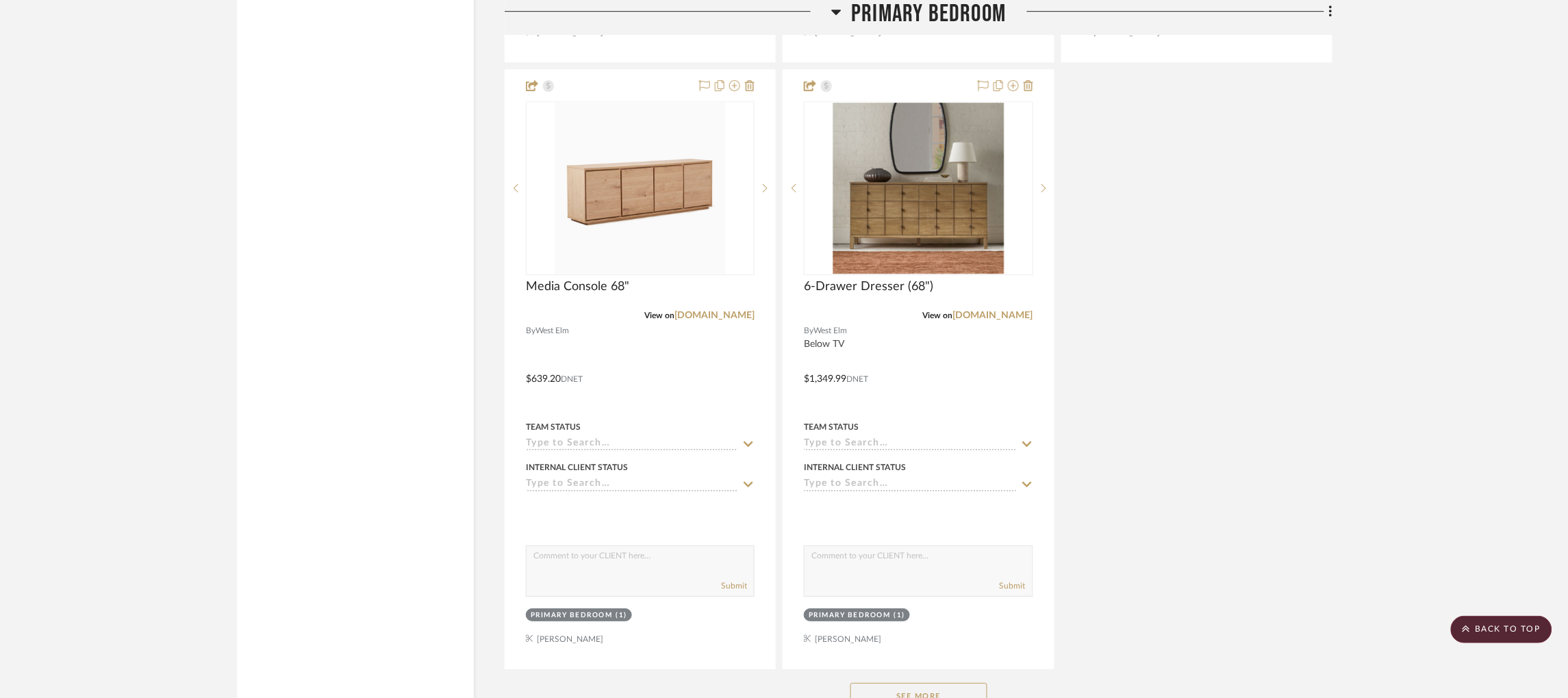
scroll to position [5669, 0]
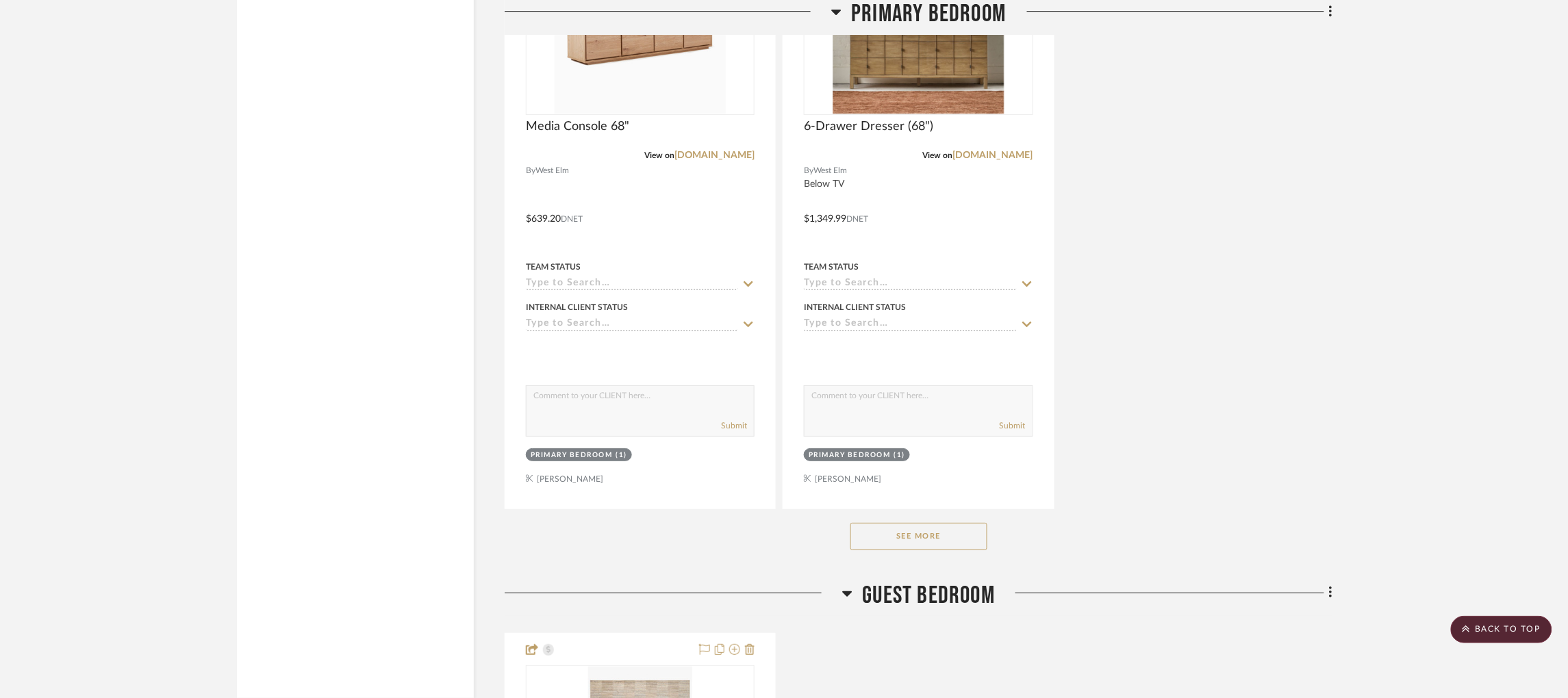
click at [852, 581] on h3 "Guest Bedroom" at bounding box center [918, 596] width 153 height 29
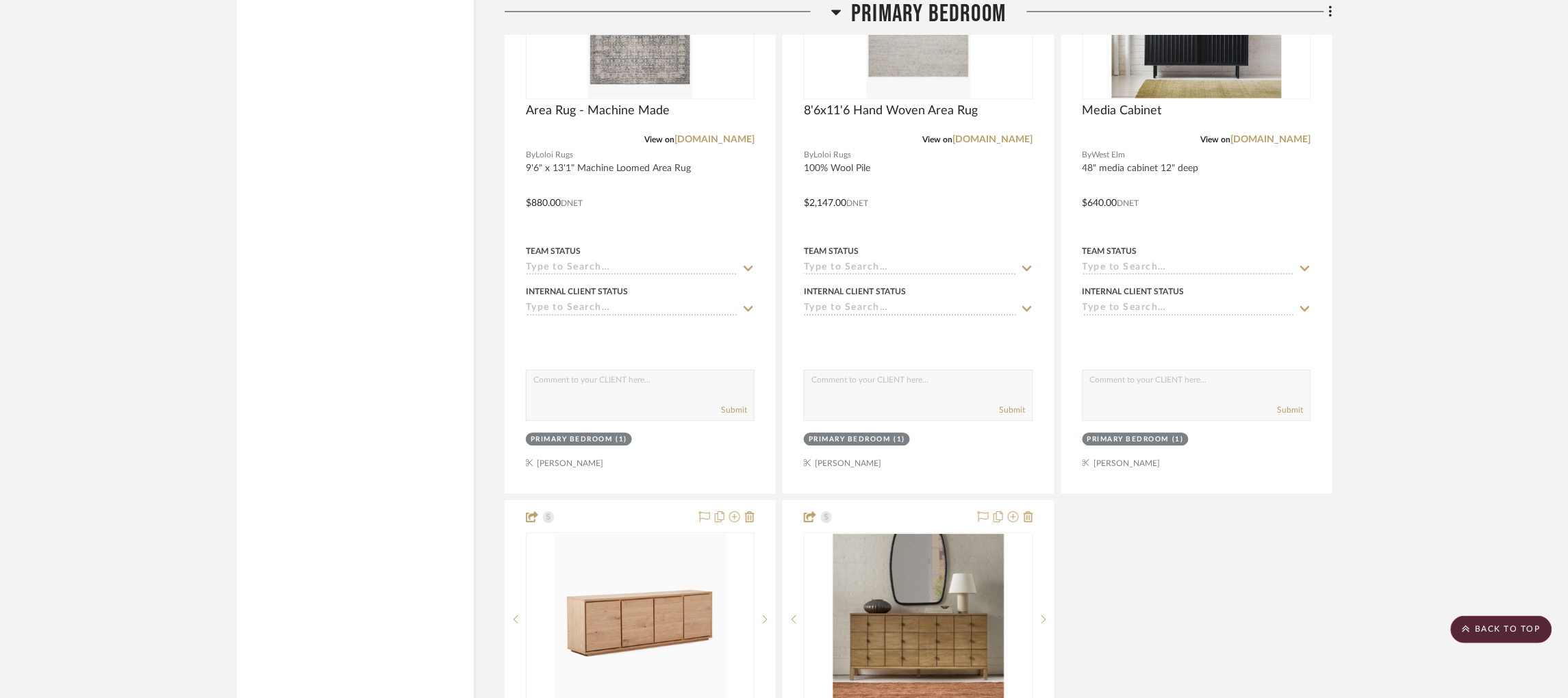
scroll to position [4980, 0]
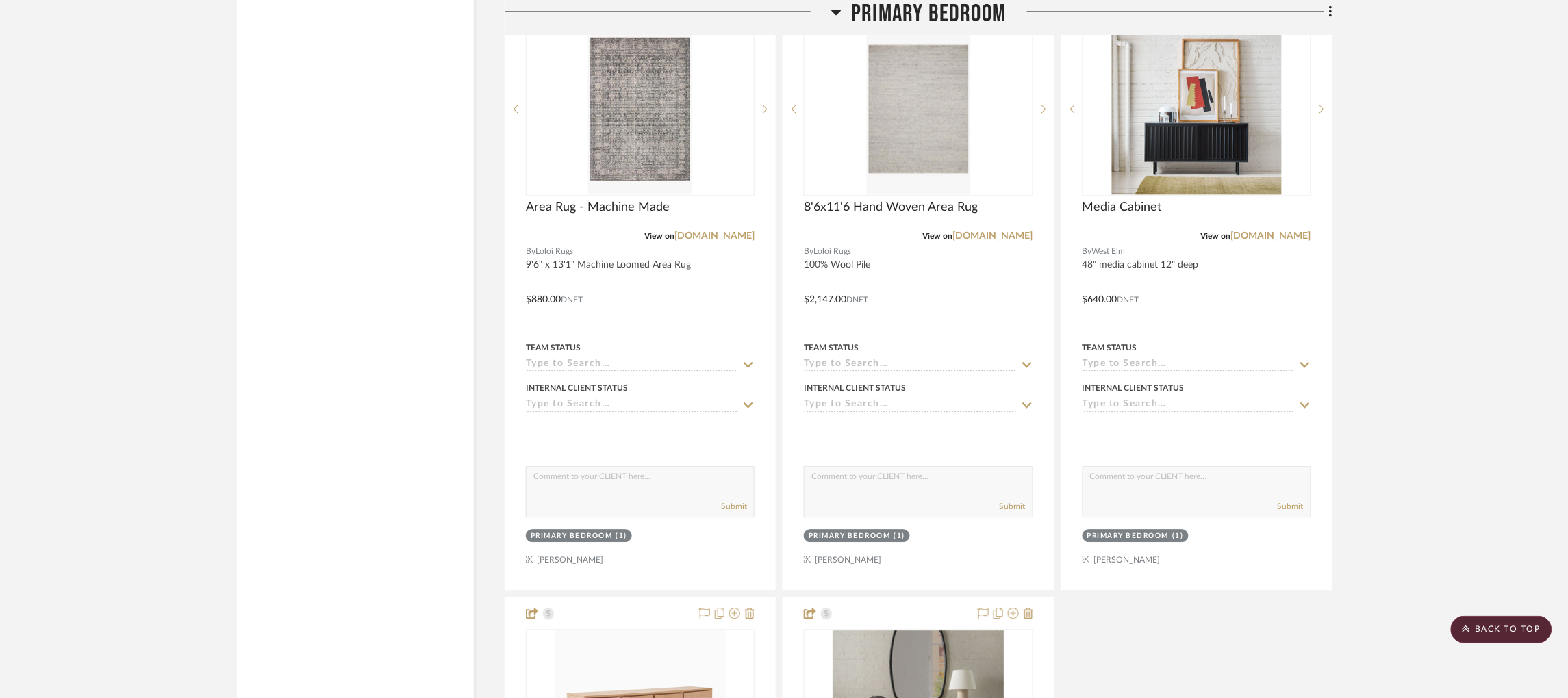
click at [828, 7] on div at bounding box center [668, 17] width 327 height 35
click at [839, 15] on icon at bounding box center [836, 12] width 10 height 17
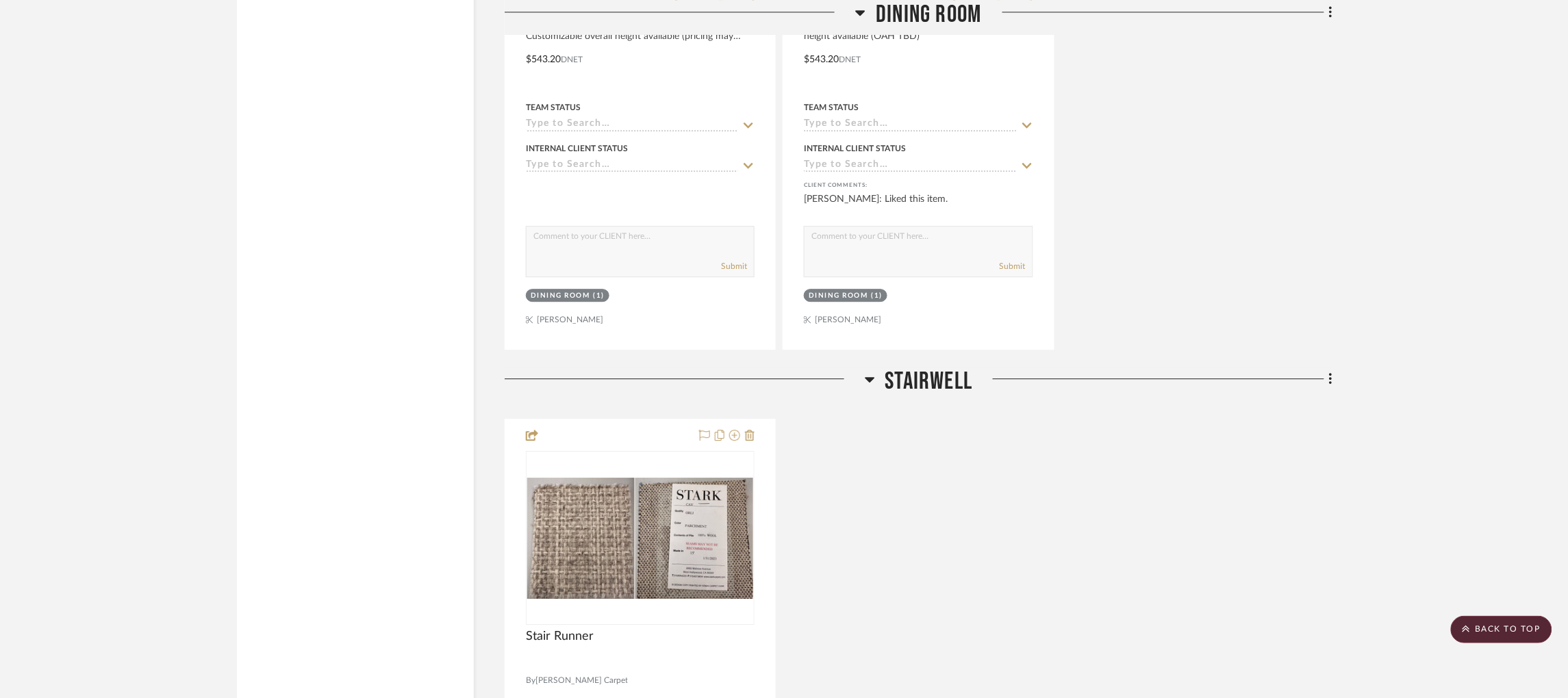
click at [872, 371] on icon at bounding box center [870, 379] width 10 height 17
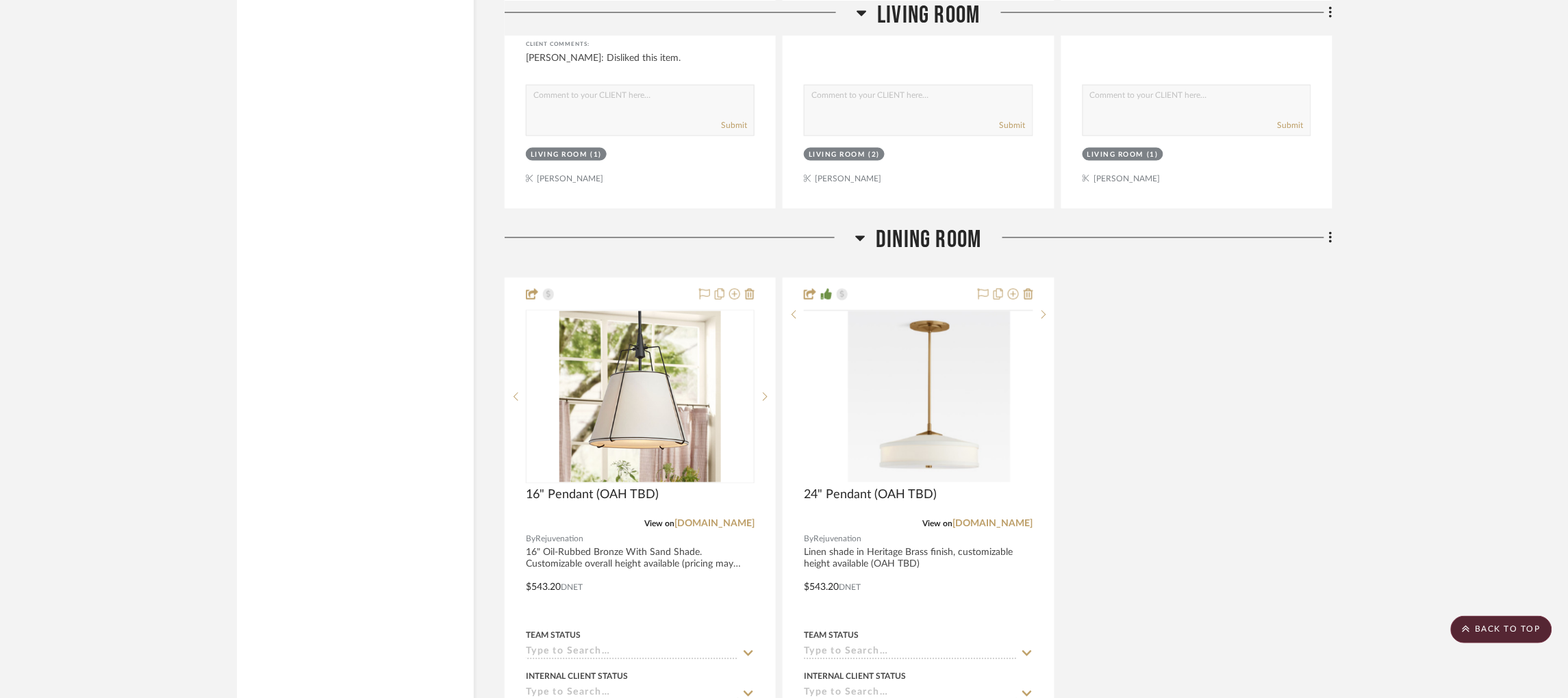
scroll to position [2524, 0]
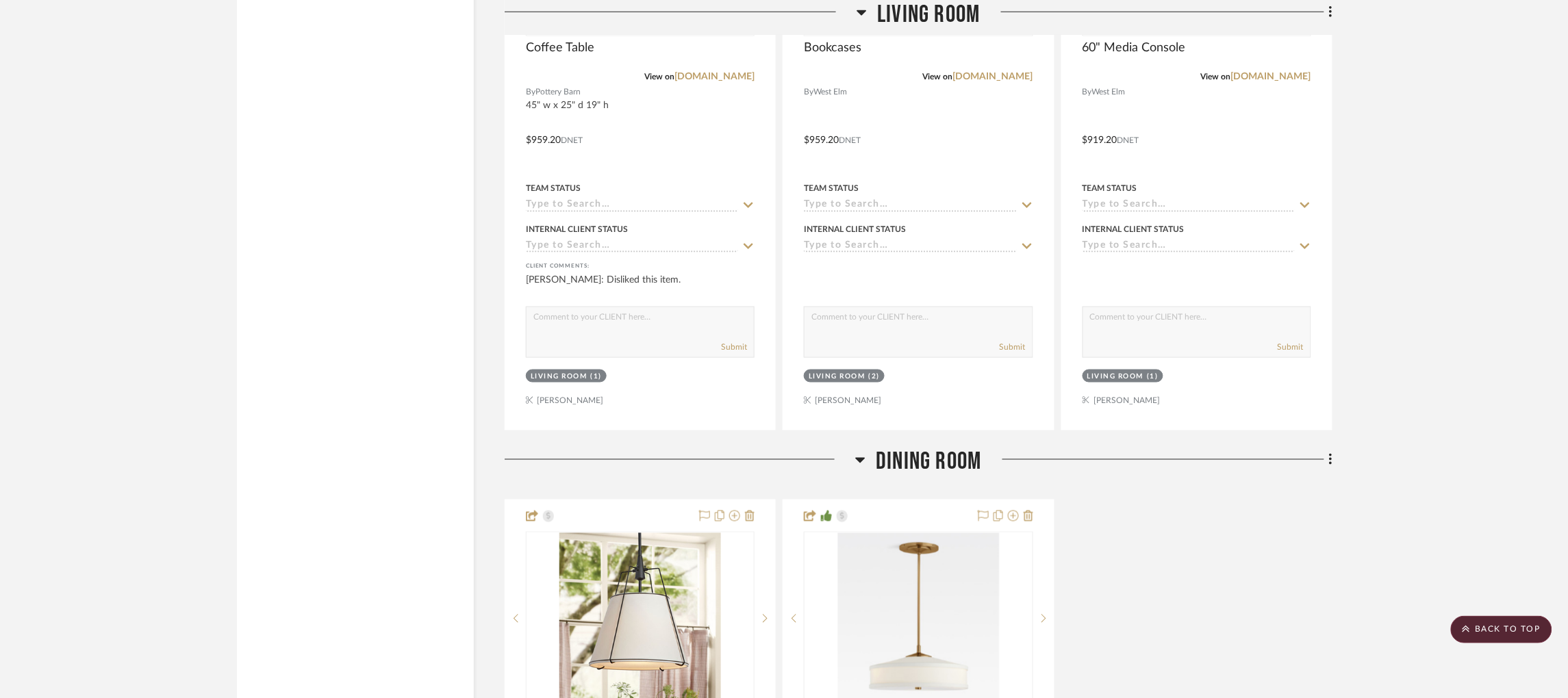
click at [863, 452] on icon at bounding box center [860, 460] width 10 height 17
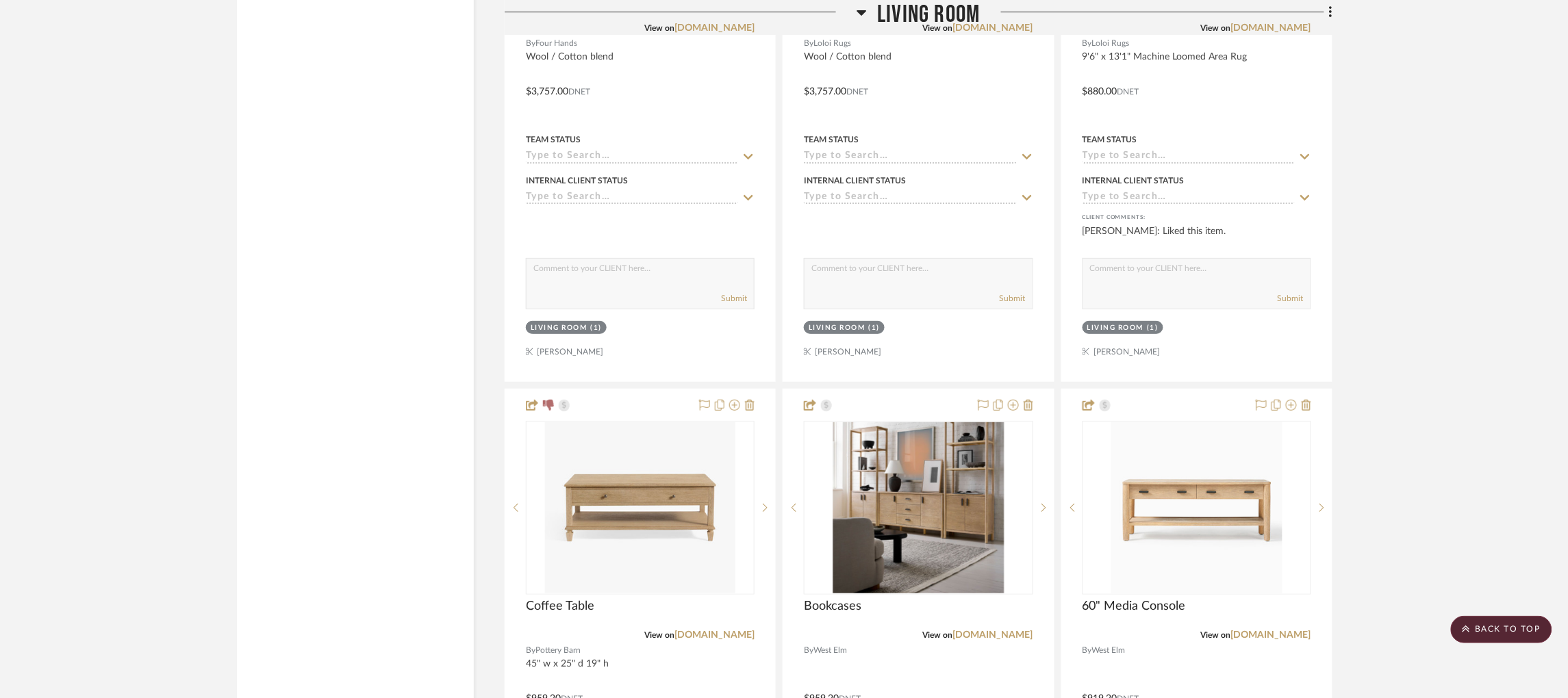
click at [864, 11] on icon at bounding box center [862, 13] width 10 height 6
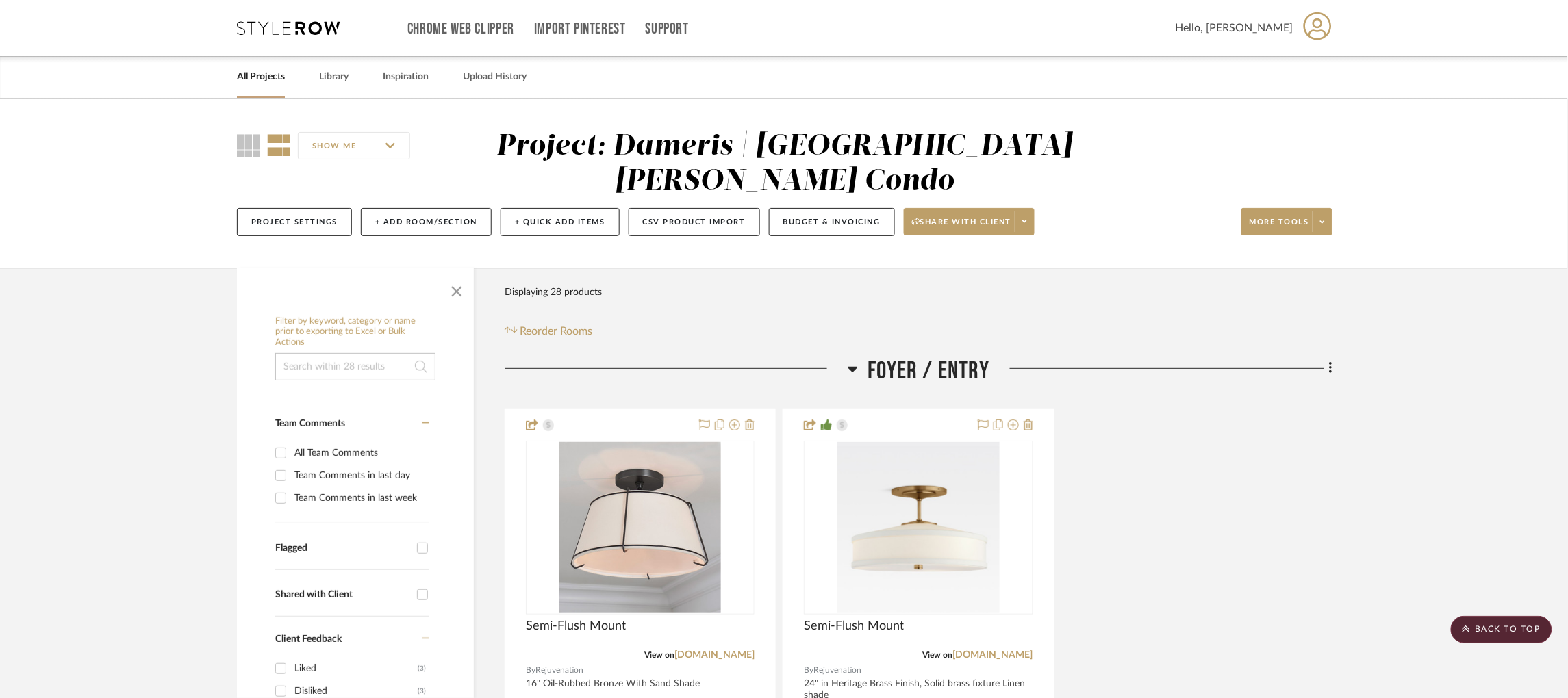
scroll to position [1, 0]
click at [852, 360] on icon at bounding box center [852, 368] width 10 height 17
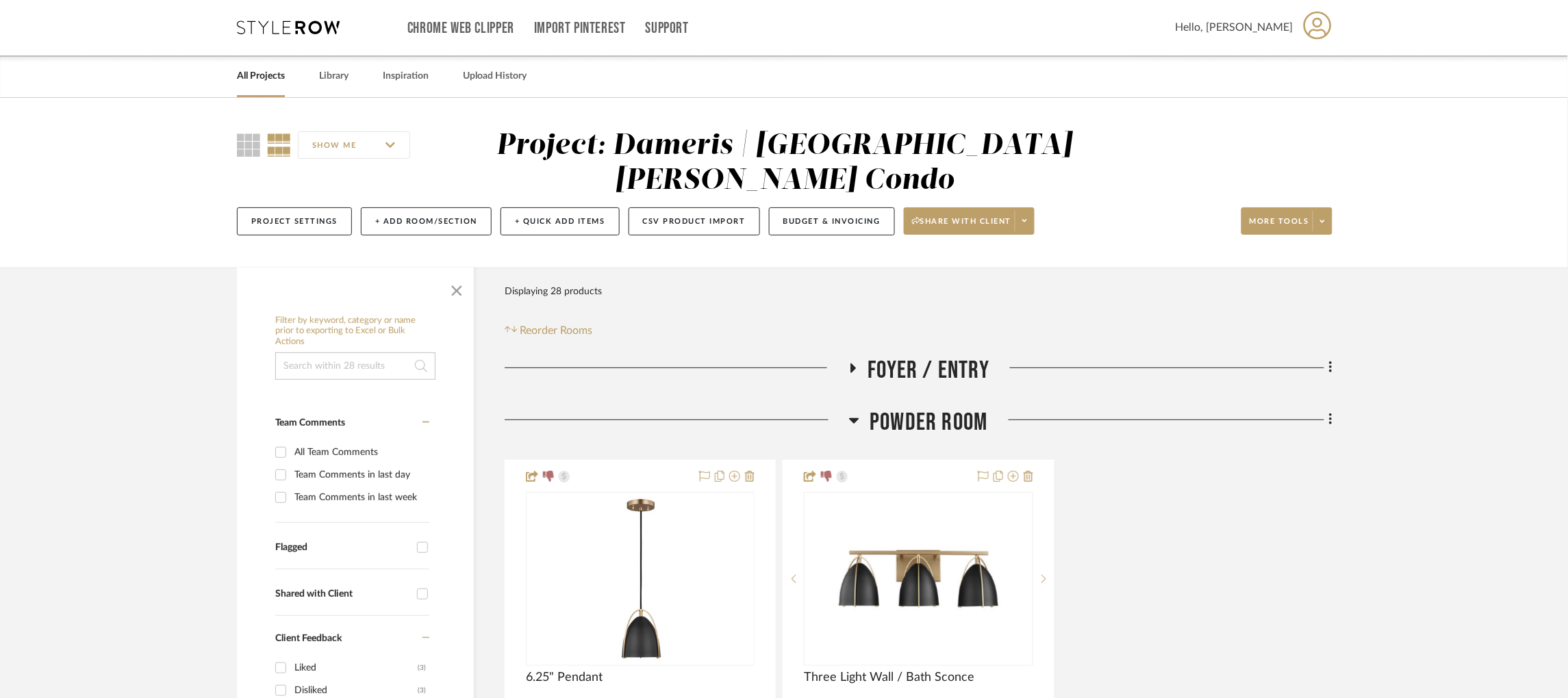
click at [857, 418] on icon at bounding box center [855, 420] width 10 height 6
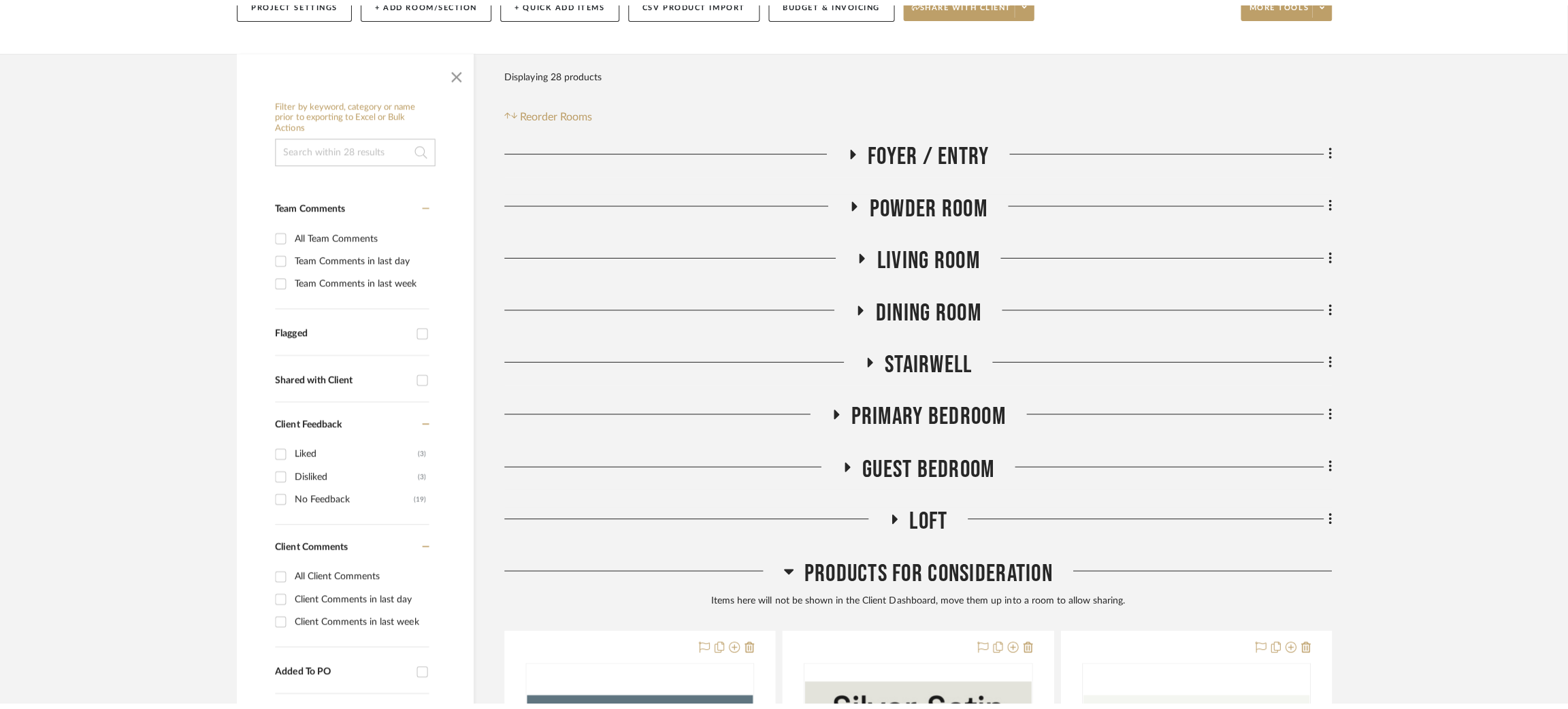
scroll to position [0, 0]
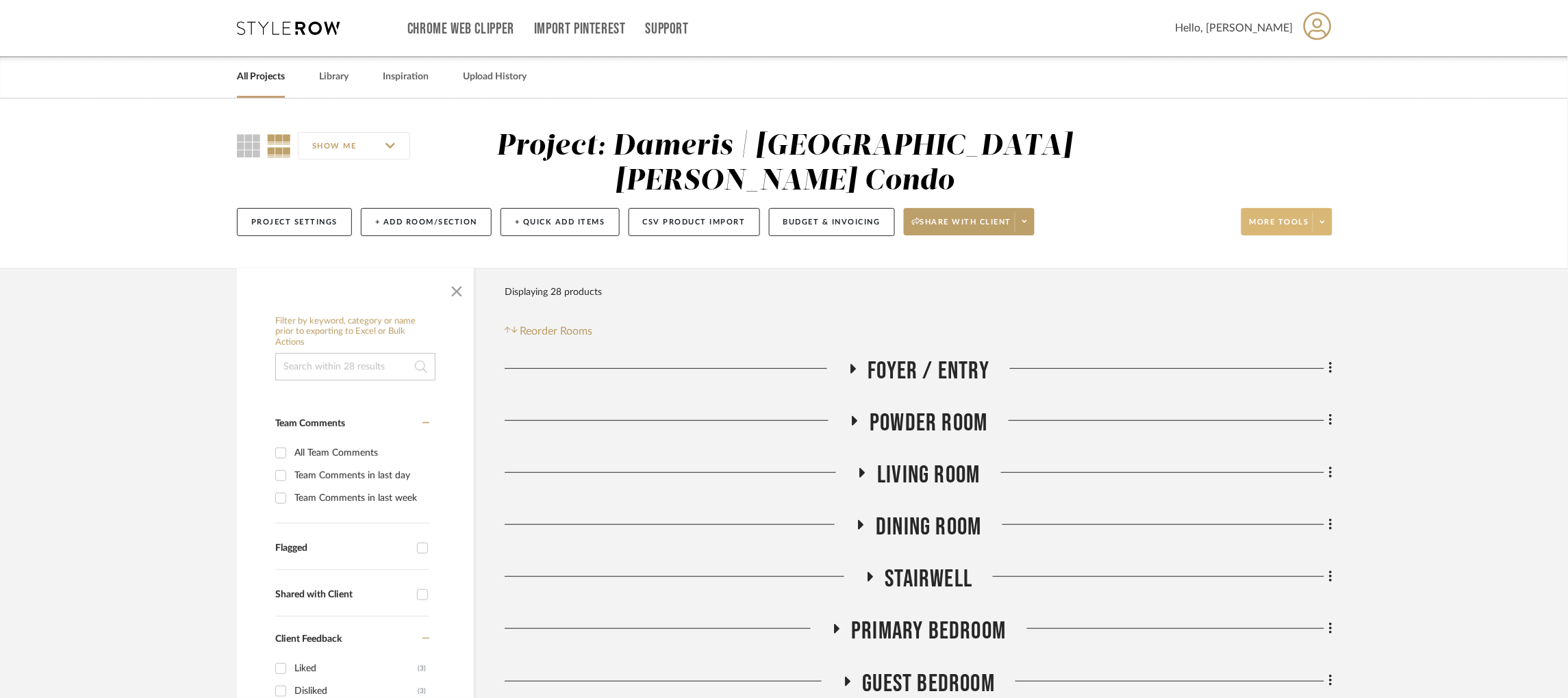
click at [1316, 212] on span at bounding box center [1322, 222] width 19 height 21
click at [1105, 300] on div at bounding box center [784, 349] width 1568 height 698
click at [470, 208] on button "+ Add Room/Section" at bounding box center [426, 221] width 131 height 28
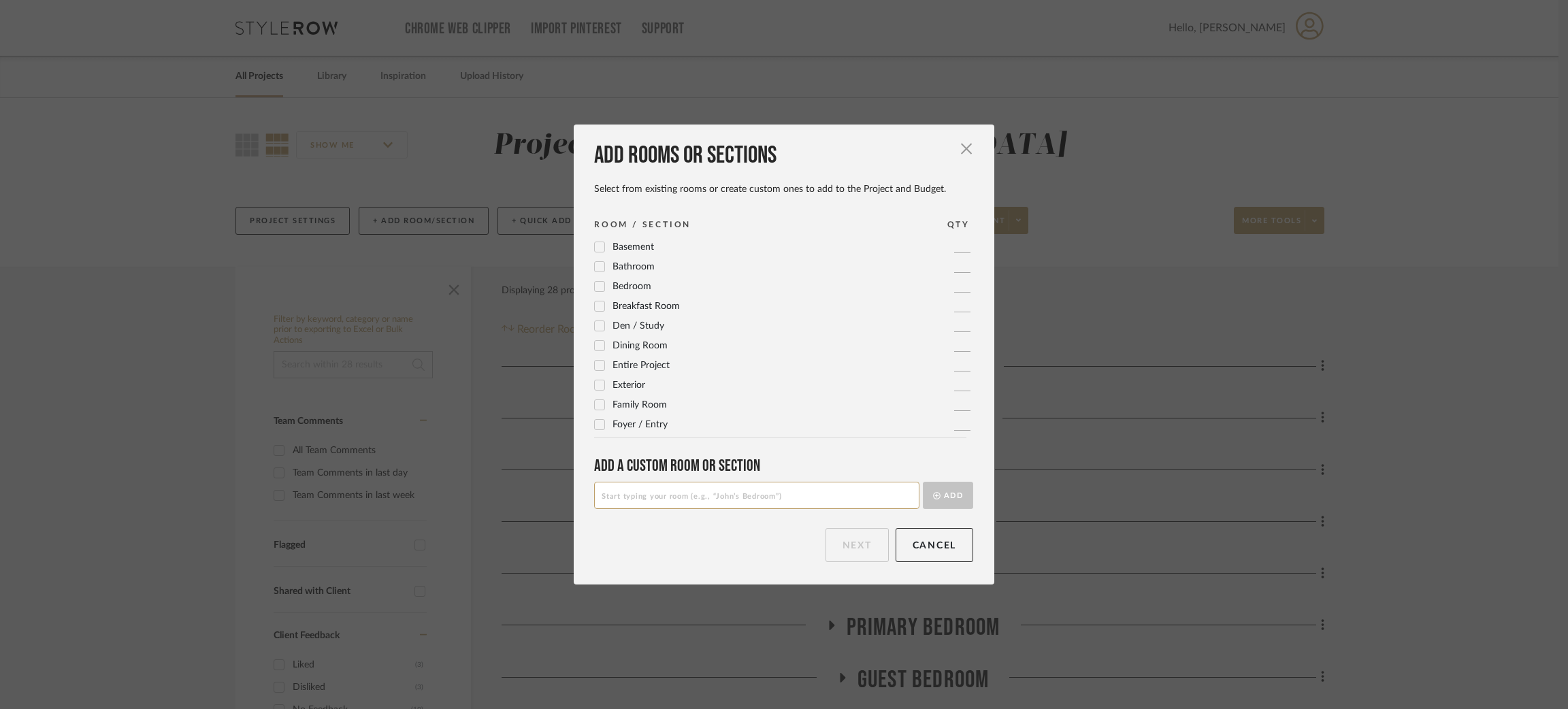
click at [647, 505] on input at bounding box center [756, 495] width 325 height 28
type input "Throughout"
click at [950, 497] on button "Add" at bounding box center [948, 495] width 50 height 28
click at [857, 547] on button "Next" at bounding box center [857, 545] width 63 height 34
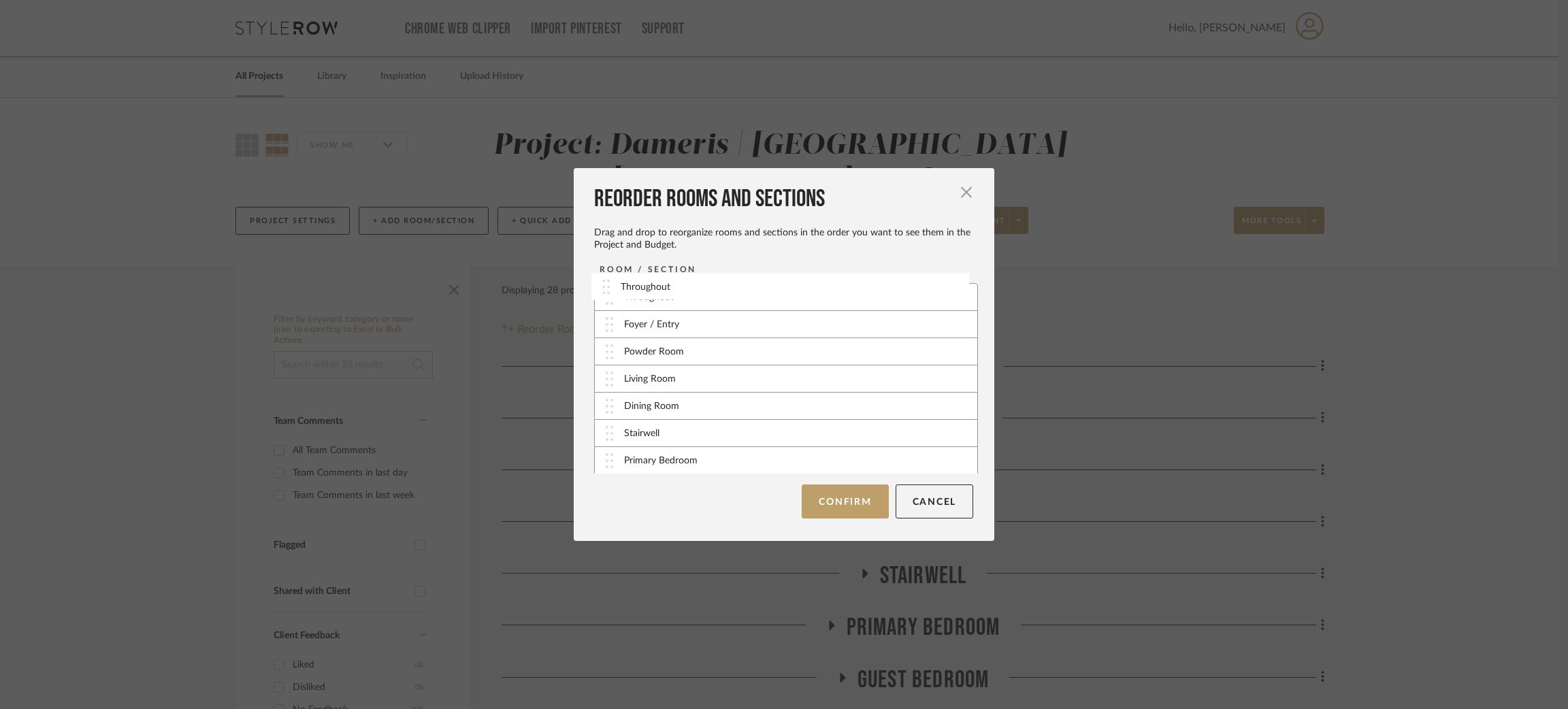
drag, startPoint x: 655, startPoint y: 457, endPoint x: 655, endPoint y: 285, distance: 172.0
click at [842, 508] on button "Confirm" at bounding box center [846, 501] width 87 height 34
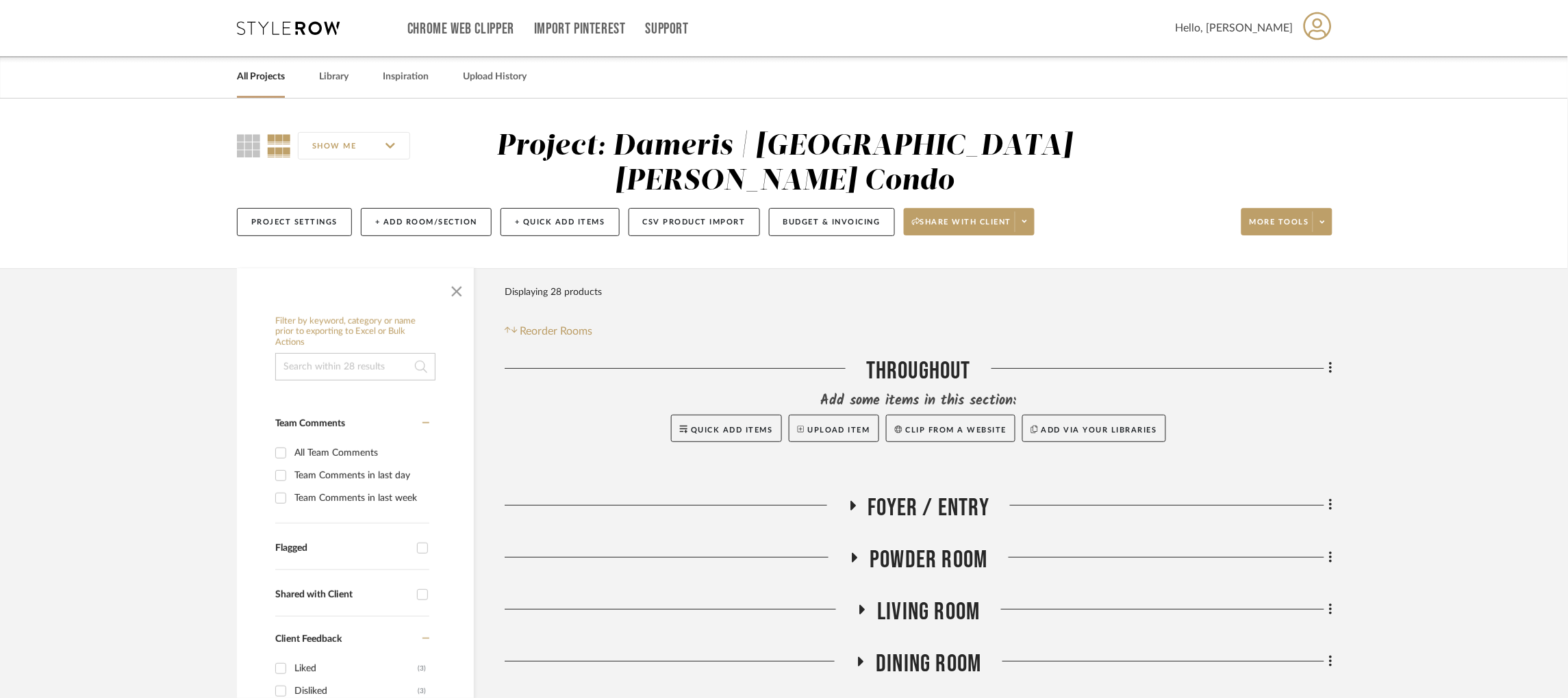
click at [318, 75] on div "All Projects Library Inspiration Upload History" at bounding box center [784, 77] width 1136 height 42
click at [326, 75] on link "Library" at bounding box center [333, 76] width 29 height 18
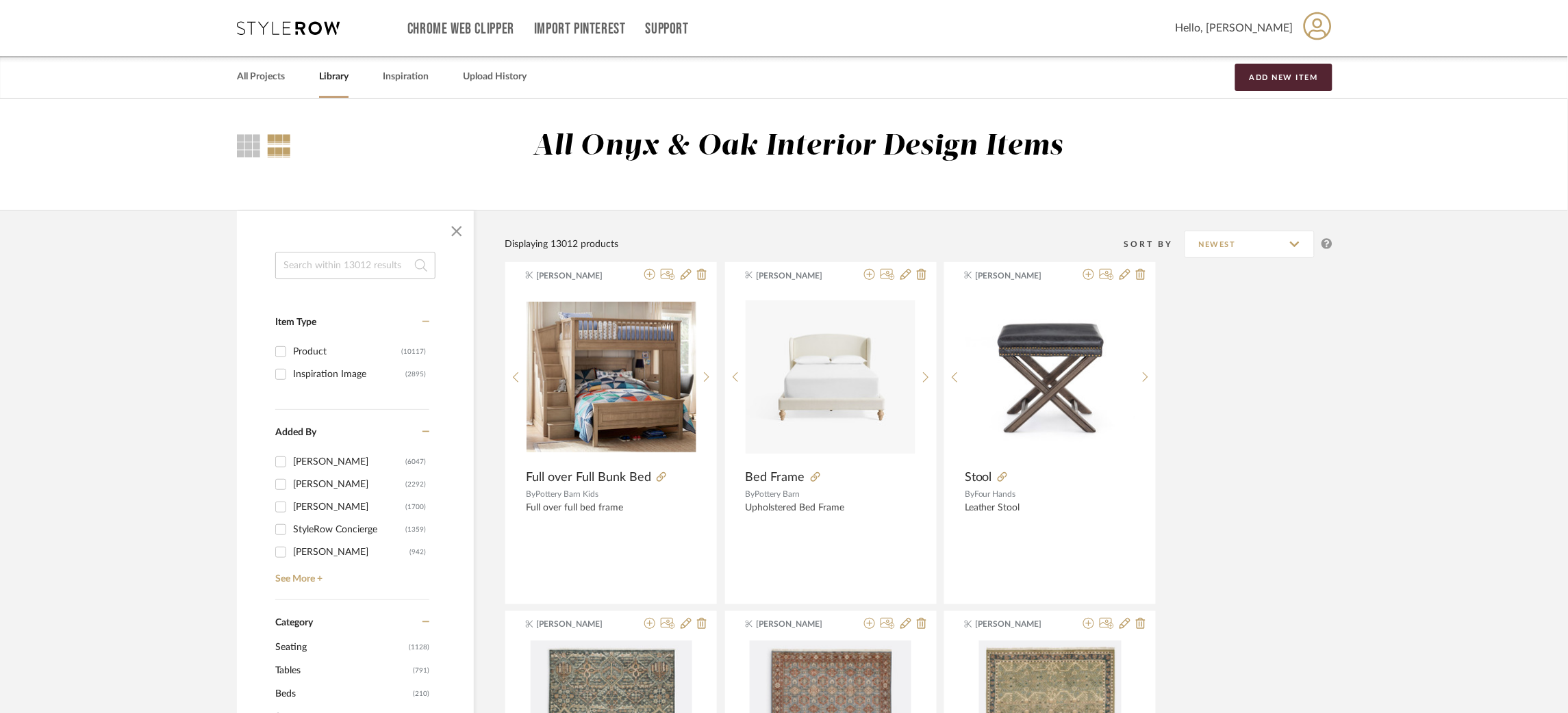
click at [344, 262] on input at bounding box center [355, 266] width 160 height 28
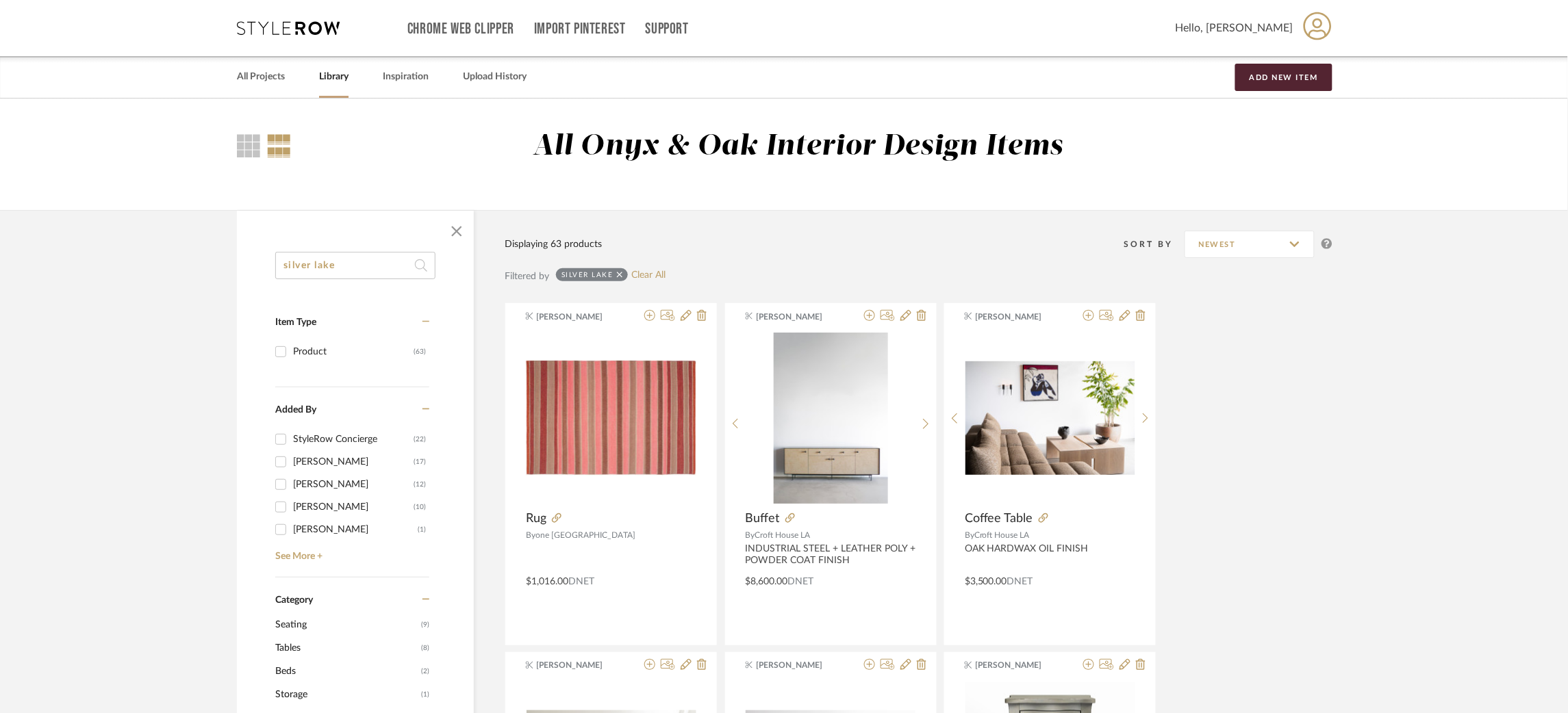
drag, startPoint x: 362, startPoint y: 266, endPoint x: 215, endPoint y: 251, distance: 147.8
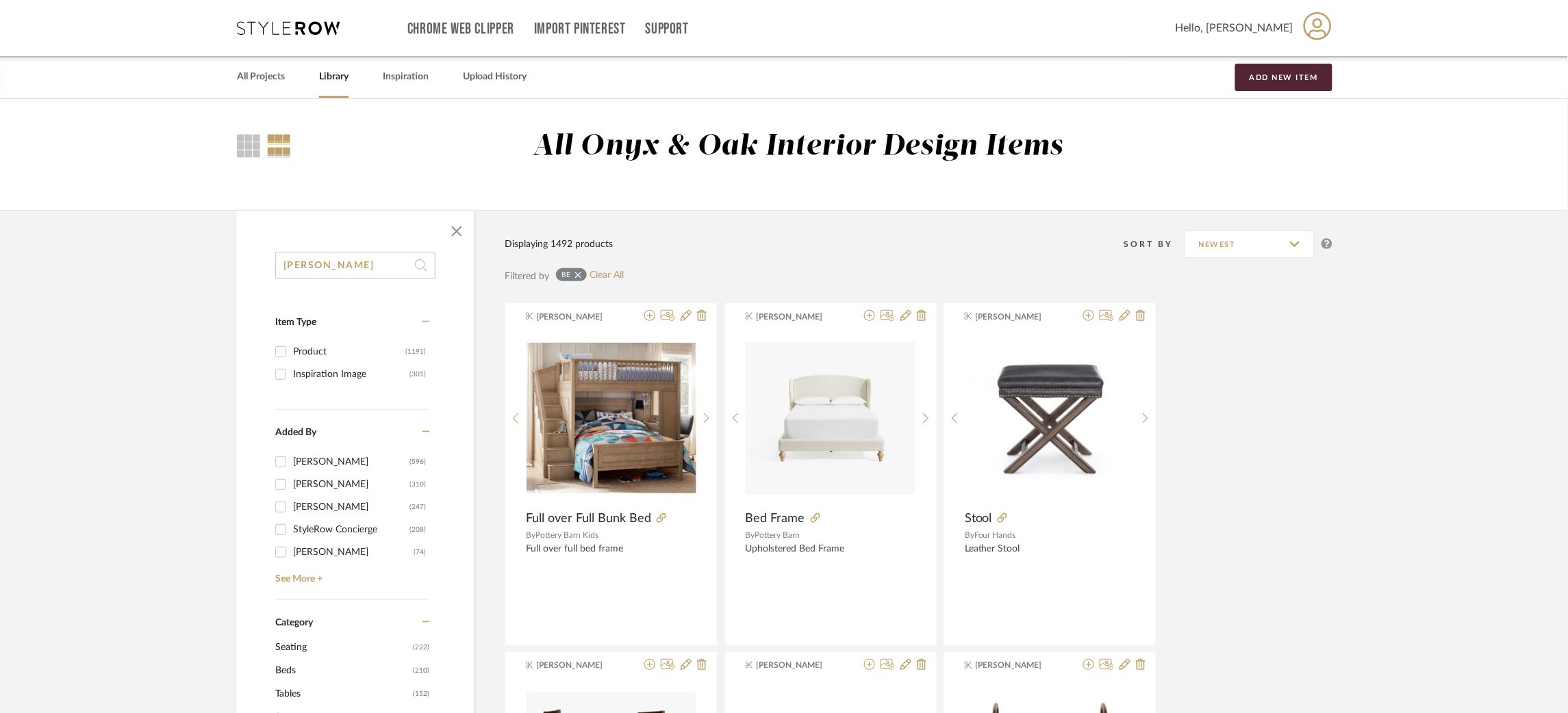
type input "benjamin moore"
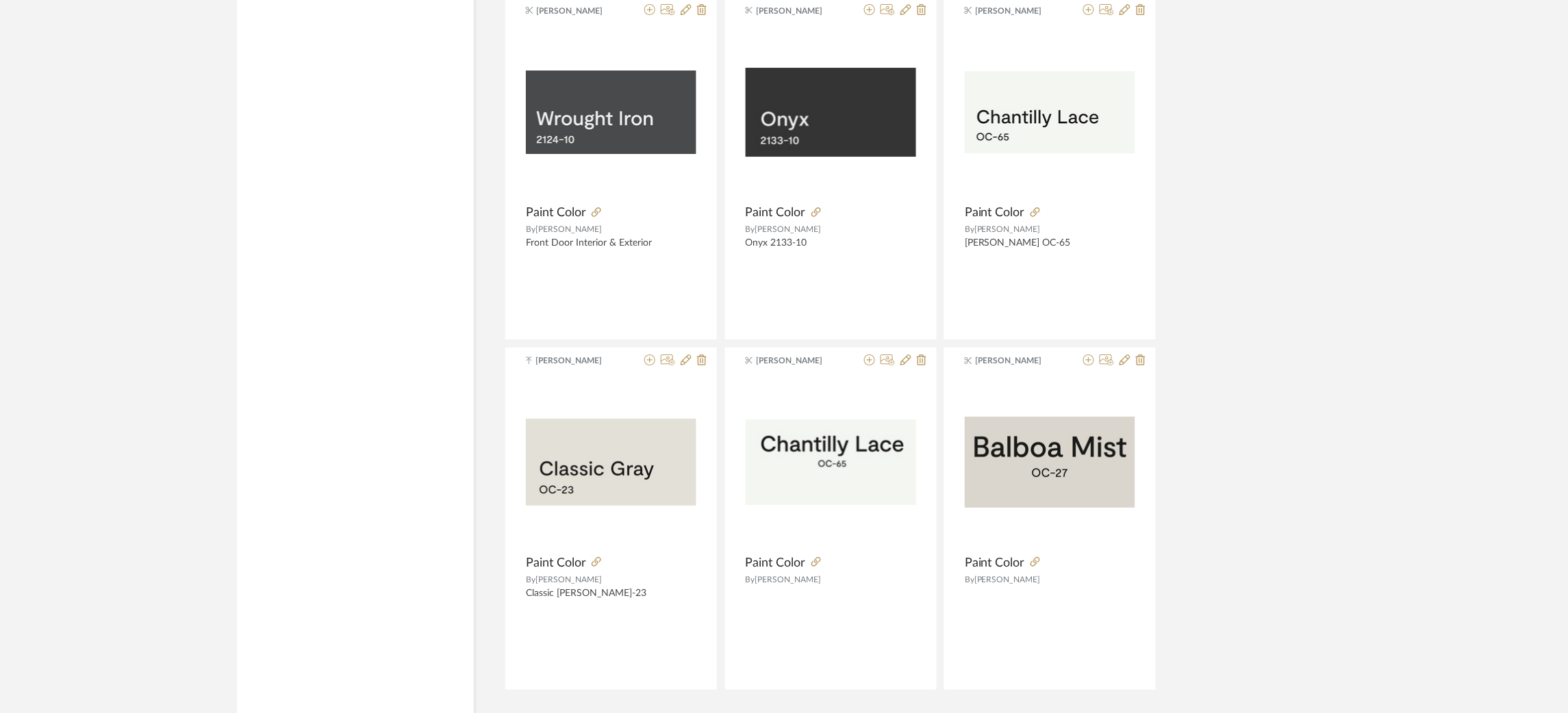
scroll to position [3929, 0]
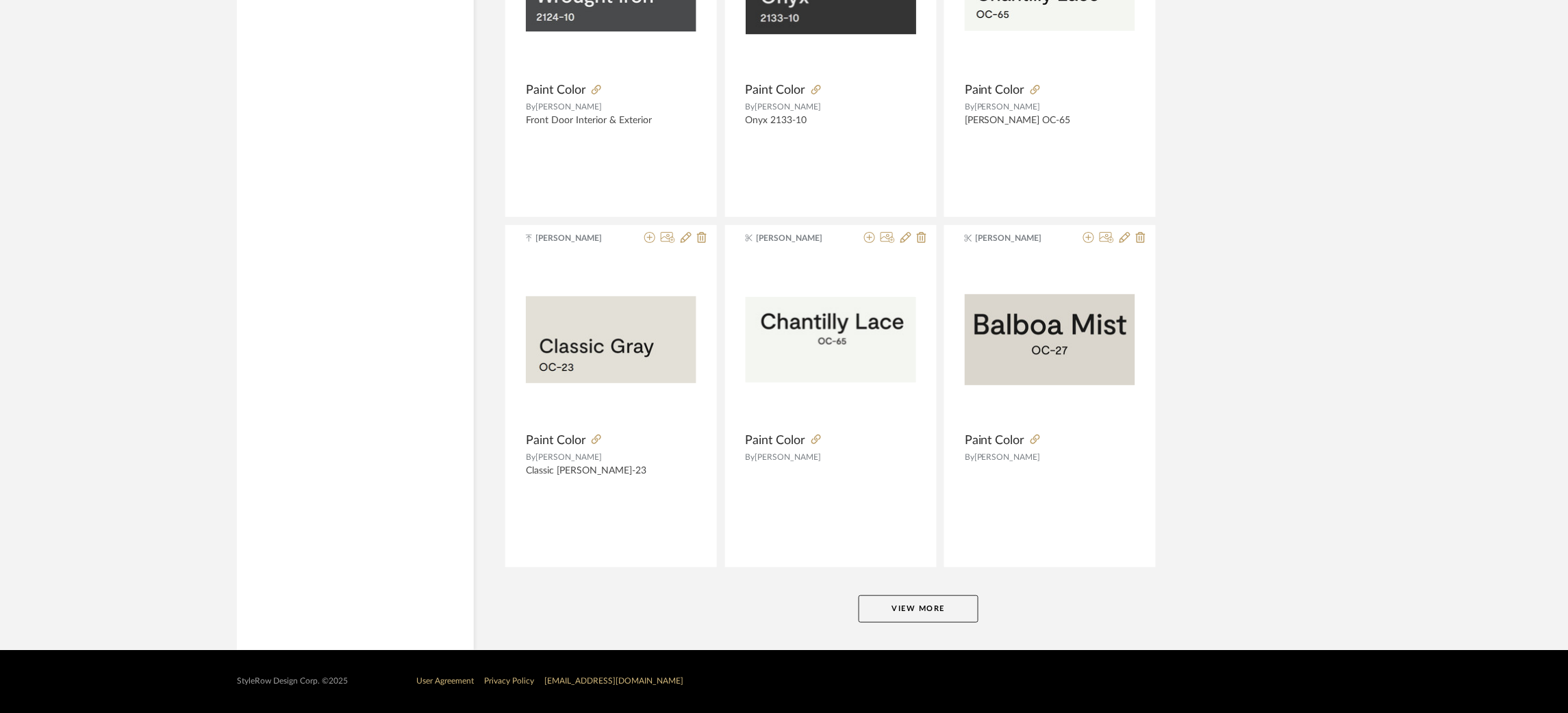
click at [907, 614] on button "View More" at bounding box center [918, 609] width 120 height 28
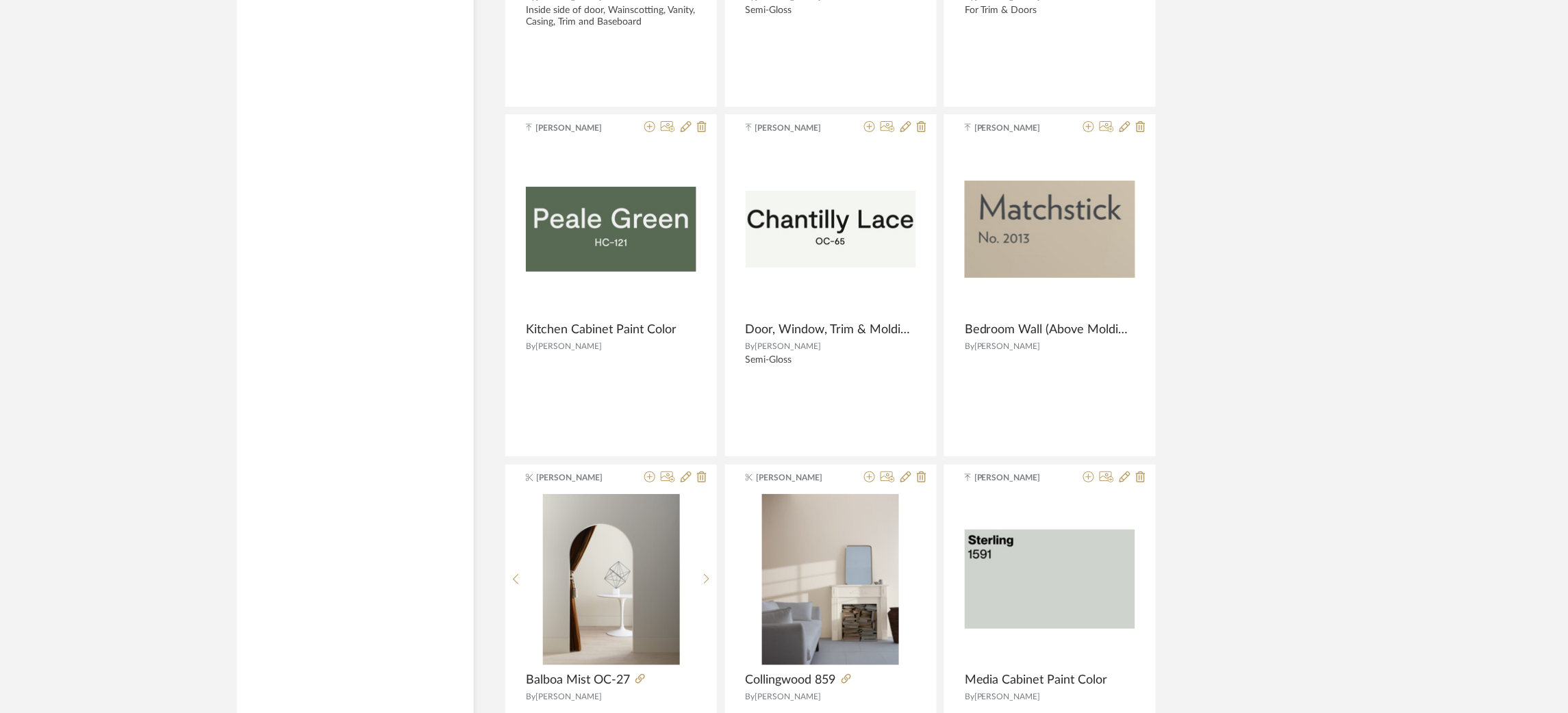
scroll to position [8133, 0]
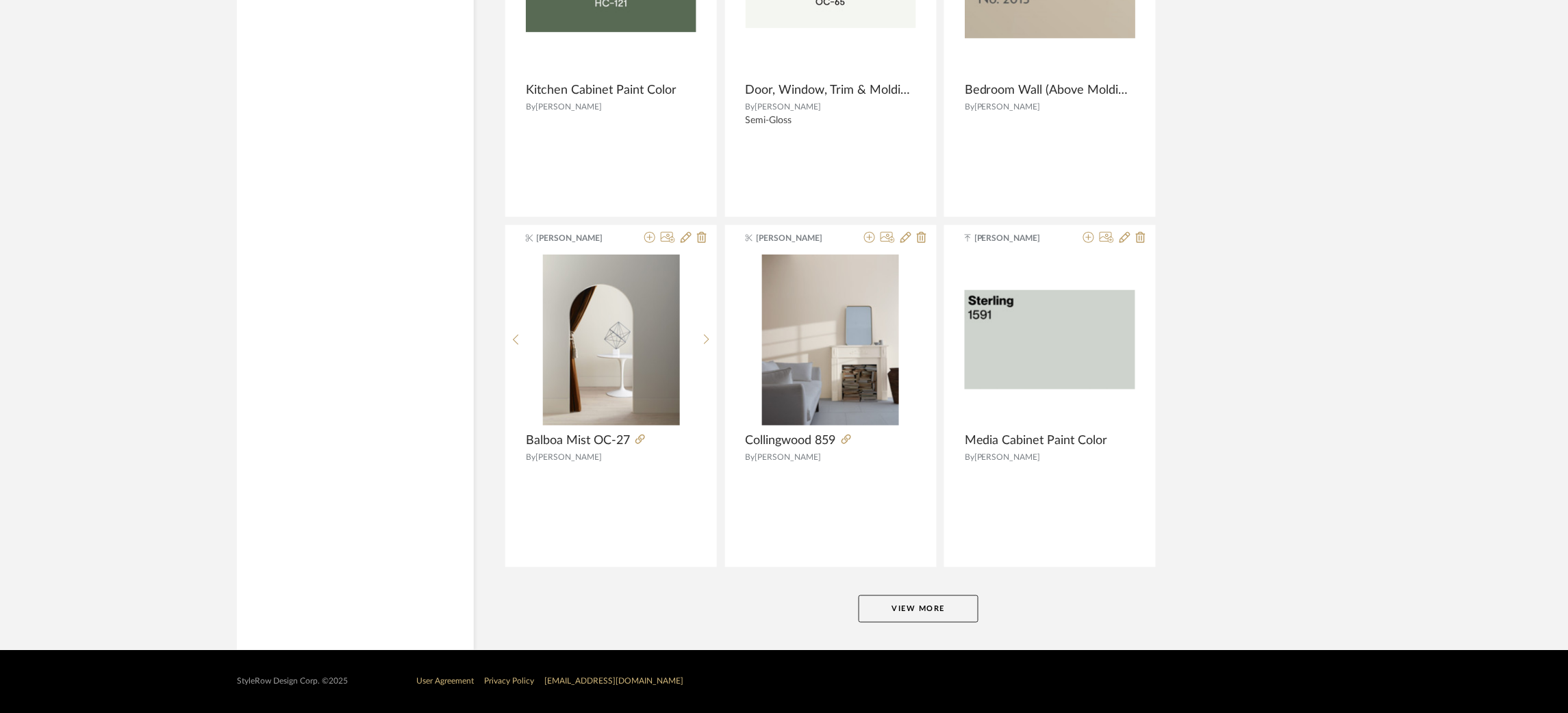
click at [923, 611] on button "View More" at bounding box center [918, 609] width 120 height 28
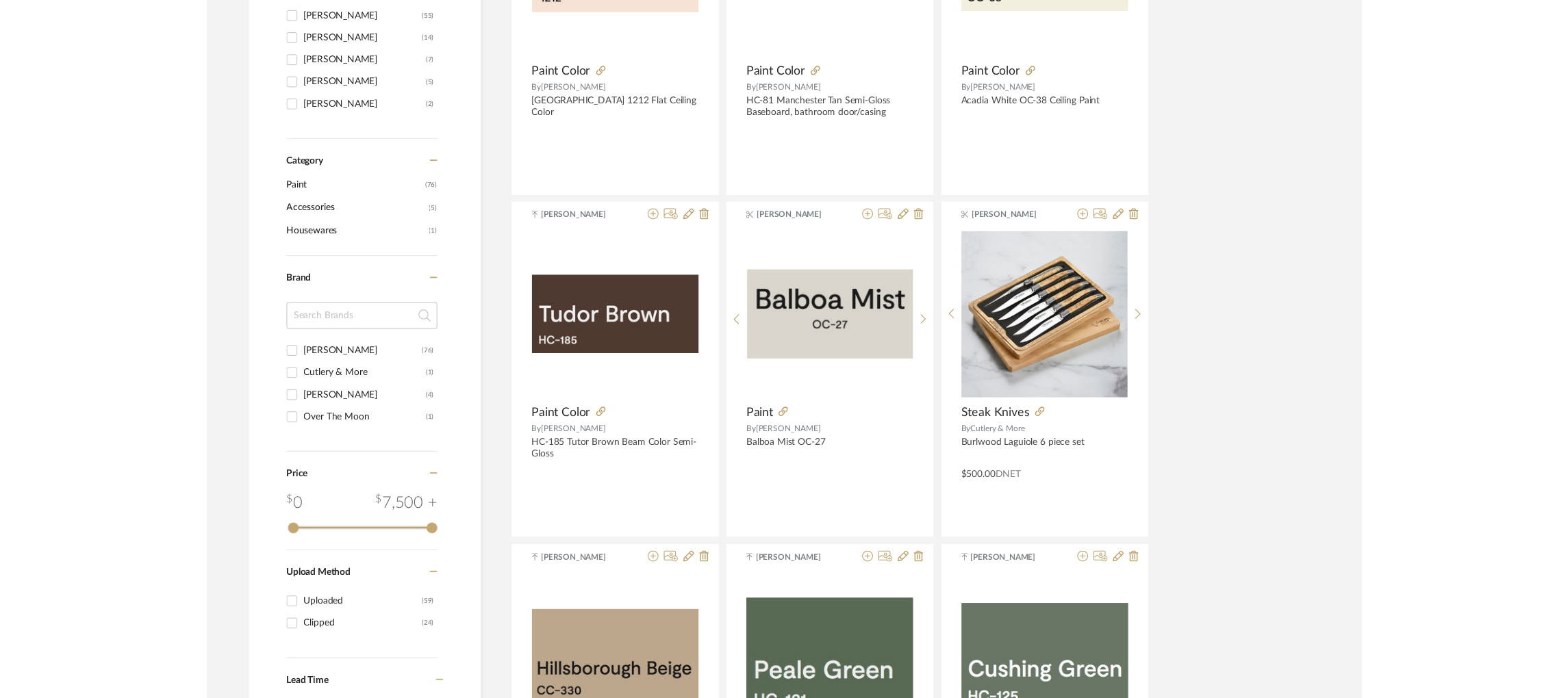
scroll to position [0, 0]
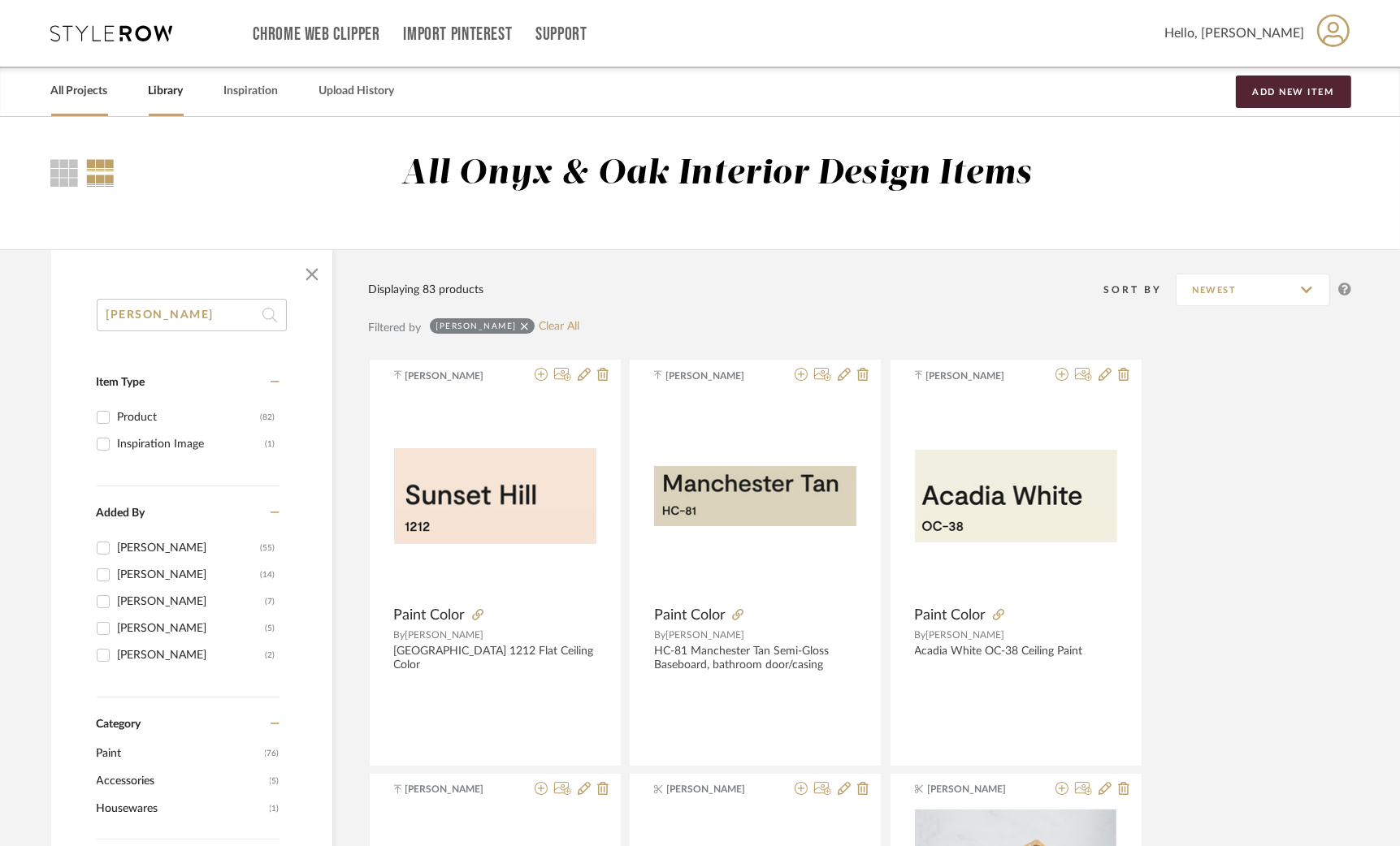
click at [84, 97] on link "All Projects" at bounding box center [79, 90] width 56 height 22
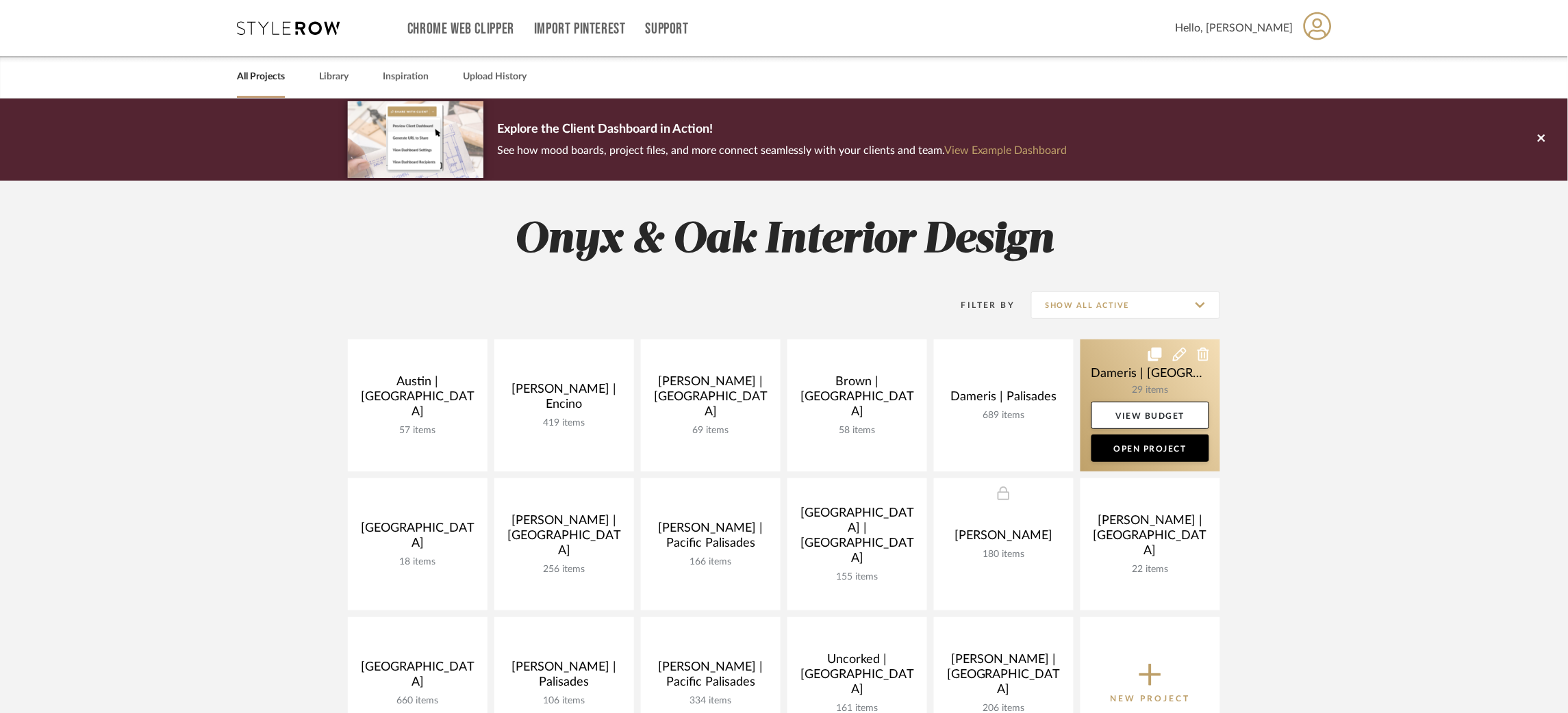
click at [1096, 378] on link at bounding box center [1151, 405] width 140 height 132
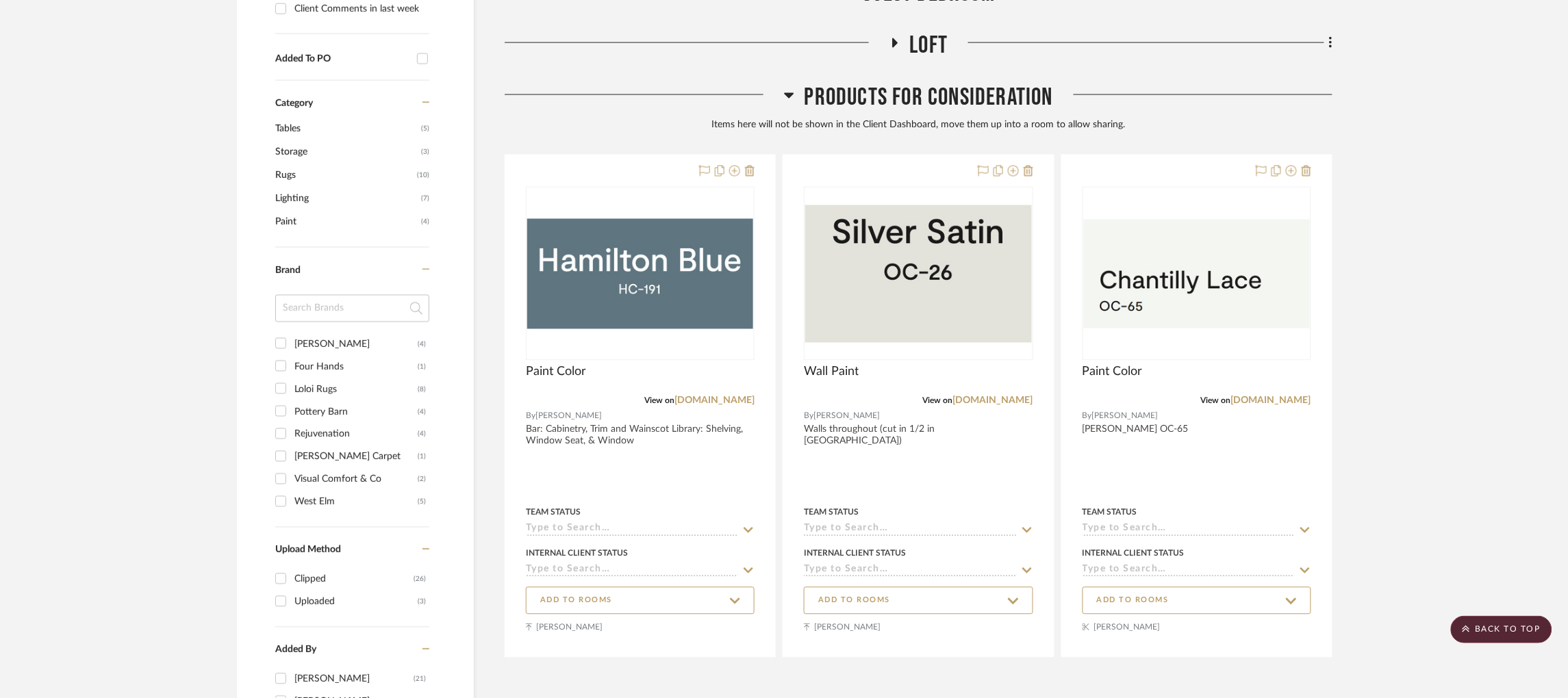
scroll to position [828, 0]
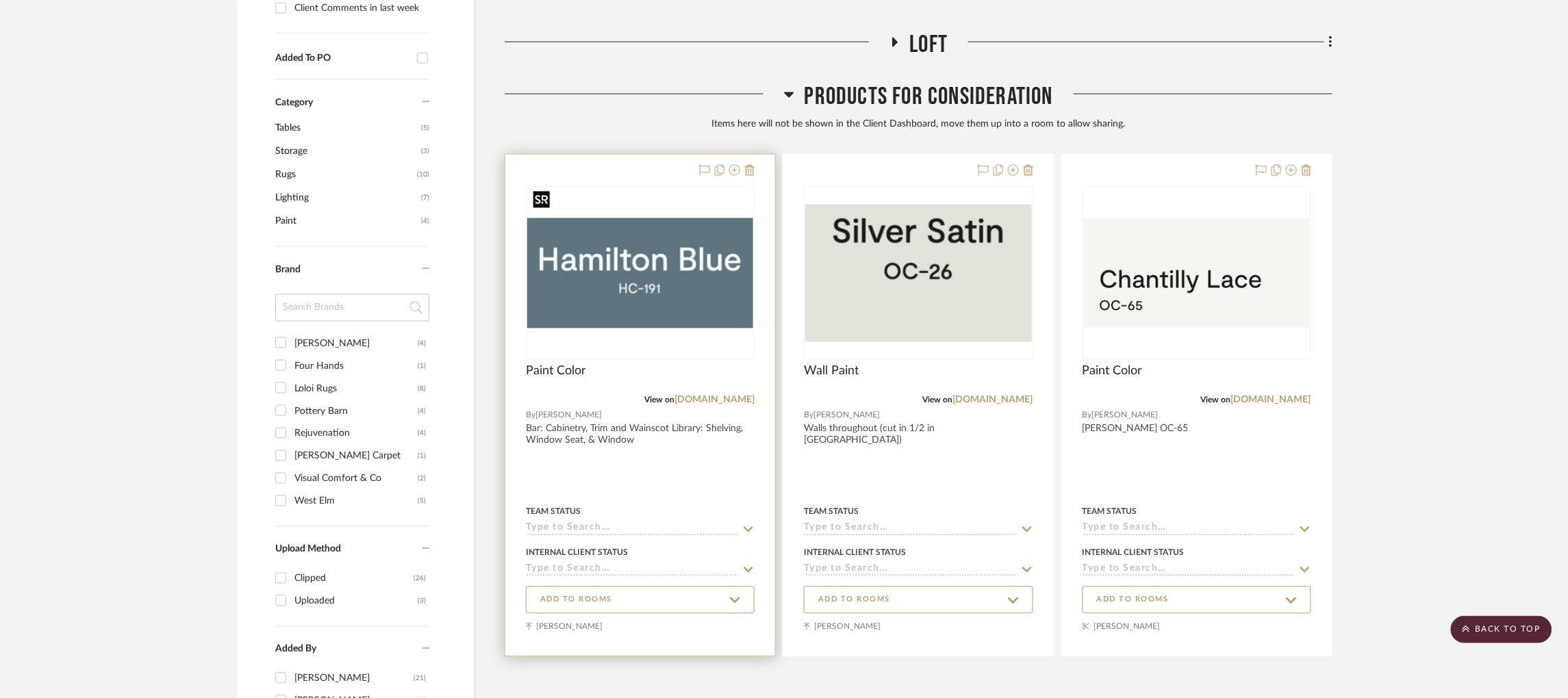
click at [636, 252] on img "0" at bounding box center [640, 273] width 226 height 109
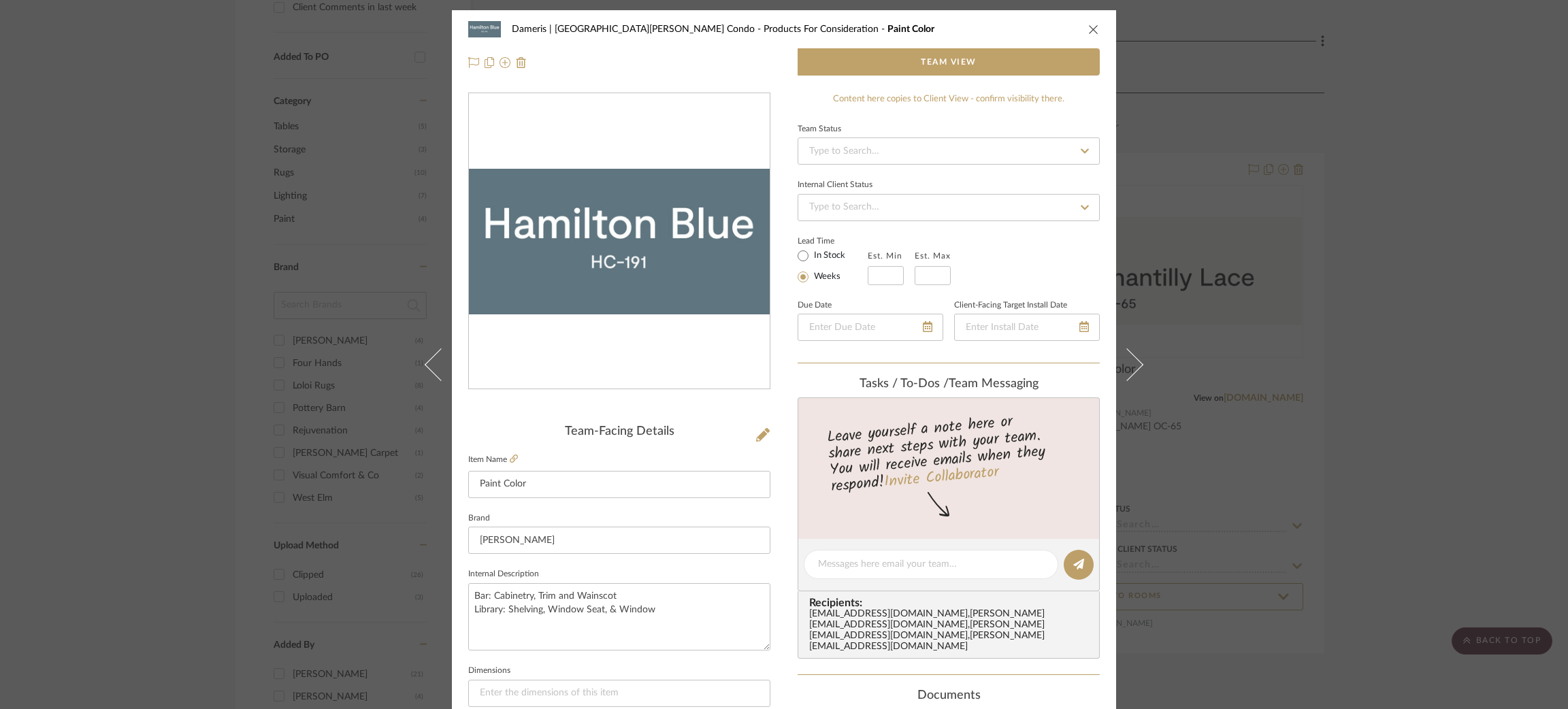
scroll to position [227, 0]
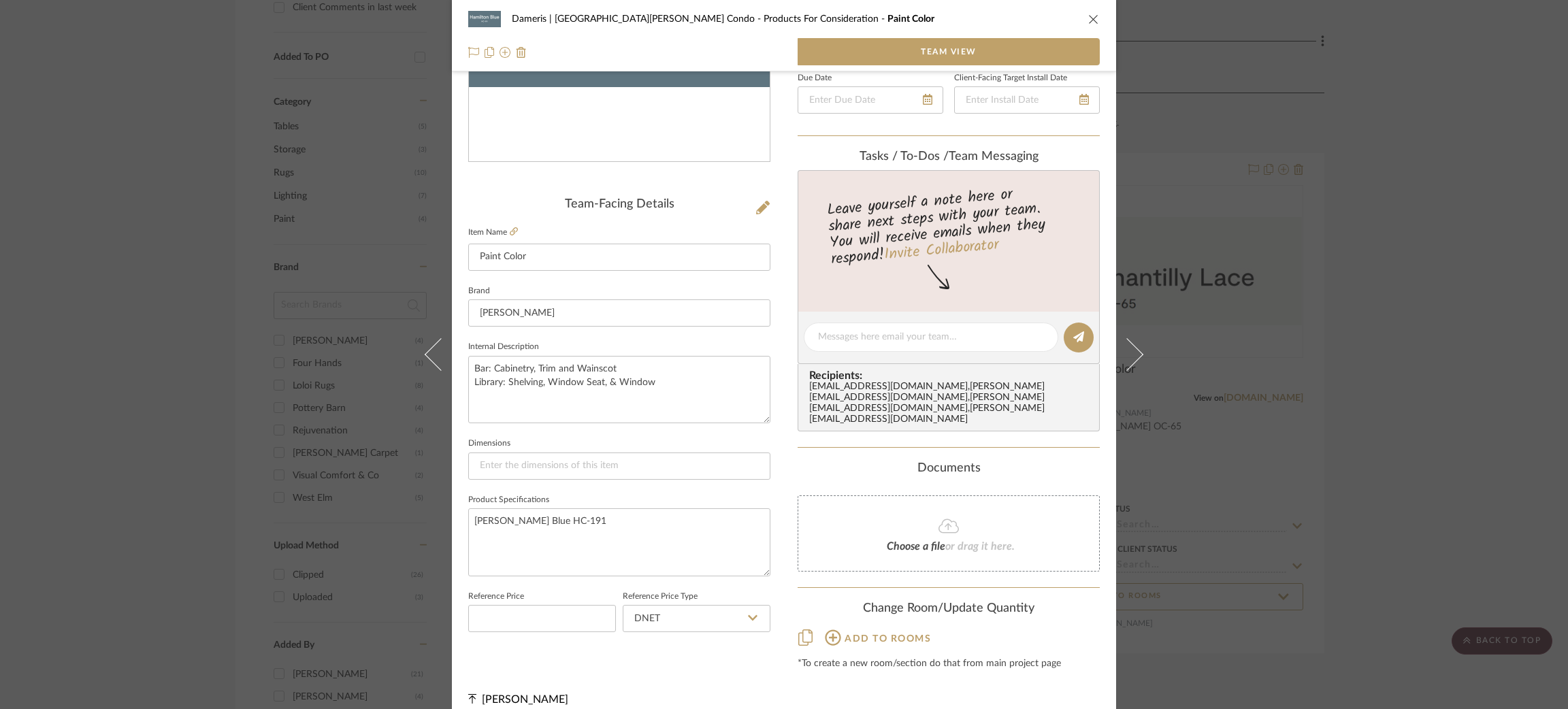
click at [832, 629] on icon at bounding box center [833, 637] width 17 height 17
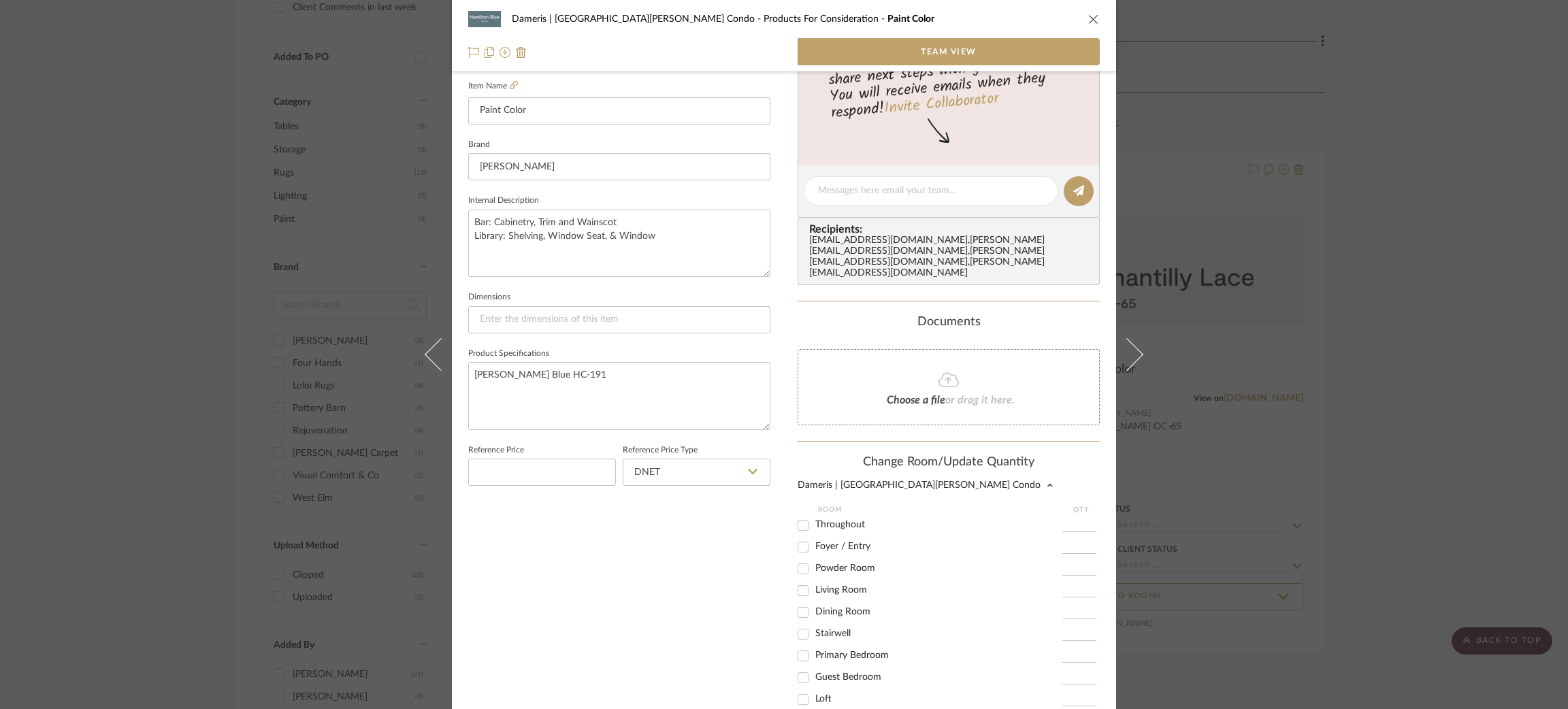
click at [800, 558] on input "Powder Room" at bounding box center [803, 569] width 22 height 22
checkbox input "true"
type input "1"
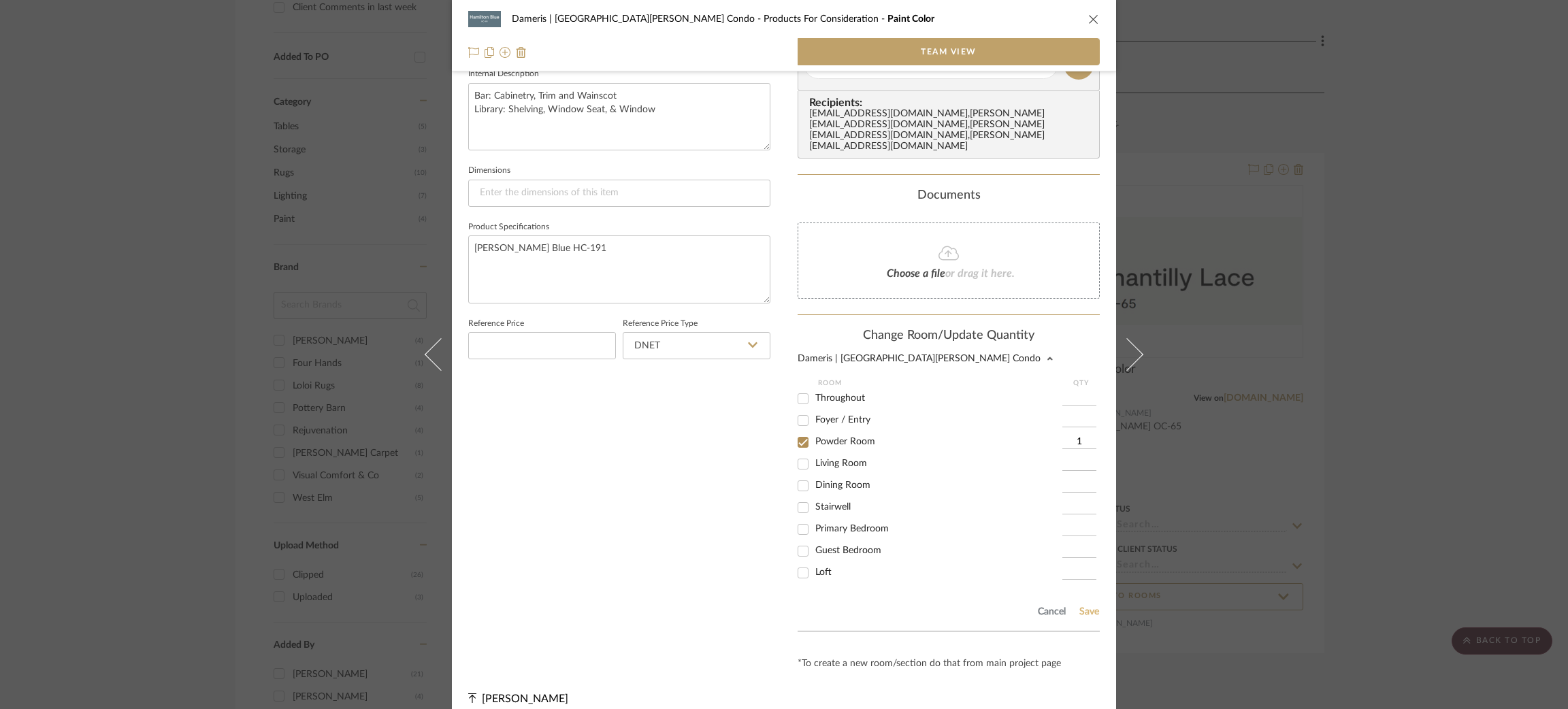
click at [1089, 606] on button "Save" at bounding box center [1089, 612] width 21 height 11
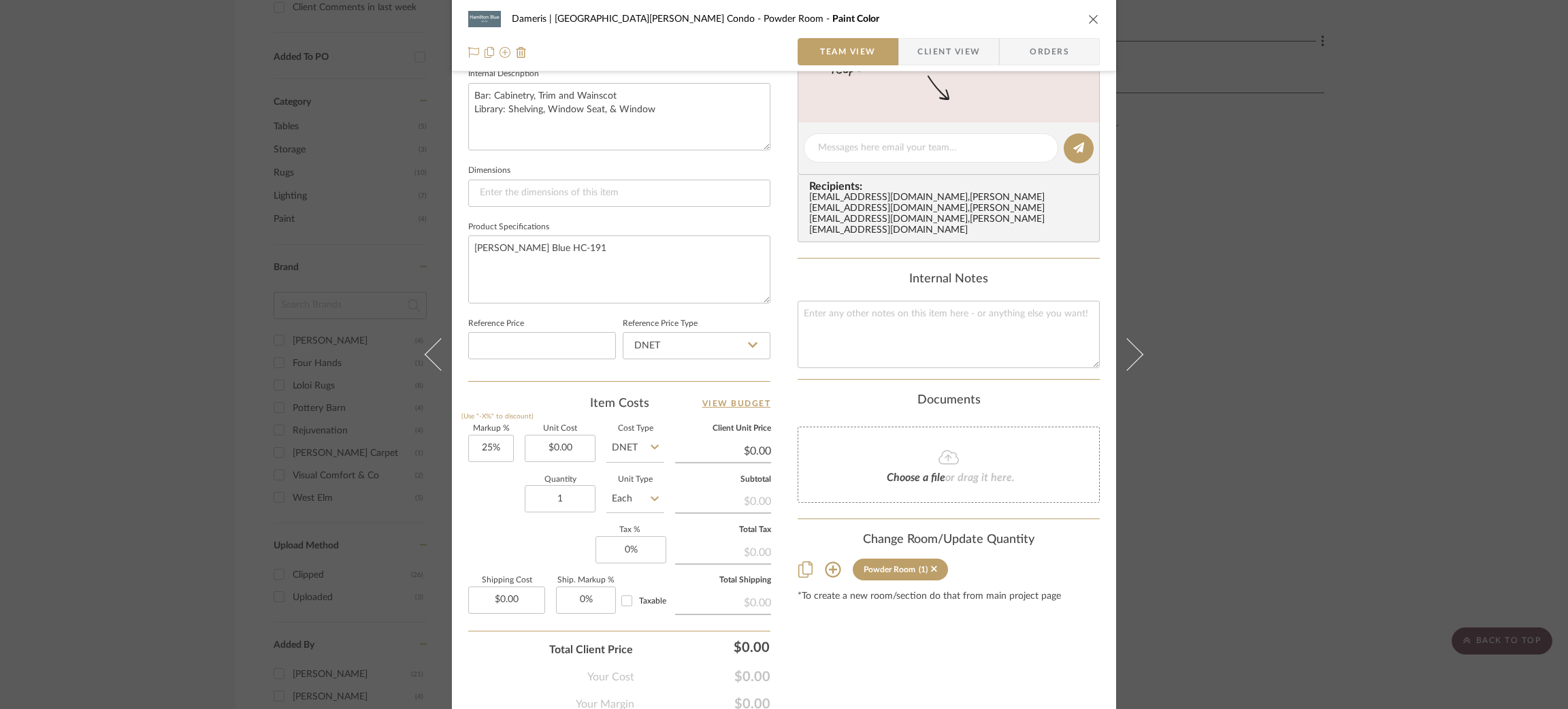
click at [1256, 321] on div "Dameris | Santa [PERSON_NAME] Condo Powder Room Paint Color Team View Client Vi…" at bounding box center [784, 354] width 1568 height 709
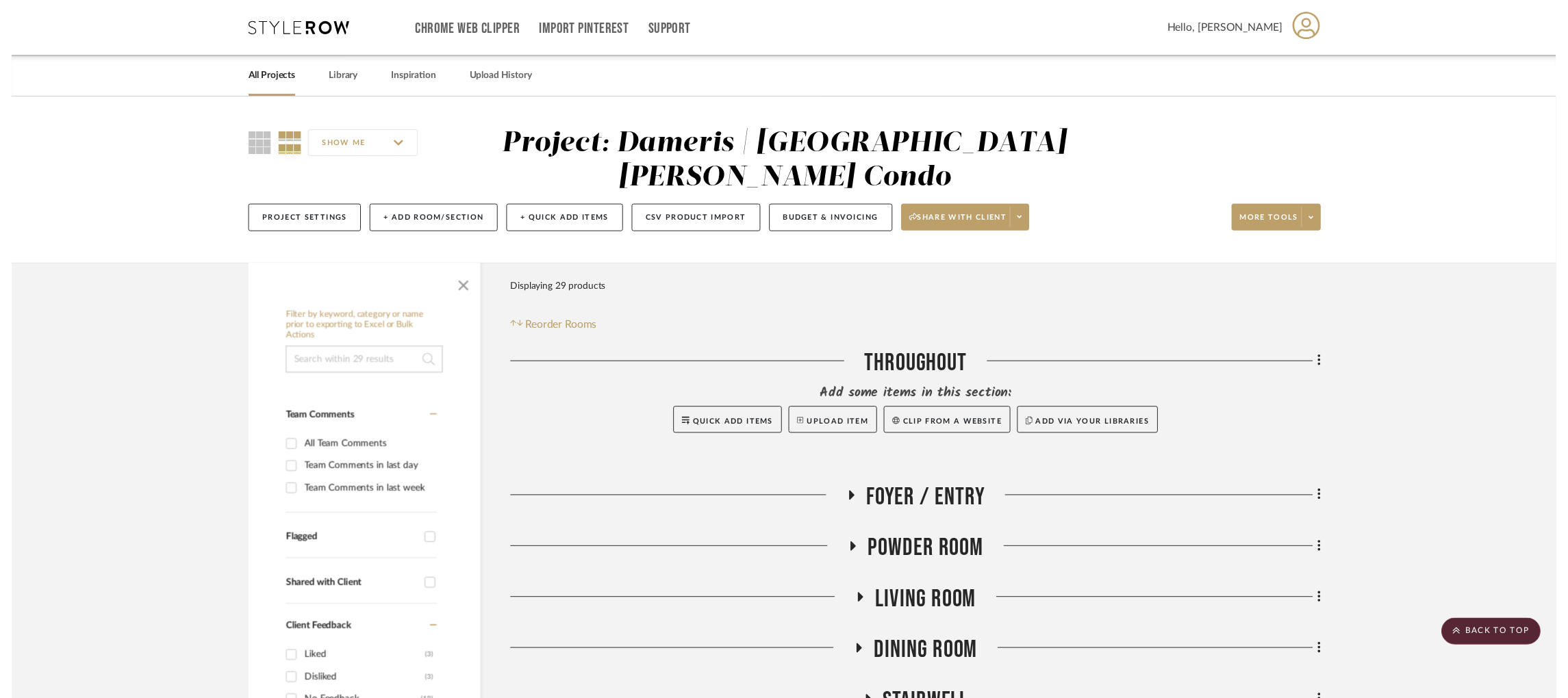
scroll to position [828, 0]
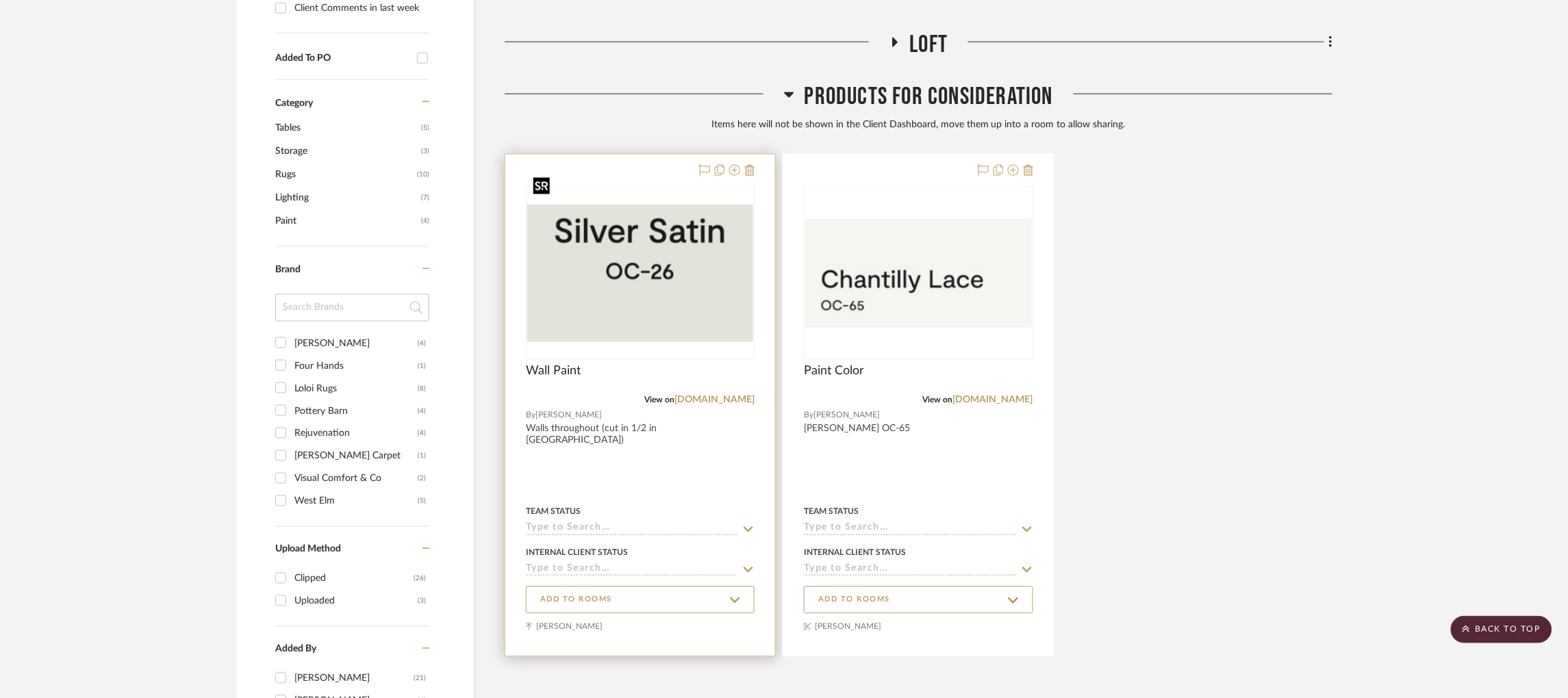
click at [640, 253] on img "0" at bounding box center [640, 273] width 226 height 137
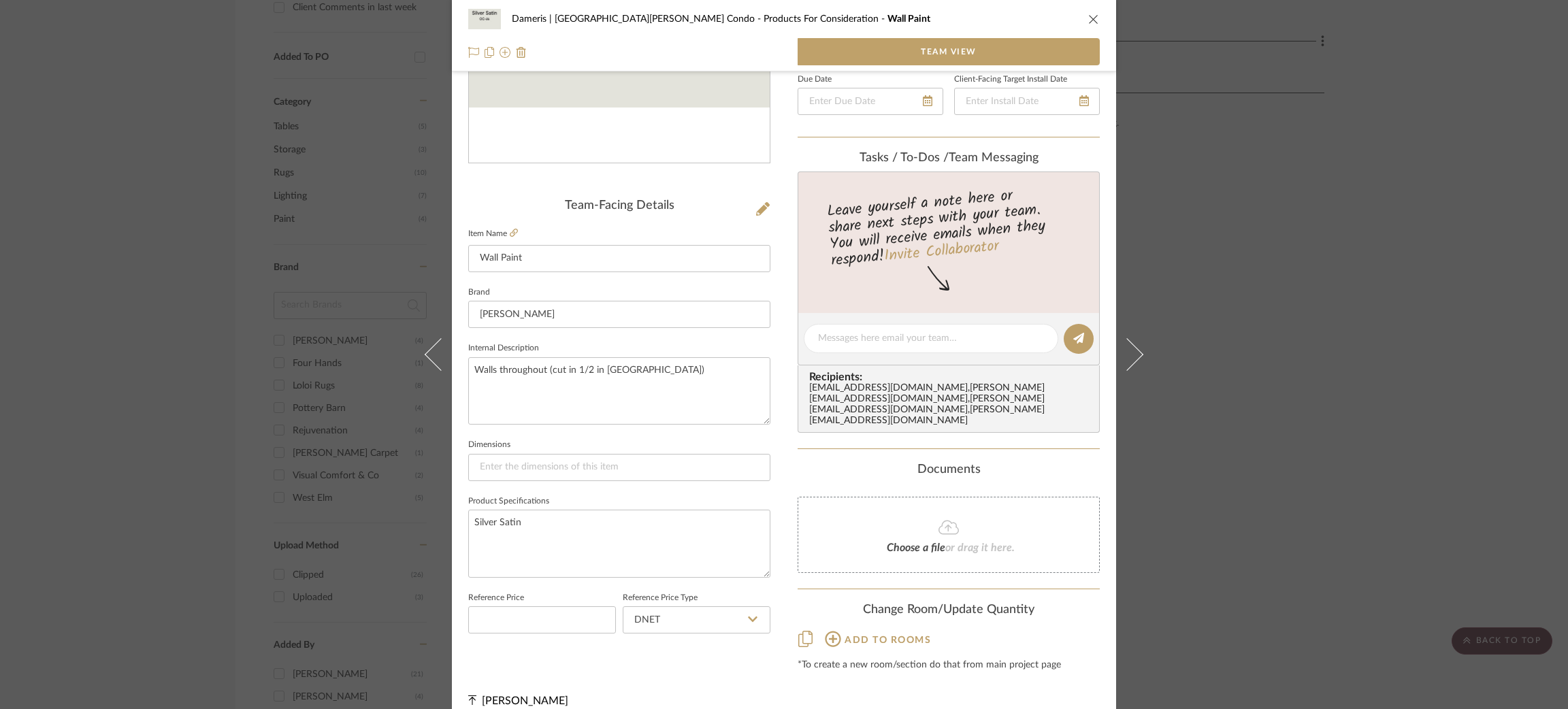
scroll to position [227, 0]
click at [828, 629] on icon at bounding box center [833, 637] width 17 height 17
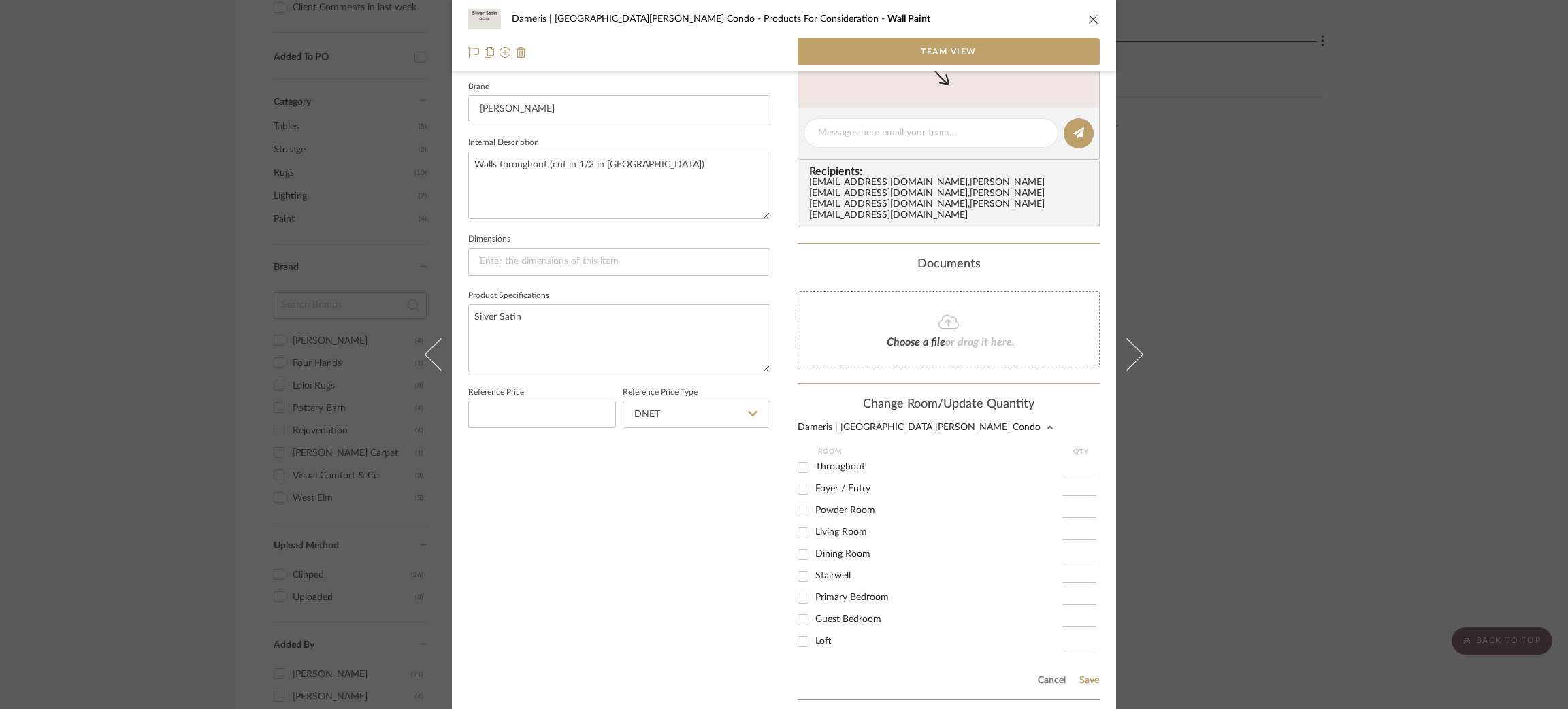
click at [800, 457] on input "Throughout" at bounding box center [803, 468] width 22 height 22
checkbox input "true"
type input "1"
click at [1079, 675] on button "Save" at bounding box center [1089, 681] width 21 height 11
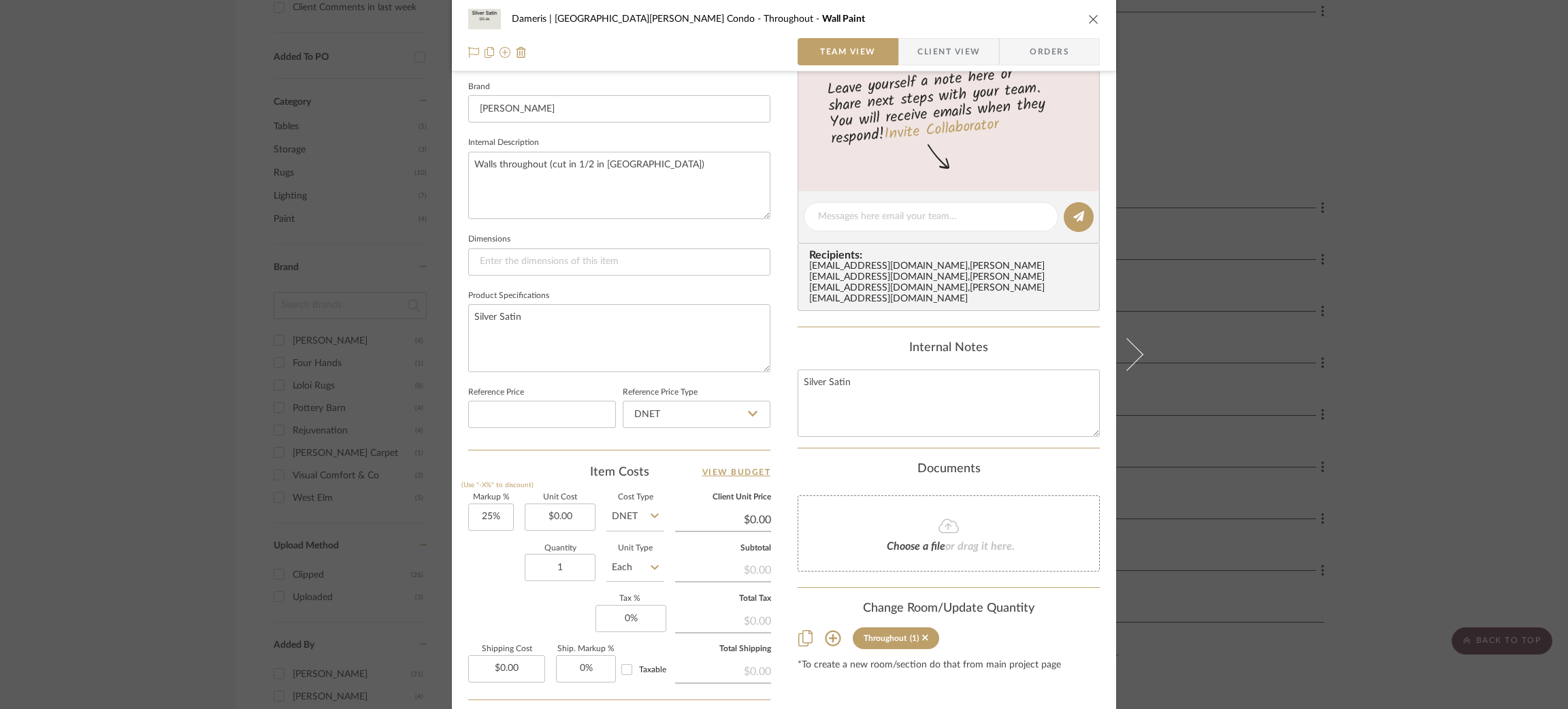
click at [1306, 455] on div "Dameris | [GEOGRAPHIC_DATA][PERSON_NAME] Condo Throughout Wall Paint Team View …" at bounding box center [784, 354] width 1568 height 709
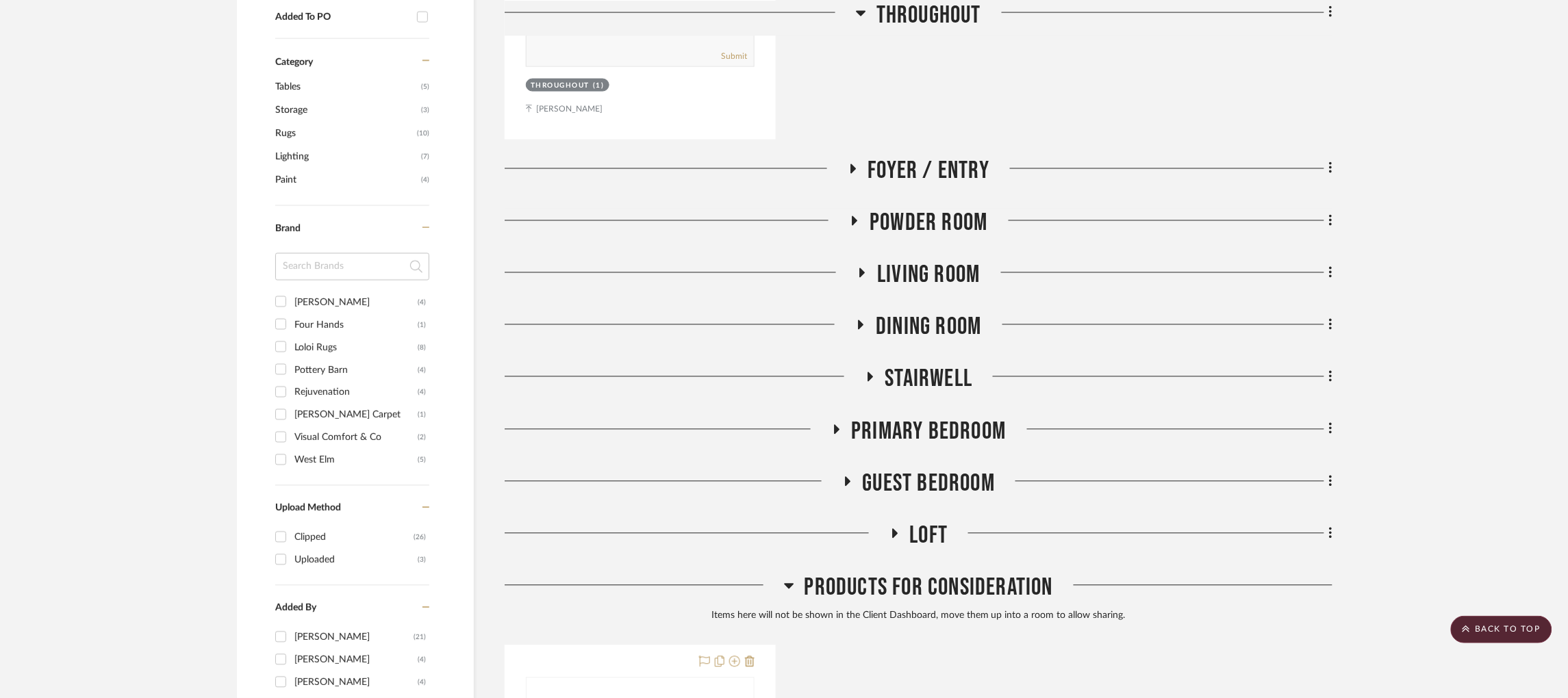
scroll to position [1034, 0]
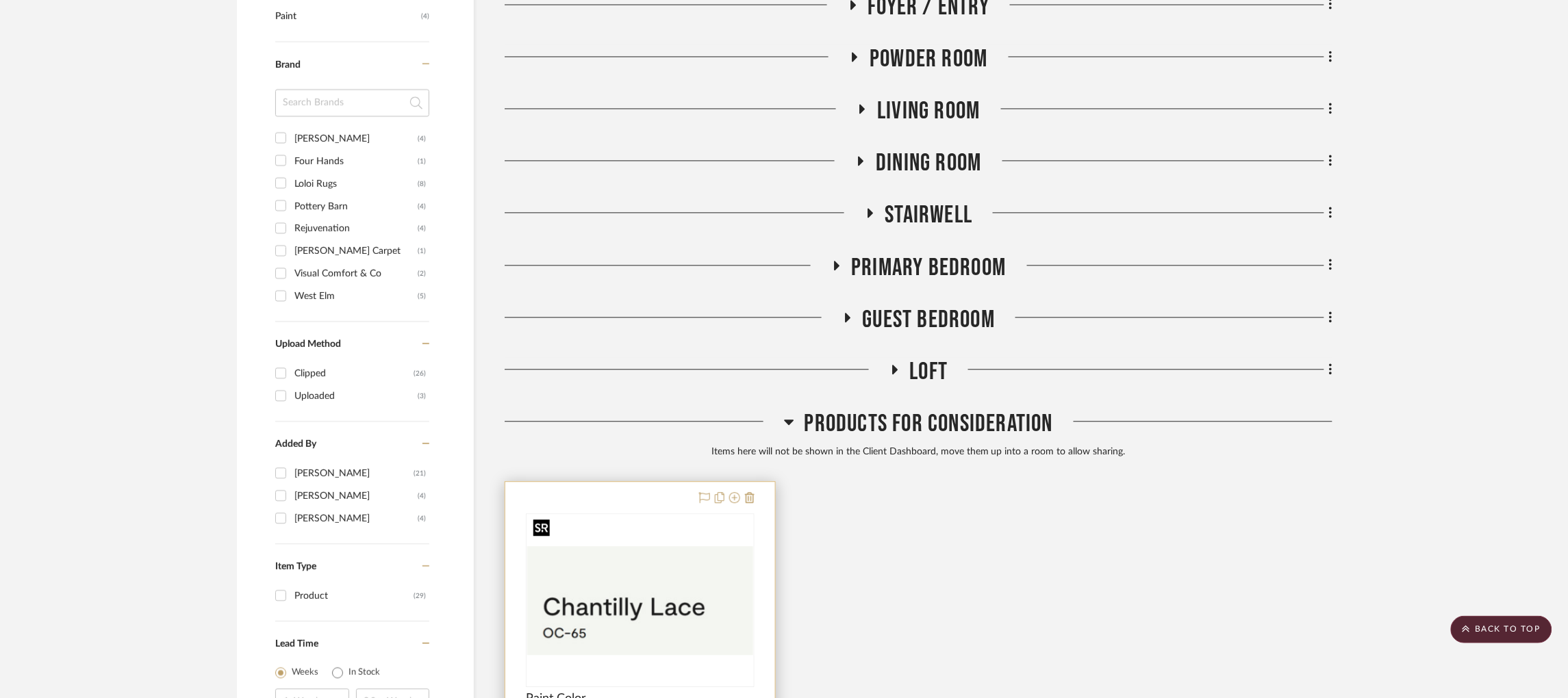
click at [717, 547] on img "0" at bounding box center [640, 601] width 226 height 109
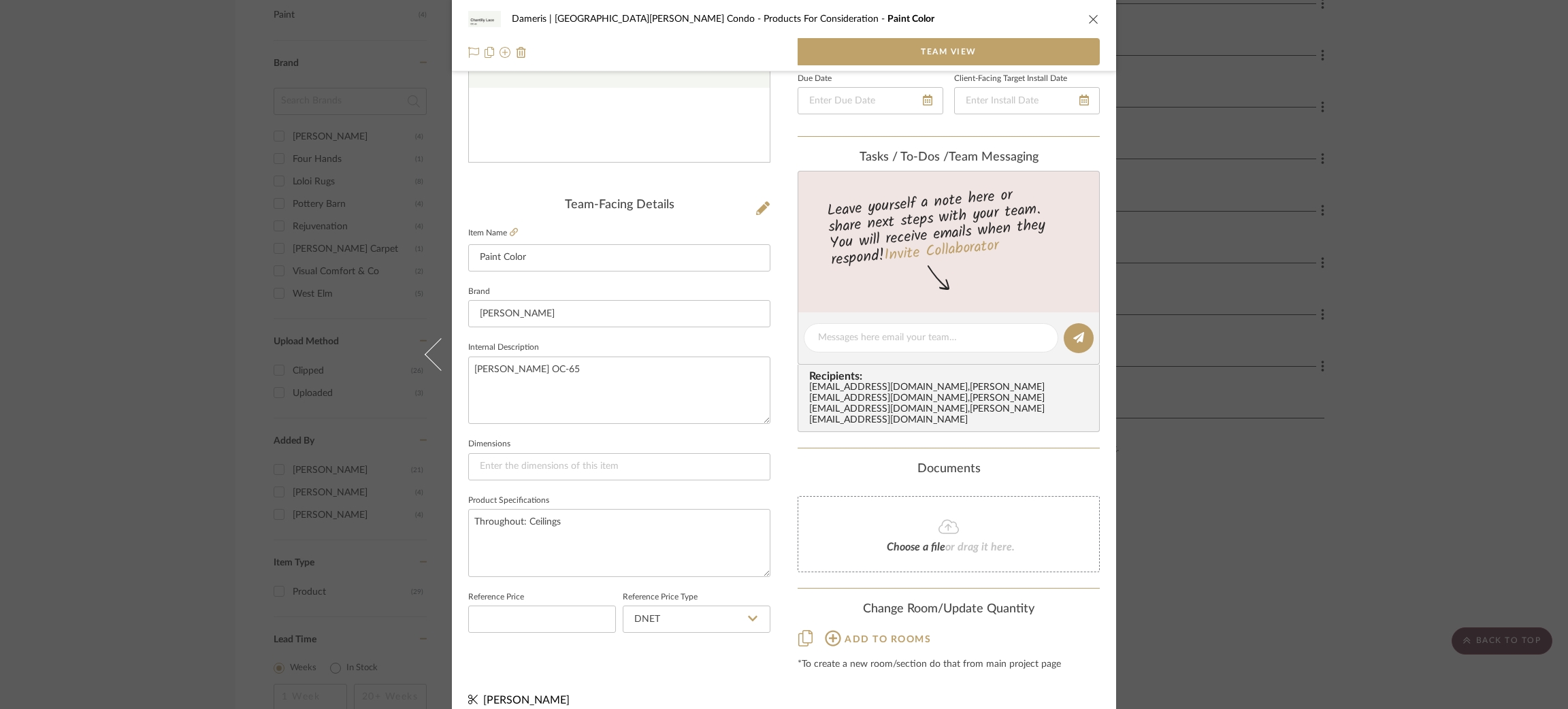
scroll to position [227, 0]
click at [831, 629] on icon at bounding box center [833, 637] width 16 height 16
click at [800, 661] on input "Throughout" at bounding box center [803, 672] width 22 height 22
checkbox input "true"
type input "1"
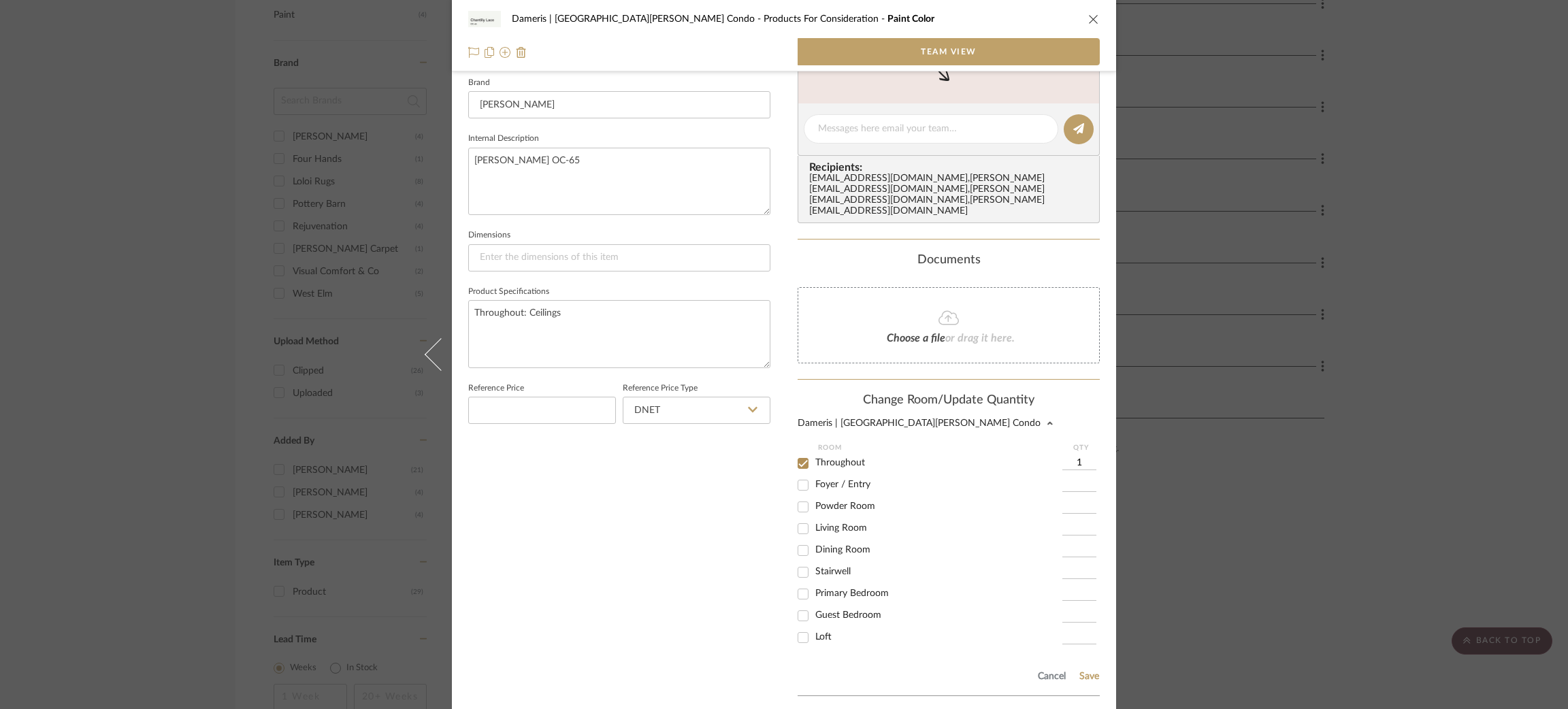
scroll to position [500, 0]
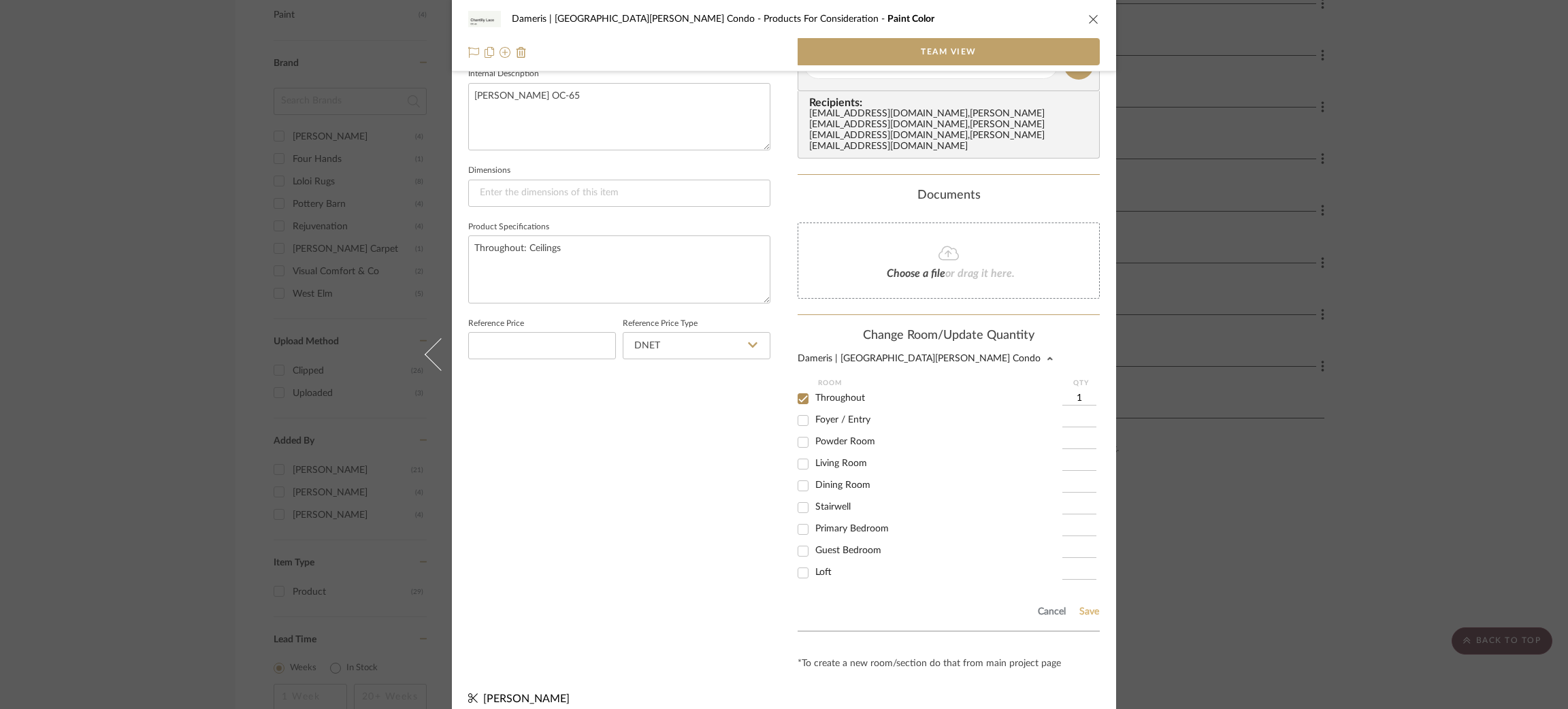
click at [1089, 606] on button "Save" at bounding box center [1089, 612] width 21 height 11
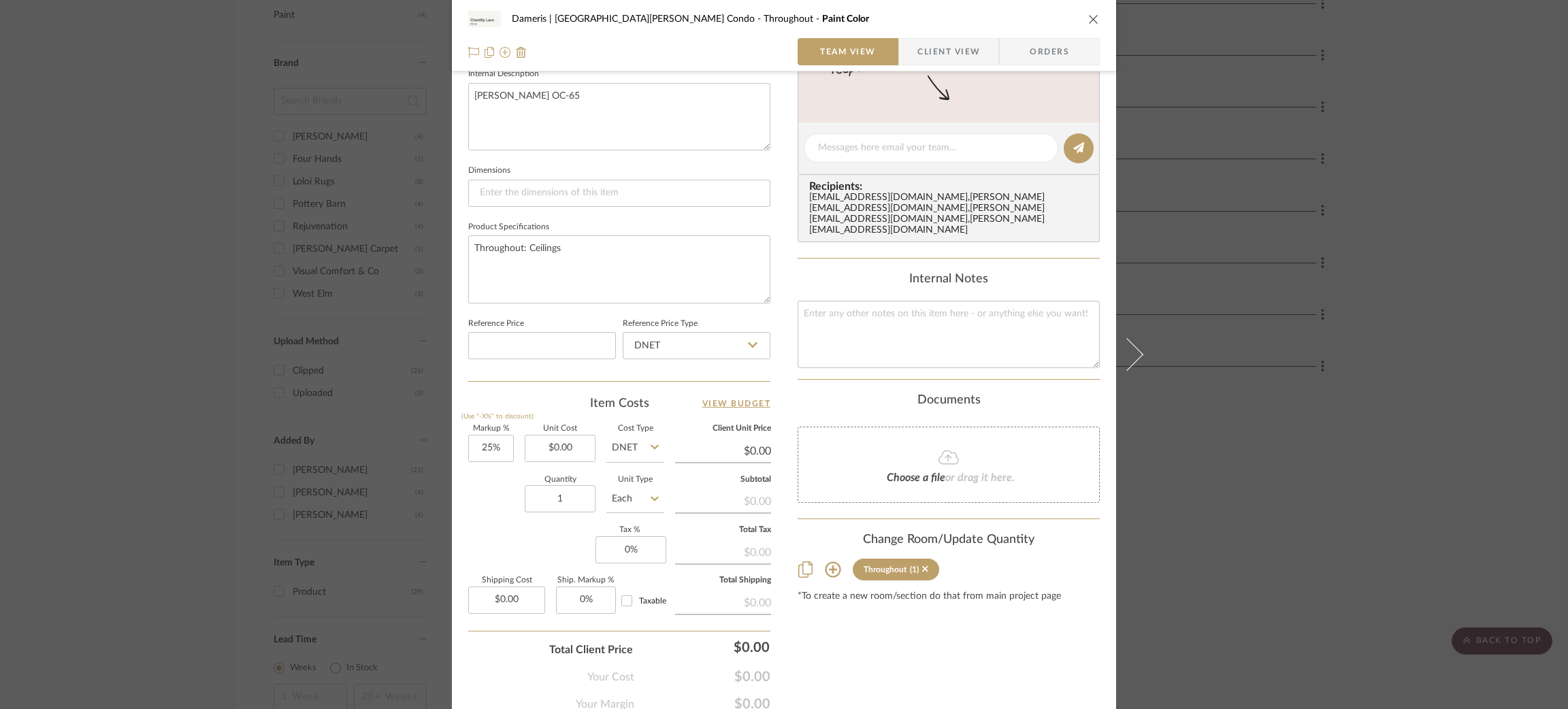
click at [1365, 422] on div "Dameris | Santa Monica Condo Throughout Paint Color Team View Client View Order…" at bounding box center [784, 354] width 1568 height 709
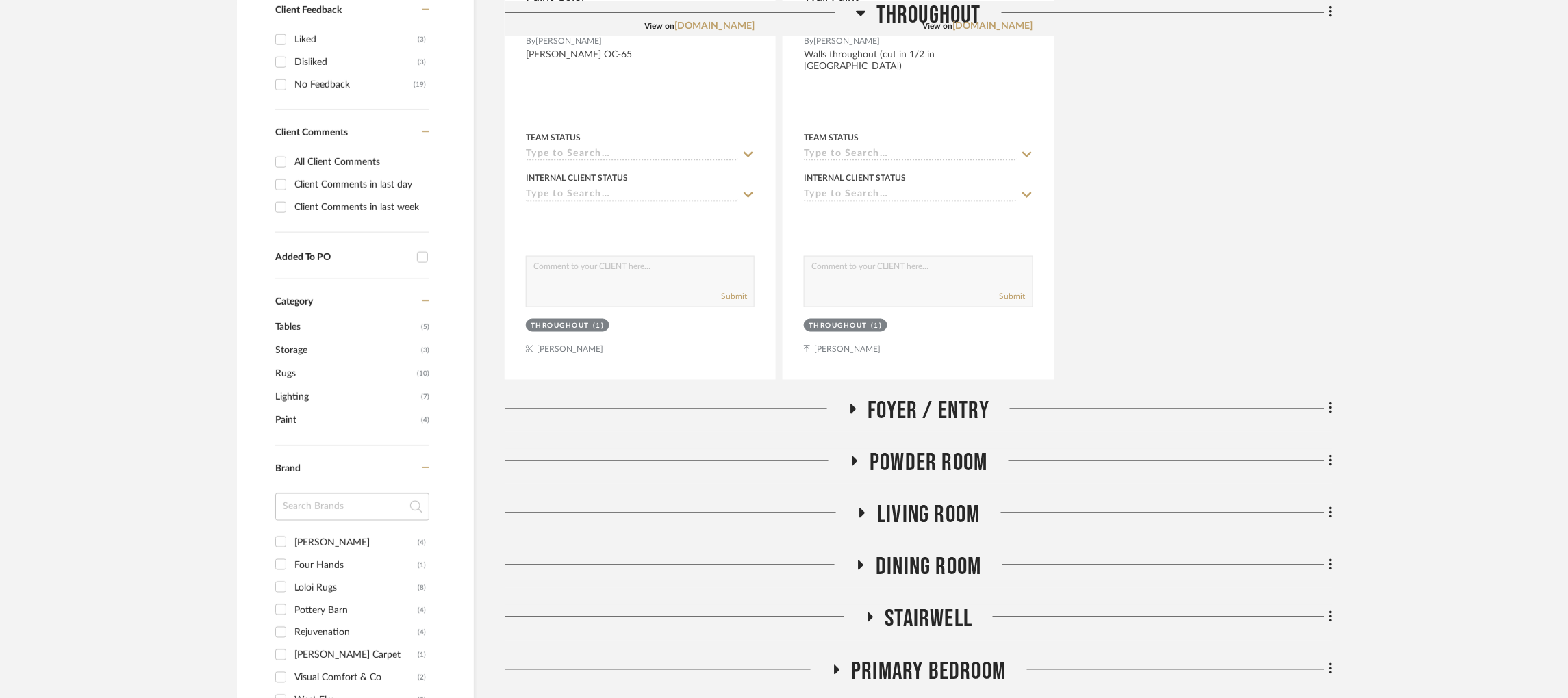
scroll to position [719, 0]
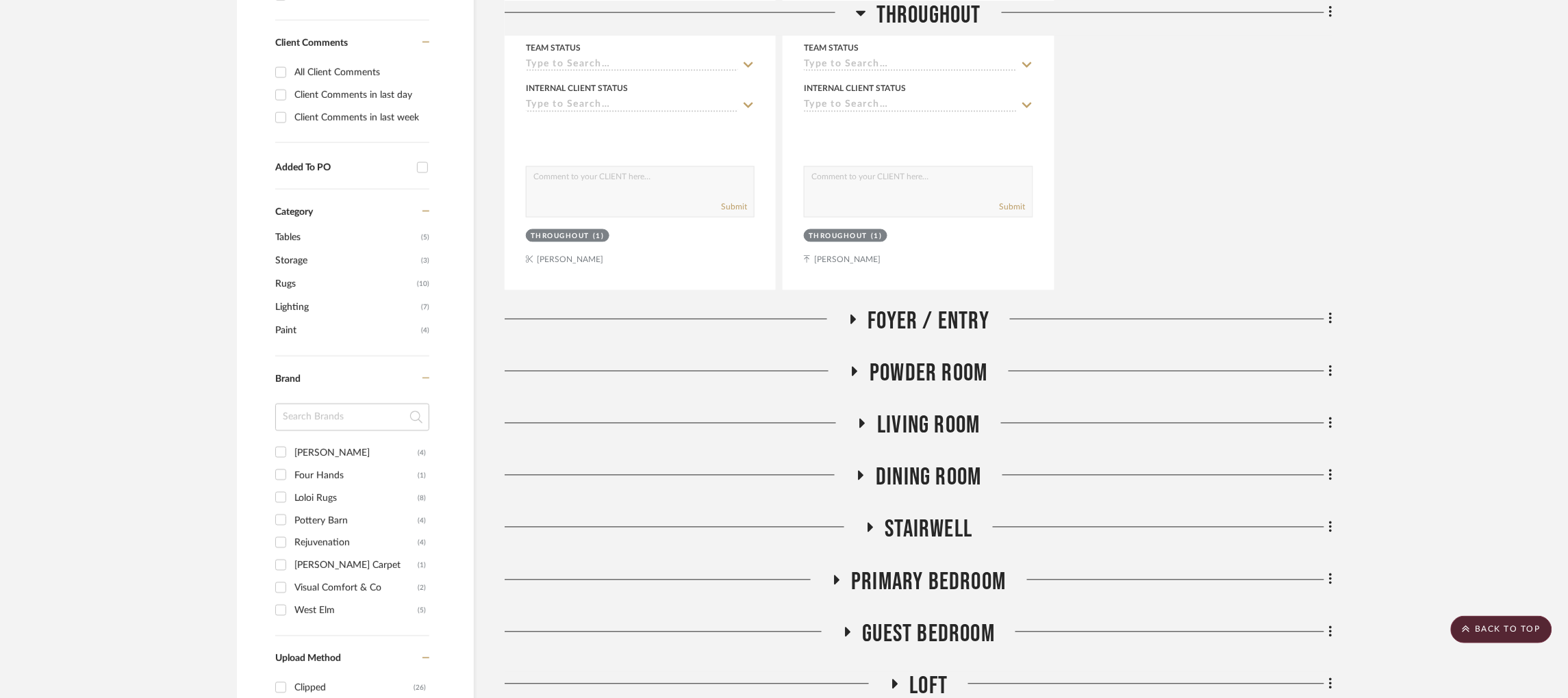
click at [855, 366] on icon at bounding box center [855, 371] width 17 height 10
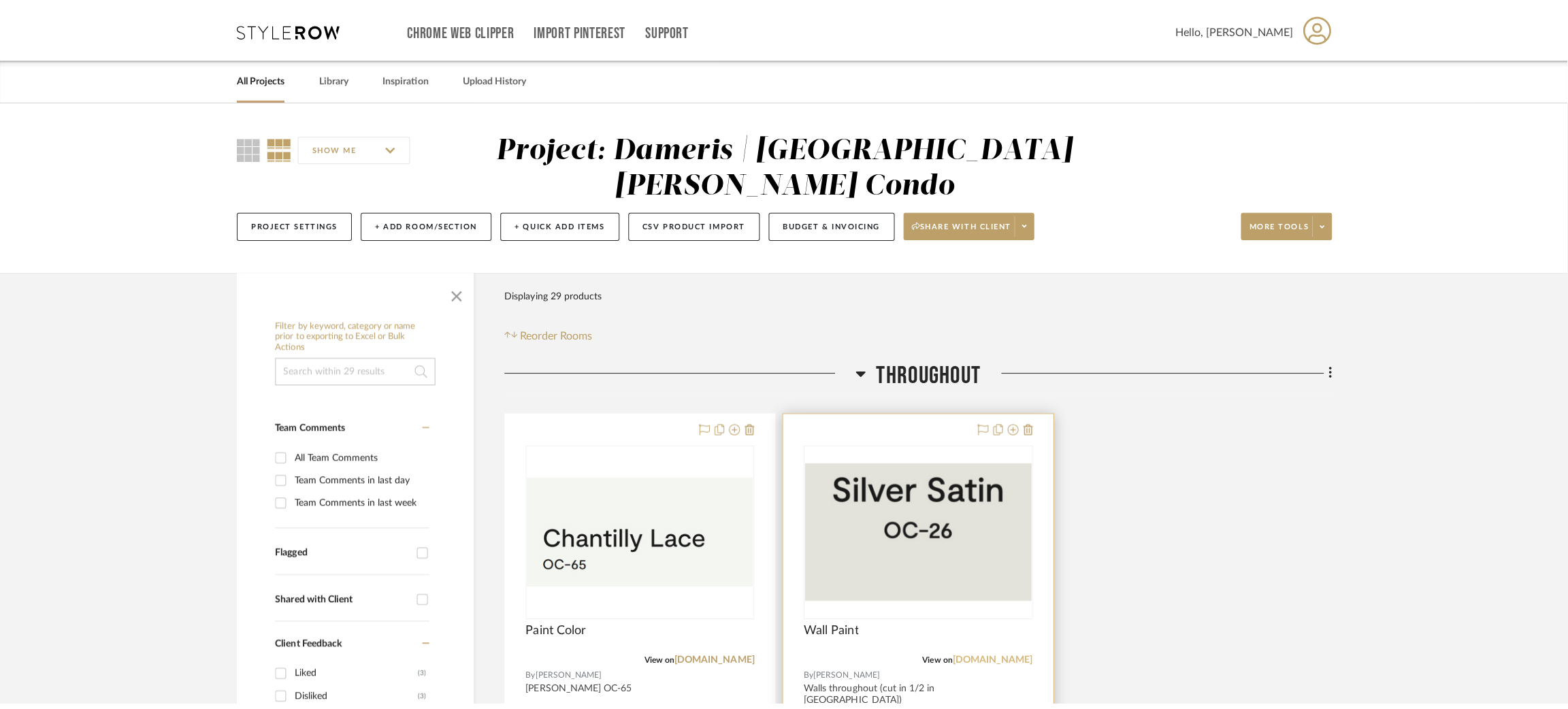
scroll to position [0, 0]
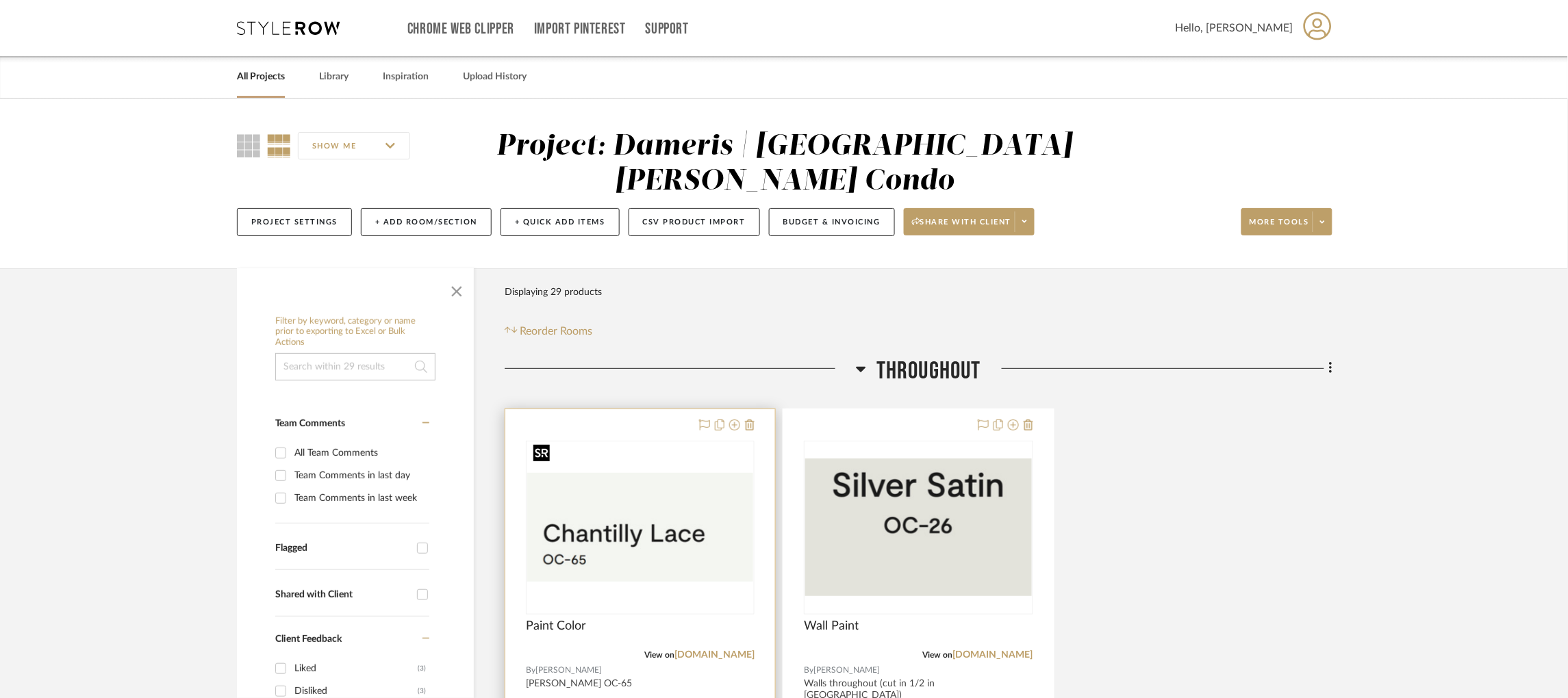
click at [0, 0] on img at bounding box center [0, 0] width 0 height 0
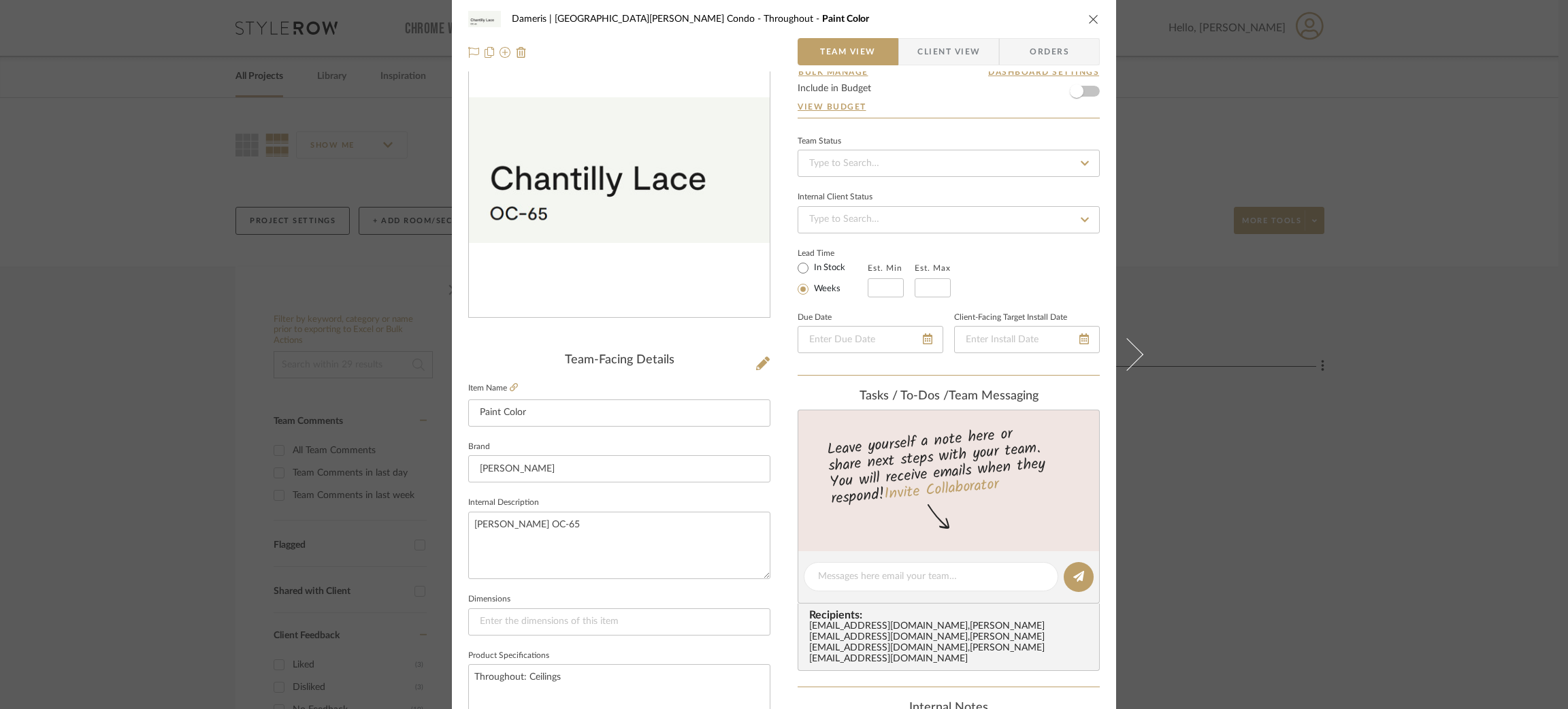
scroll to position [305, 0]
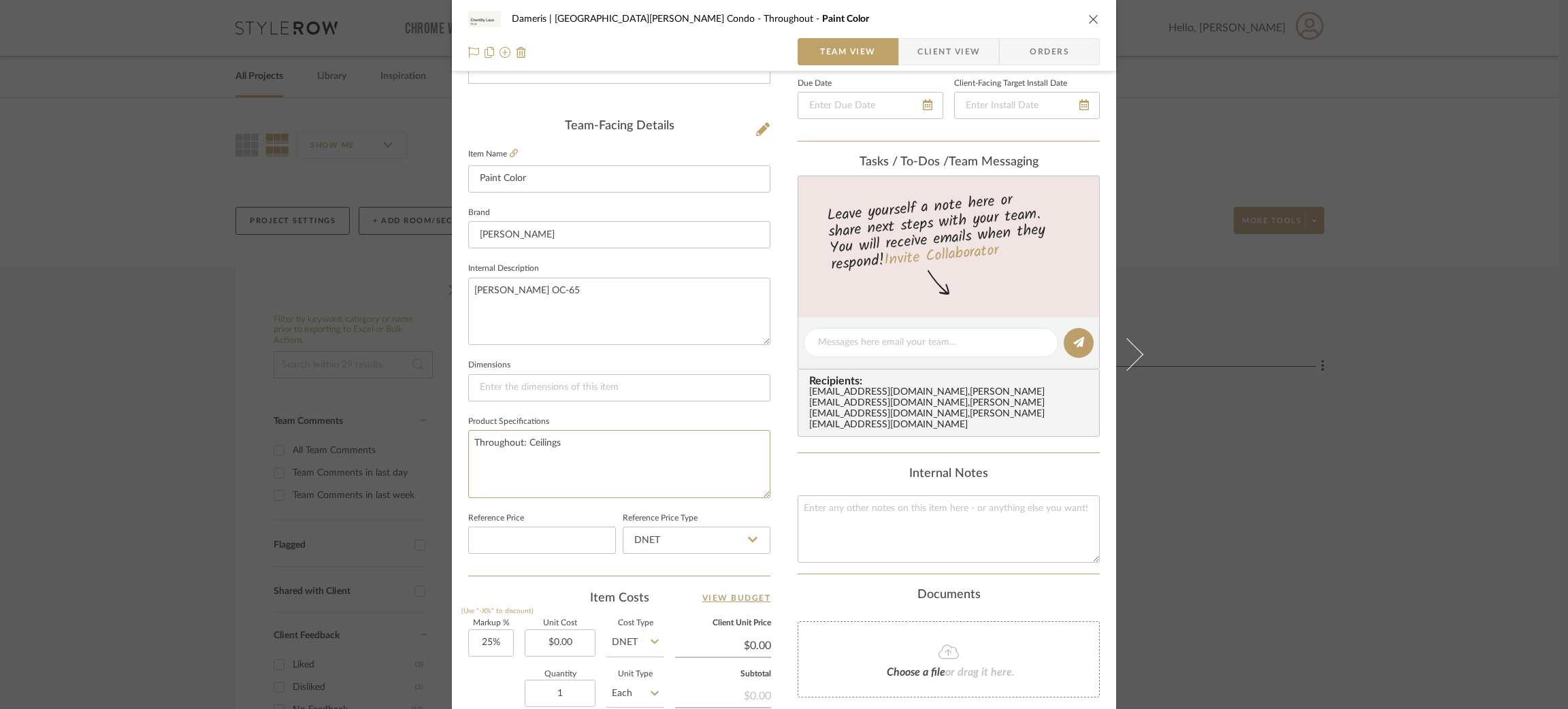
drag, startPoint x: 567, startPoint y: 430, endPoint x: 419, endPoint y: 438, distance: 148.2
click at [419, 438] on mat-dialog-content "Dameris | Santa Monica Condo Throughout Paint Color Team View Client View Order…" at bounding box center [784, 333] width 741 height 1257
click at [936, 495] on textarea at bounding box center [948, 528] width 302 height 67
paste textarea "trim, ceilings, doors"
click at [798, 495] on textarea "trim, ceilings, doors" at bounding box center [948, 528] width 302 height 67
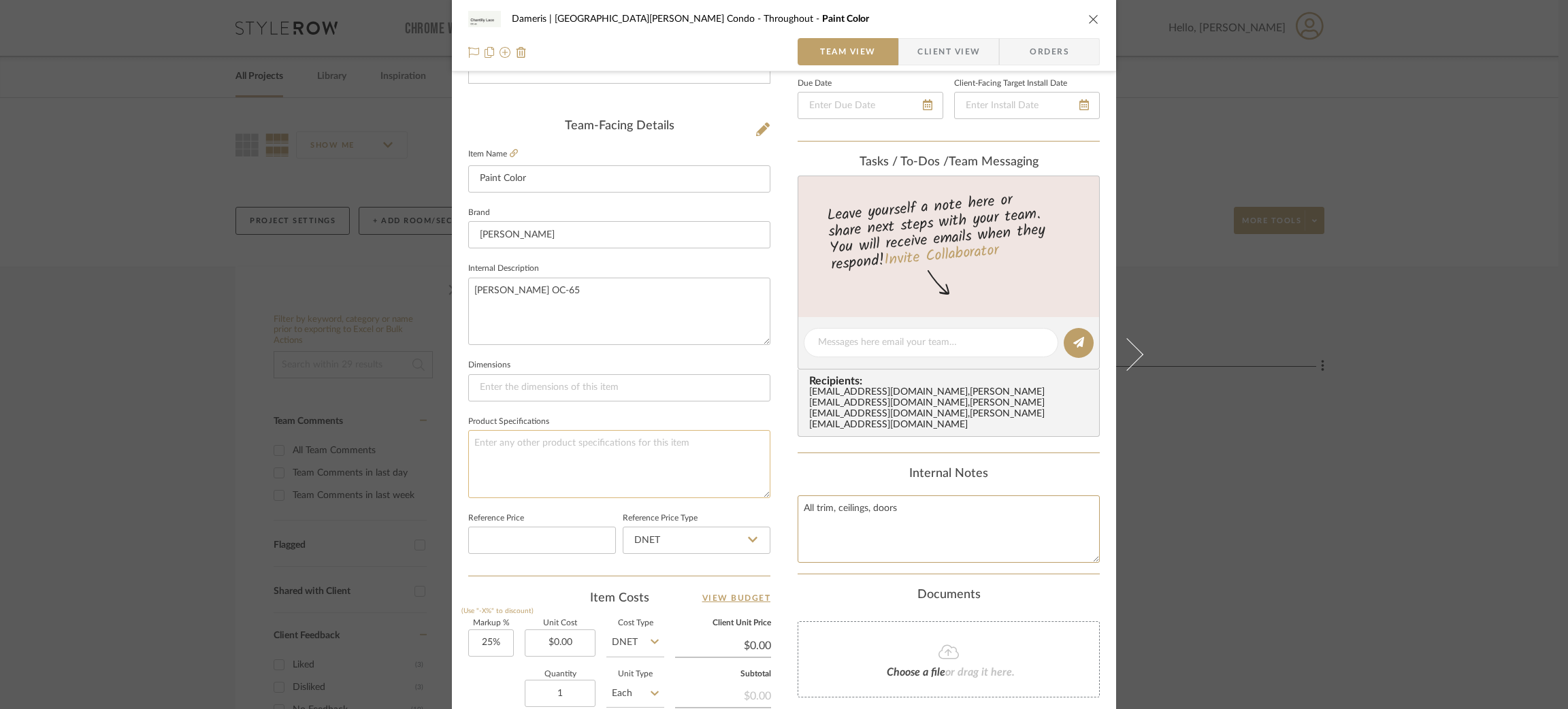
type textarea "All trim, ceilings, doors"
click at [663, 461] on textarea at bounding box center [619, 463] width 302 height 67
click at [1404, 498] on div "Dameris | [GEOGRAPHIC_DATA][PERSON_NAME] Condo Throughout Paint Color Team View…" at bounding box center [784, 354] width 1568 height 709
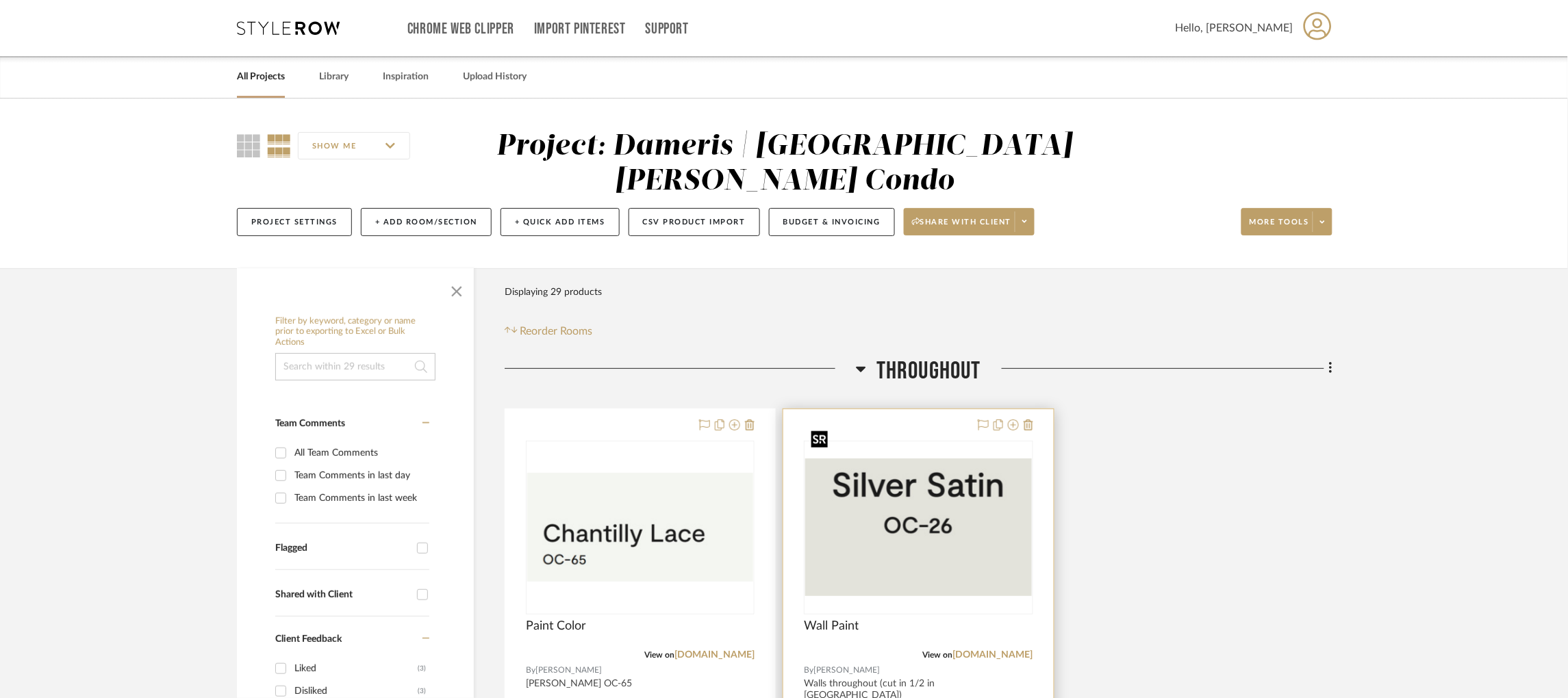
click at [921, 458] on img "0" at bounding box center [918, 527] width 226 height 137
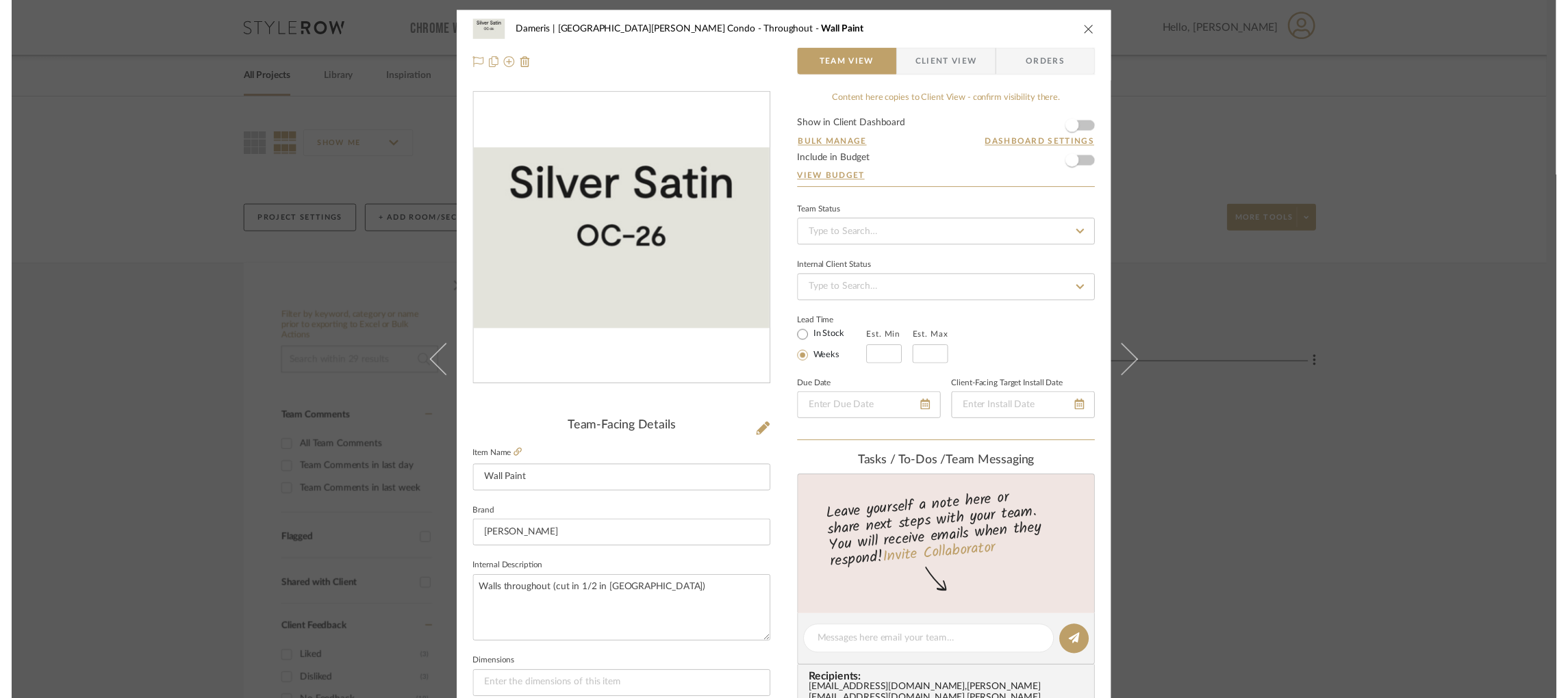
scroll to position [163, 0]
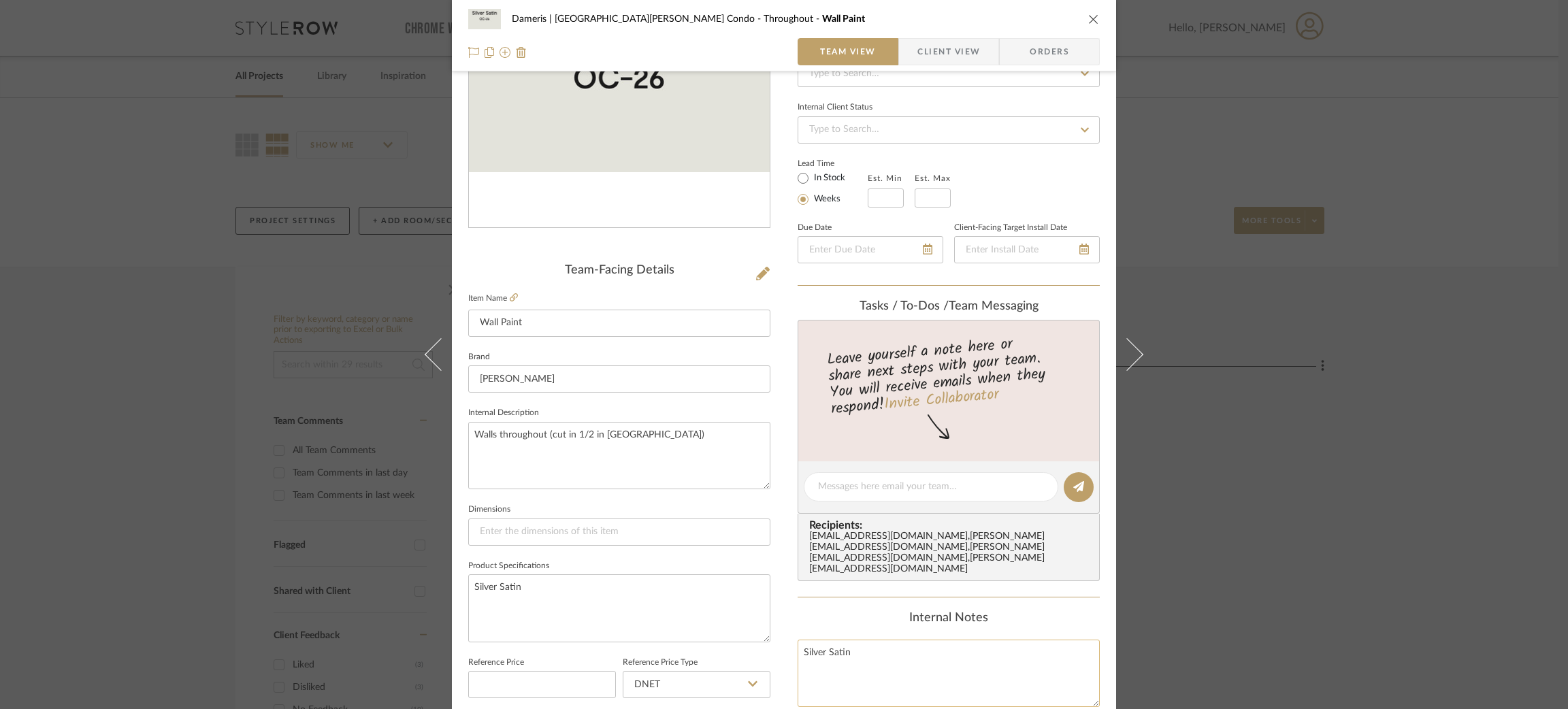
click at [898, 640] on textarea "Silver Satin" at bounding box center [948, 673] width 302 height 67
drag, startPoint x: 899, startPoint y: 639, endPoint x: 729, endPoint y: 632, distance: 170.1
click at [729, 632] on div "Dameris | [GEOGRAPHIC_DATA][PERSON_NAME] Condo Throughout Wall Paint Team View …" at bounding box center [784, 477] width 664 height 1257
type textarea "Walls"
click at [727, 632] on textarea "Silver Satin" at bounding box center [619, 607] width 302 height 67
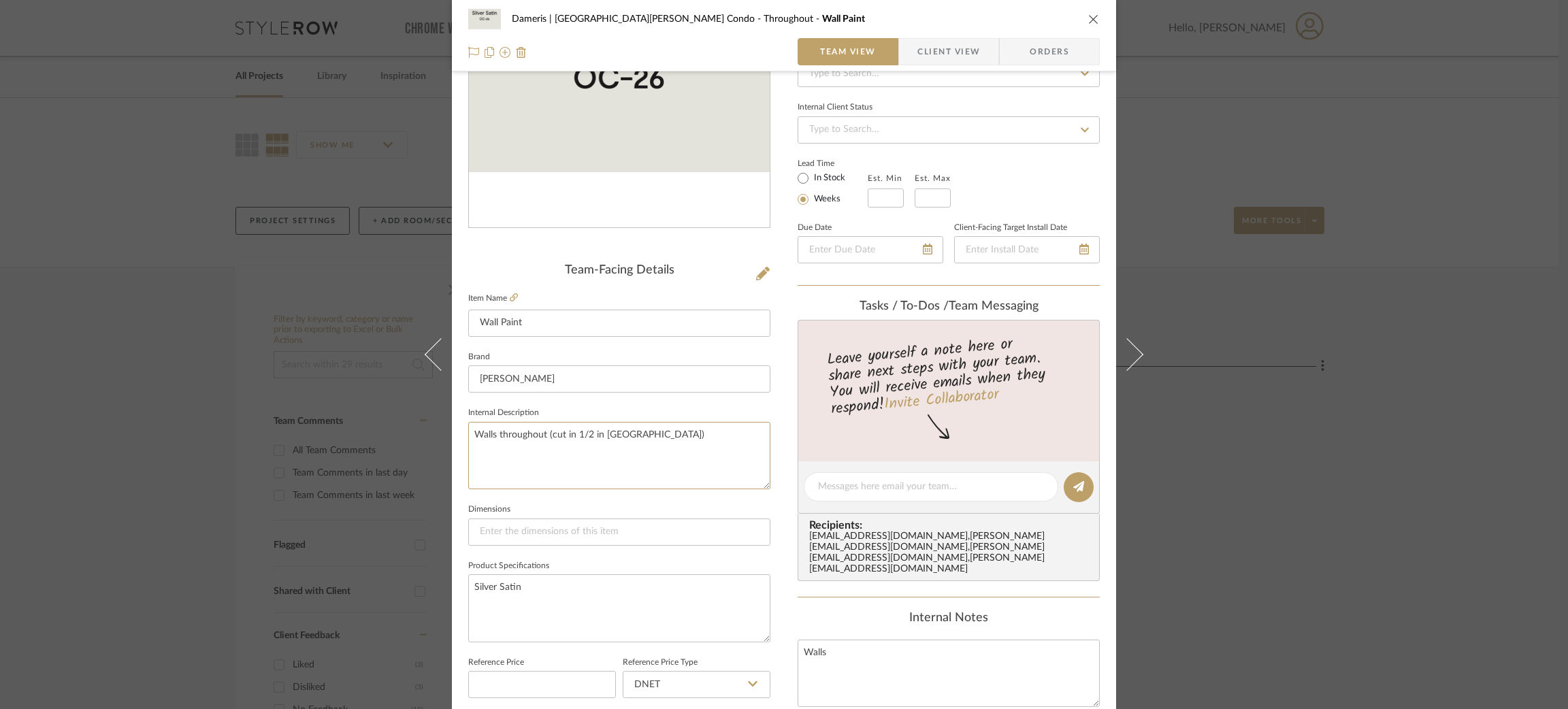
drag, startPoint x: 509, startPoint y: 431, endPoint x: 407, endPoint y: 435, distance: 102.1
click at [407, 435] on div "Dameris | [GEOGRAPHIC_DATA][PERSON_NAME] Condo Throughout Wall Paint Team View …" at bounding box center [784, 354] width 1568 height 709
click at [714, 584] on textarea "Silver Satin" at bounding box center [619, 607] width 302 height 67
click at [181, 367] on div "Dameris | [GEOGRAPHIC_DATA][PERSON_NAME] Condo Throughout Wall Paint Team View …" at bounding box center [784, 354] width 1568 height 709
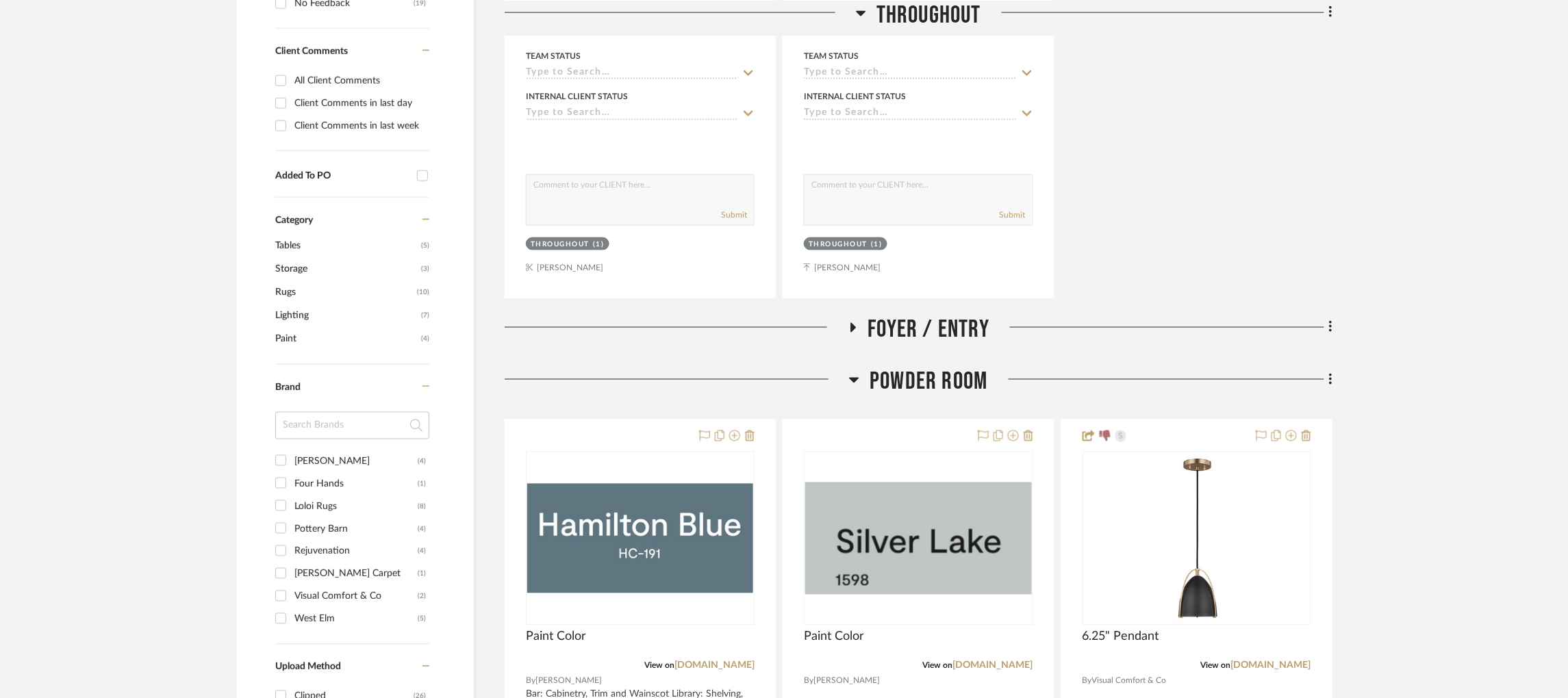
scroll to position [716, 0]
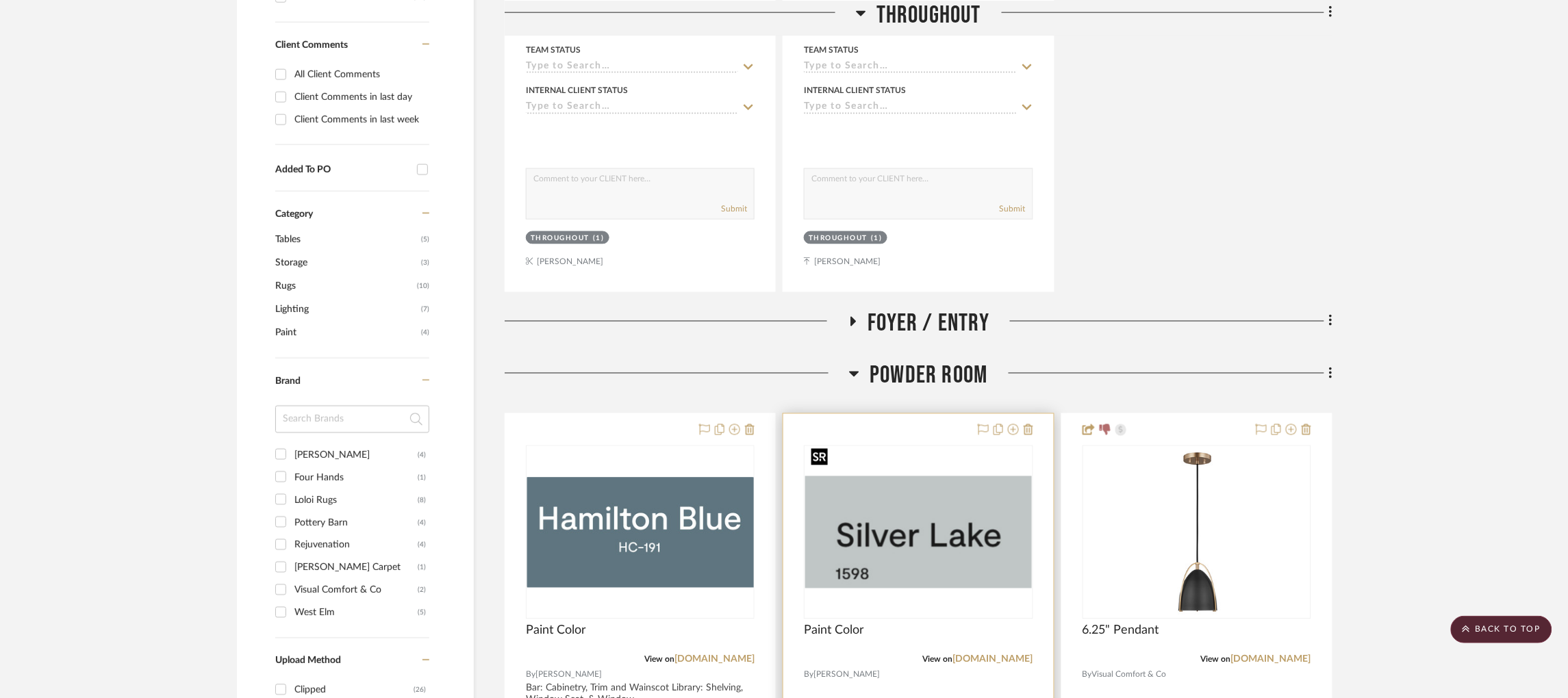
click at [890, 498] on img "0" at bounding box center [918, 533] width 226 height 113
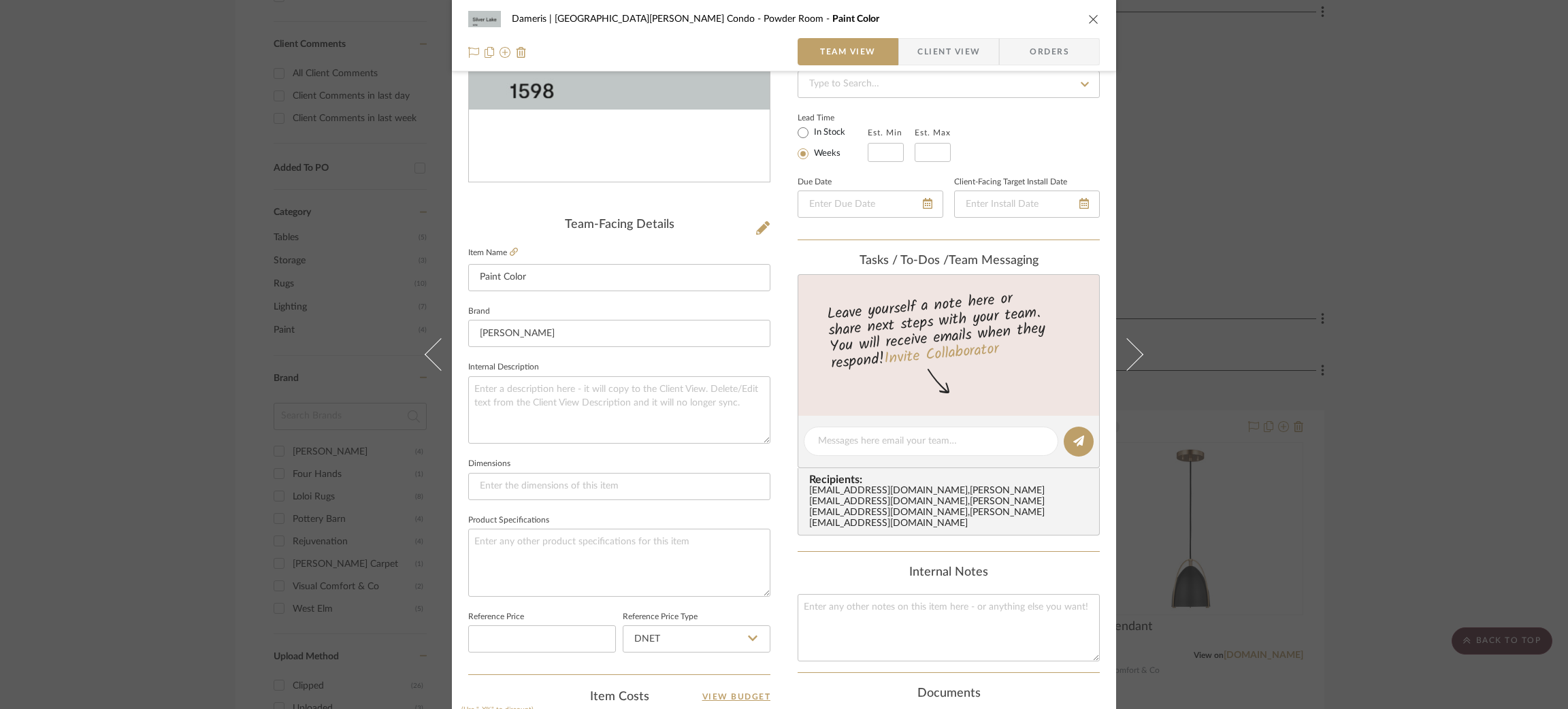
scroll to position [211, 0]
click at [838, 607] on textarea at bounding box center [948, 624] width 302 height 67
type textarea "Ceiling"
click at [681, 528] on textarea at bounding box center [619, 558] width 302 height 67
click at [1326, 338] on div "Dameris | Santa [PERSON_NAME] Condo Powder Room Paint Color Team View Client Vi…" at bounding box center [784, 354] width 1568 height 709
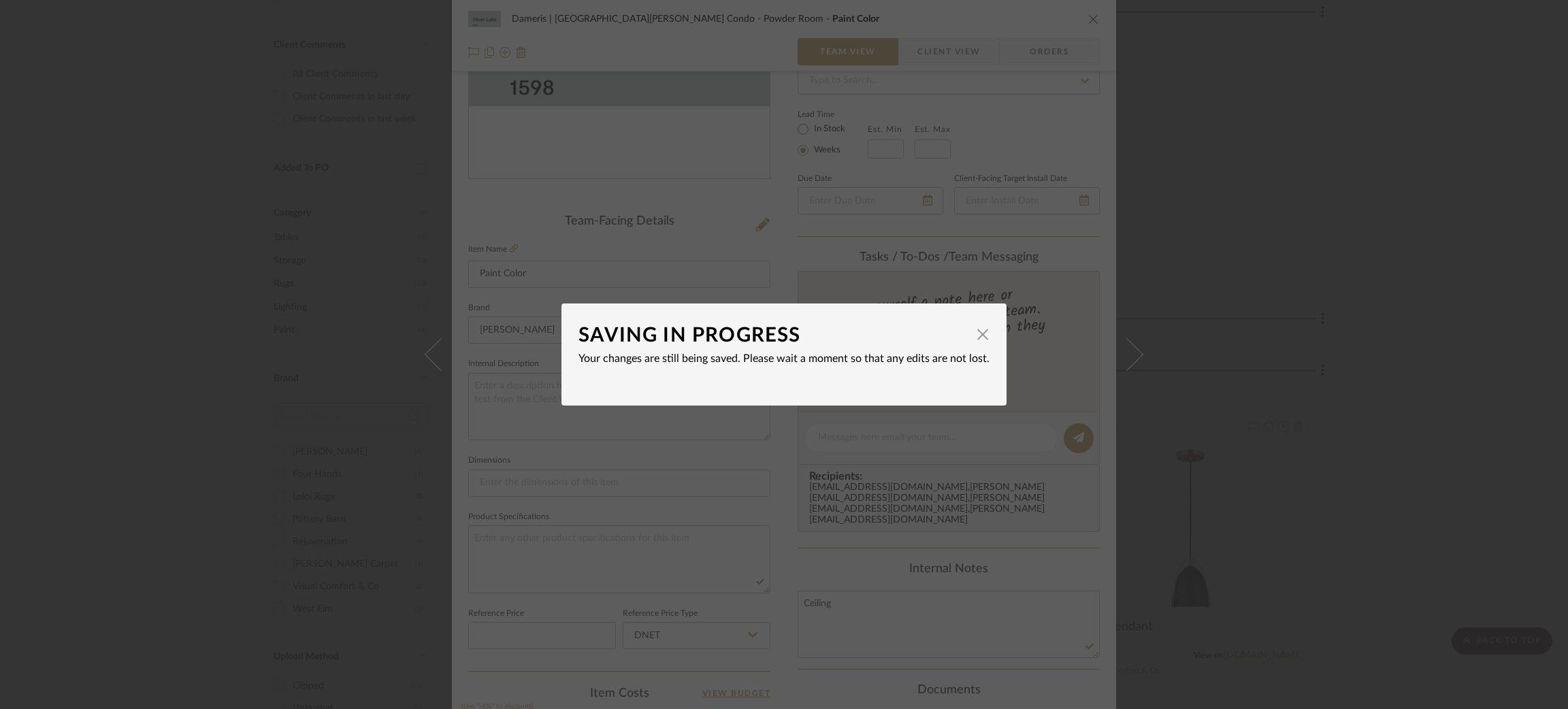
click at [1246, 336] on div "SAVING IN PROGRESS × Your changes are still being saved. Please wait a moment s…" at bounding box center [784, 354] width 1568 height 709
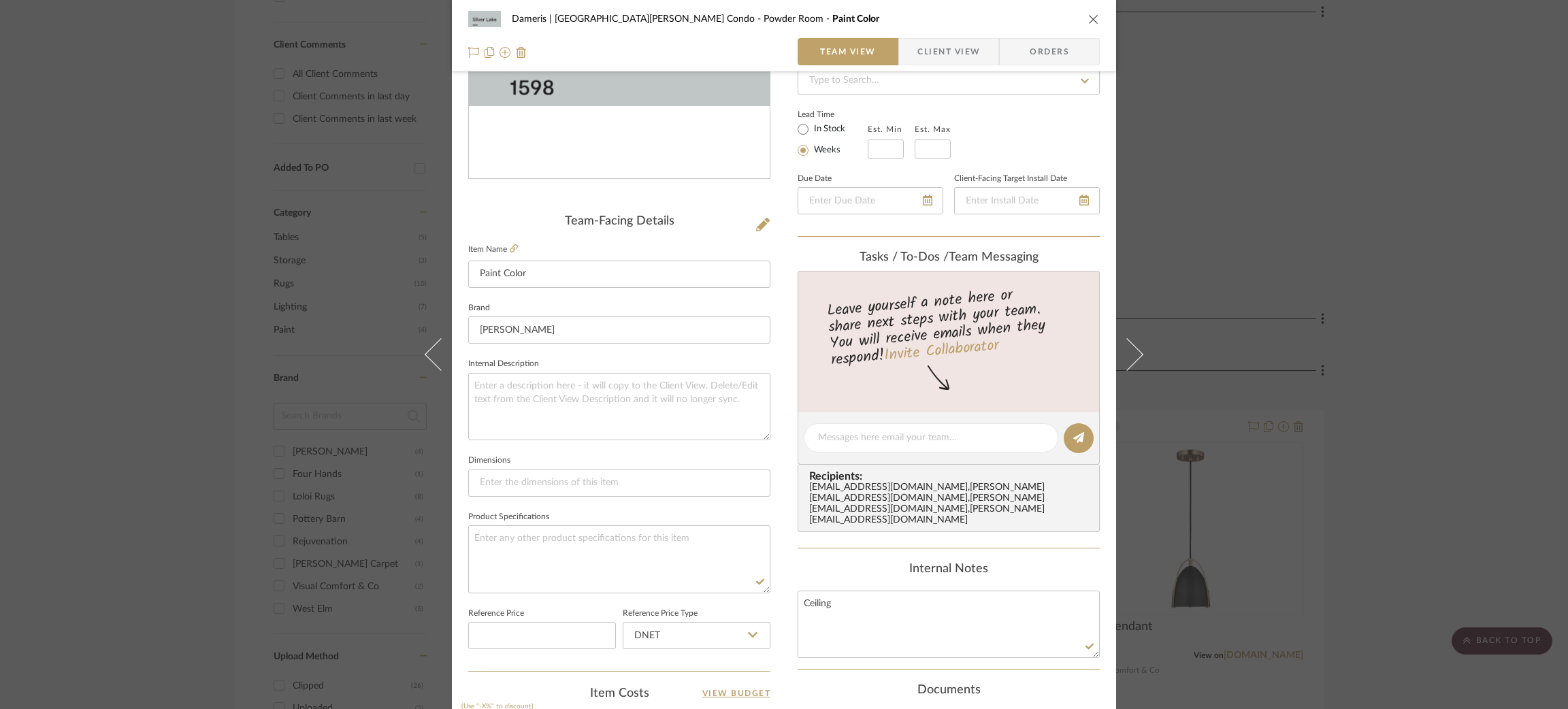
click at [1194, 273] on div "Dameris | Santa [PERSON_NAME] Condo Powder Room Paint Color Team View Client Vi…" at bounding box center [784, 354] width 1568 height 709
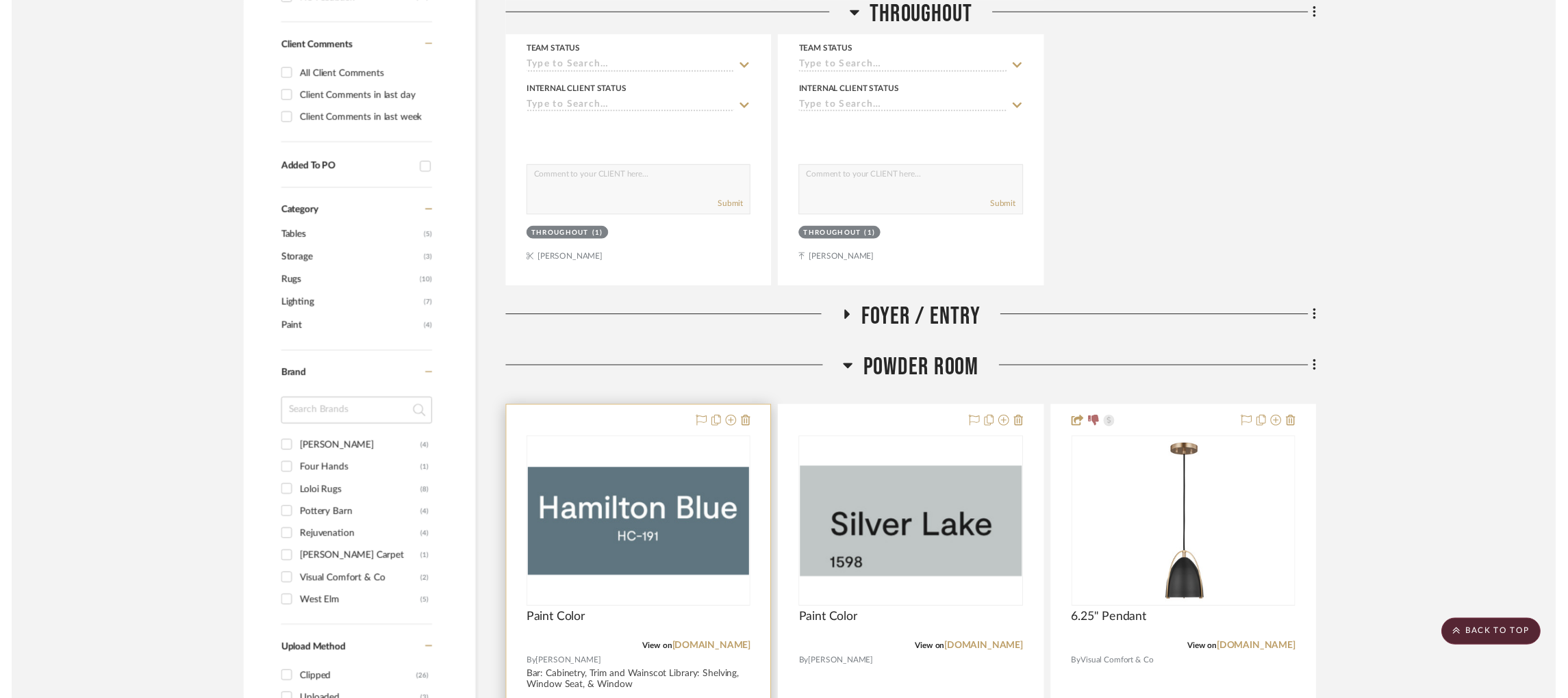
scroll to position [716, 0]
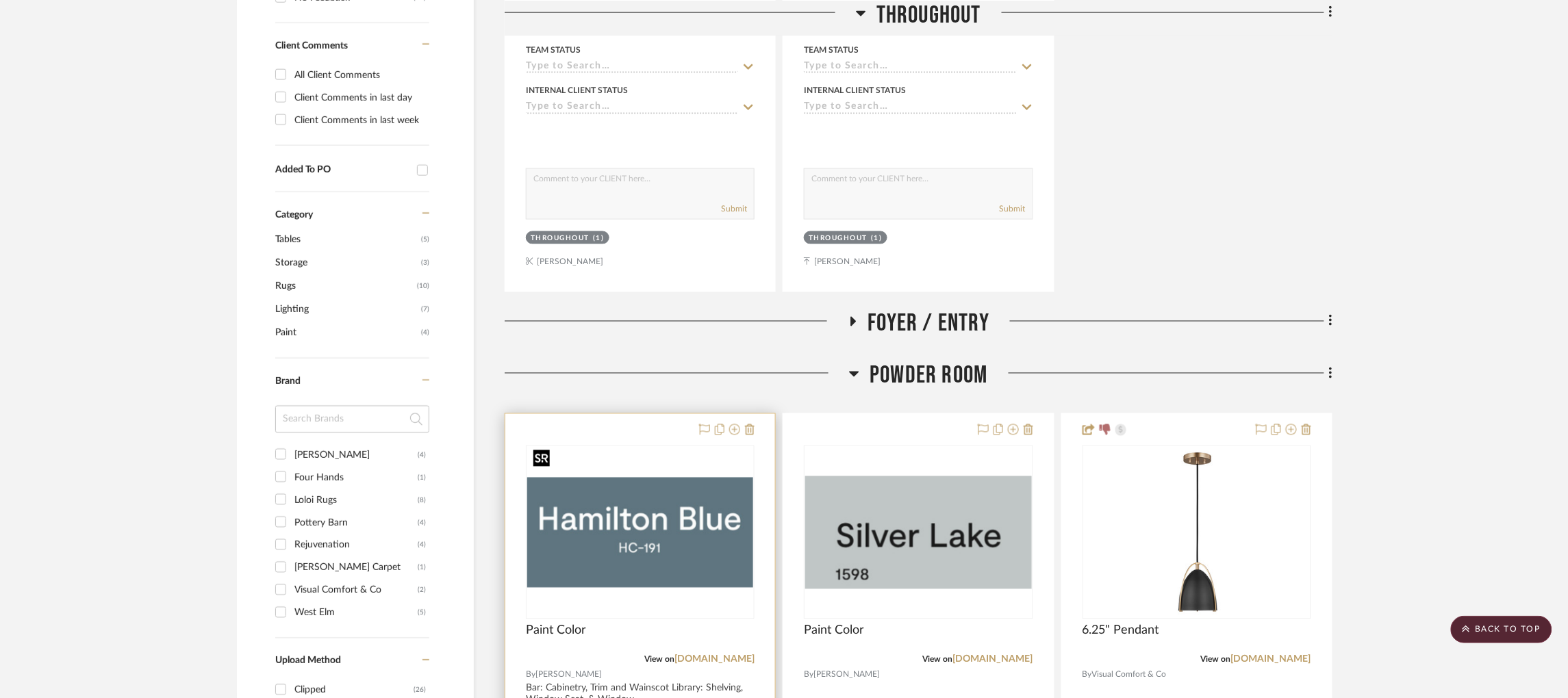
click at [626, 479] on img "0" at bounding box center [640, 532] width 226 height 109
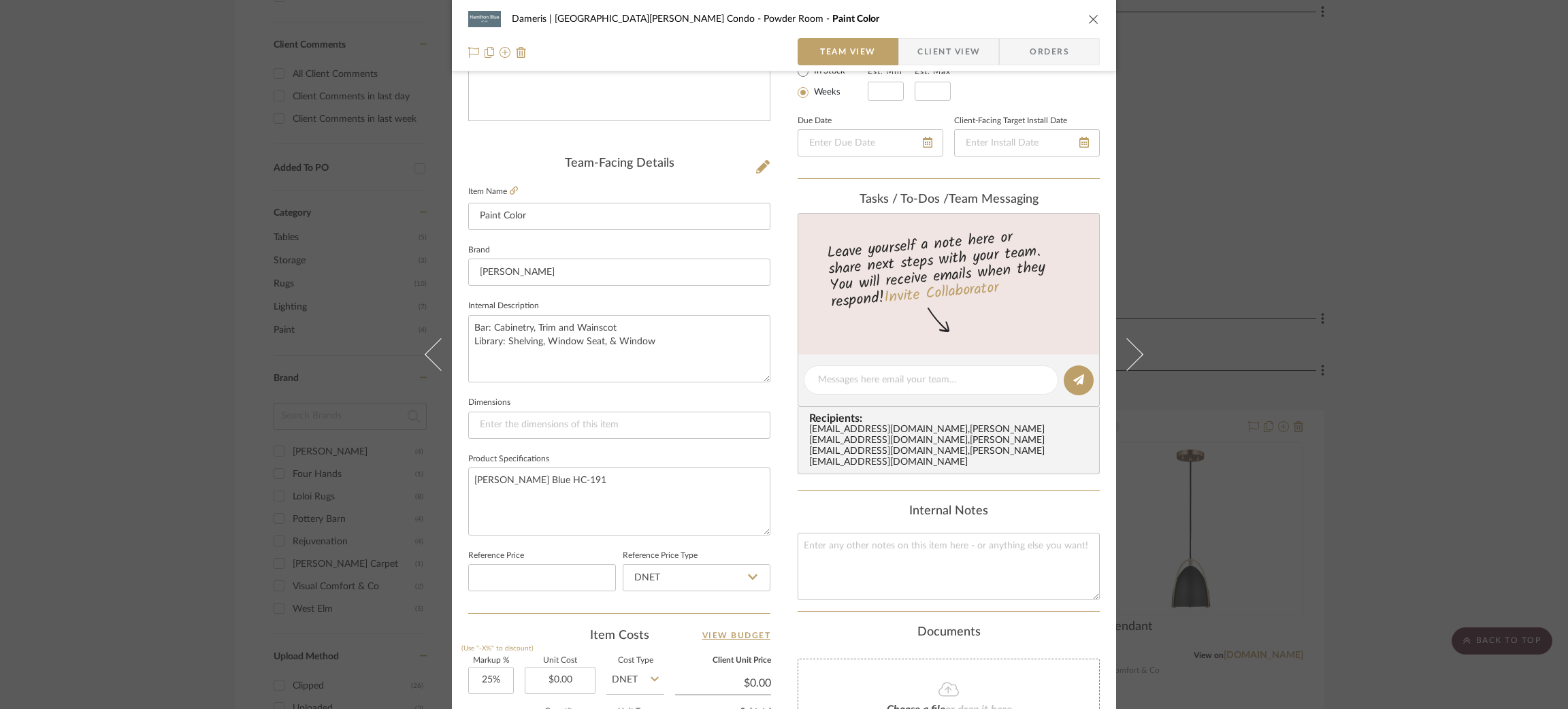
scroll to position [289, 0]
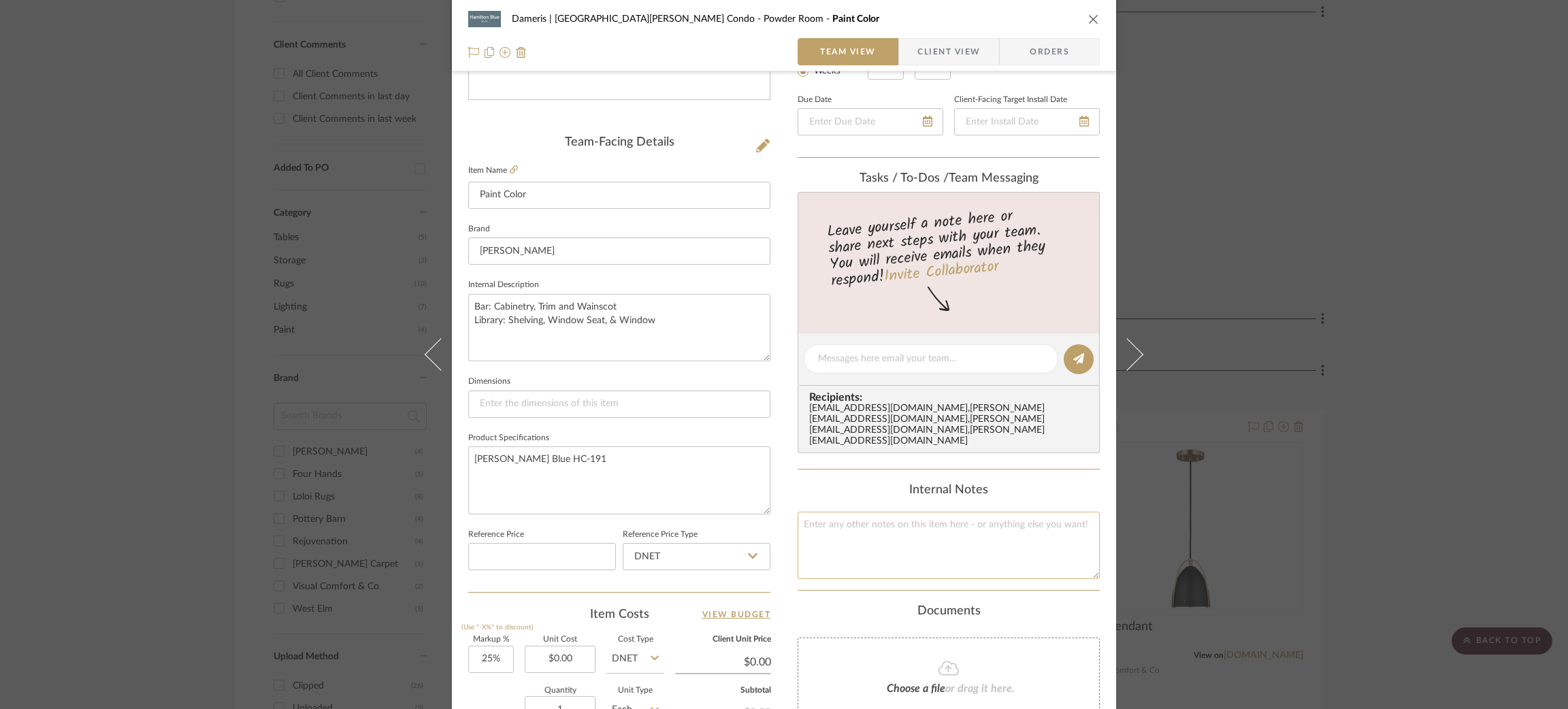
click at [928, 523] on textarea at bounding box center [948, 545] width 302 height 67
type textarea "Walls"
click at [683, 474] on textarea "[PERSON_NAME] Blue HC-191" at bounding box center [619, 480] width 302 height 67
click at [1342, 204] on div "Dameris | Santa [PERSON_NAME] Condo Powder Room Paint Color Team View Client Vi…" at bounding box center [784, 354] width 1568 height 709
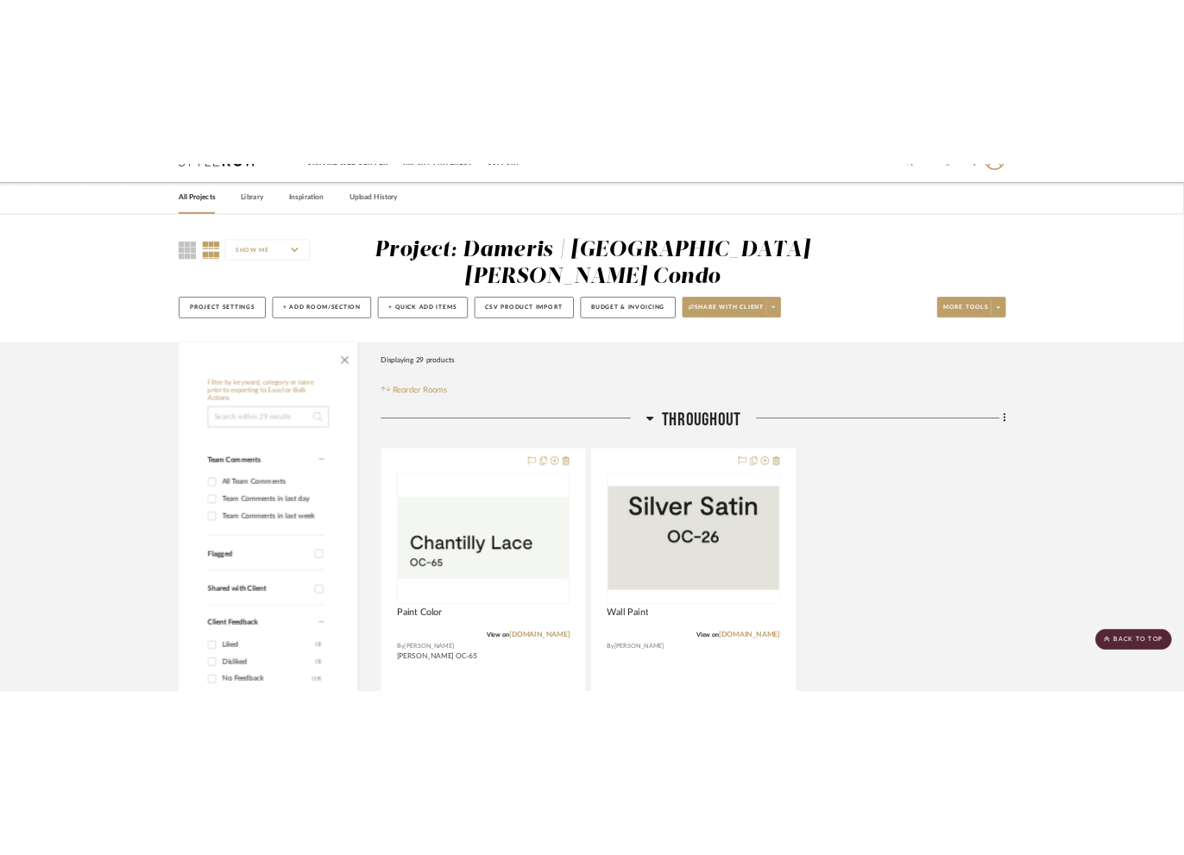
scroll to position [0, 0]
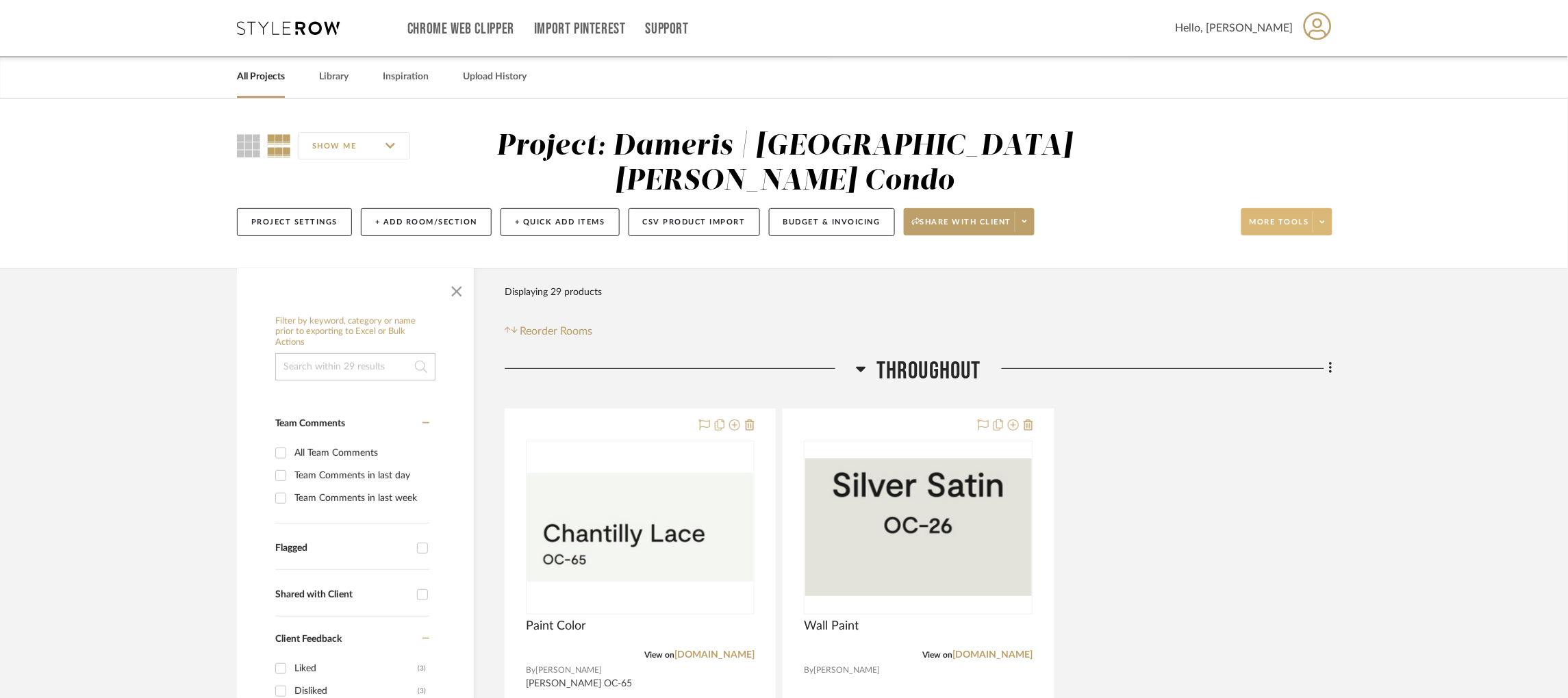
click at [1326, 212] on span at bounding box center [1322, 222] width 19 height 21
click at [1166, 550] on div at bounding box center [784, 349] width 1568 height 698
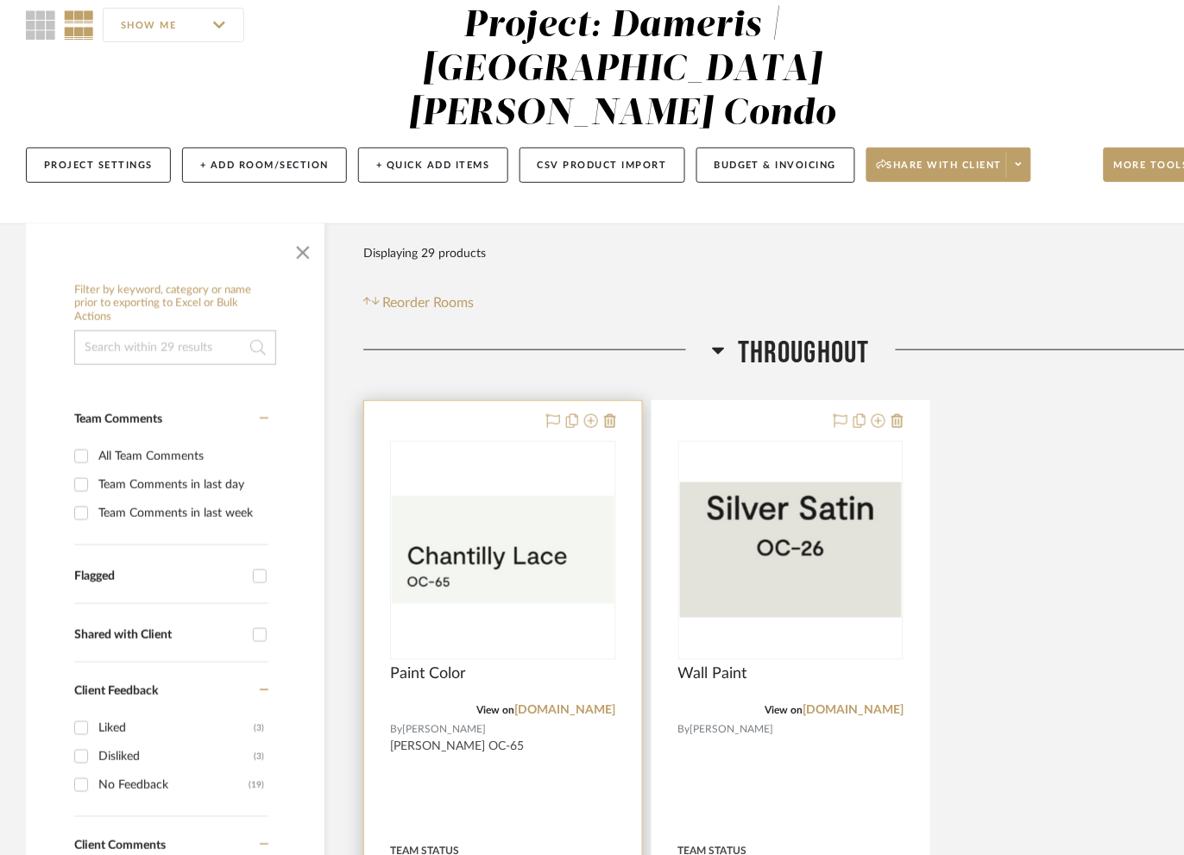
scroll to position [160, 0]
click at [551, 507] on img "0" at bounding box center [503, 548] width 223 height 107
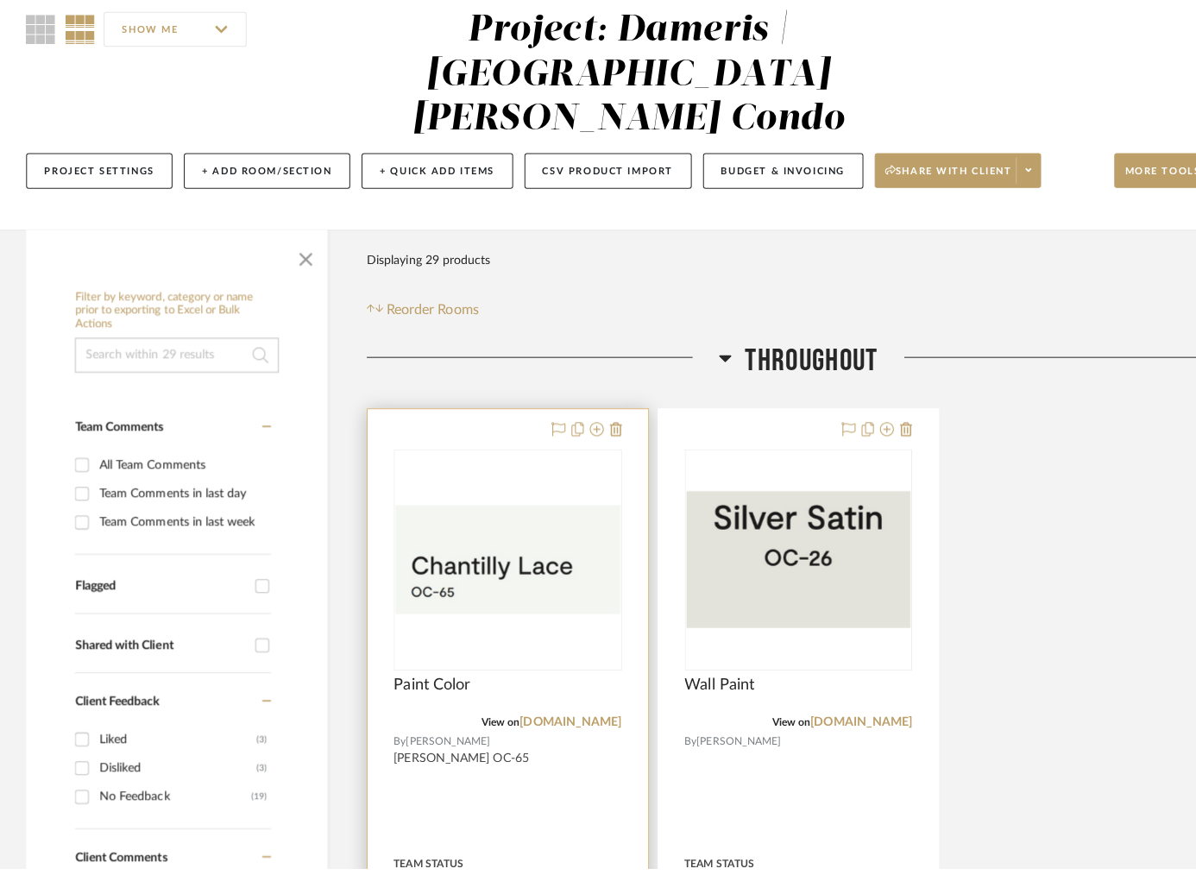
scroll to position [0, 0]
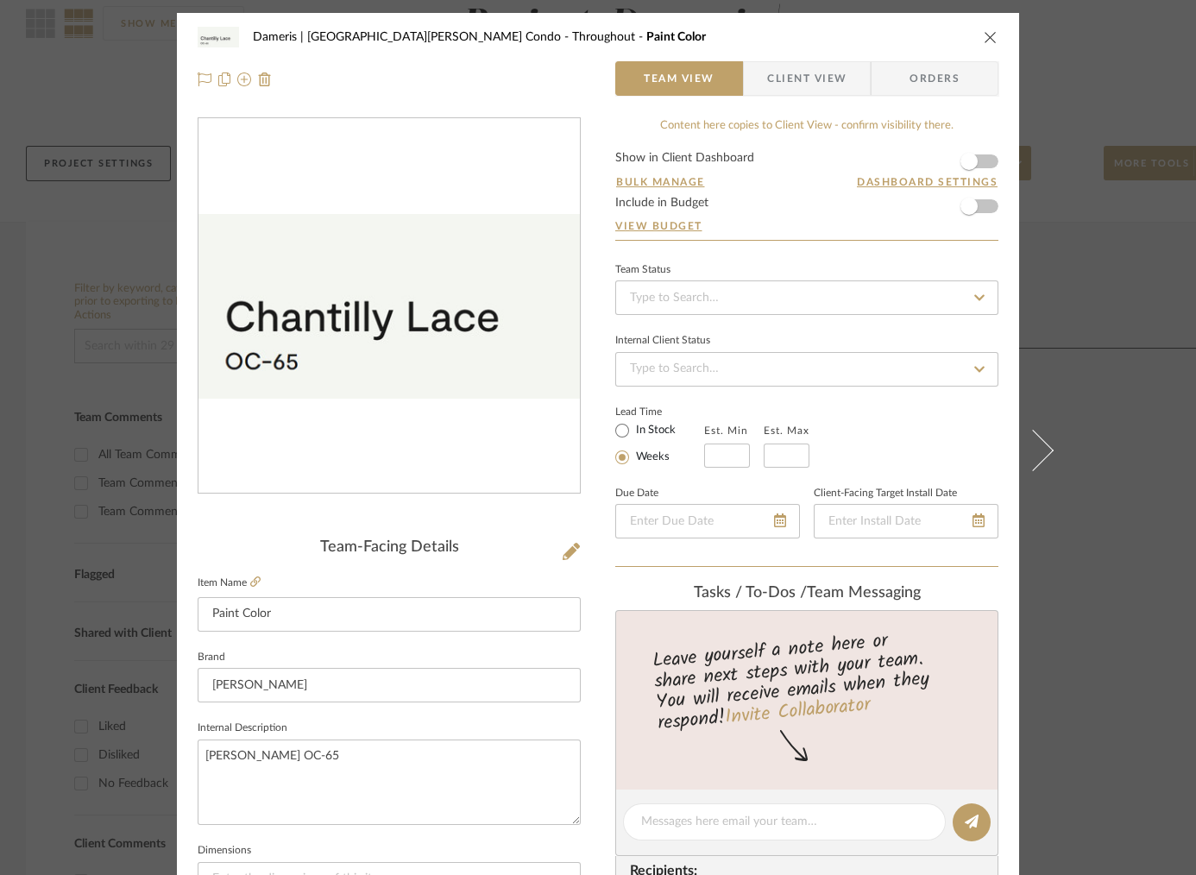
click at [1064, 295] on div "Dameris | [GEOGRAPHIC_DATA][PERSON_NAME] Condo Throughout Paint Color Team View…" at bounding box center [598, 437] width 1196 height 875
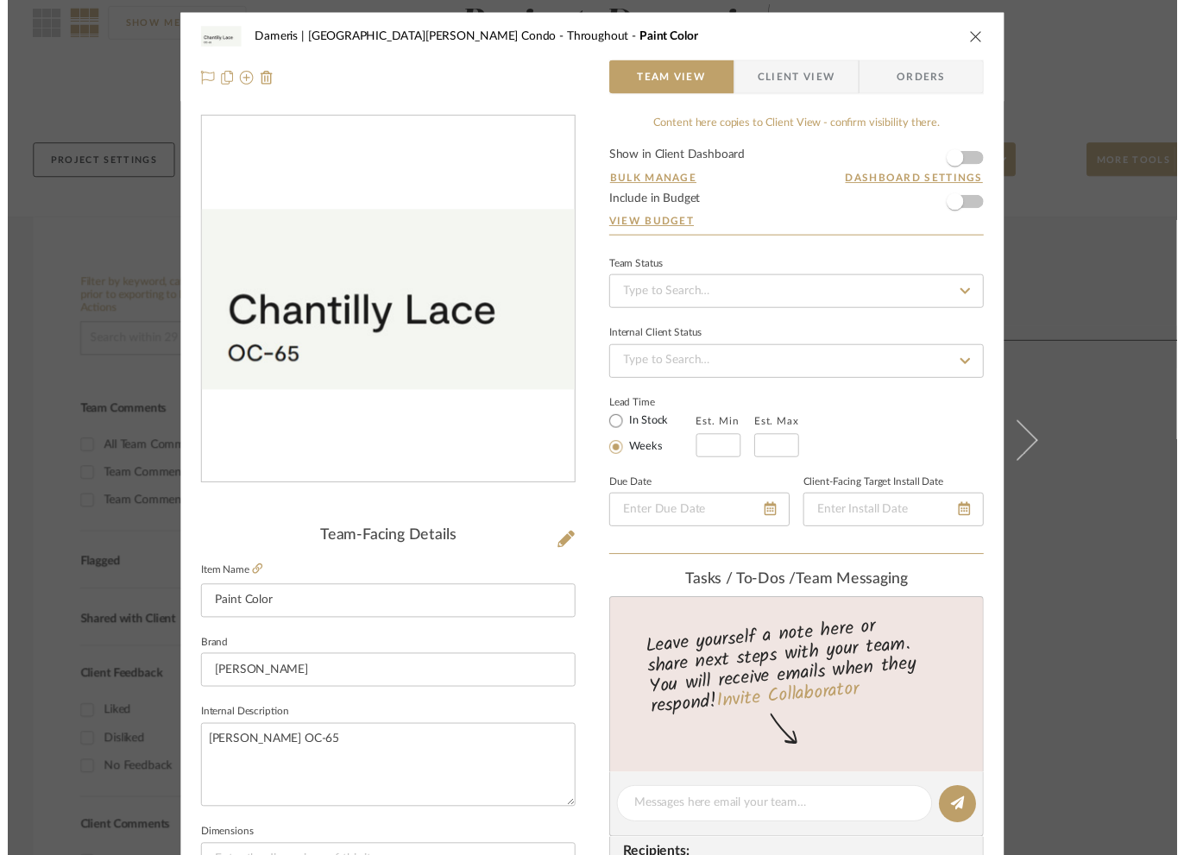
scroll to position [160, 0]
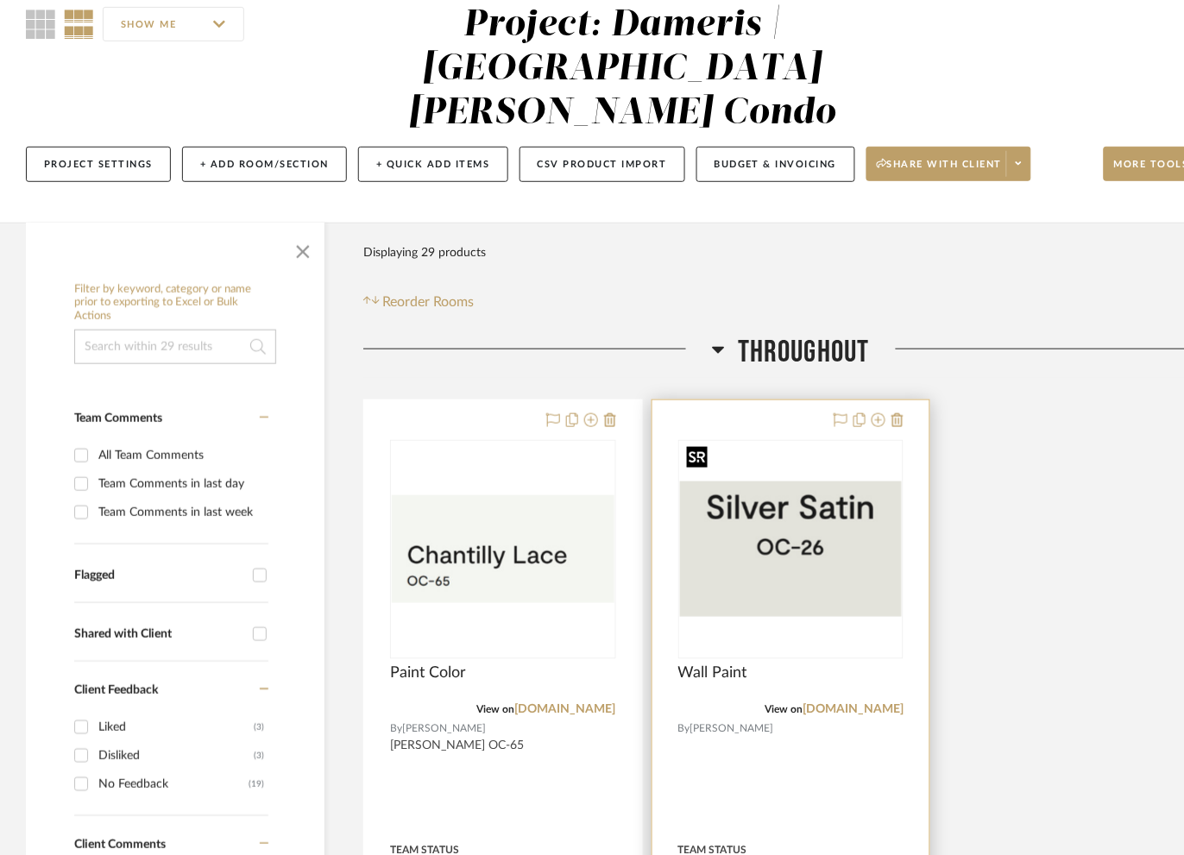
click at [830, 482] on img "0" at bounding box center [791, 549] width 223 height 135
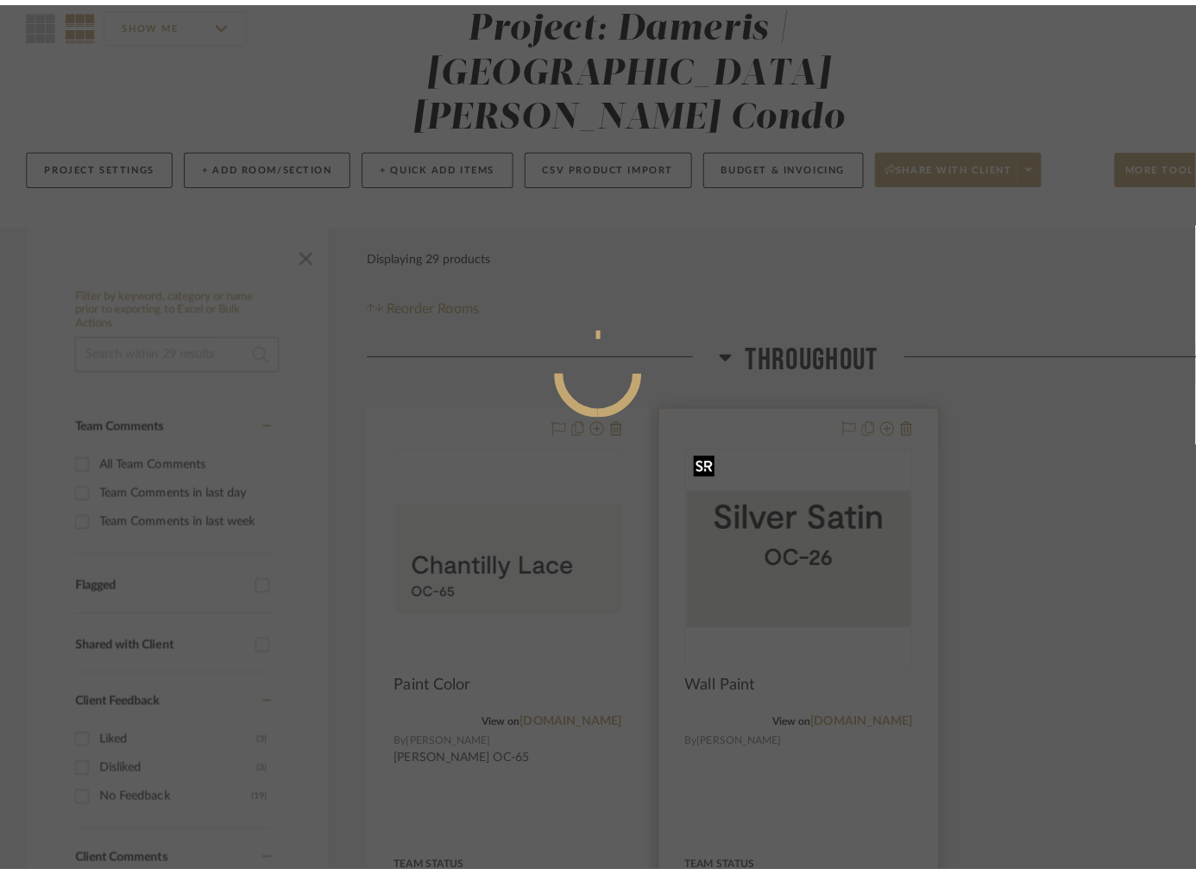
scroll to position [0, 0]
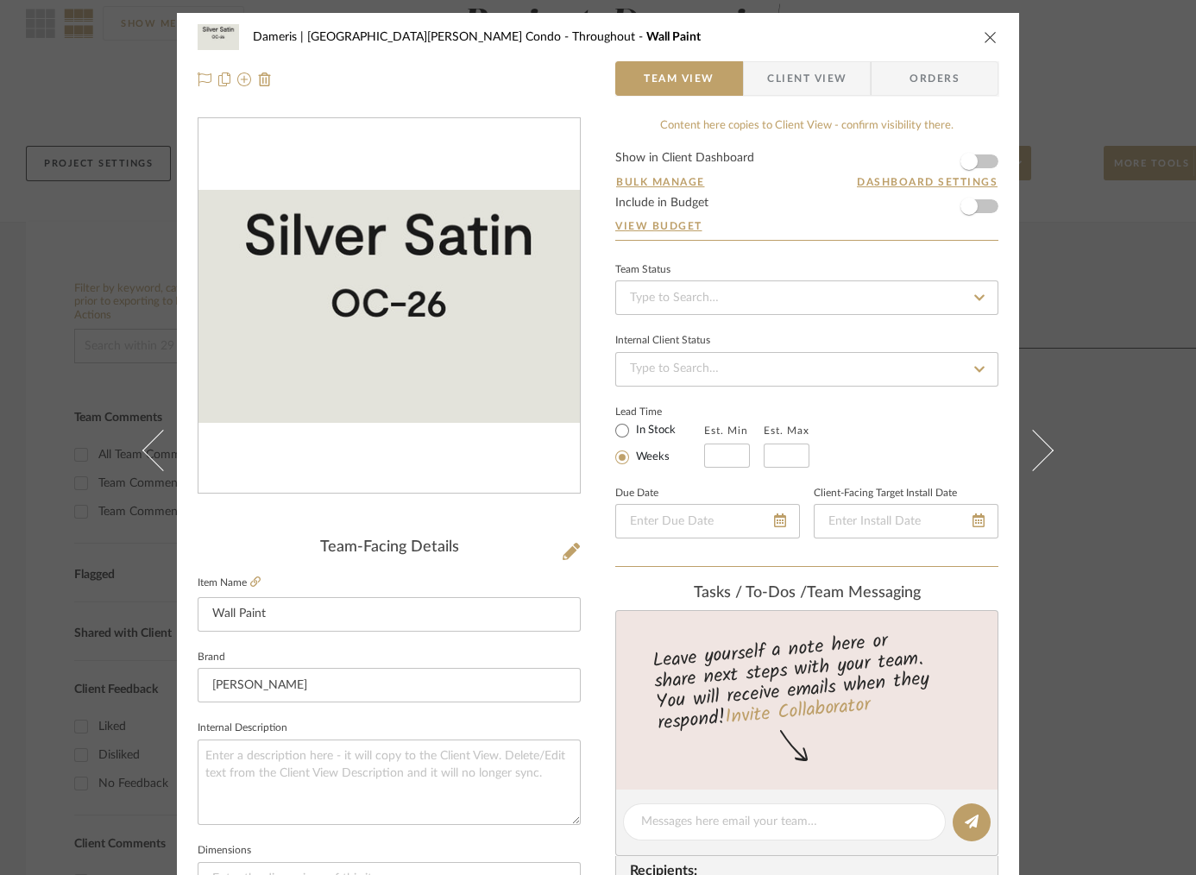
click at [1117, 133] on div "Dameris | [GEOGRAPHIC_DATA][PERSON_NAME] Condo Throughout Wall Paint Team View …" at bounding box center [598, 437] width 1196 height 875
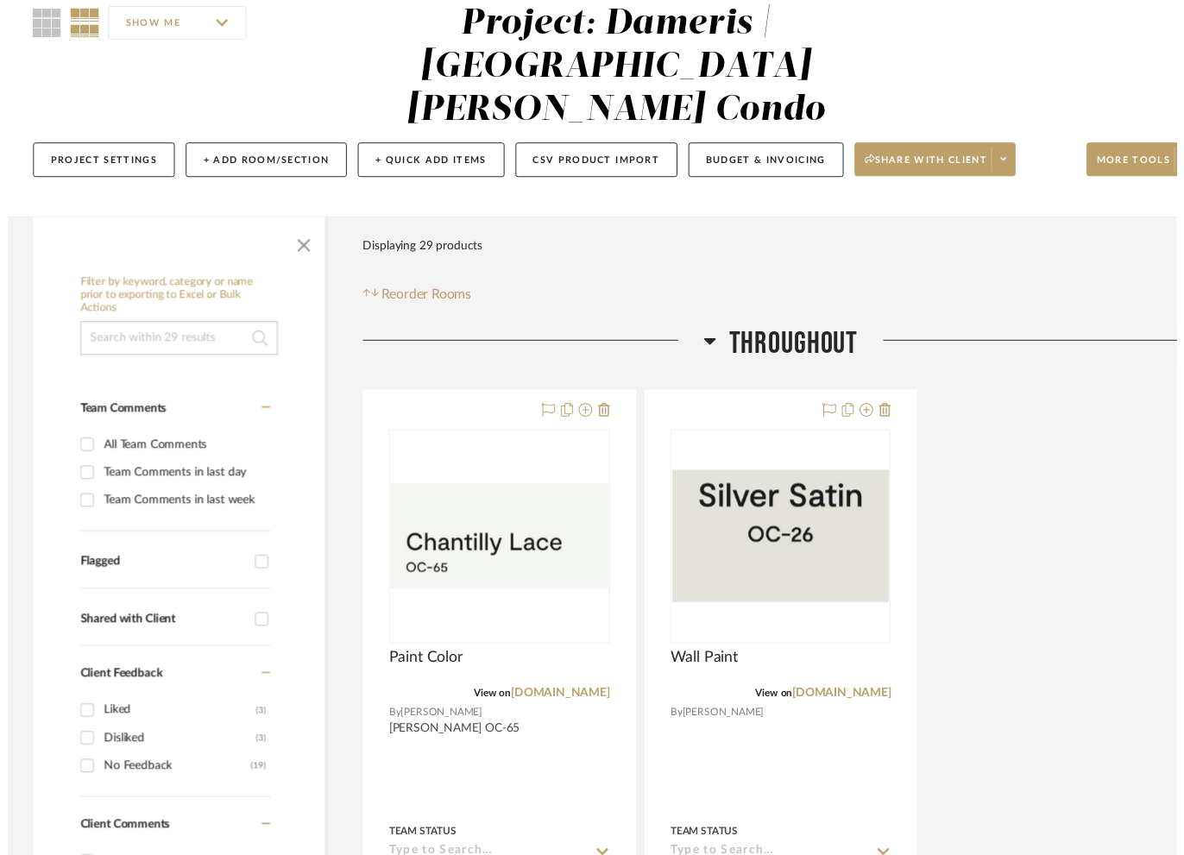
scroll to position [160, 0]
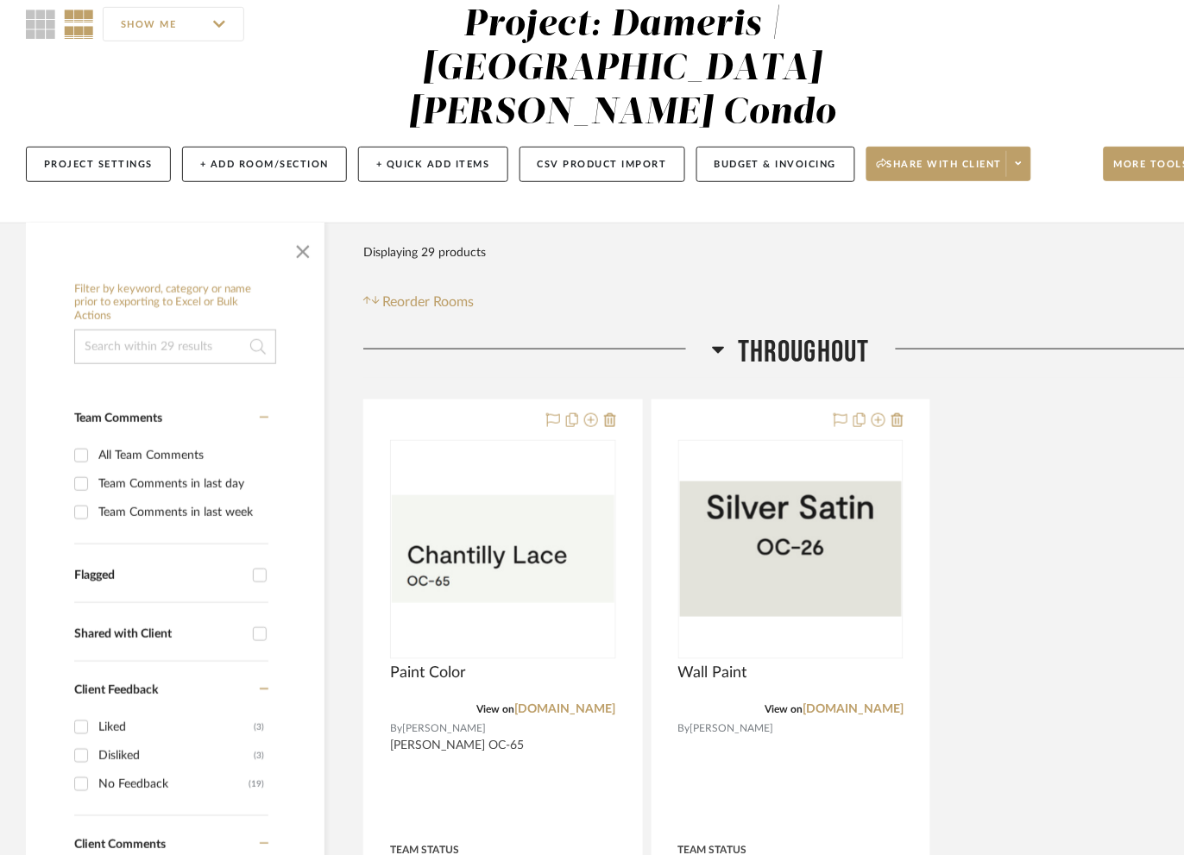
click at [723, 334] on h3 "Throughout" at bounding box center [791, 352] width 158 height 37
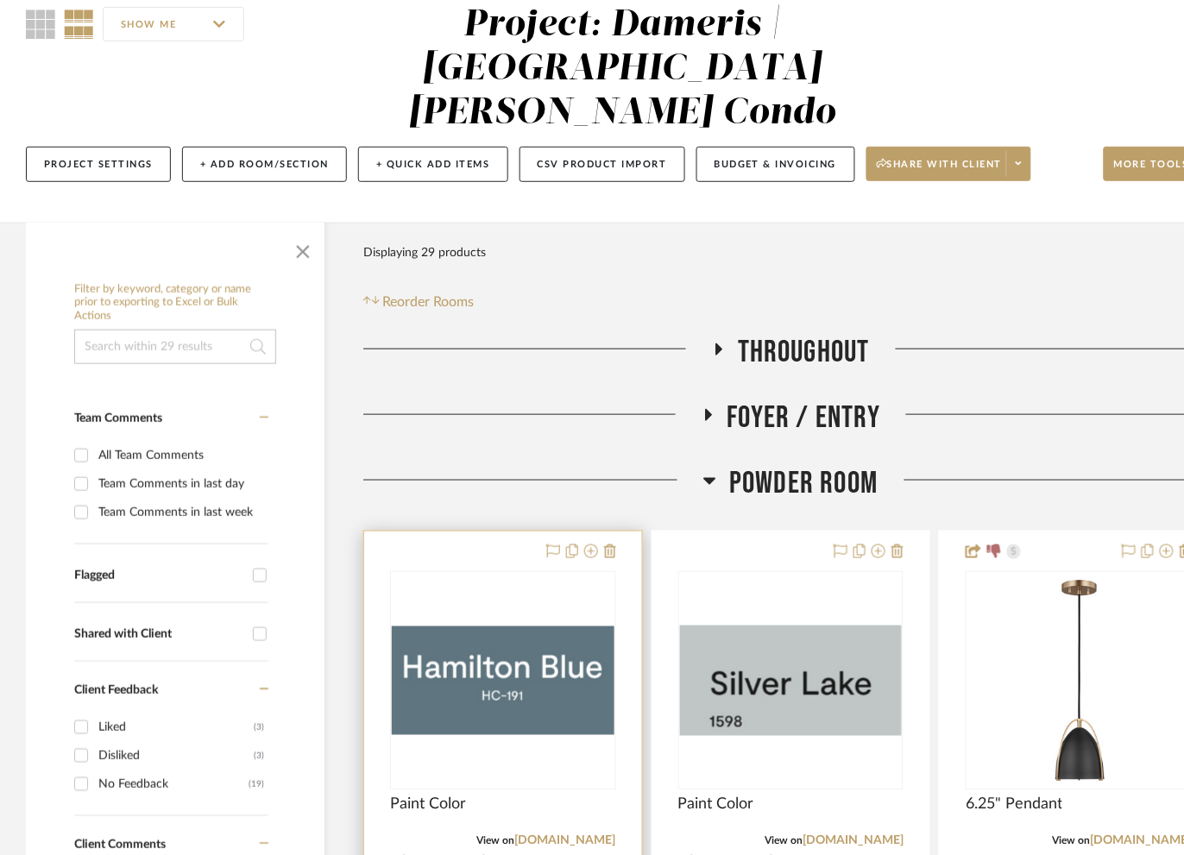
click at [541, 660] on img "0" at bounding box center [503, 680] width 223 height 108
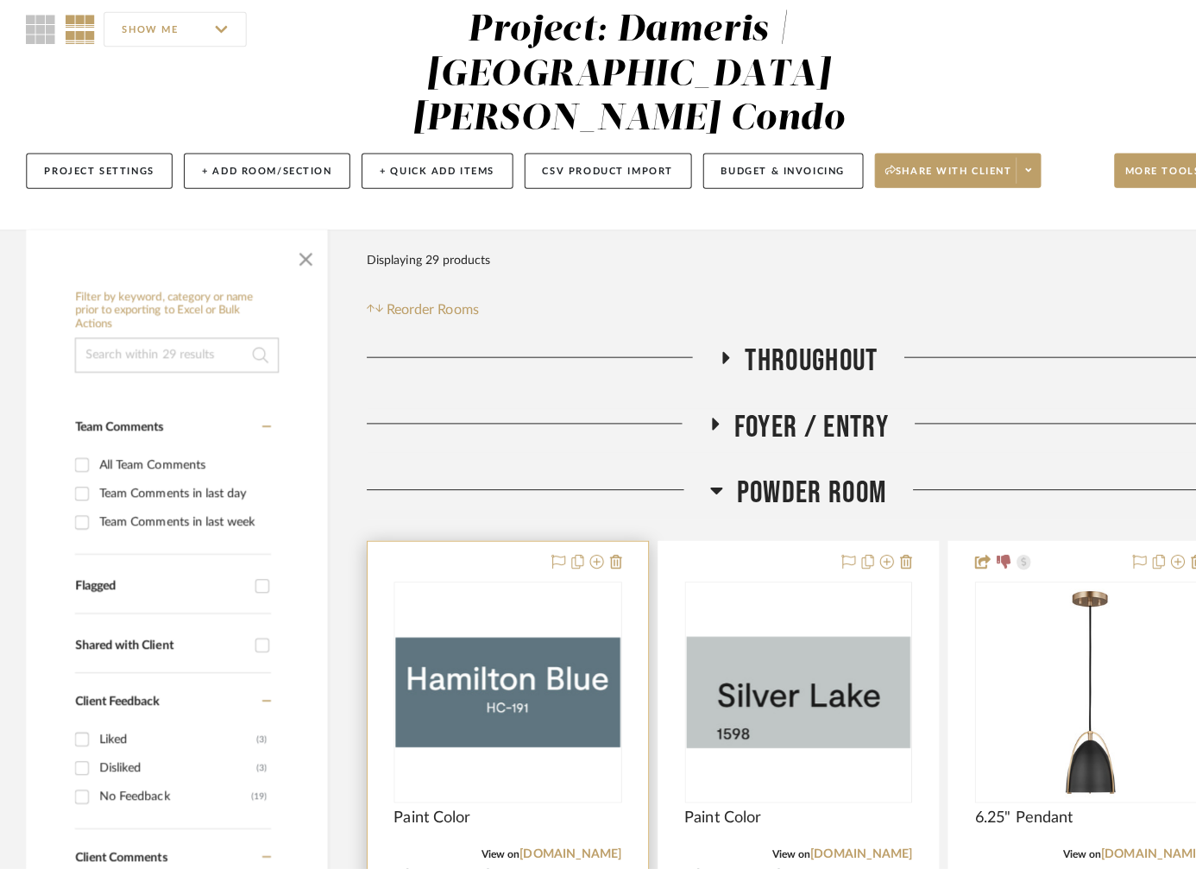
scroll to position [0, 0]
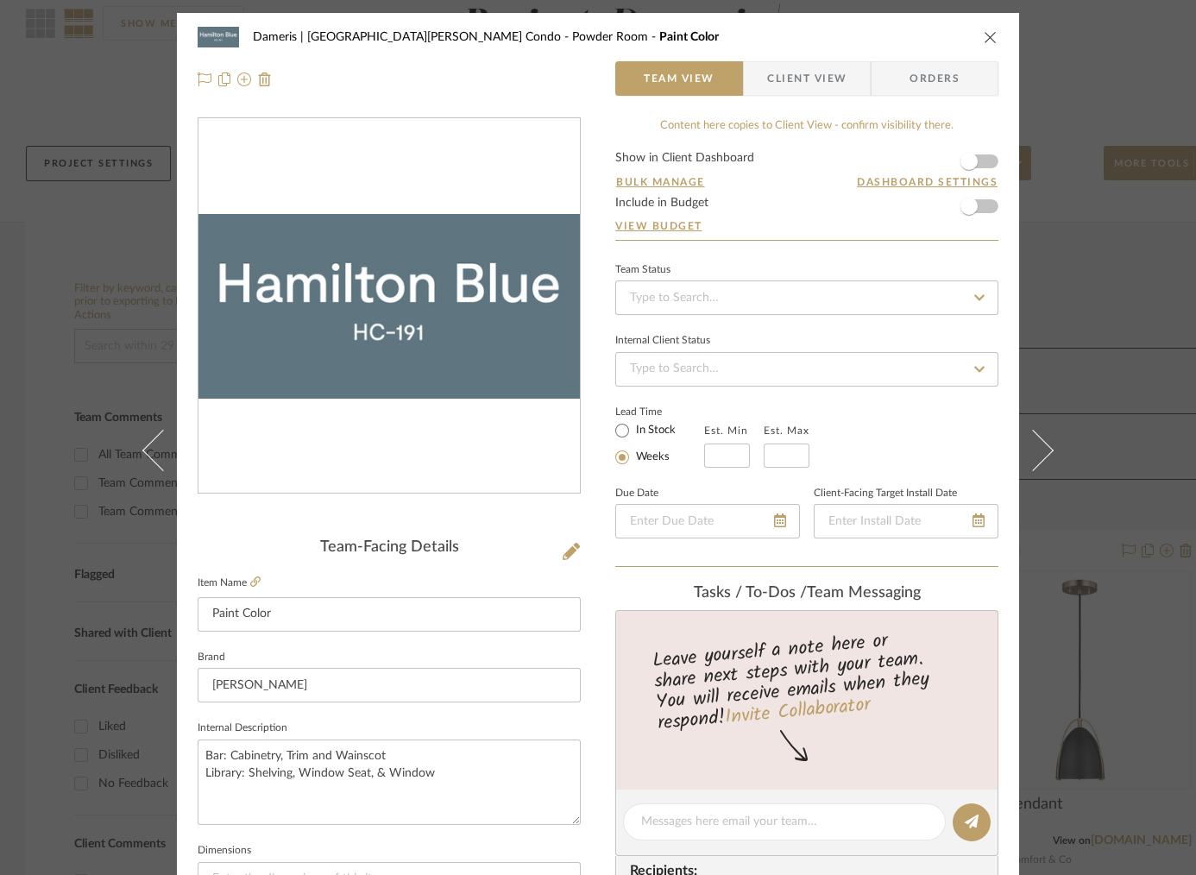
click at [1090, 331] on div "Dameris | Santa [PERSON_NAME] Condo Powder Room Paint Color Team View Client Vi…" at bounding box center [598, 437] width 1196 height 875
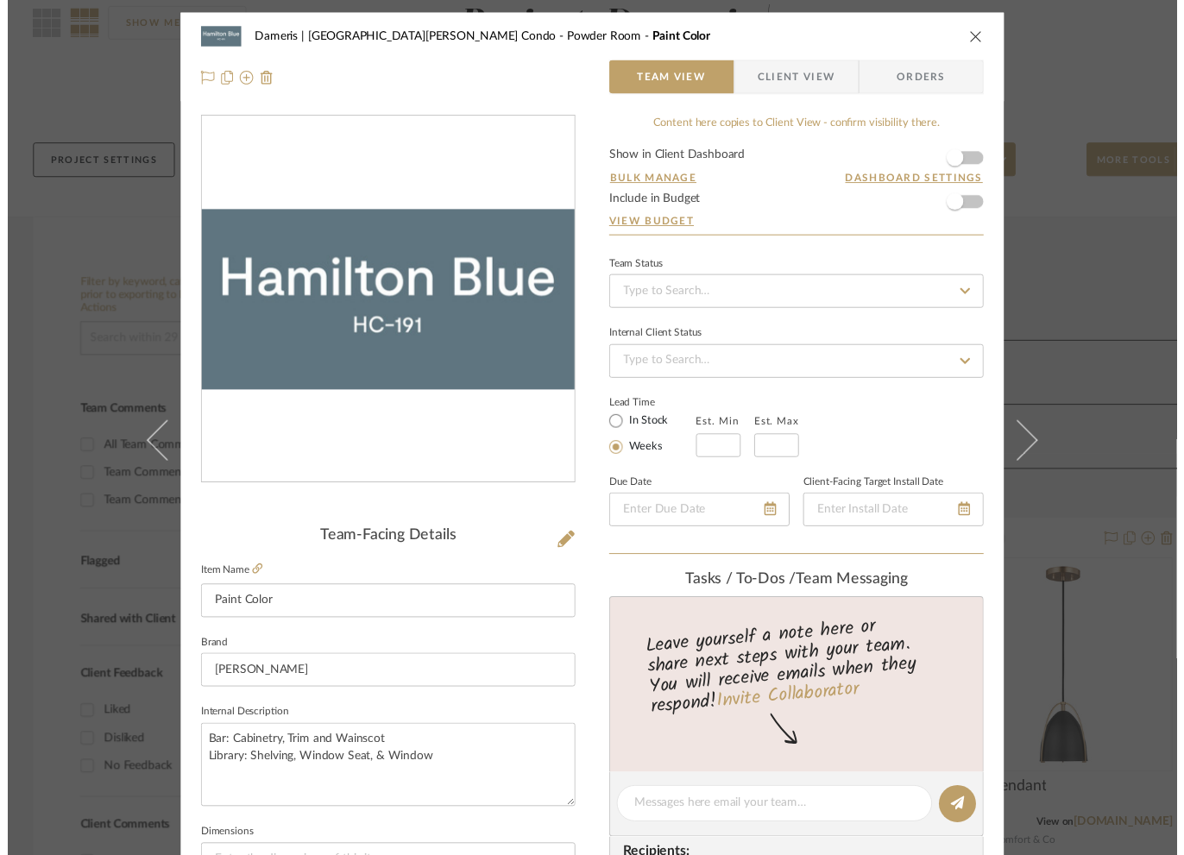
scroll to position [160, 0]
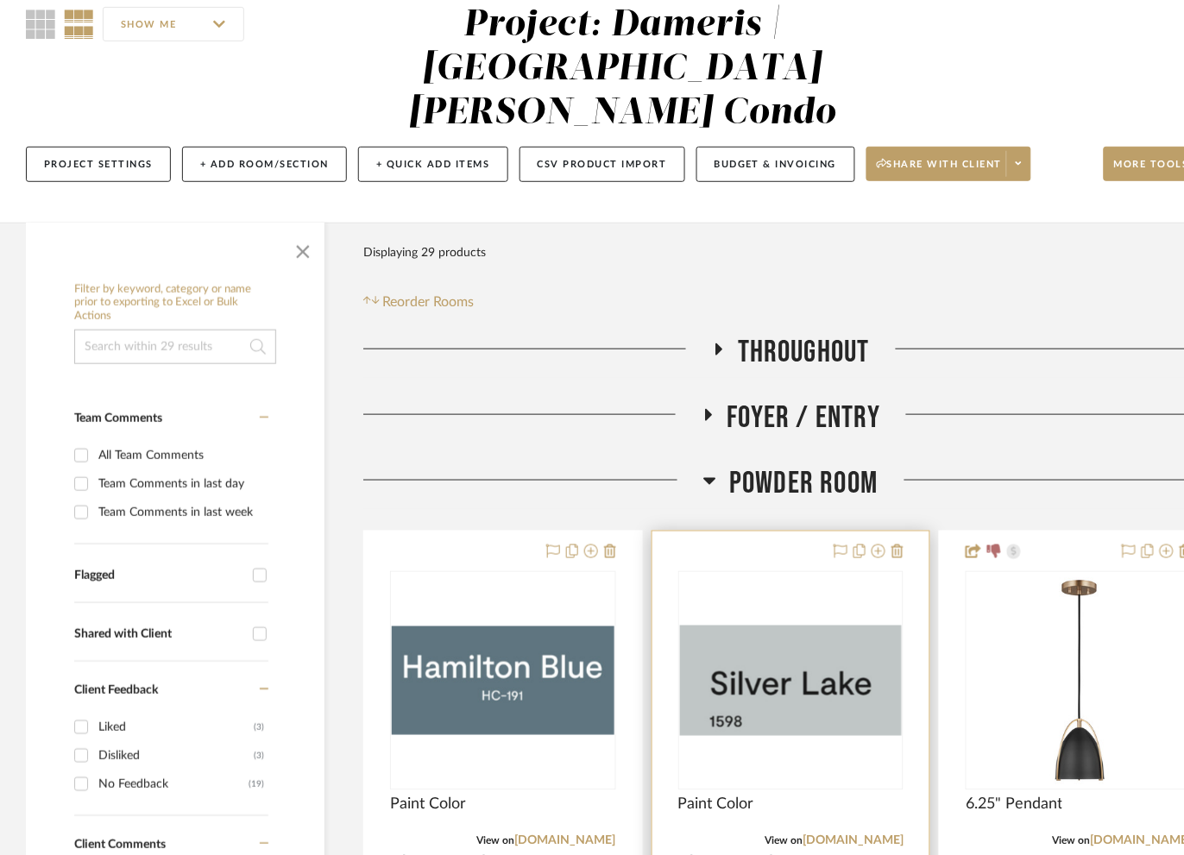
click at [769, 646] on img "0" at bounding box center [791, 681] width 223 height 110
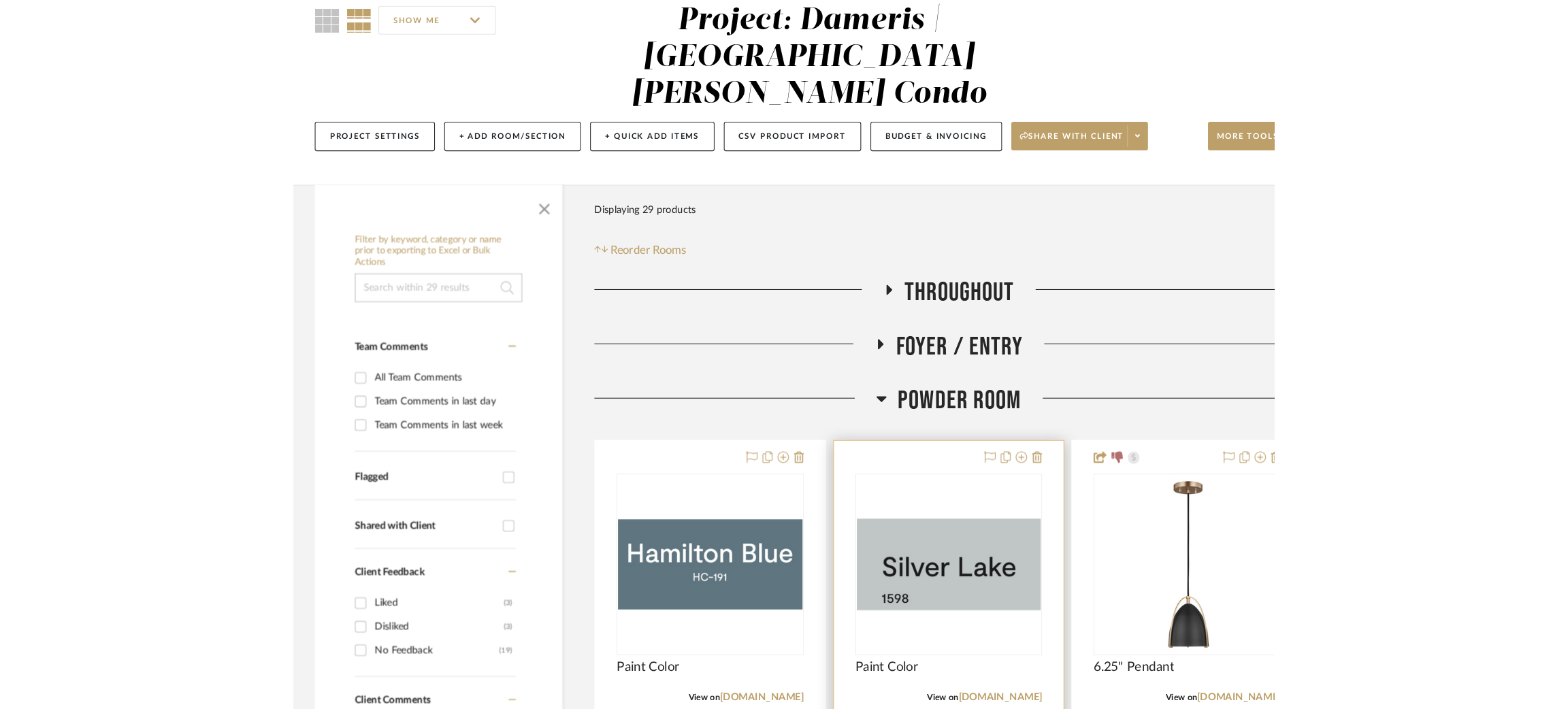
scroll to position [0, 0]
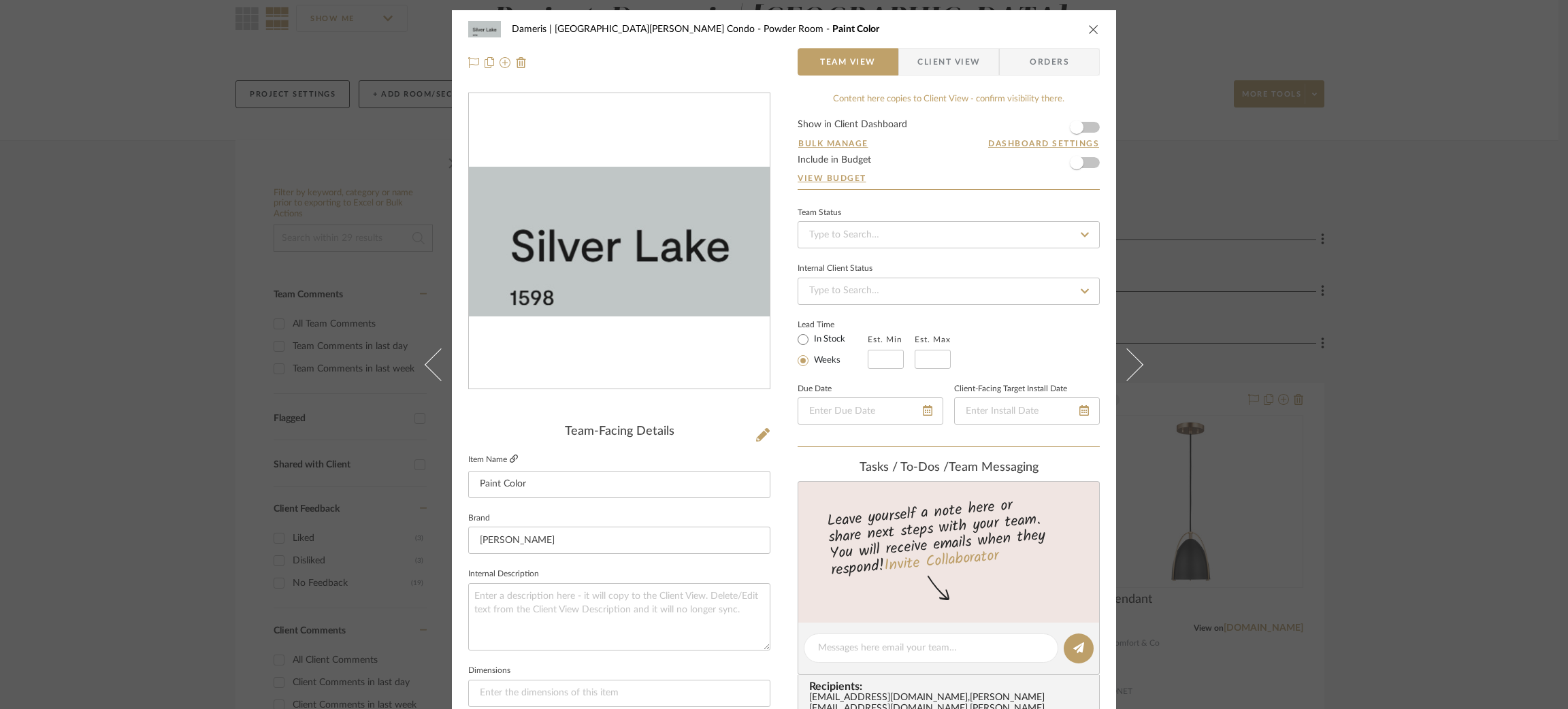
click at [510, 454] on icon at bounding box center [513, 458] width 8 height 8
click at [248, 156] on div "Dameris | Santa [PERSON_NAME] Condo Powder Room Paint Color Team View Client Vi…" at bounding box center [784, 354] width 1568 height 709
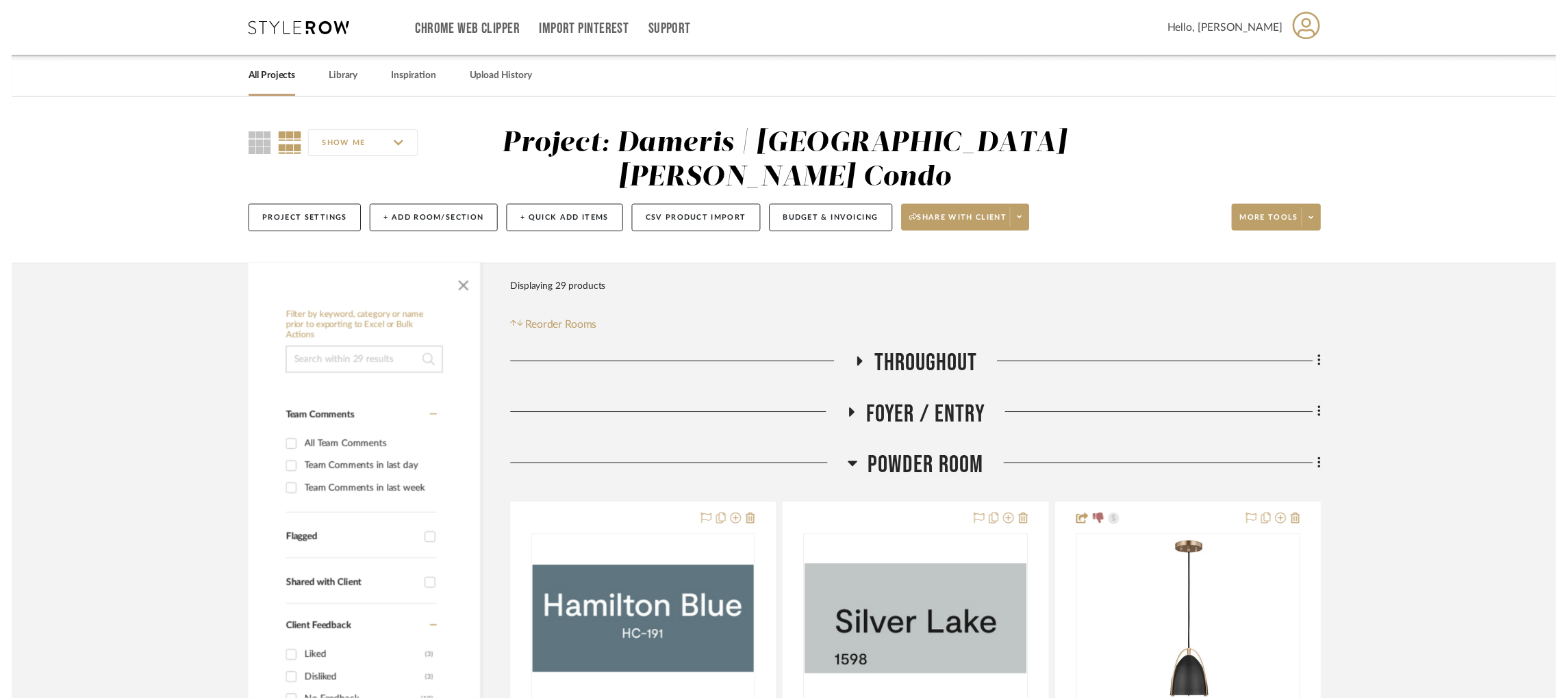
scroll to position [127, 0]
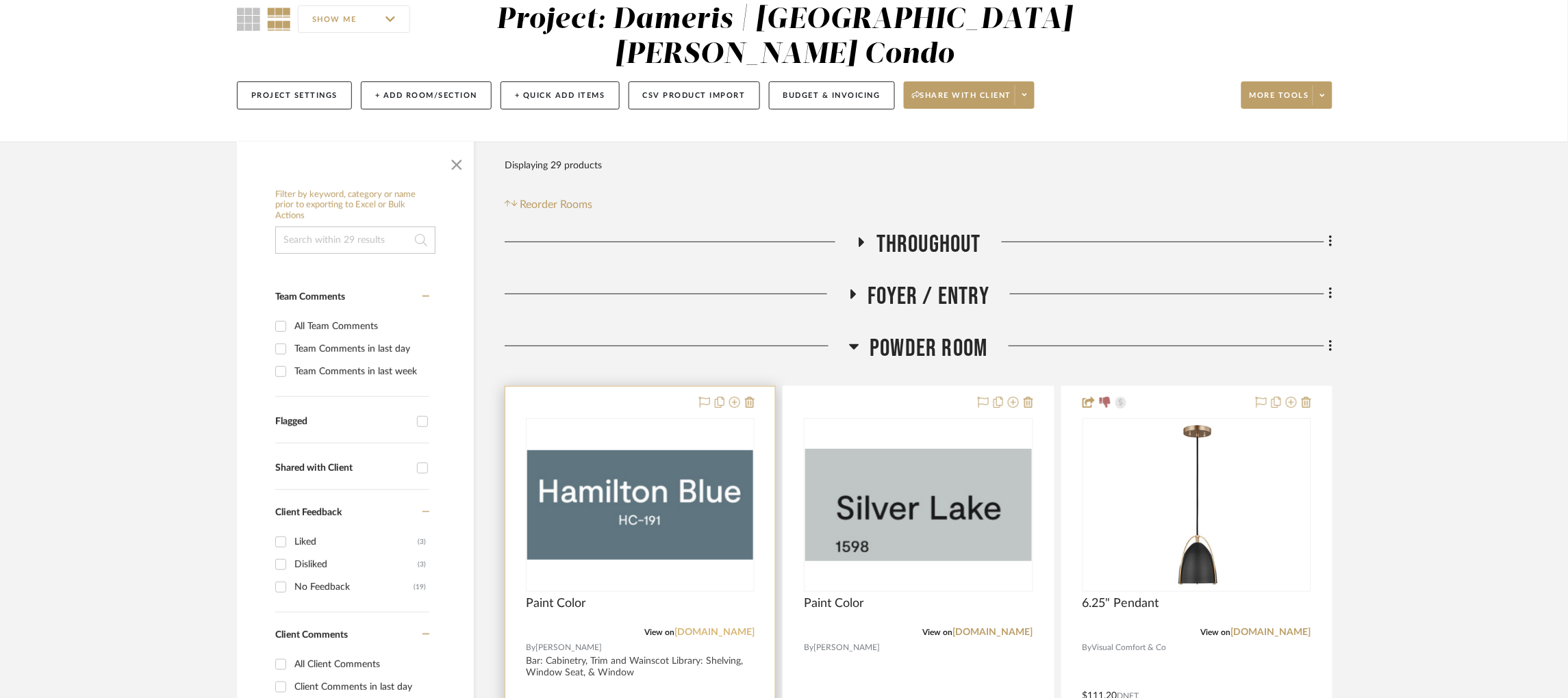
click at [737, 627] on link "[DOMAIN_NAME]" at bounding box center [714, 632] width 80 height 10
click at [860, 237] on icon at bounding box center [861, 242] width 17 height 10
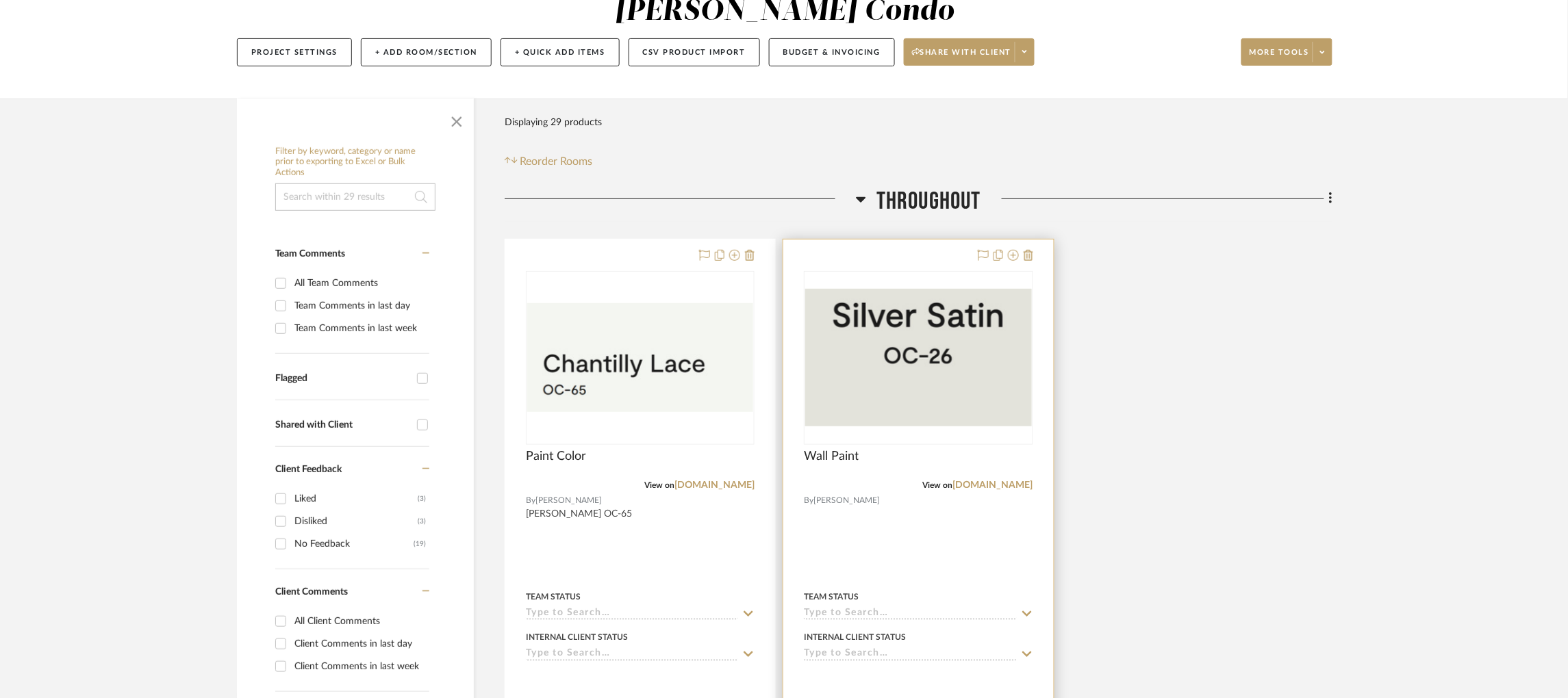
scroll to position [229, 0]
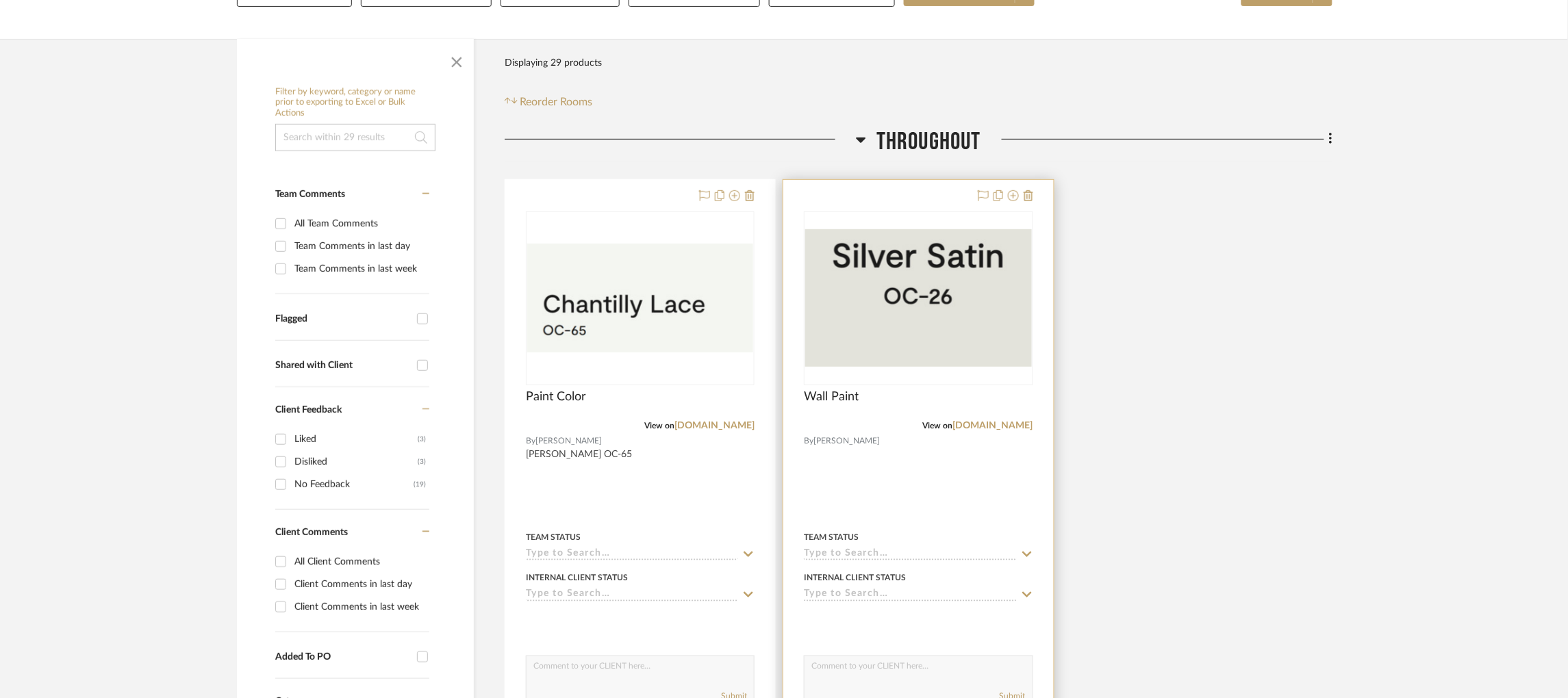
click at [997, 389] on div "Wall Paint" at bounding box center [918, 405] width 229 height 30
click at [997, 420] on div "View on [DOMAIN_NAME]" at bounding box center [918, 426] width 229 height 13
click at [1000, 421] on link "[DOMAIN_NAME]" at bounding box center [993, 426] width 80 height 10
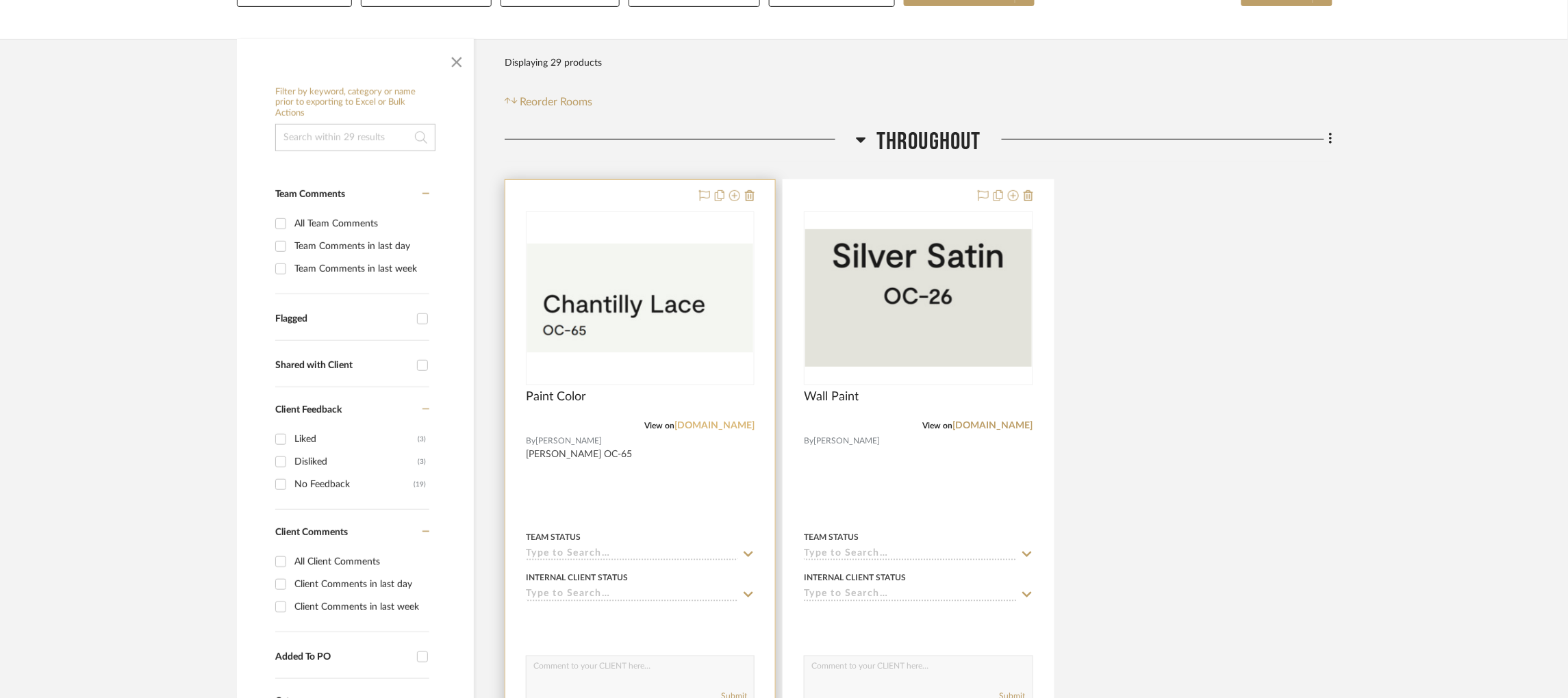
click at [727, 421] on link "[DOMAIN_NAME]" at bounding box center [714, 426] width 80 height 10
